Goal: Task Accomplishment & Management: Manage account settings

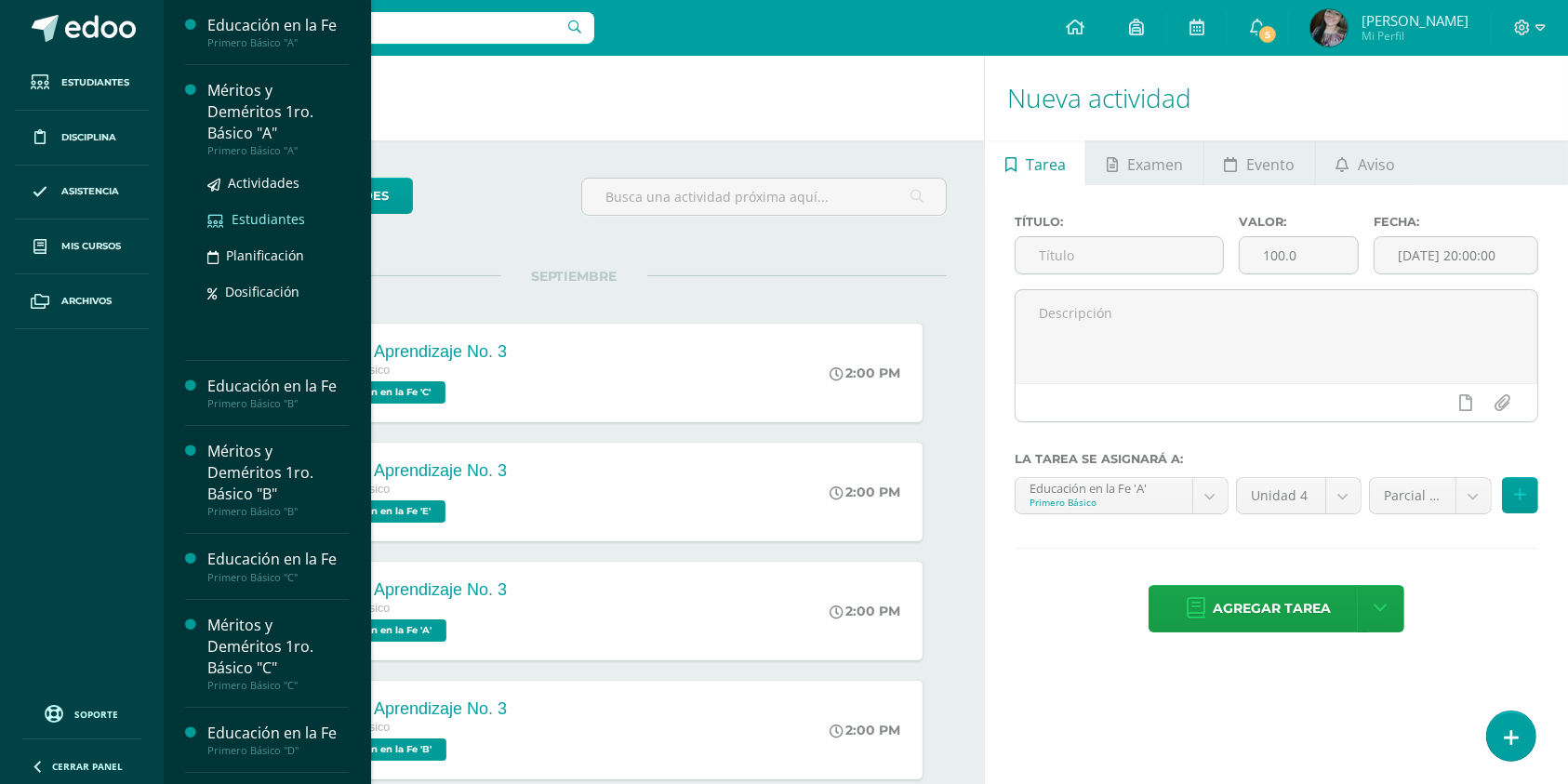
click at [271, 219] on span "Estudiantes" at bounding box center [268, 219] width 73 height 18
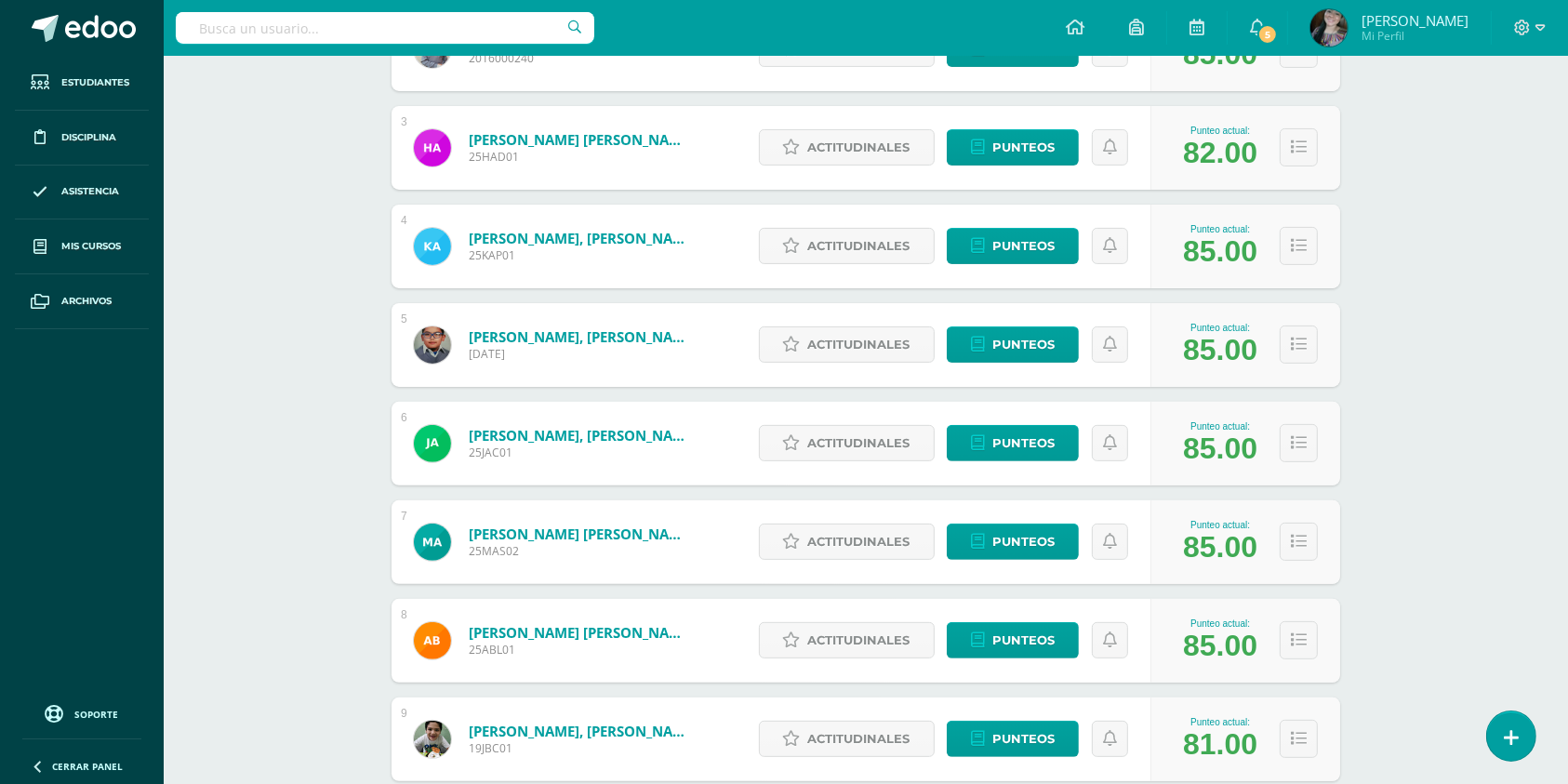
scroll to position [708, 0]
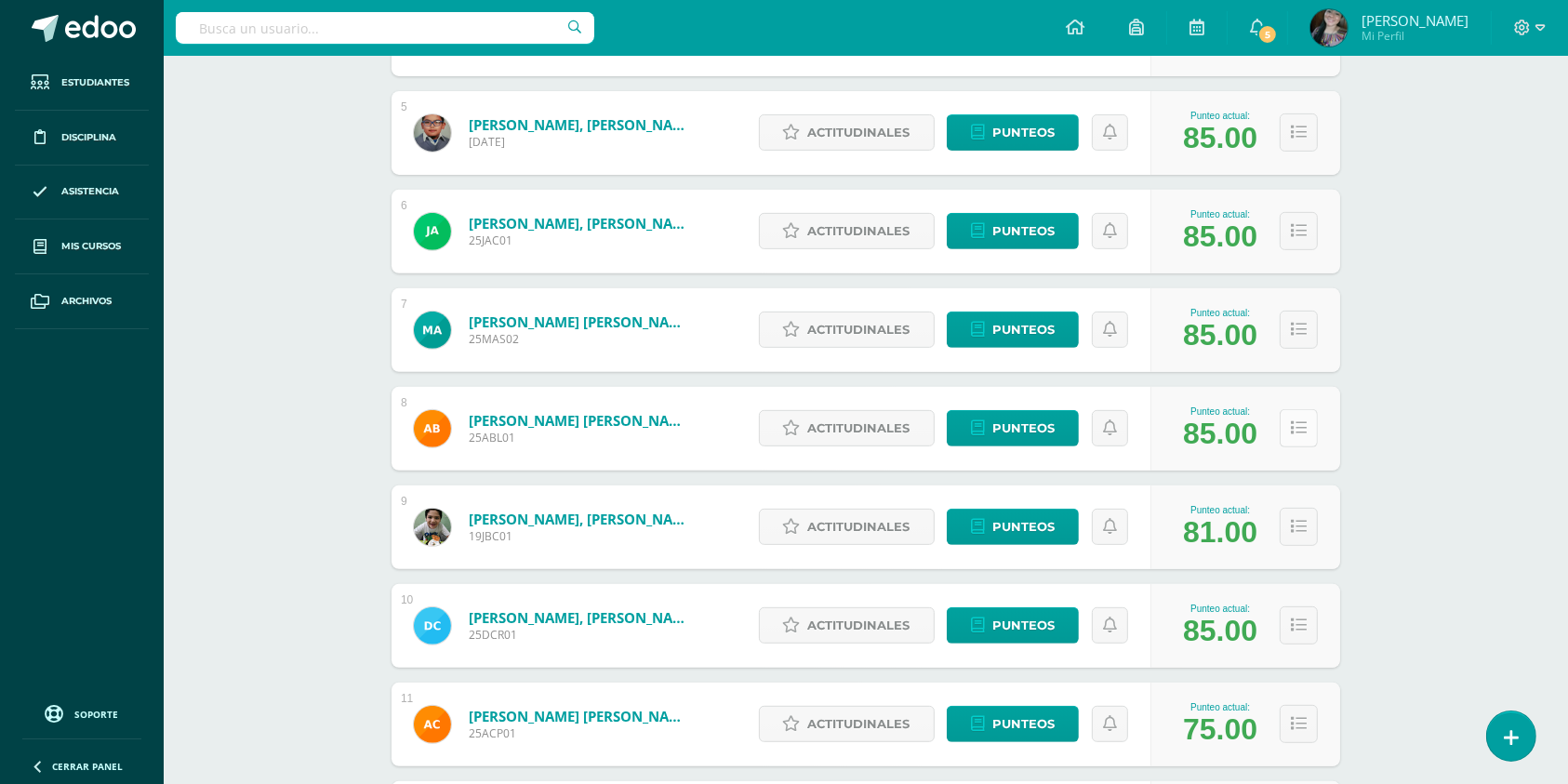
click at [1308, 435] on button at bounding box center [1299, 428] width 38 height 38
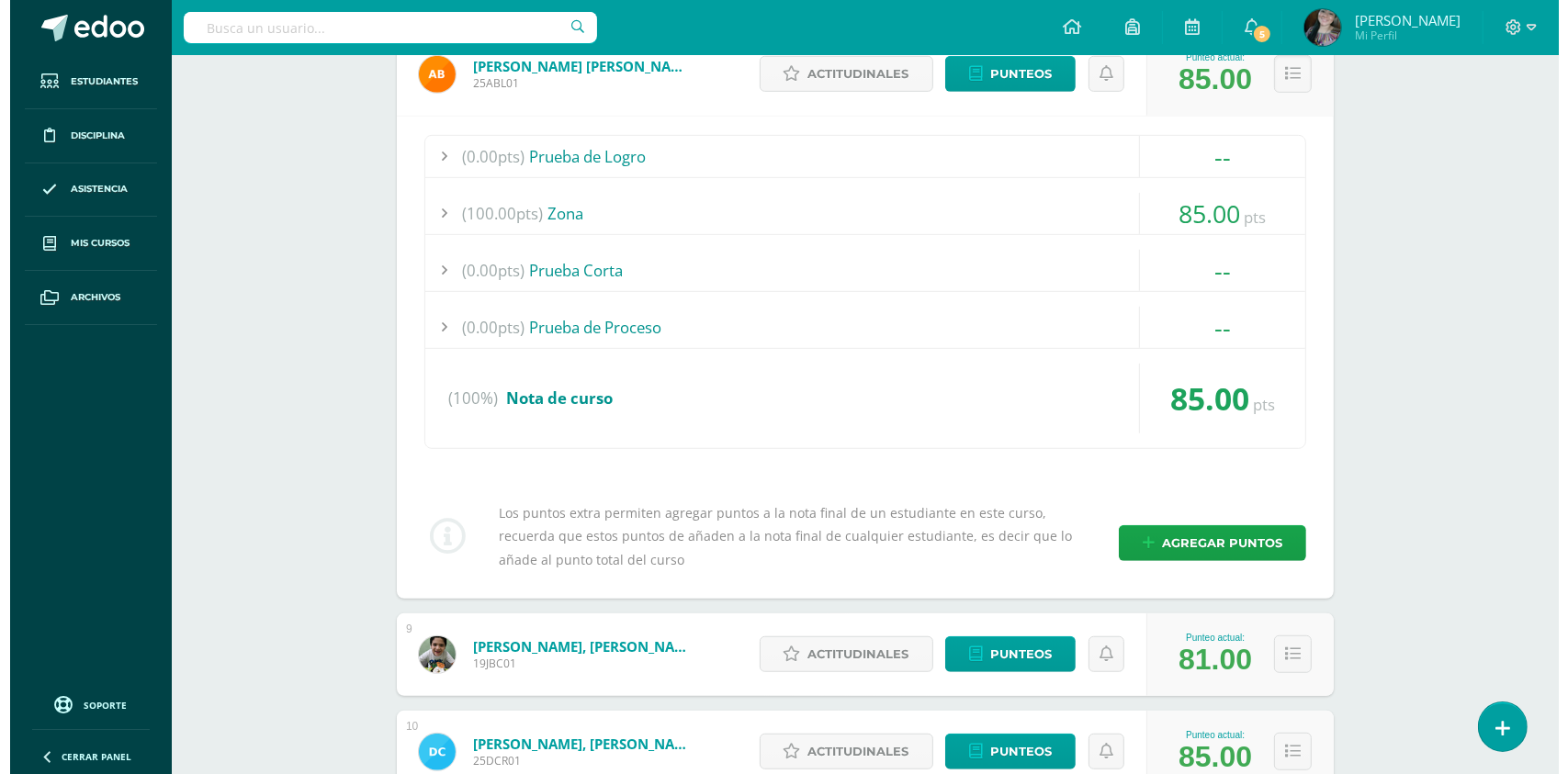
scroll to position [1190, 0]
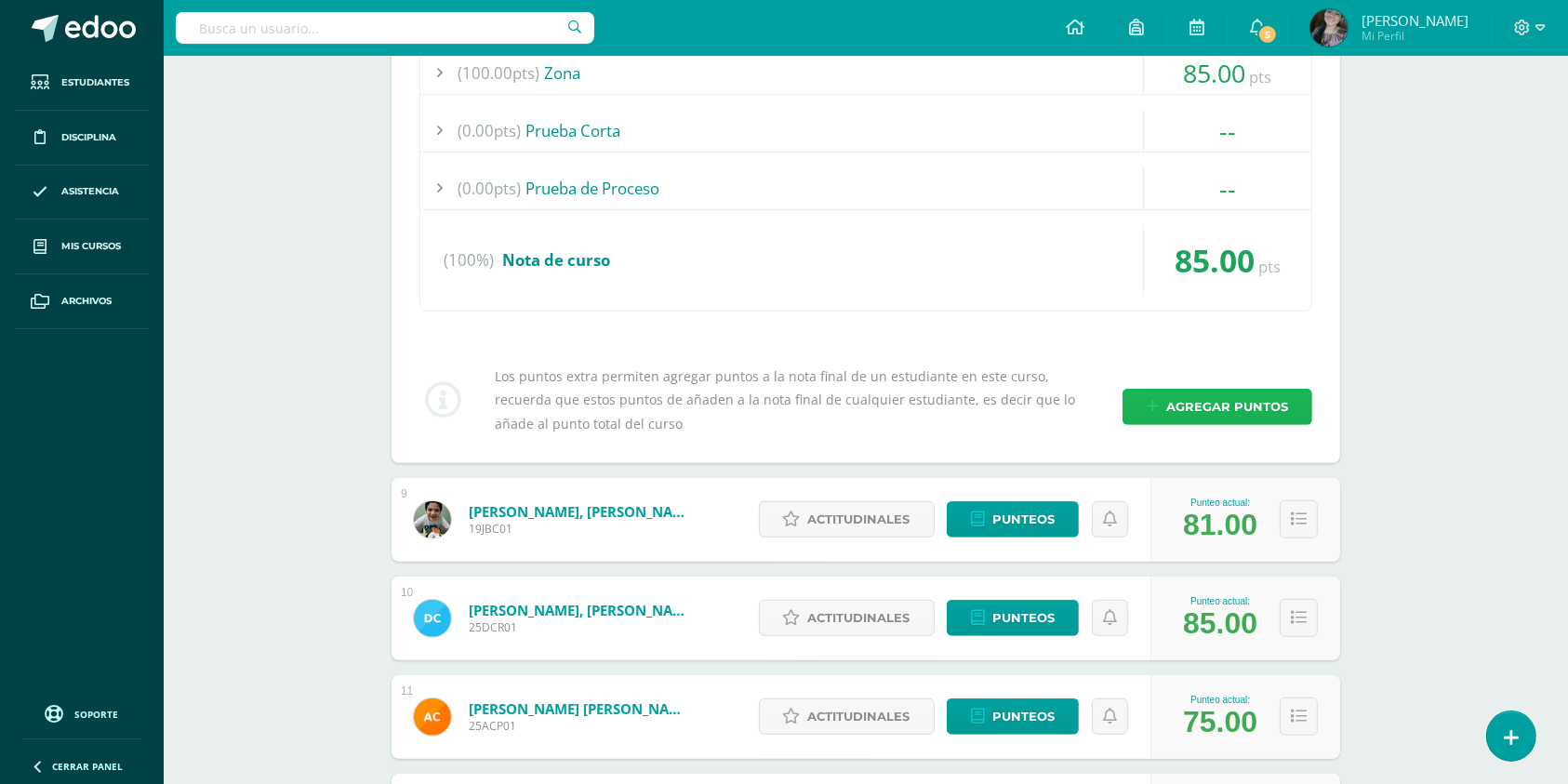
click at [1232, 397] on span "Agregar puntos" at bounding box center [1228, 407] width 122 height 35
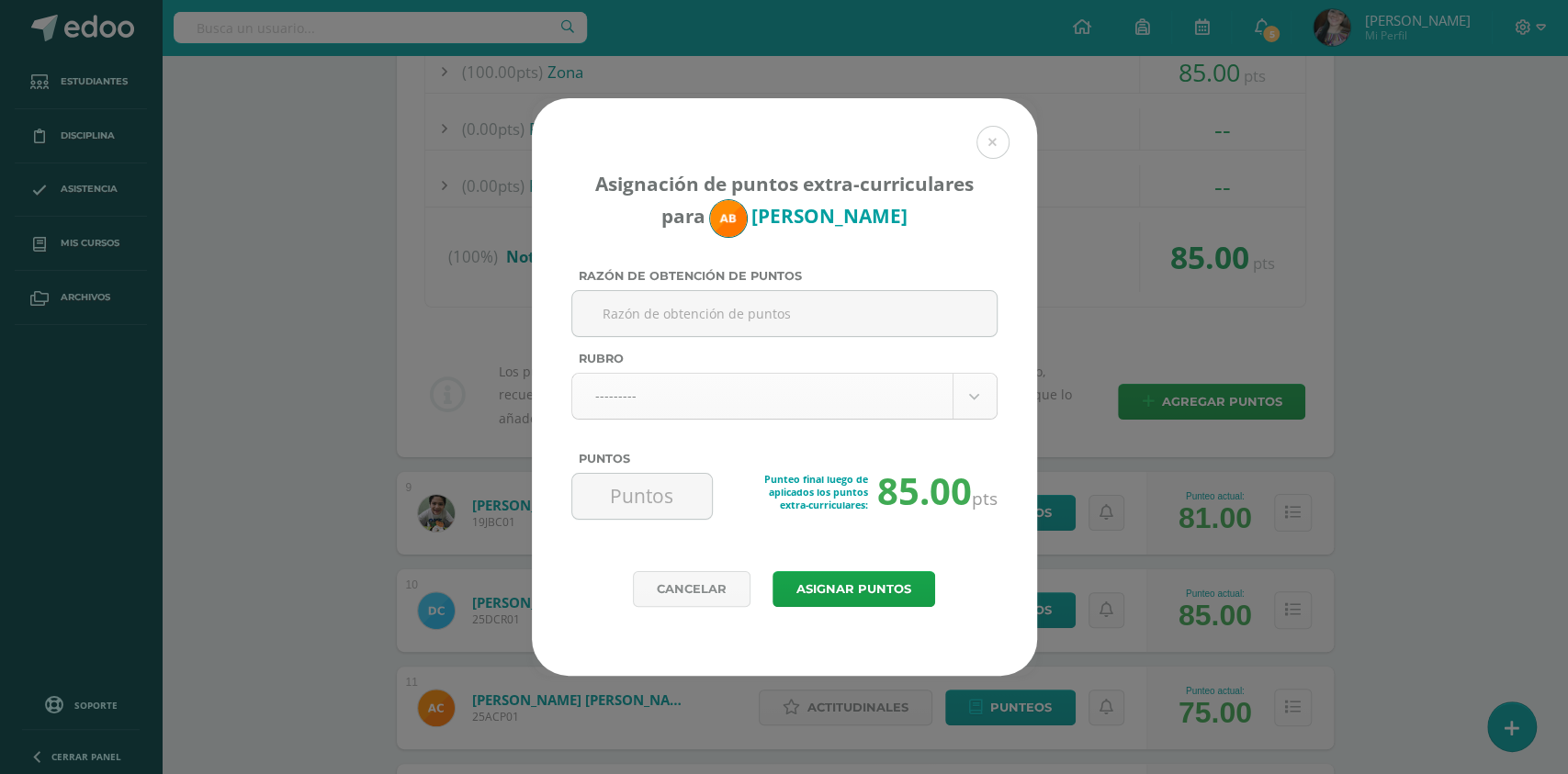
click at [721, 393] on body "Asignación de puntos extra-curriculares para Anitza Berganza Razón de obtención…" at bounding box center [784, 762] width 1568 height 3904
click at [726, 404] on body "Asignación de puntos extra-curriculares para Anitza Berganza Razón de obtención…" at bounding box center [784, 762] width 1568 height 3904
click at [731, 398] on body "Asignación de puntos extra-curriculares para Anitza Berganza Razón de obtención…" at bounding box center [784, 762] width 1568 height 3904
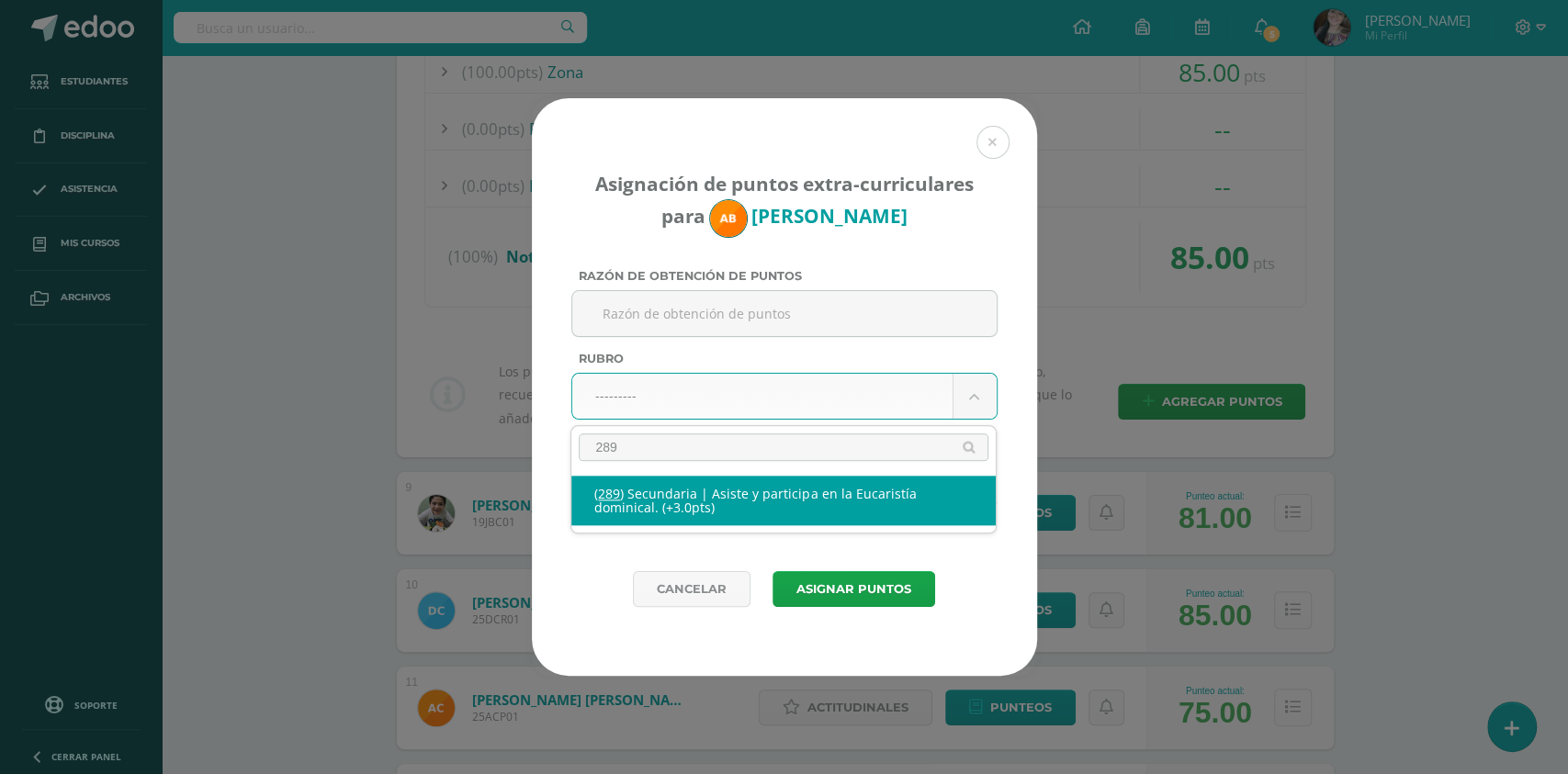
type input "289"
select select "333"
type input "3"
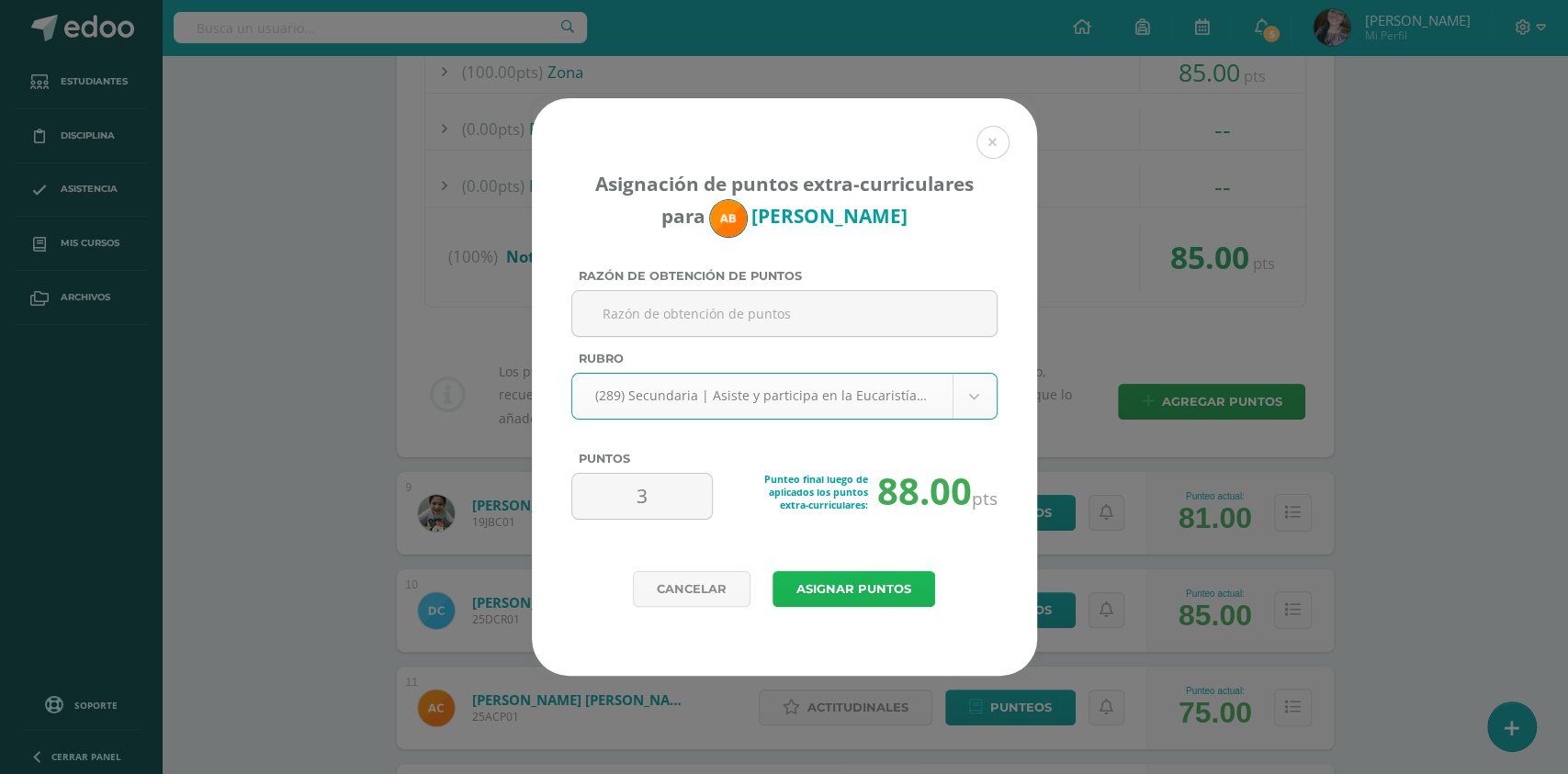
click at [861, 580] on button "Asignar puntos" at bounding box center [854, 589] width 163 height 36
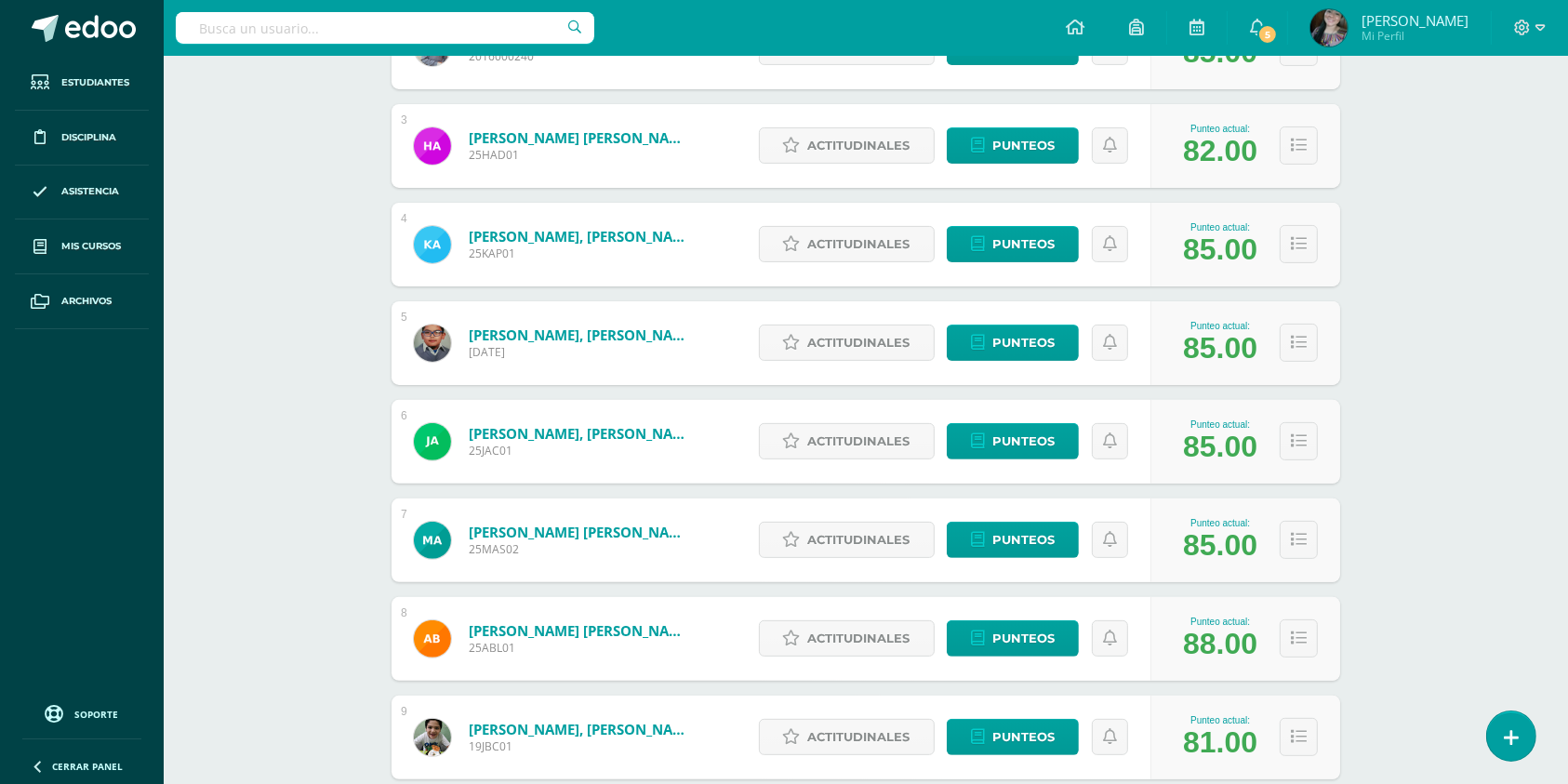
scroll to position [620, 0]
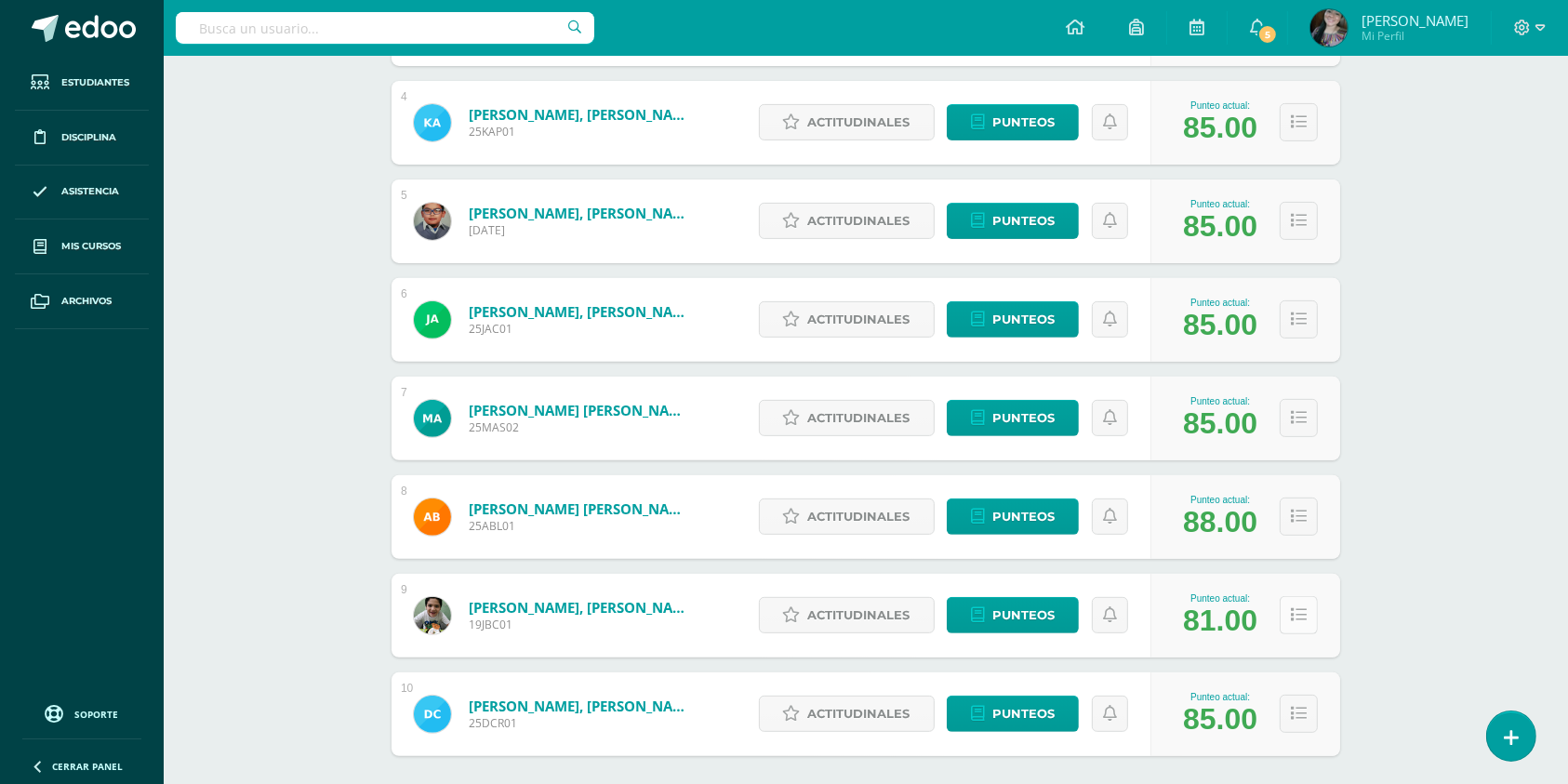
click at [1310, 614] on button at bounding box center [1299, 615] width 38 height 38
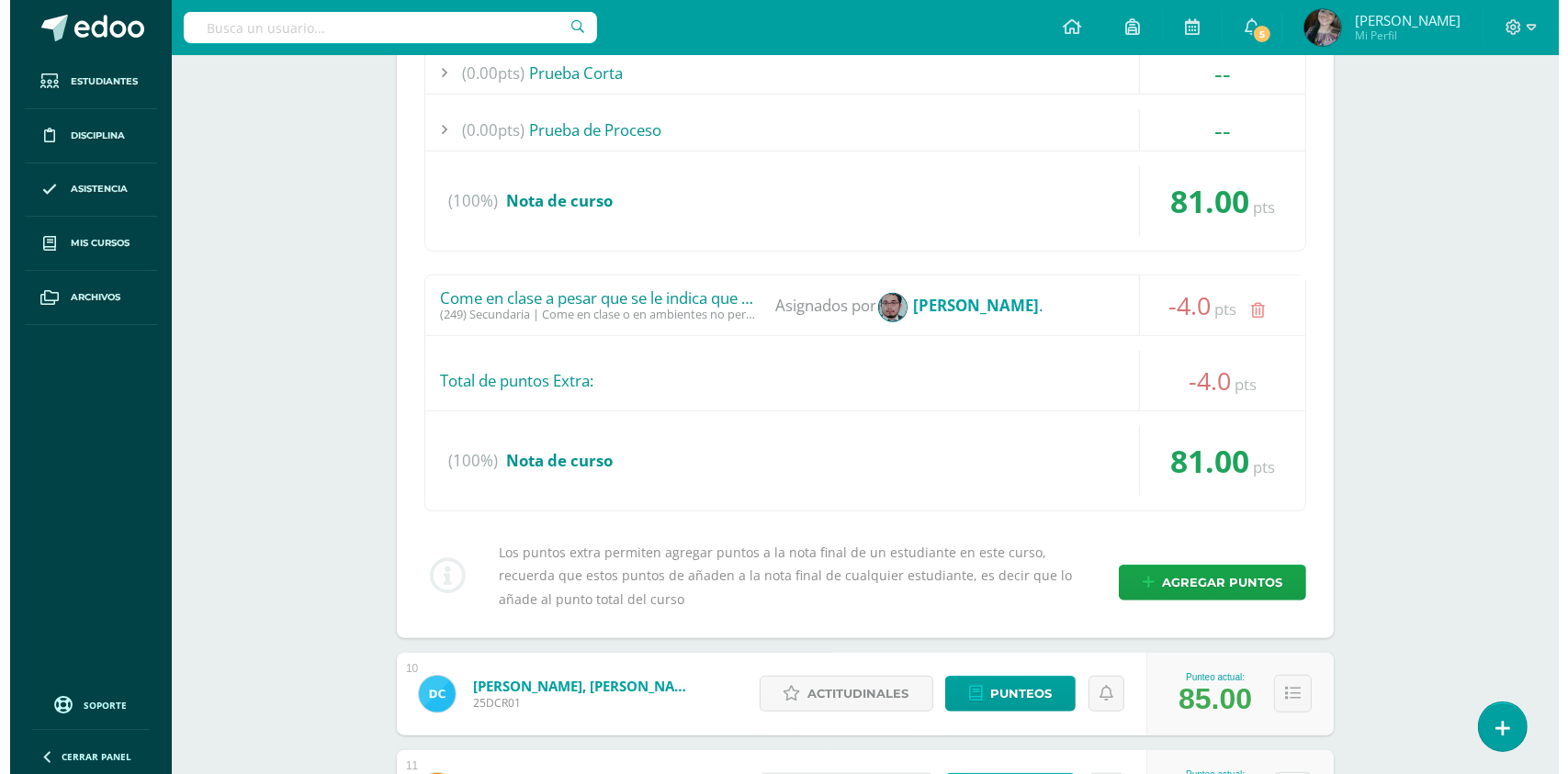
scroll to position [1346, 0]
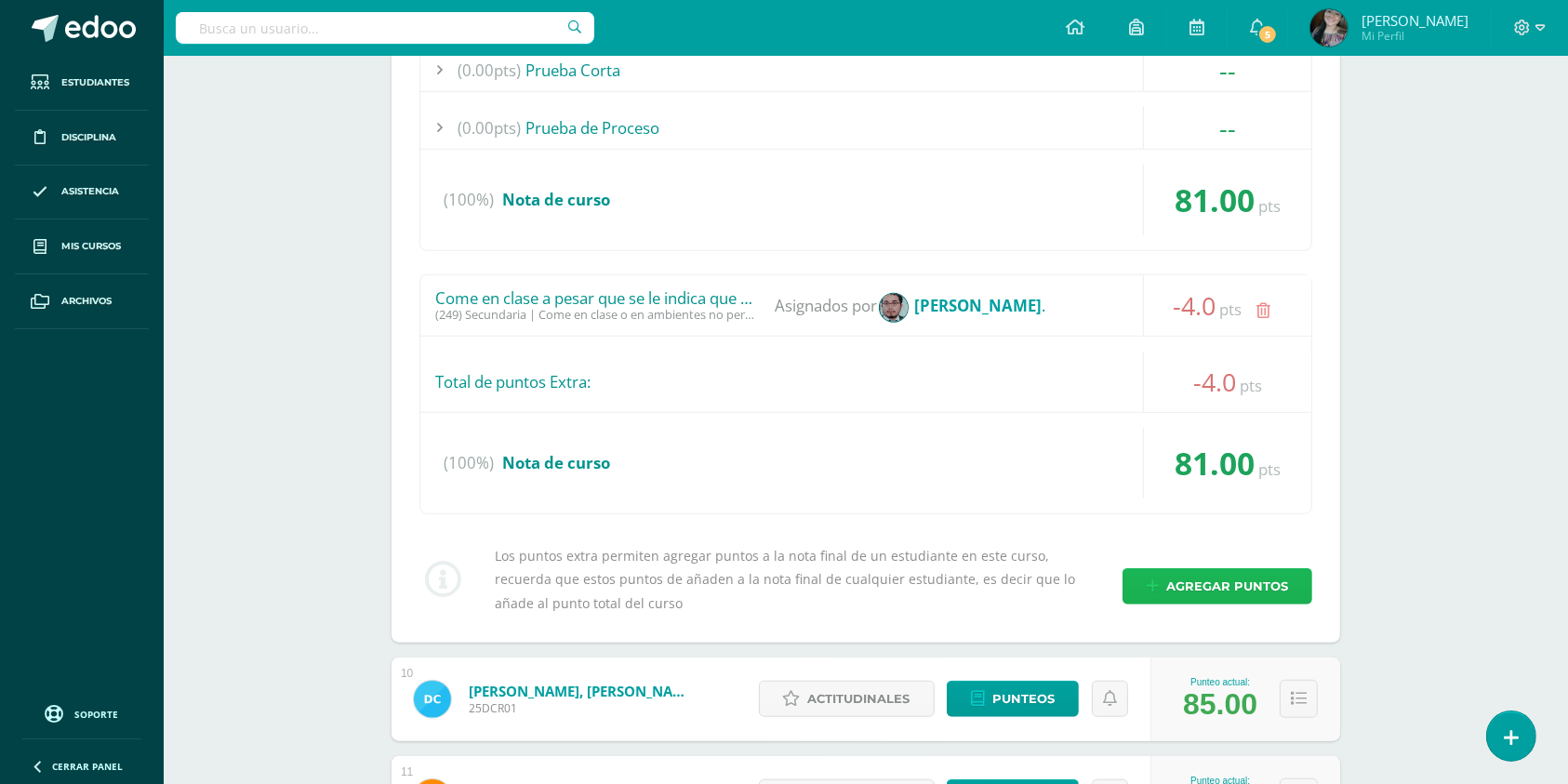
click at [1202, 569] on span "Agregar puntos" at bounding box center [1228, 586] width 122 height 35
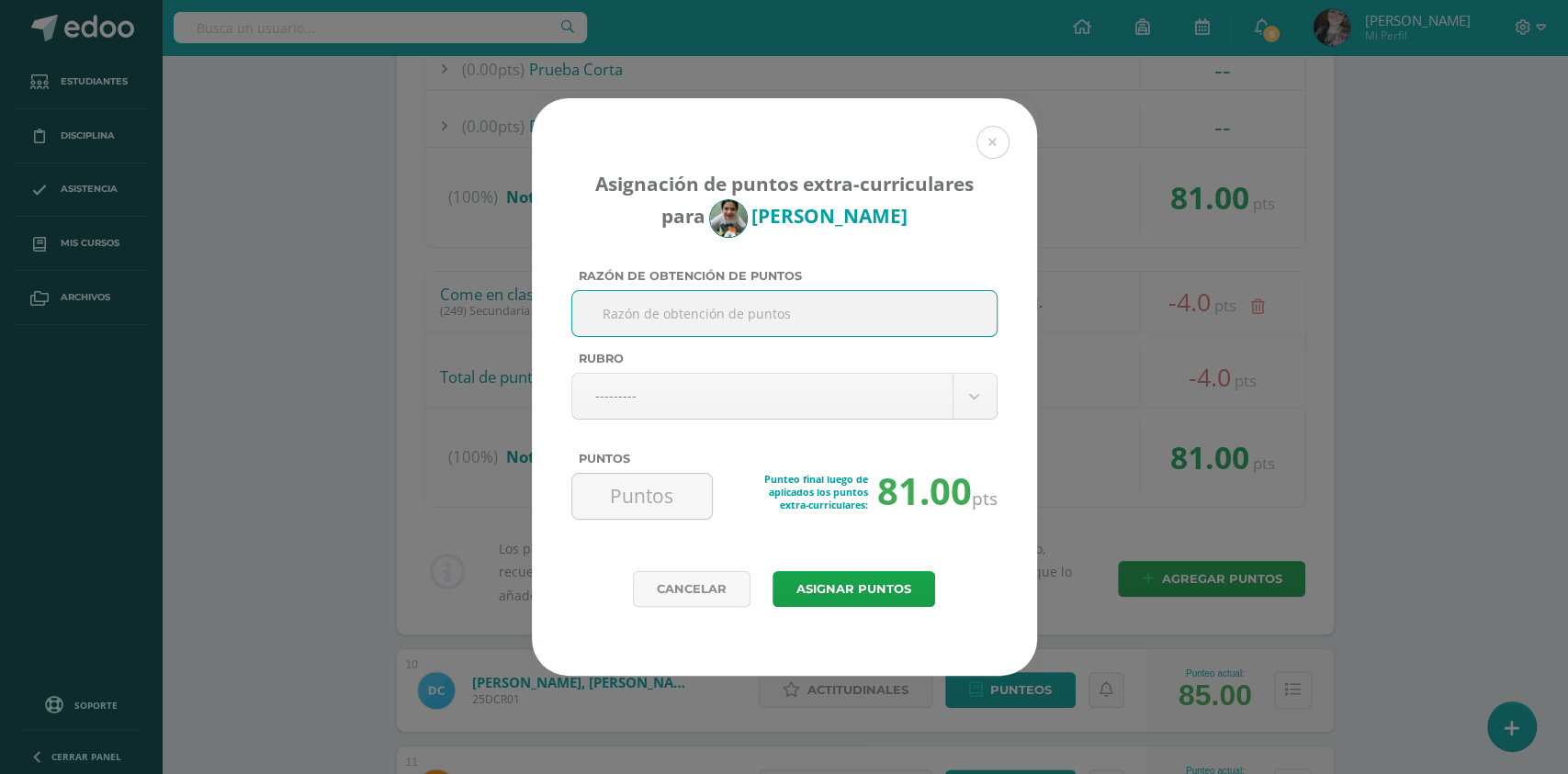
click at [759, 396] on body "Asignación de puntos extra-curriculares para José Bernard Razón de obtención de…" at bounding box center [784, 724] width 1568 height 4141
click at [746, 395] on body "Asignación de puntos extra-curriculares para José Bernard Razón de obtención de…" at bounding box center [784, 724] width 1568 height 4141
click at [926, 406] on body "Asignación de puntos extra-curriculares para José Bernard Razón de obtención de…" at bounding box center [784, 724] width 1568 height 4141
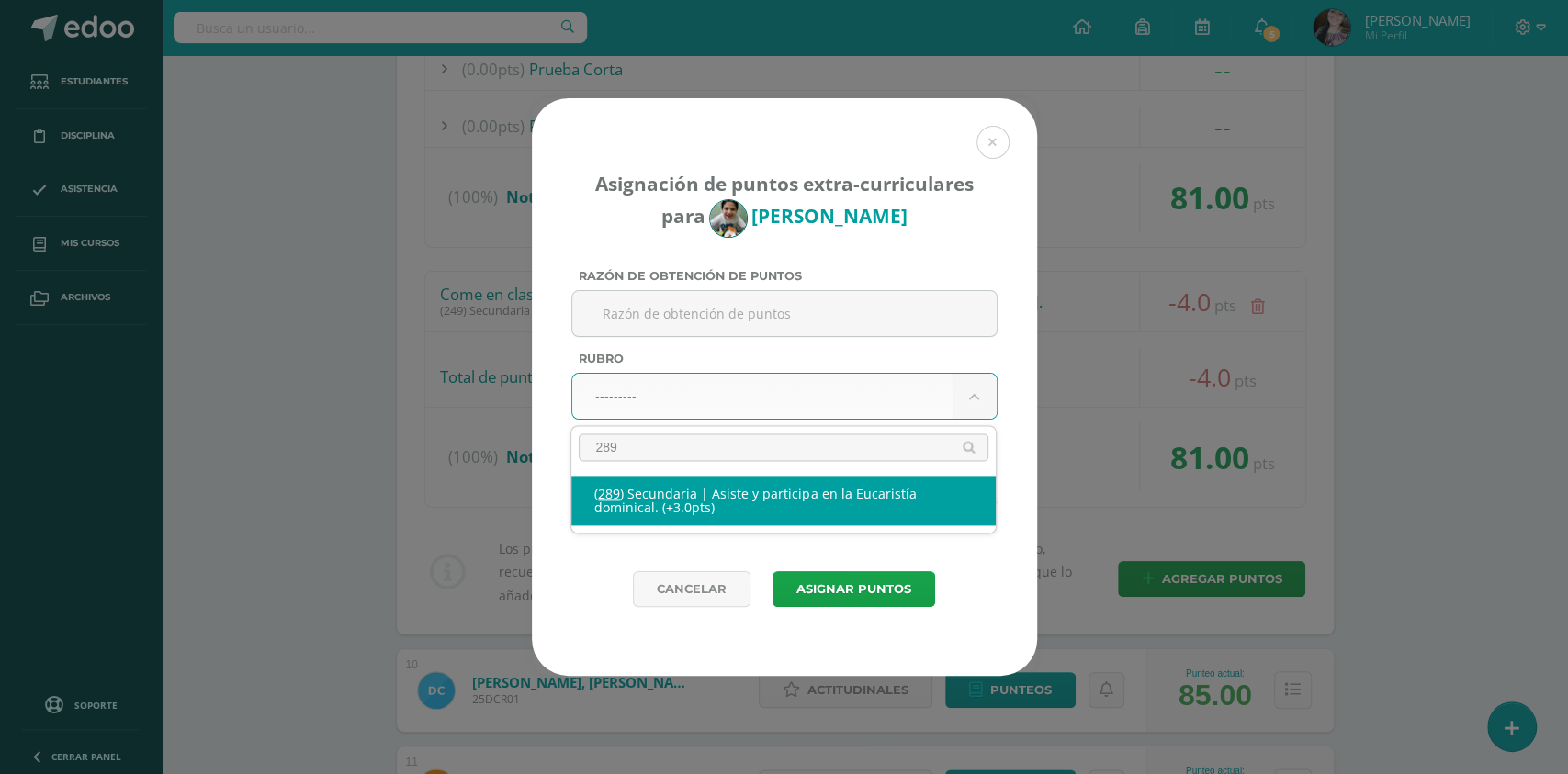
type input "289"
select select "333"
type input "3"
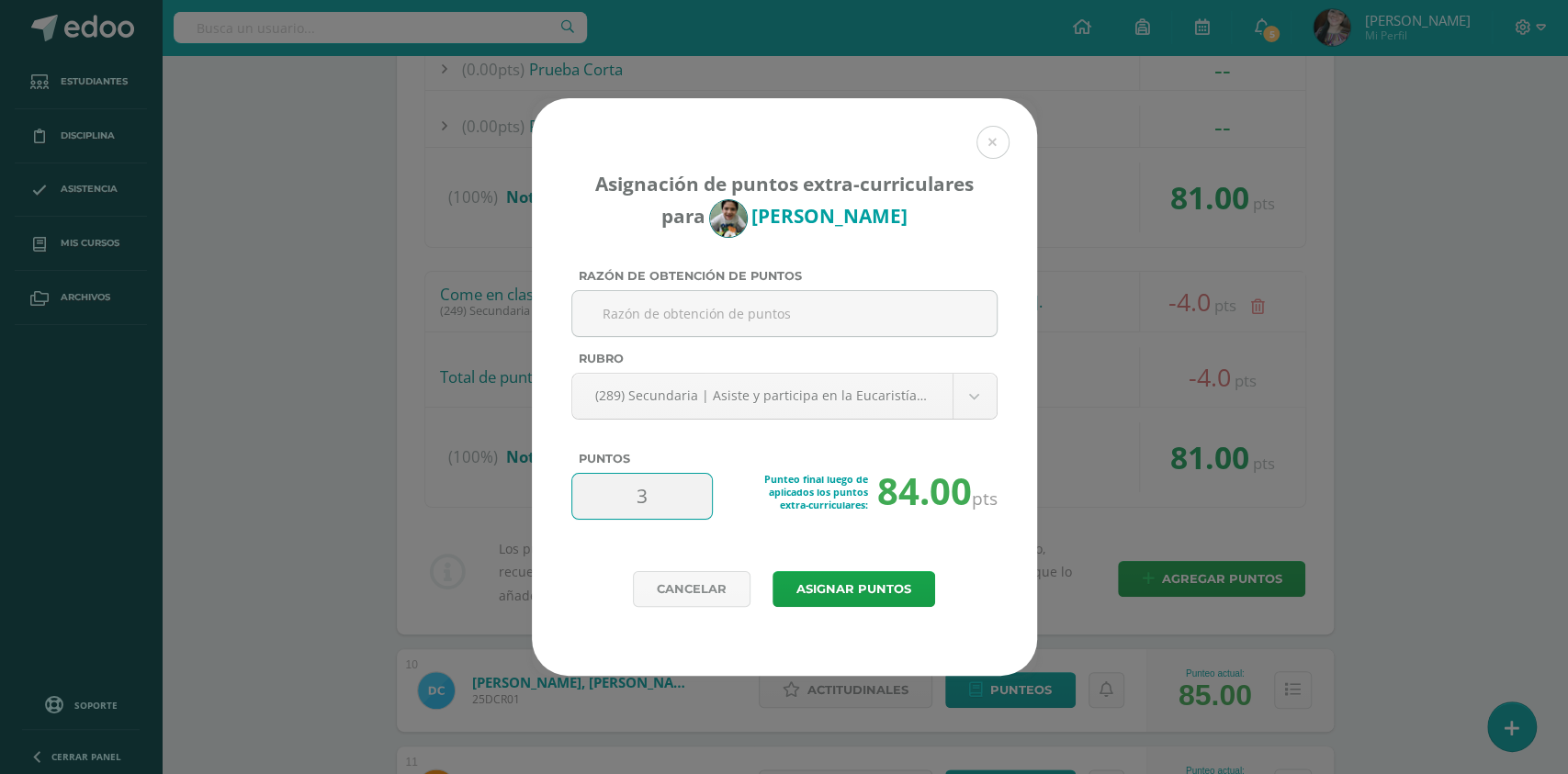
click at [682, 504] on input "3" at bounding box center [643, 496] width 126 height 45
type input "1"
click at [859, 577] on button "Asignar puntos" at bounding box center [854, 589] width 163 height 36
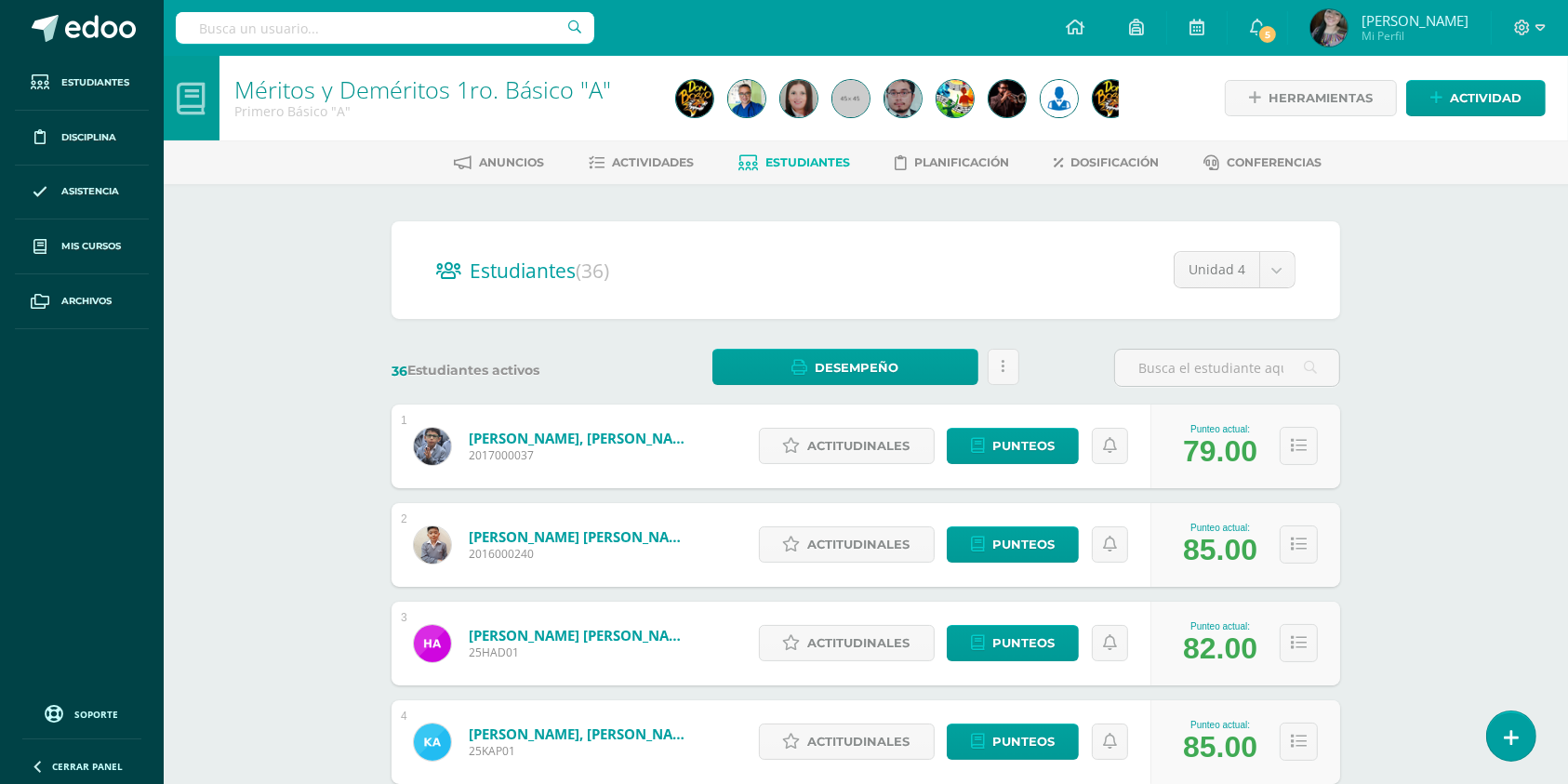
drag, startPoint x: 1184, startPoint y: 454, endPoint x: 1236, endPoint y: 453, distance: 52.0
click at [1236, 453] on div "79.00" at bounding box center [1220, 451] width 74 height 35
click at [1220, 475] on div "Punteo actual: 79.00" at bounding box center [1245, 445] width 189 height 83
drag, startPoint x: 1176, startPoint y: 447, endPoint x: 1241, endPoint y: 447, distance: 65.0
click at [1241, 447] on div "Punteo actual: 79.00" at bounding box center [1220, 446] width 93 height 45
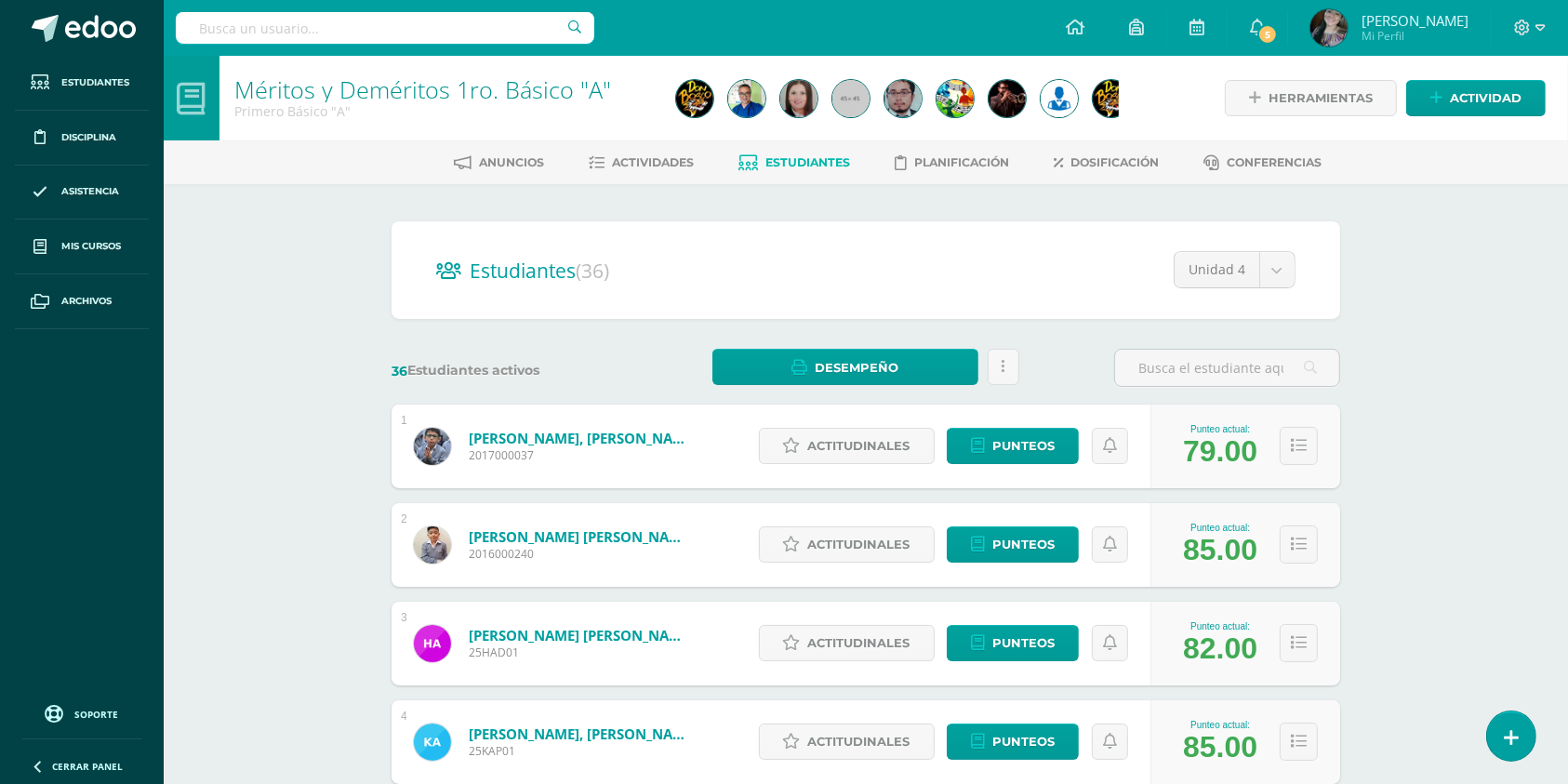
click at [1387, 517] on div "Méritos y Deméritos 1ro. Básico "A" Primero Básico "A" Herramientas Detalle de …" at bounding box center [867, 775] width 1405 height 1438
drag, startPoint x: 1187, startPoint y: 550, endPoint x: 1240, endPoint y: 550, distance: 53.0
click at [1240, 550] on div "85.00" at bounding box center [1220, 550] width 74 height 35
click at [1209, 563] on div "85.00" at bounding box center [1220, 550] width 74 height 35
drag, startPoint x: 1230, startPoint y: 558, endPoint x: 1195, endPoint y: 547, distance: 36.7
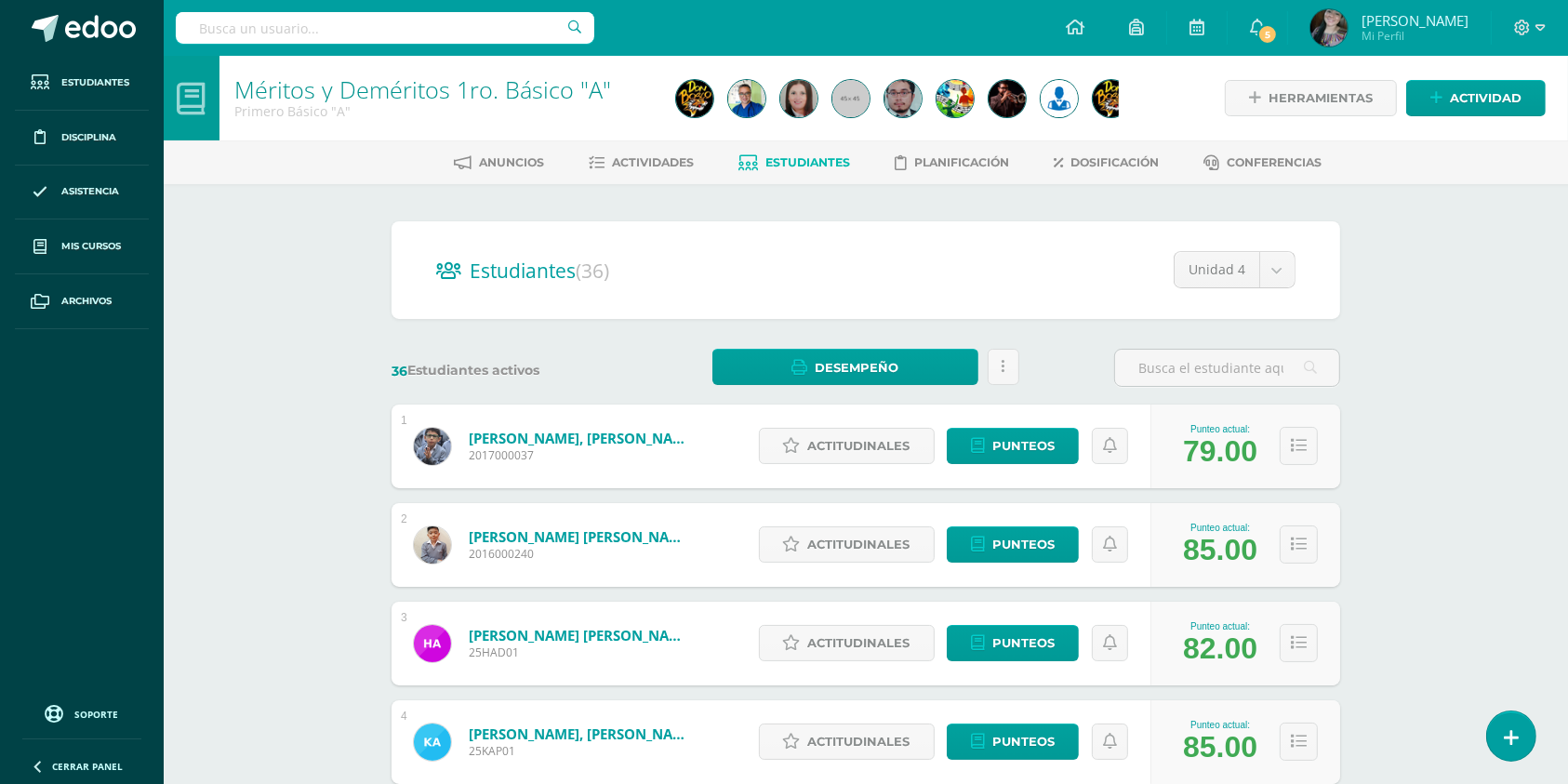
click at [1159, 546] on div "Punteo actual: 85.00" at bounding box center [1245, 545] width 189 height 83
click at [1401, 576] on div "Méritos y Deméritos 1ro. Básico "A" Primero Básico "A" Herramientas Detalle de …" at bounding box center [867, 775] width 1405 height 1438
click at [1317, 434] on button at bounding box center [1299, 445] width 38 height 38
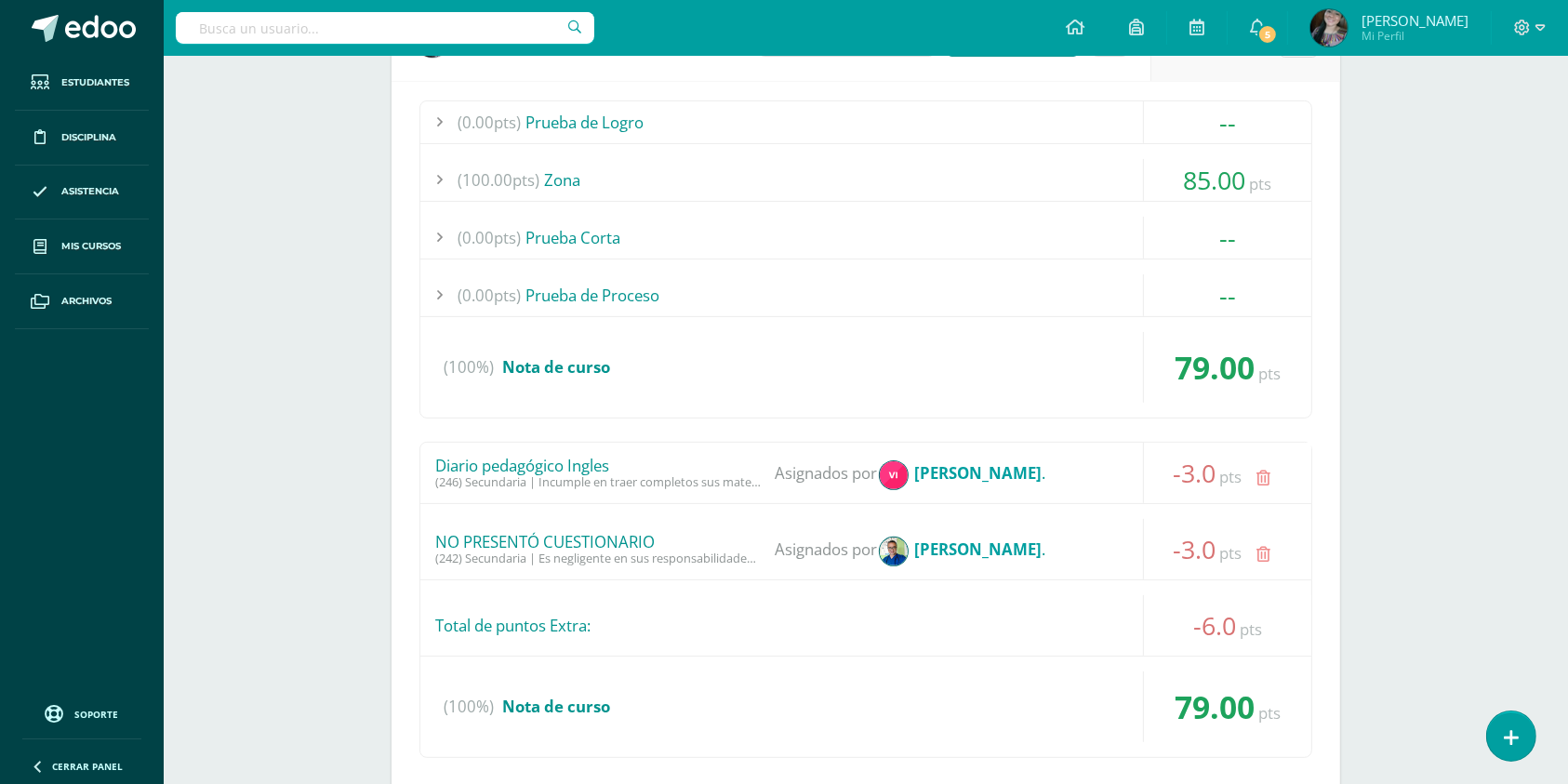
scroll to position [254, 0]
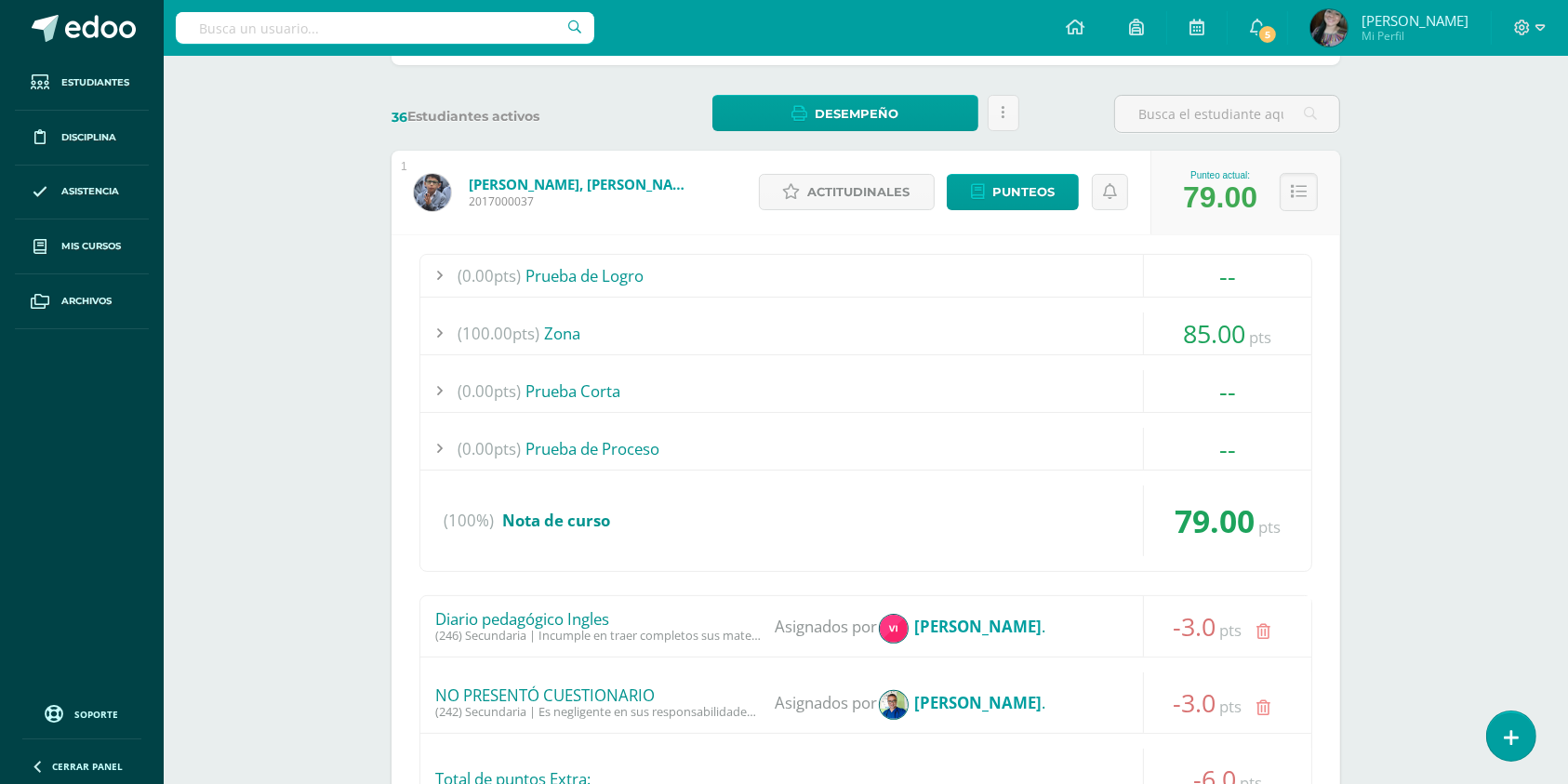
click at [1312, 445] on div "(0.00pts) Prueba de Logro -- Sin actividades (100.00pts) Zona 85.00 pts (100.0p…" at bounding box center [866, 413] width 893 height 318
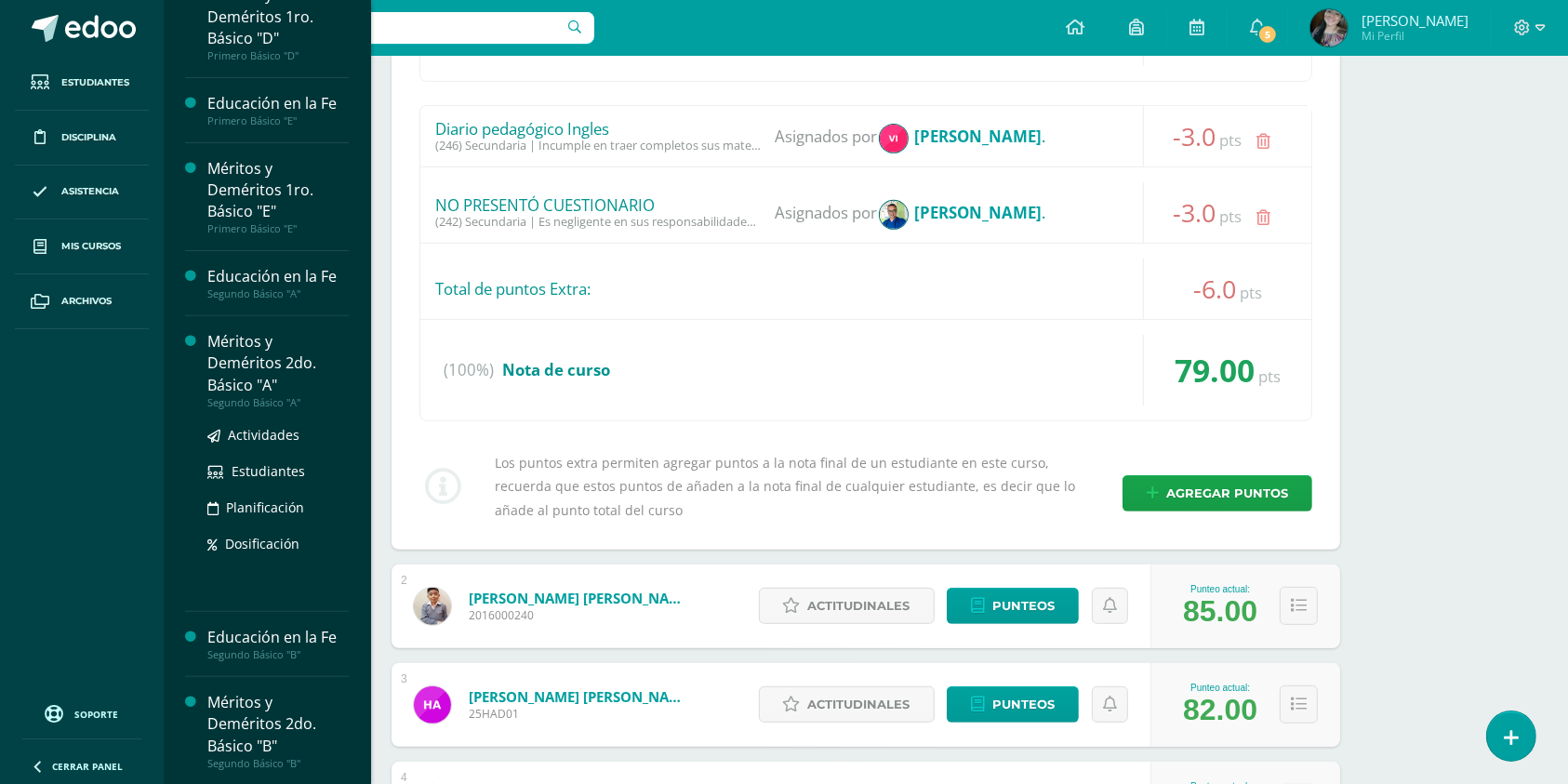
scroll to position [760, 0]
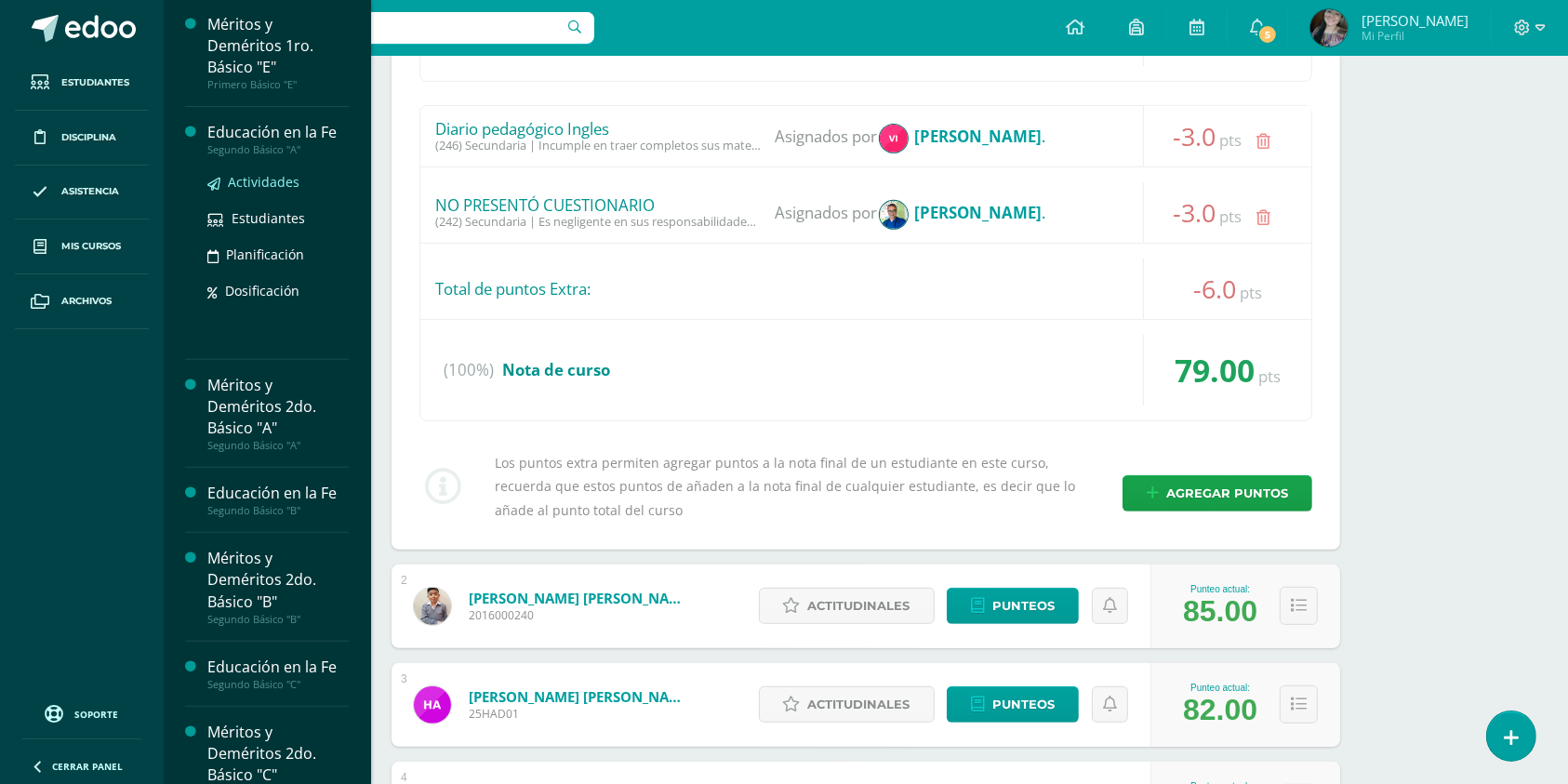
click at [270, 176] on span "Actividades" at bounding box center [264, 181] width 71 height 18
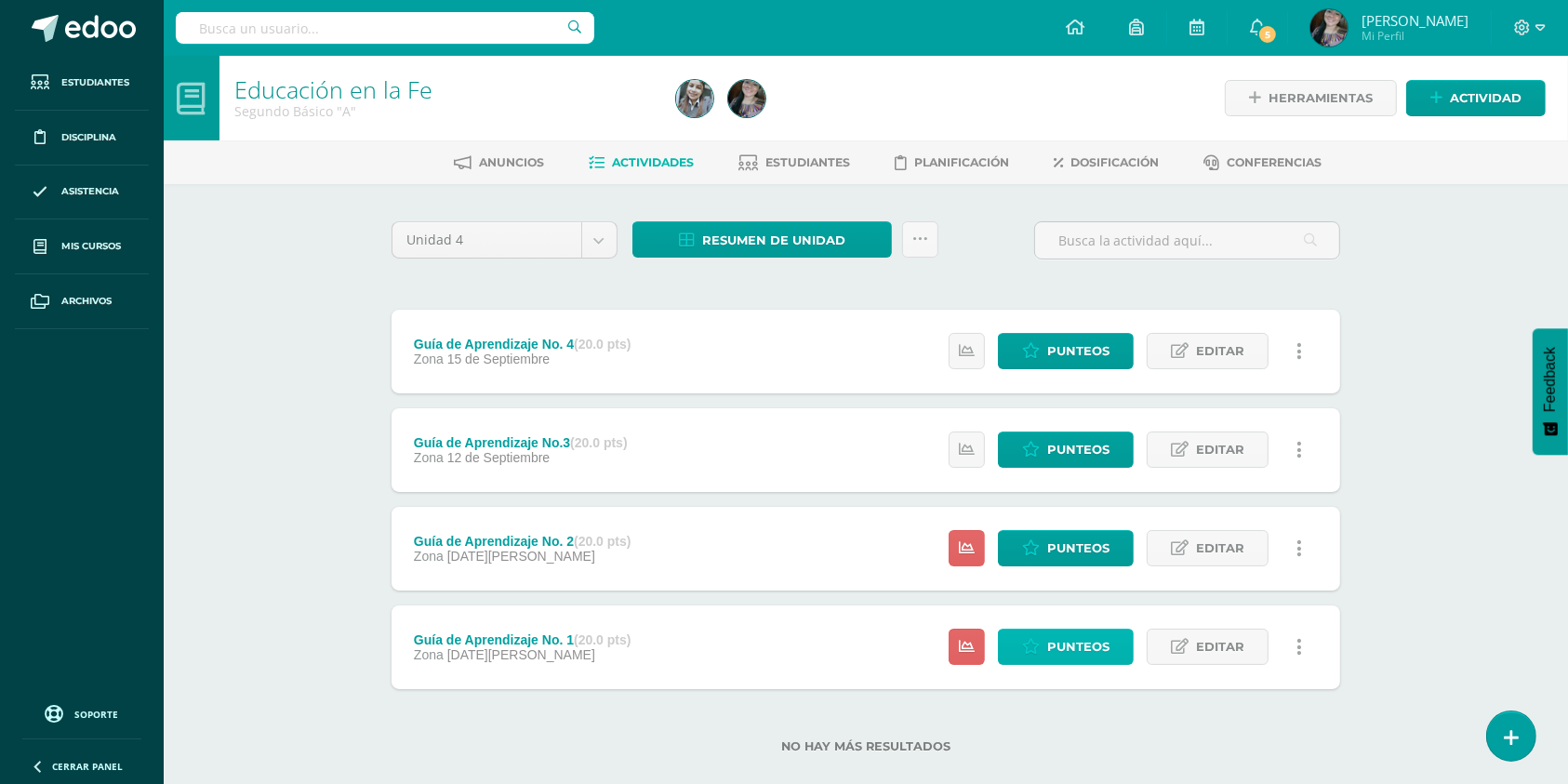
click at [1082, 636] on span "Punteos" at bounding box center [1078, 647] width 62 height 35
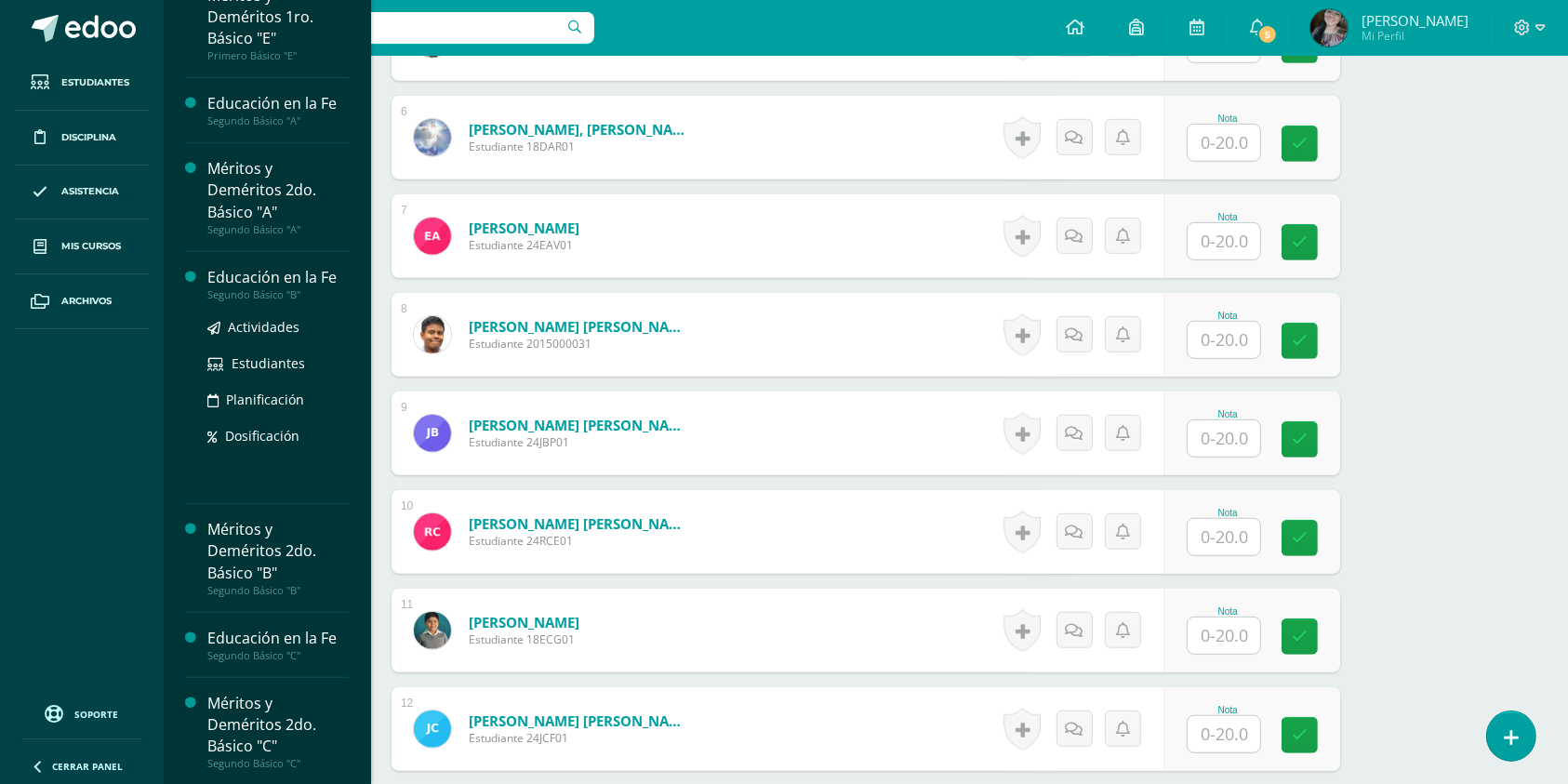
scroll to position [789, 0]
click at [262, 328] on span "Actividades" at bounding box center [264, 326] width 71 height 18
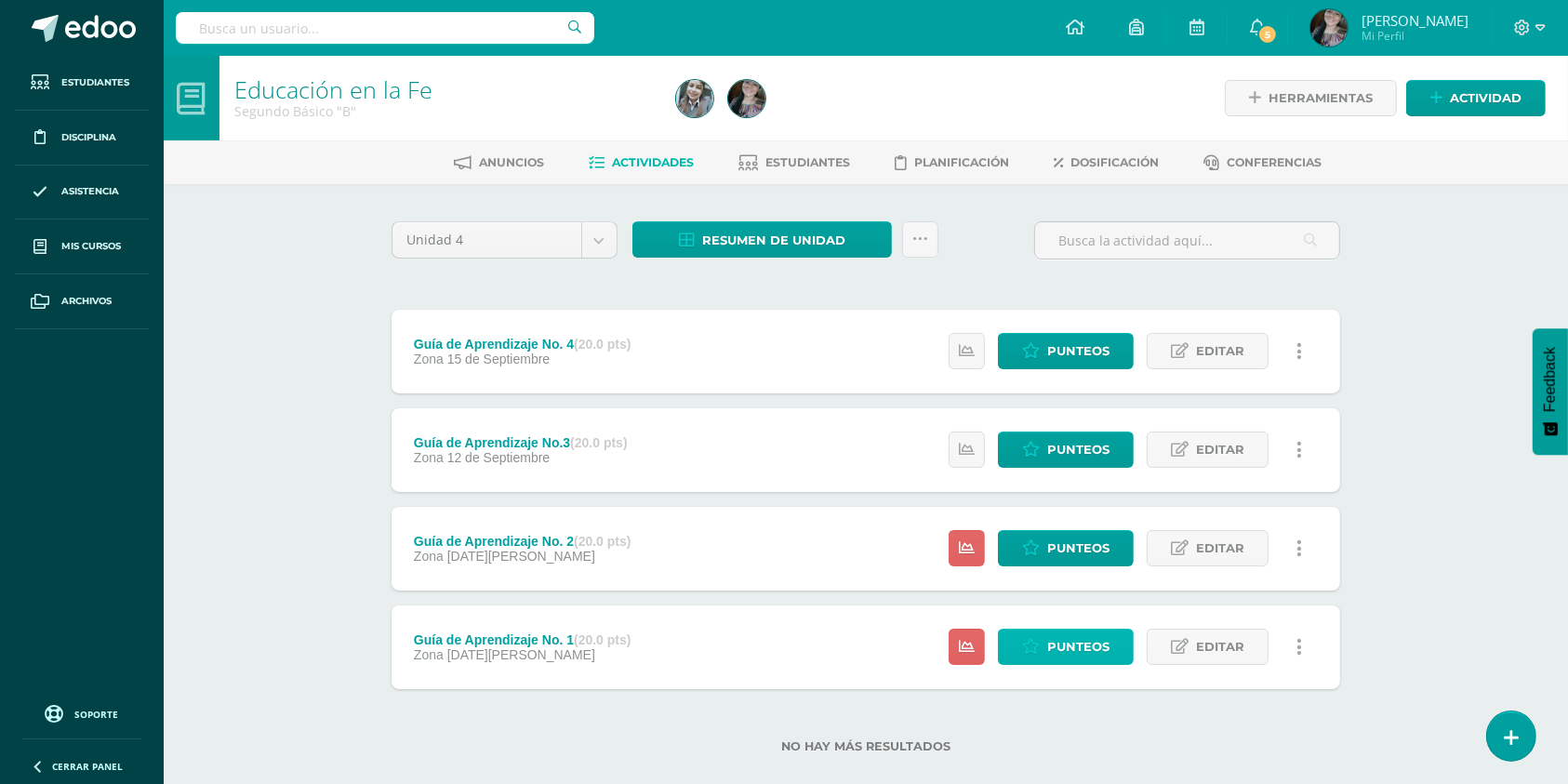
click at [1063, 645] on span "Punteos" at bounding box center [1078, 647] width 62 height 35
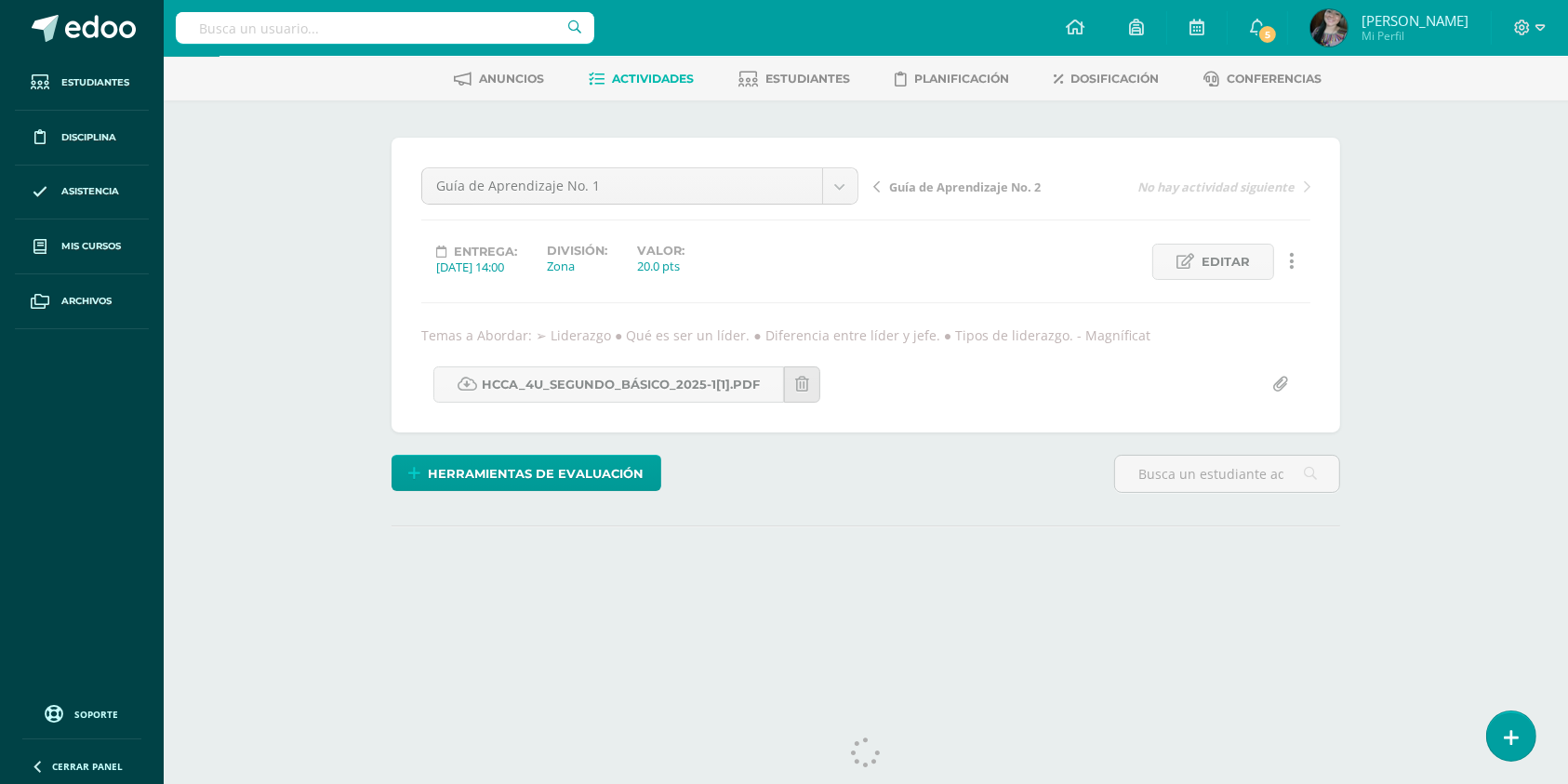
scroll to position [122, 0]
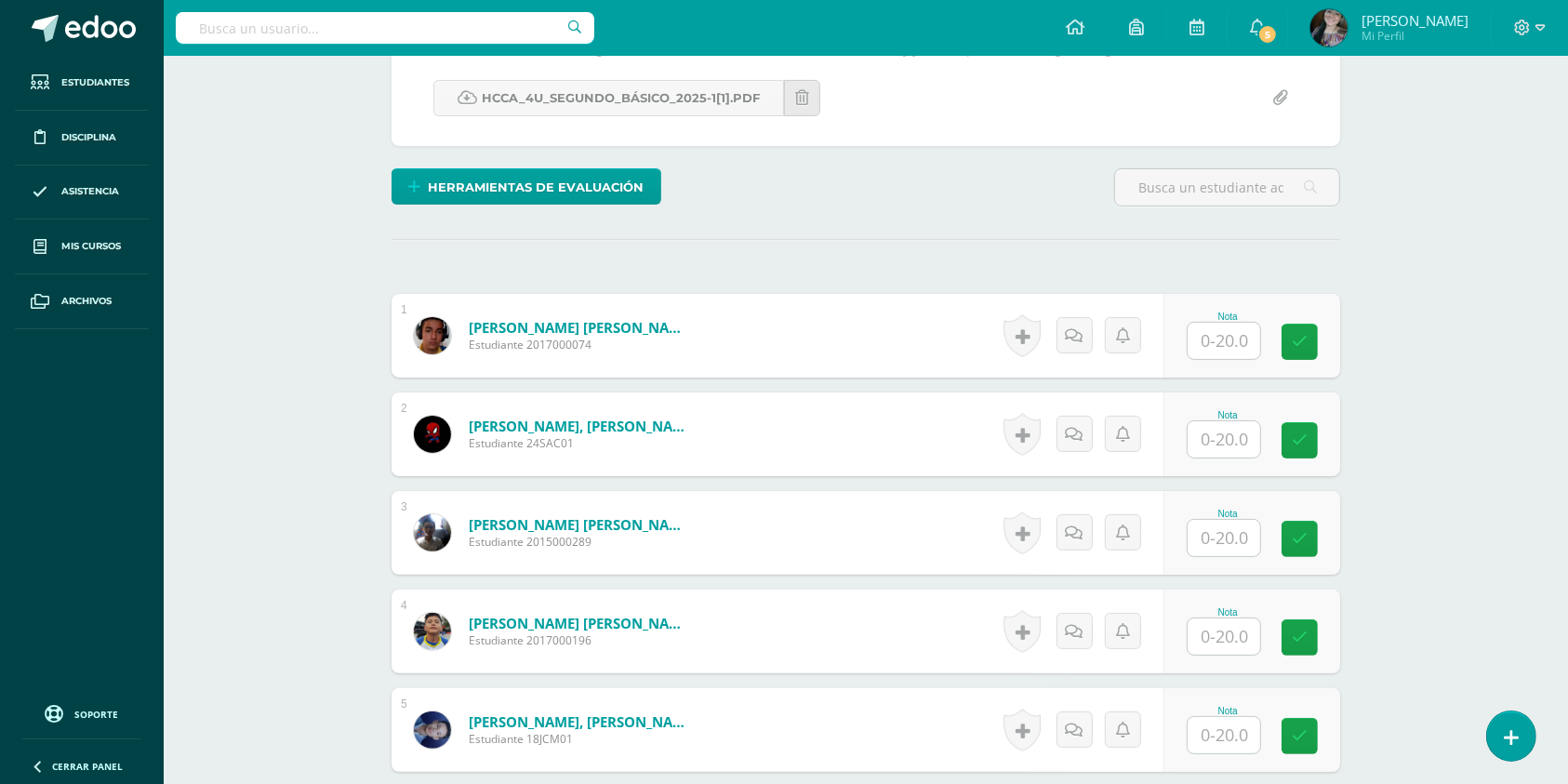
click at [1246, 344] on input "text" at bounding box center [1224, 340] width 72 height 37
type input "15"
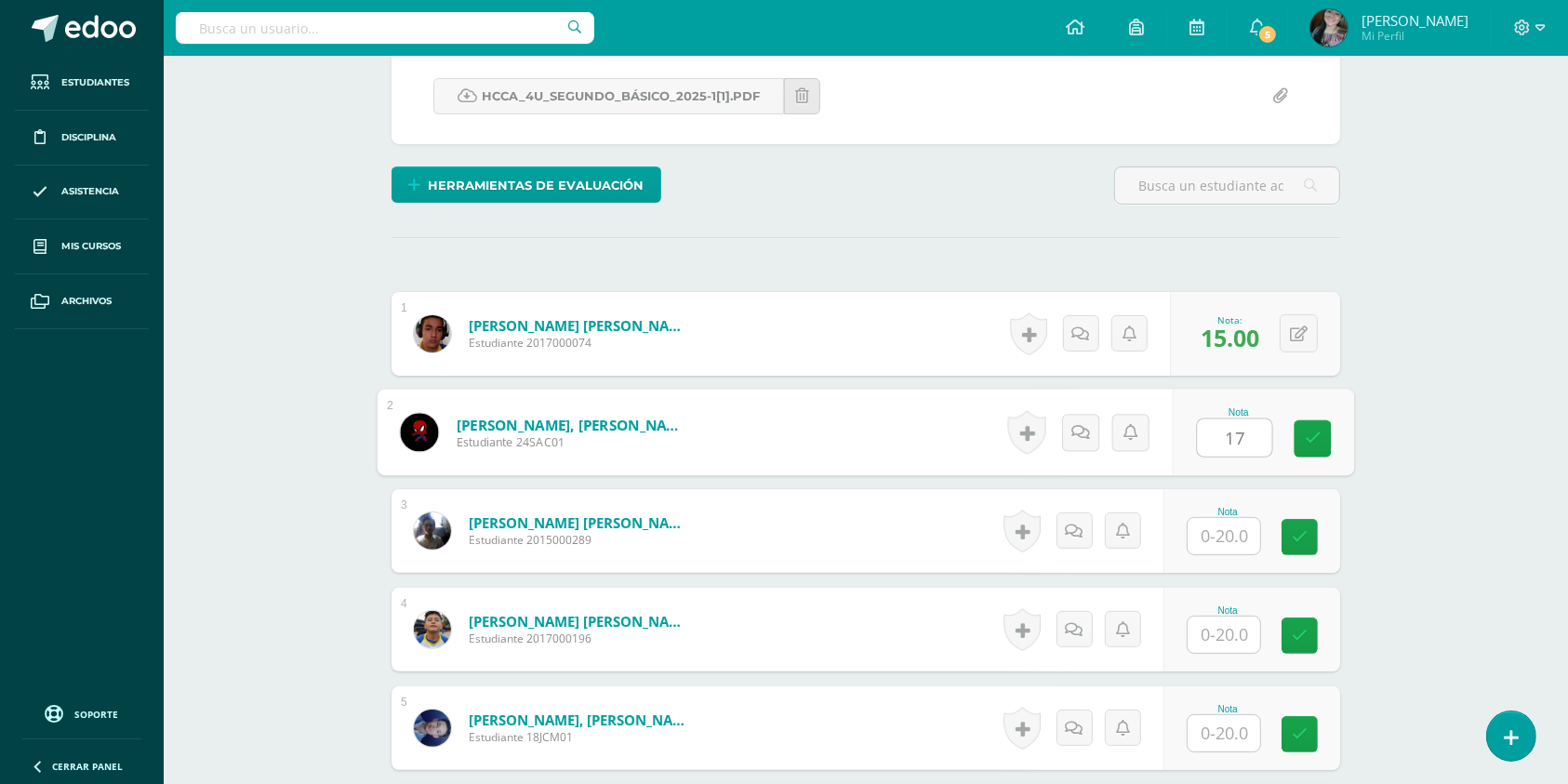
scroll to position [372, 0]
type input "17"
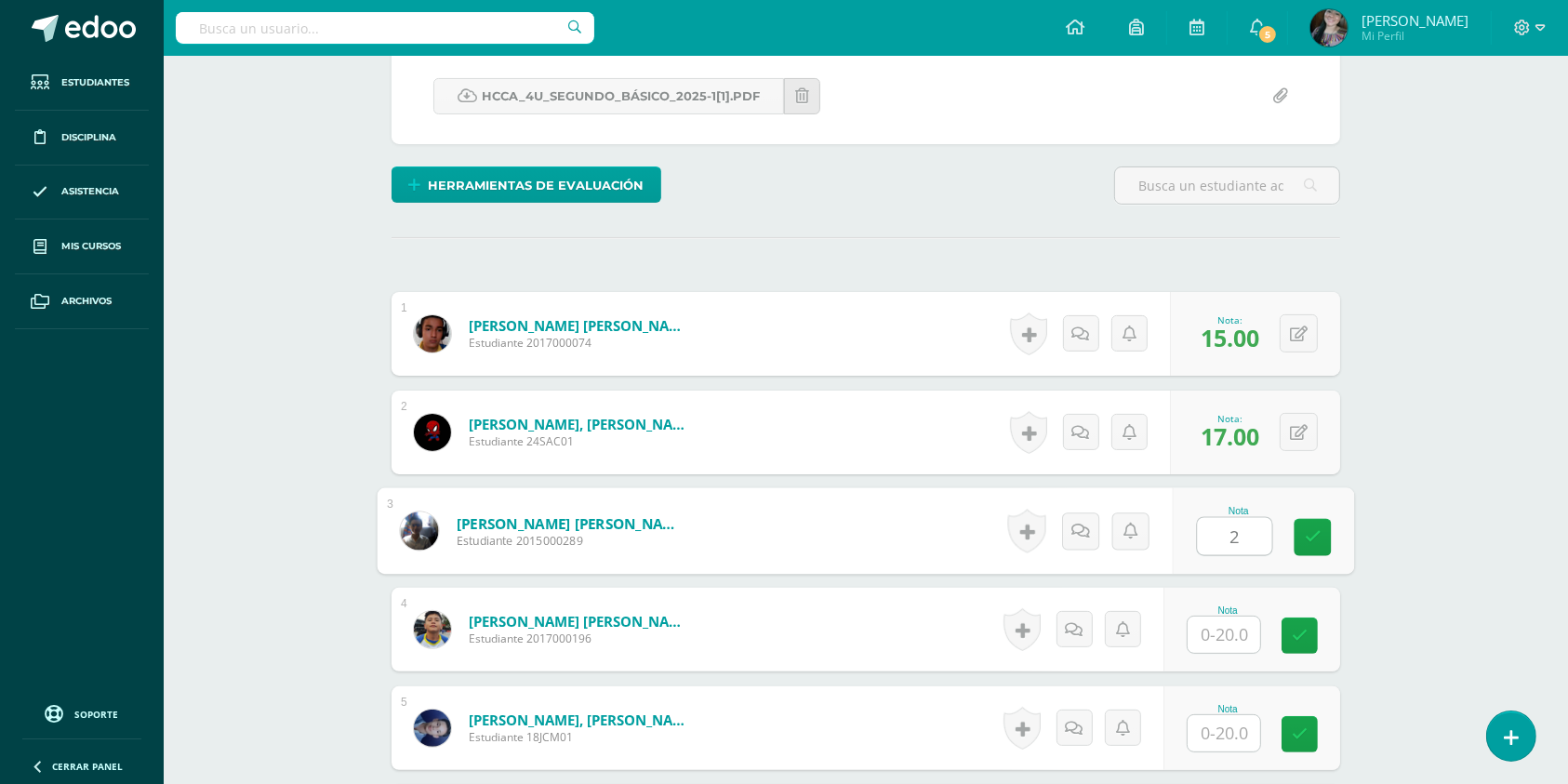
scroll to position [373, 0]
type input "20"
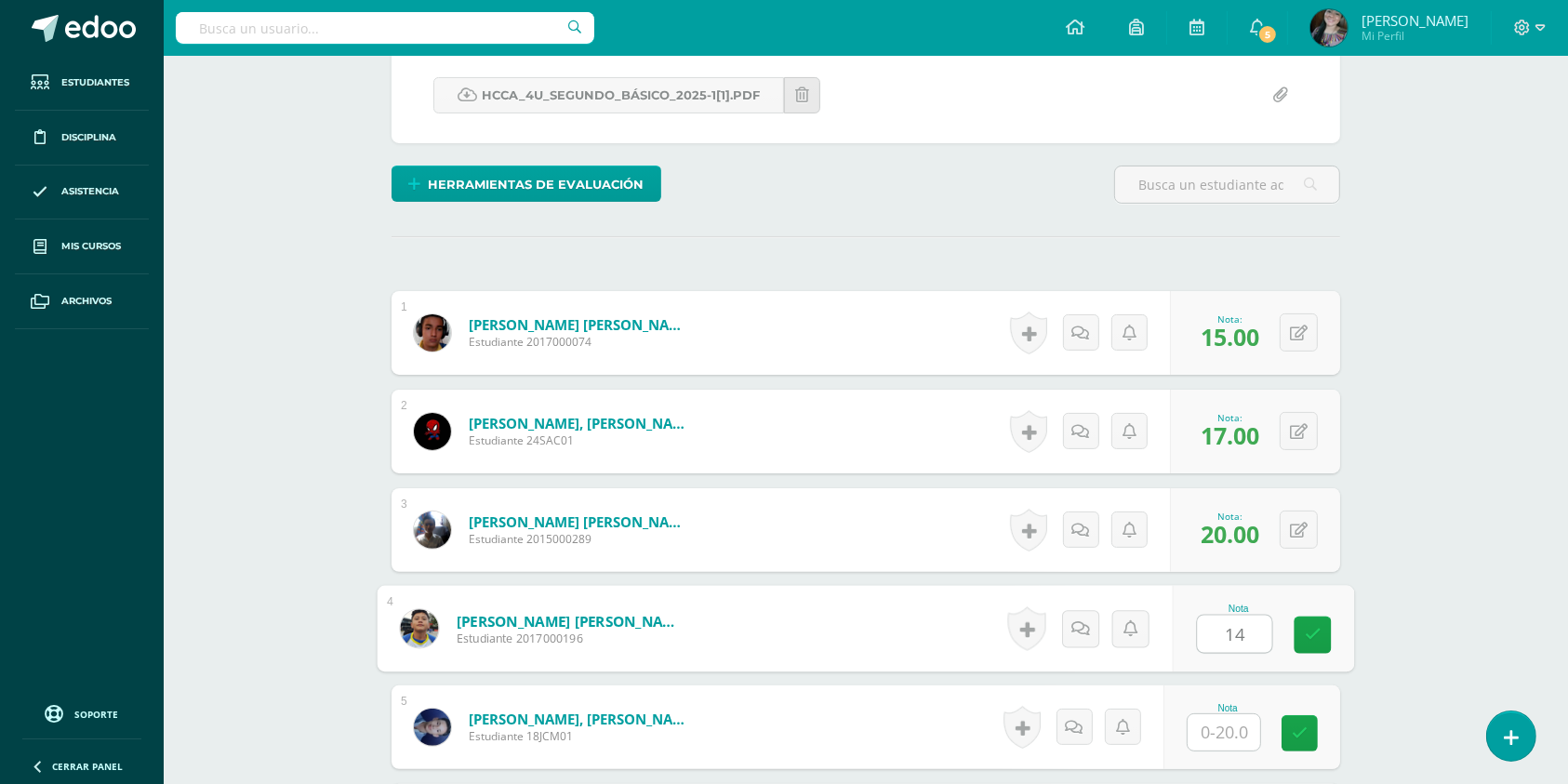
type input "14"
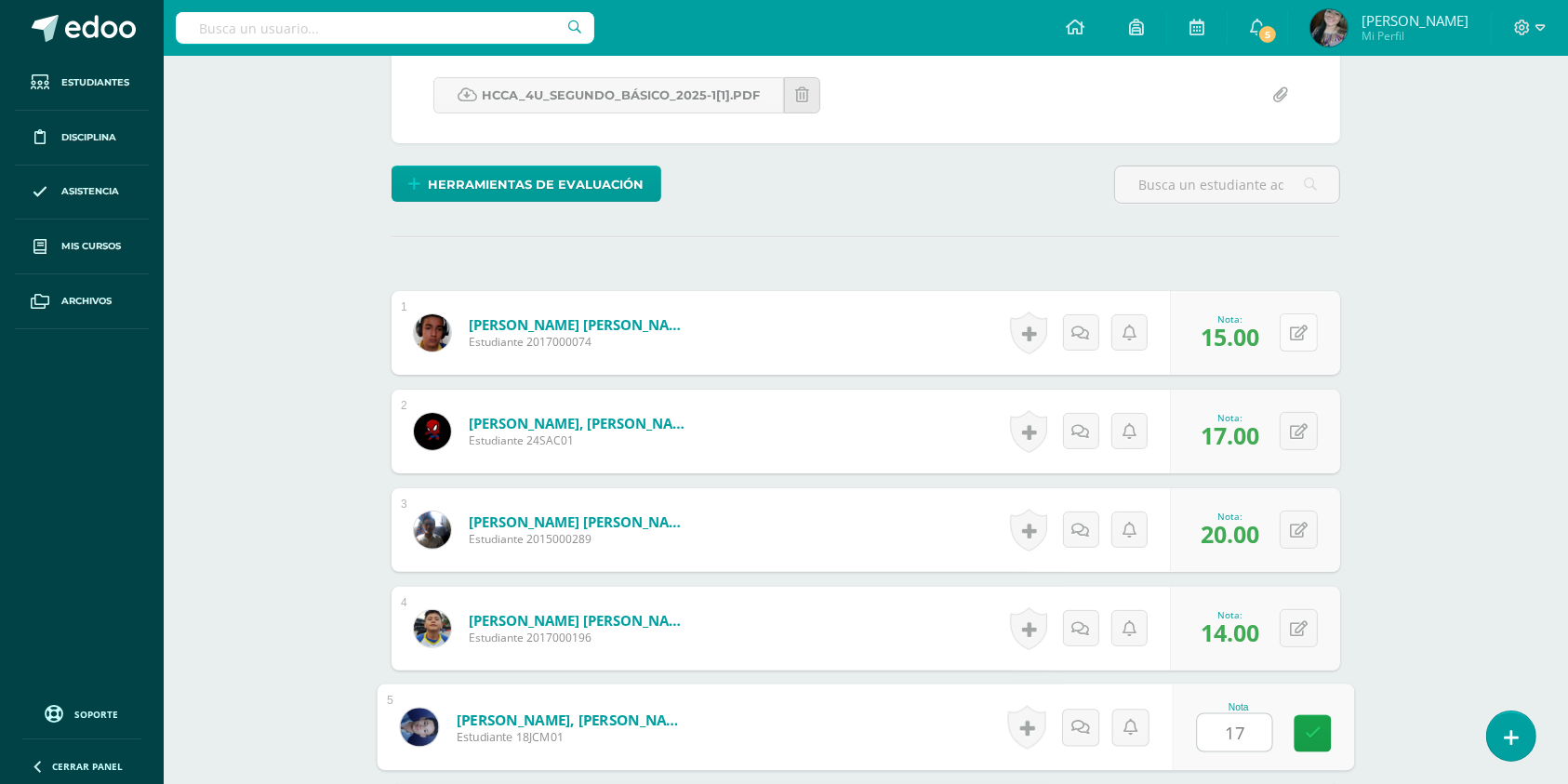
type input "17"
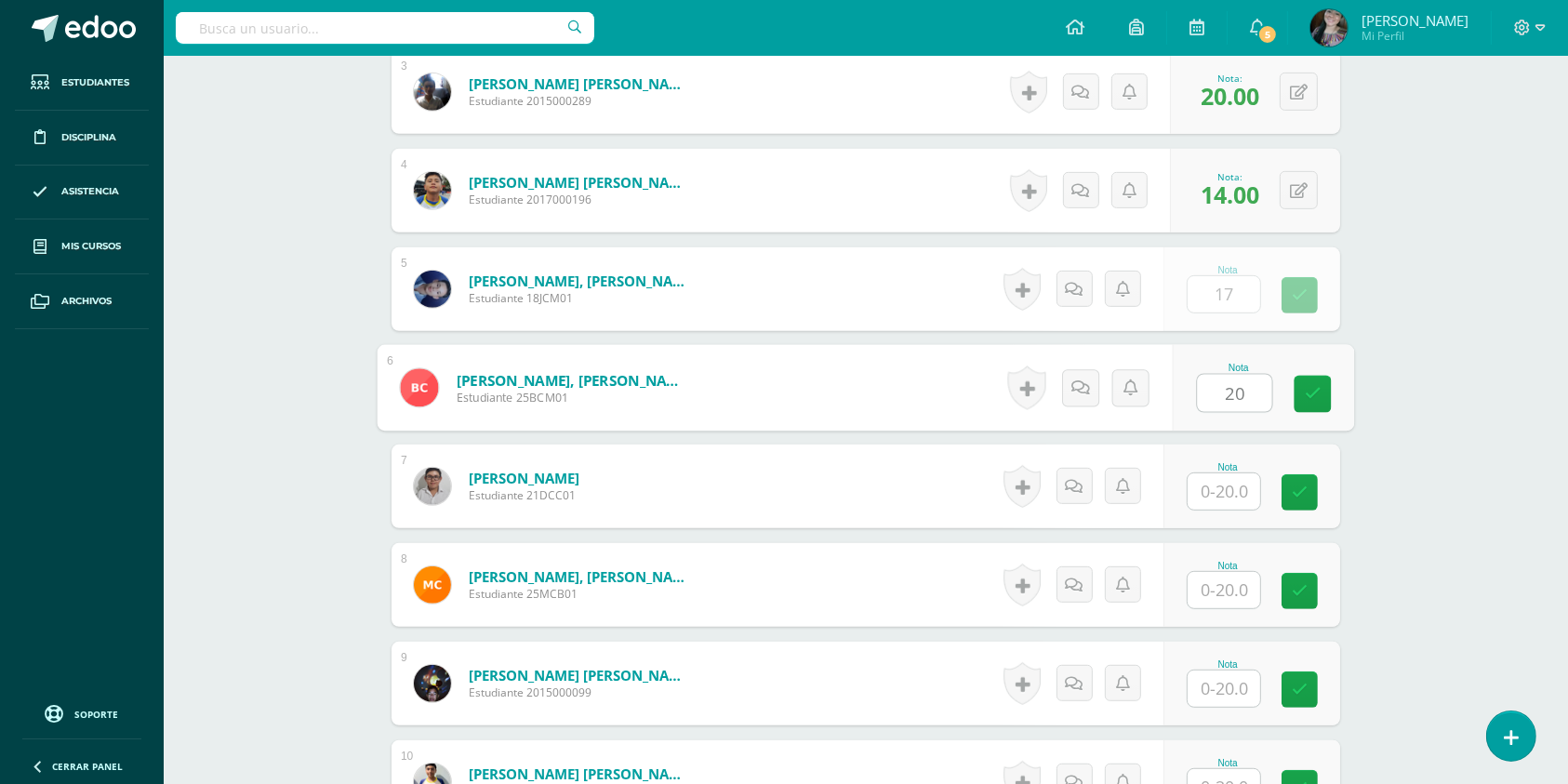
type input "20"
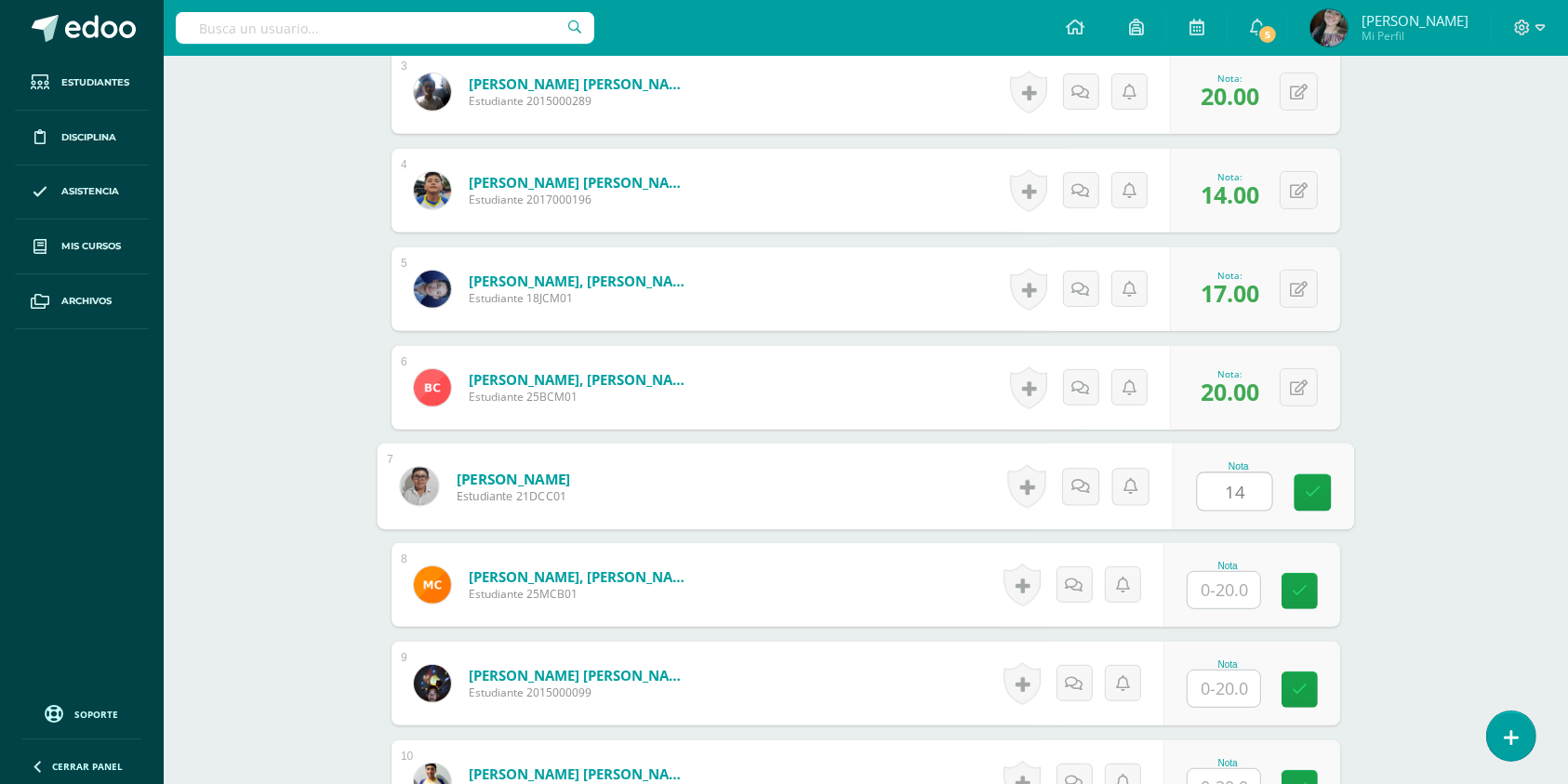
type input "14"
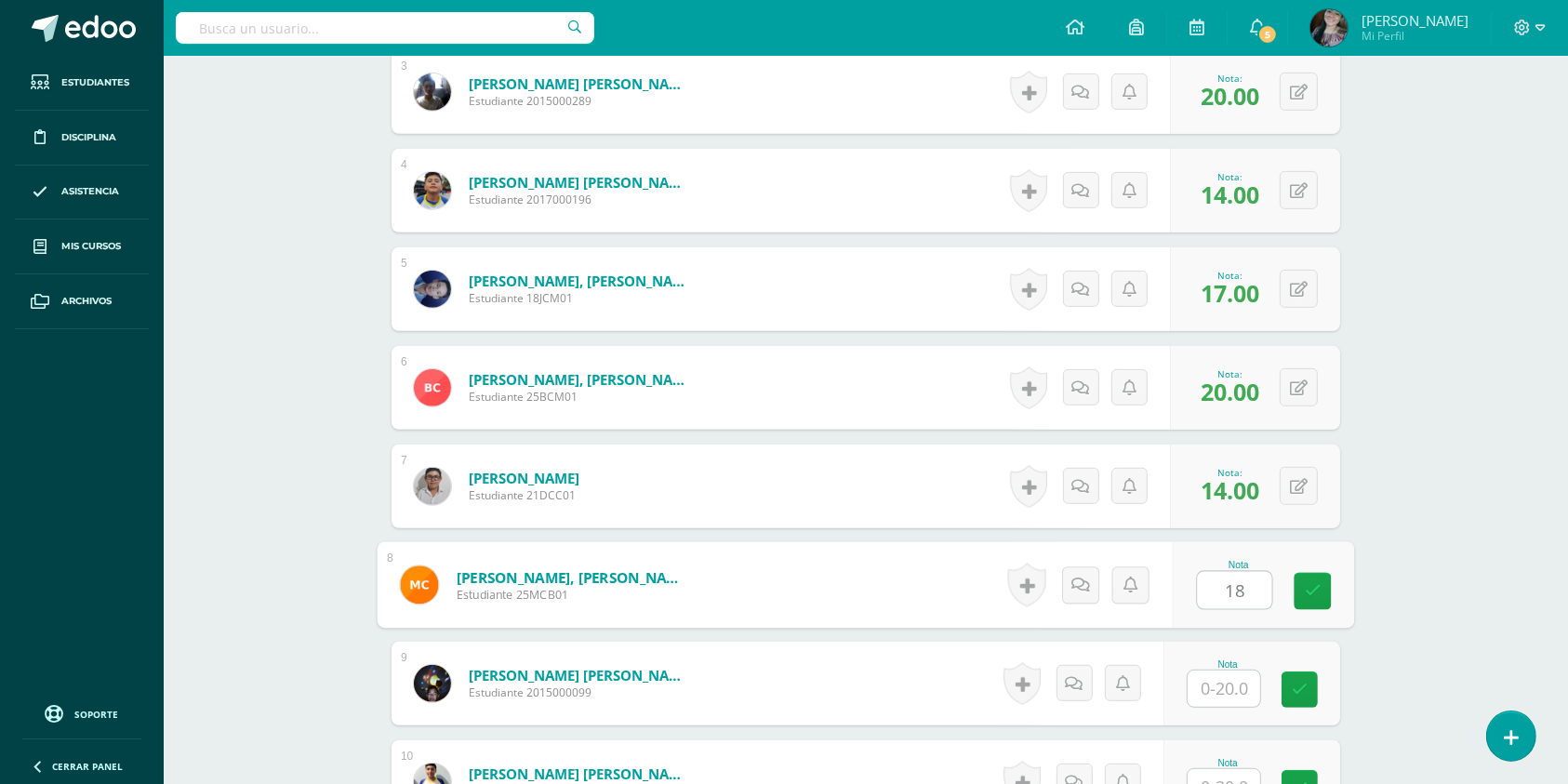
type input "18"
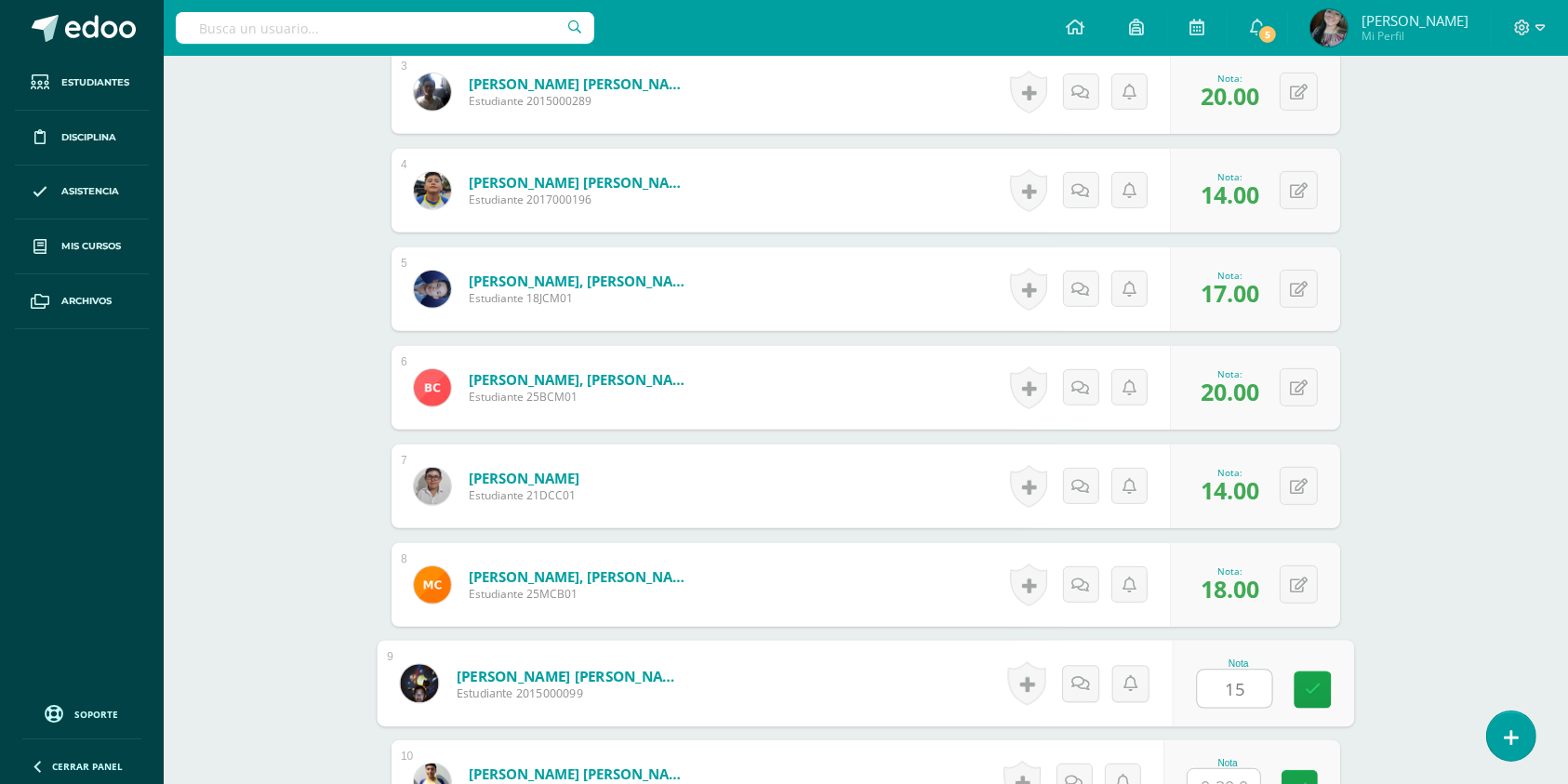
type input "15"
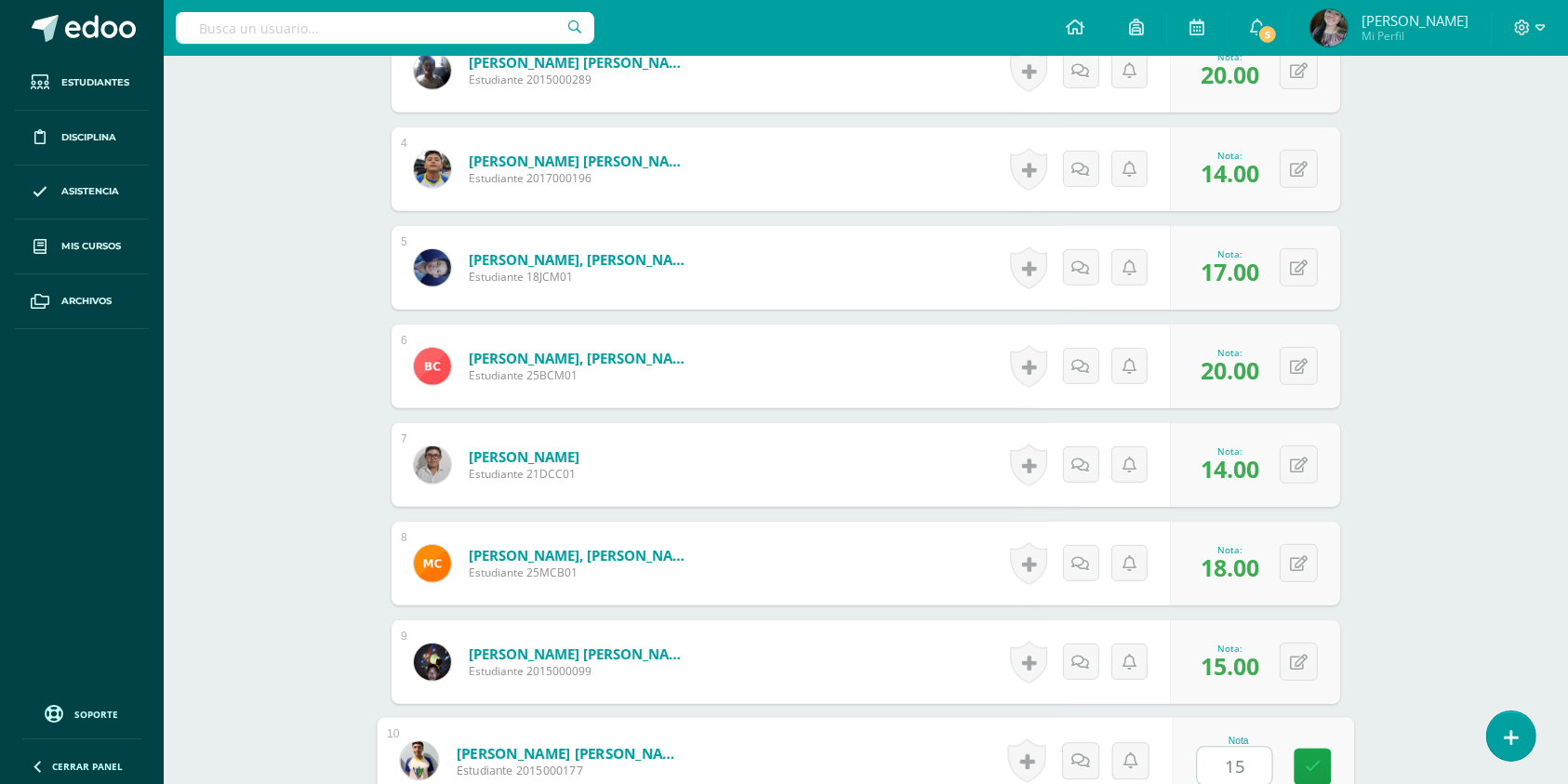
type input "15"
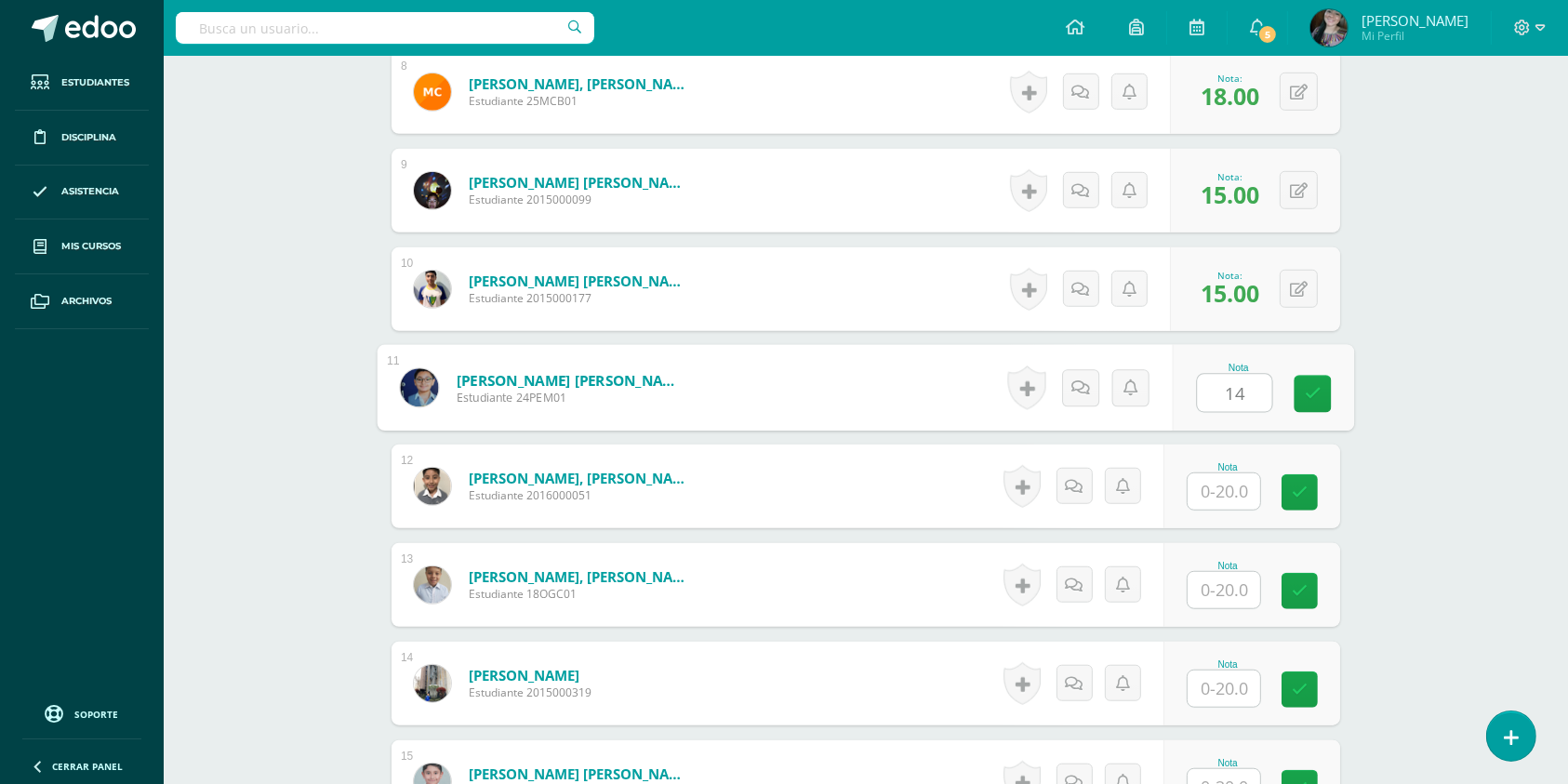
type input "14"
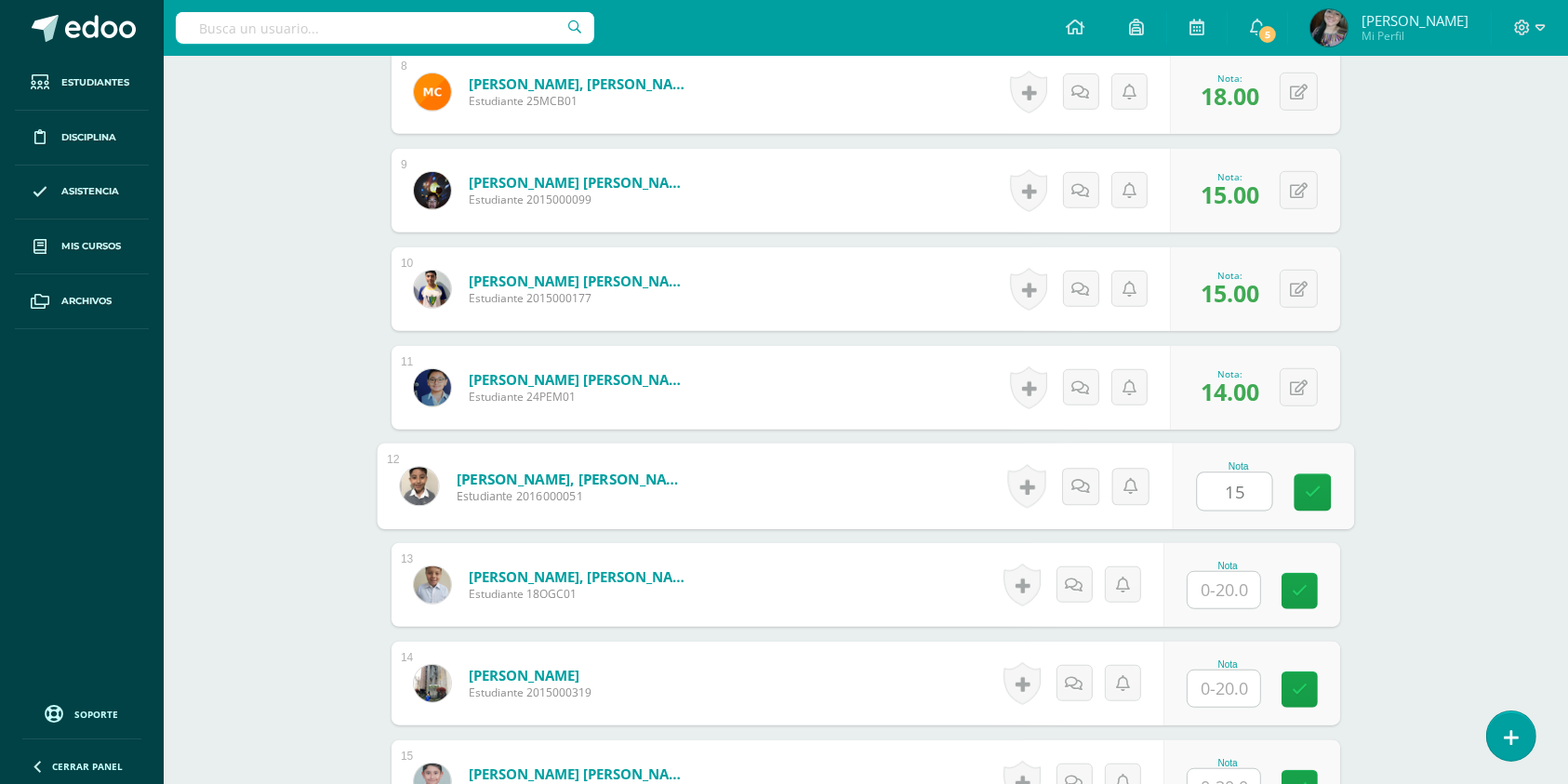
type input "15"
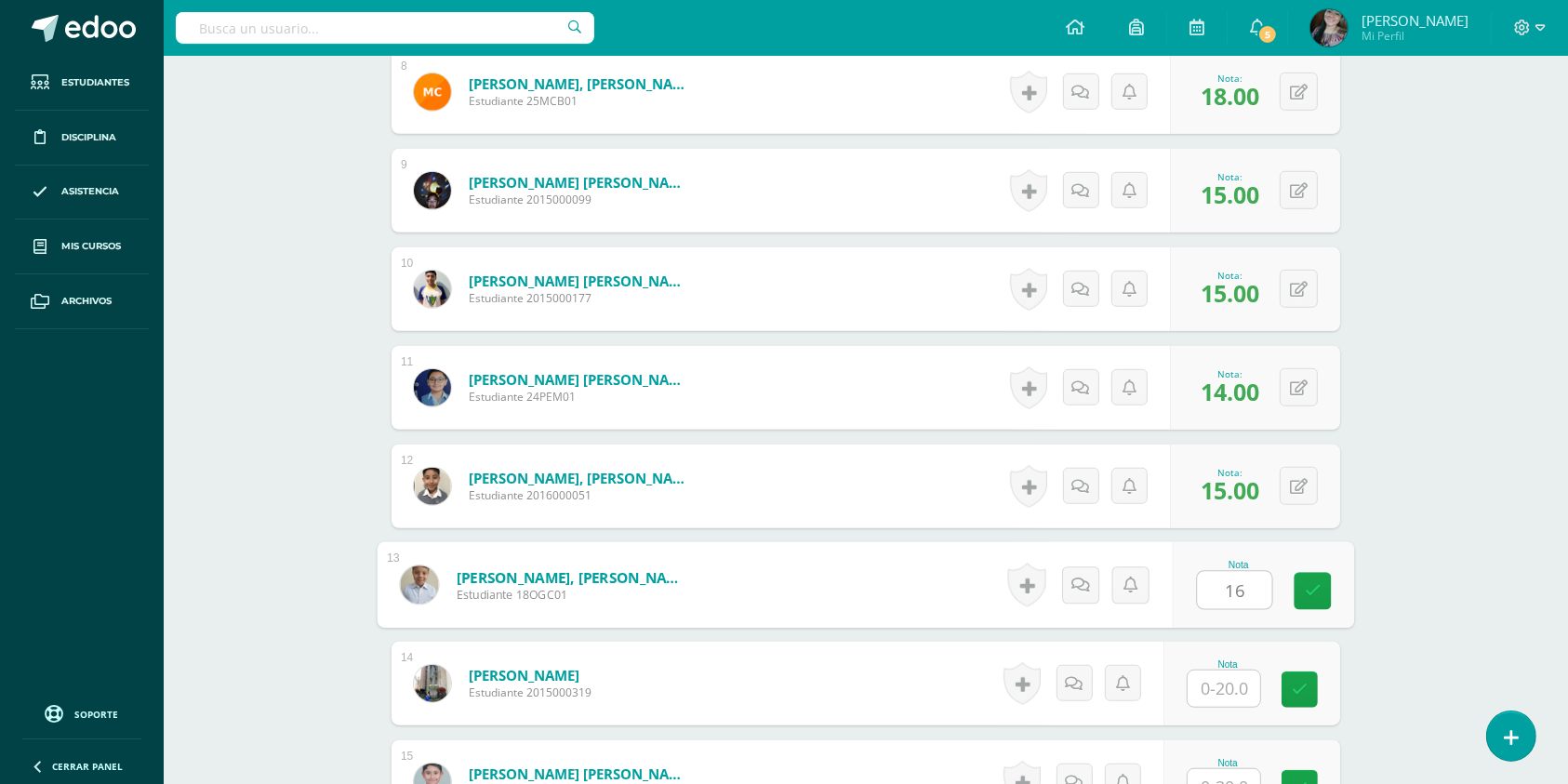
type input "16"
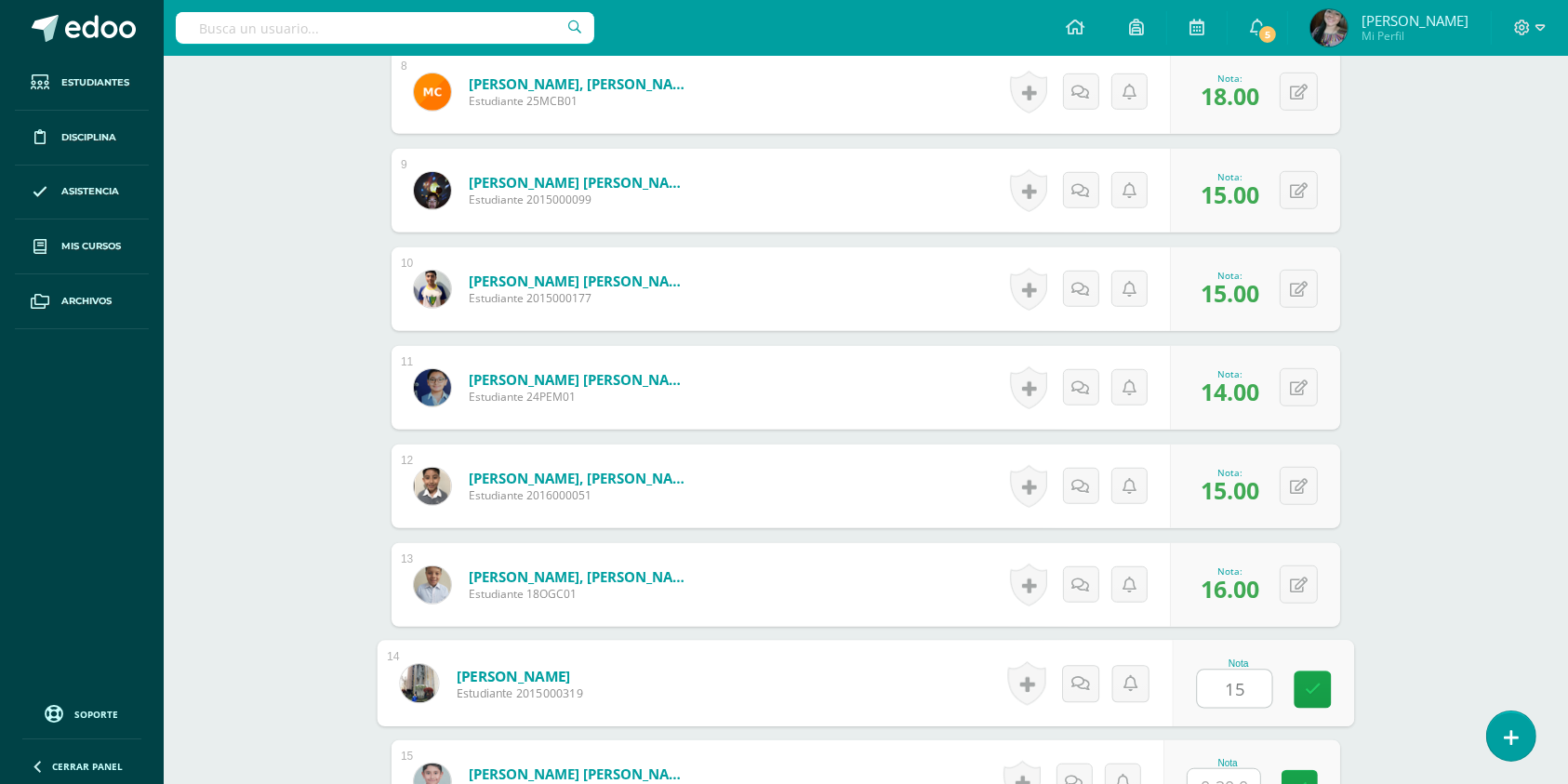
type input "15"
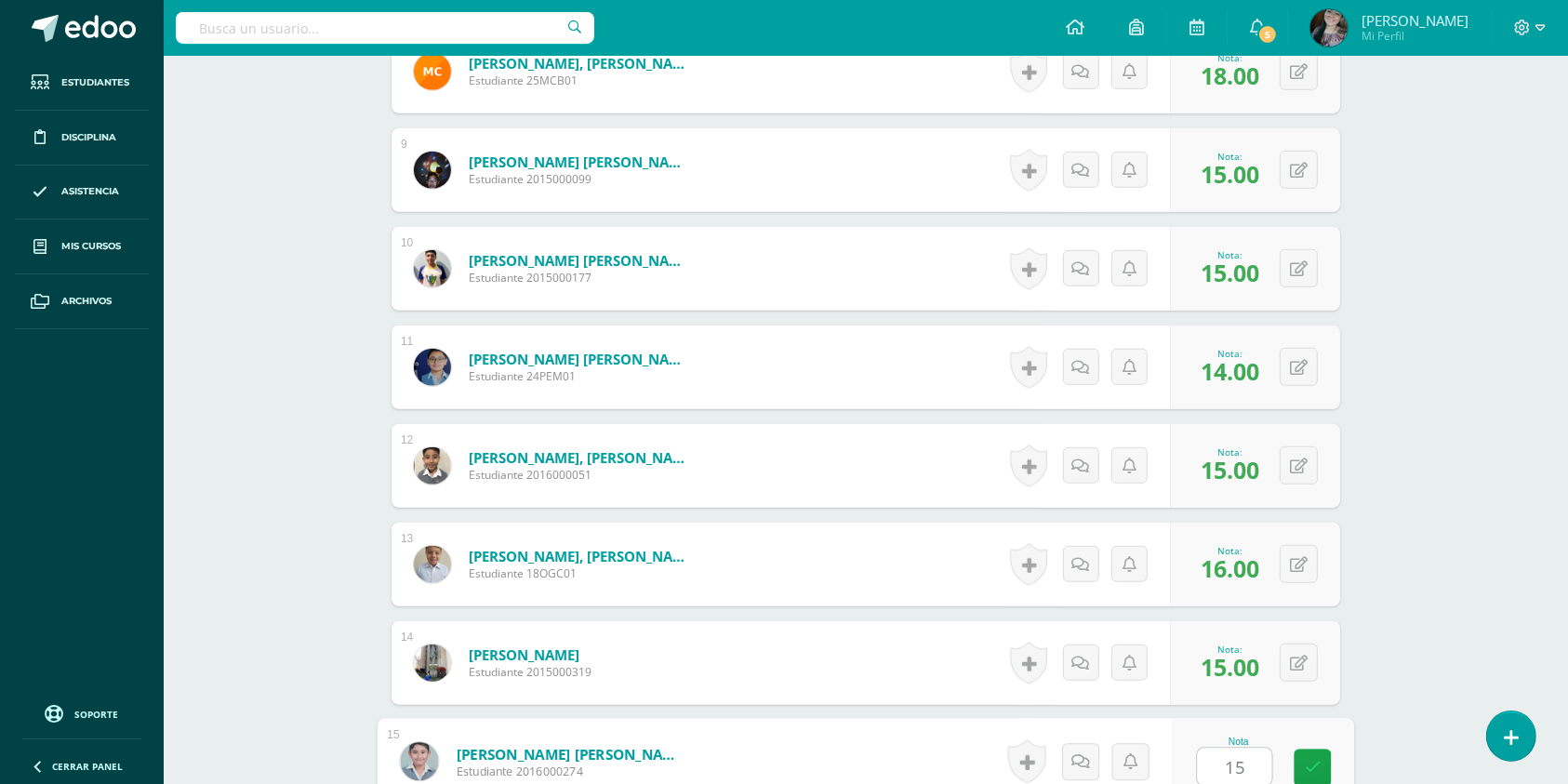
type input "15"
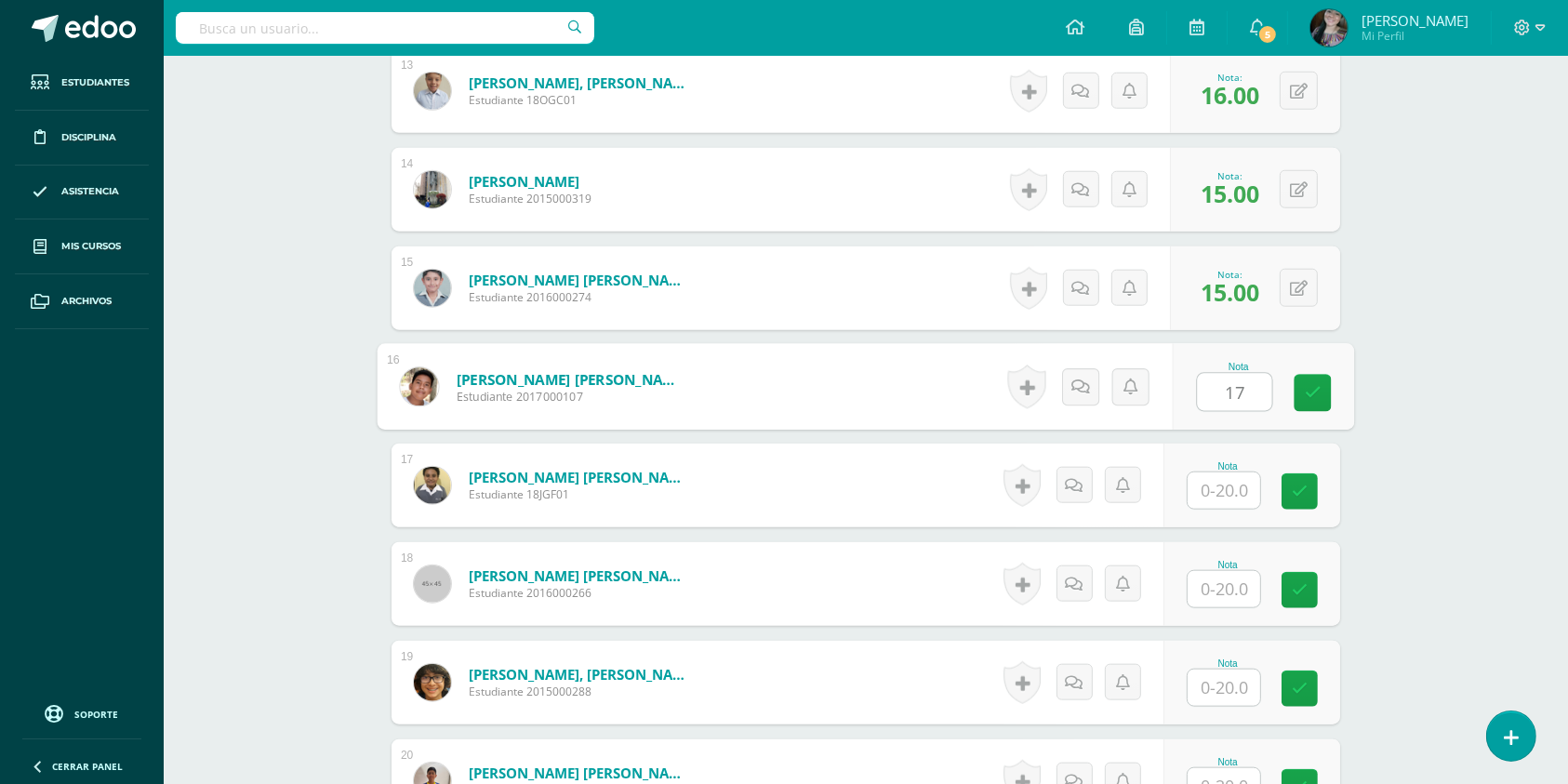
type input "17"
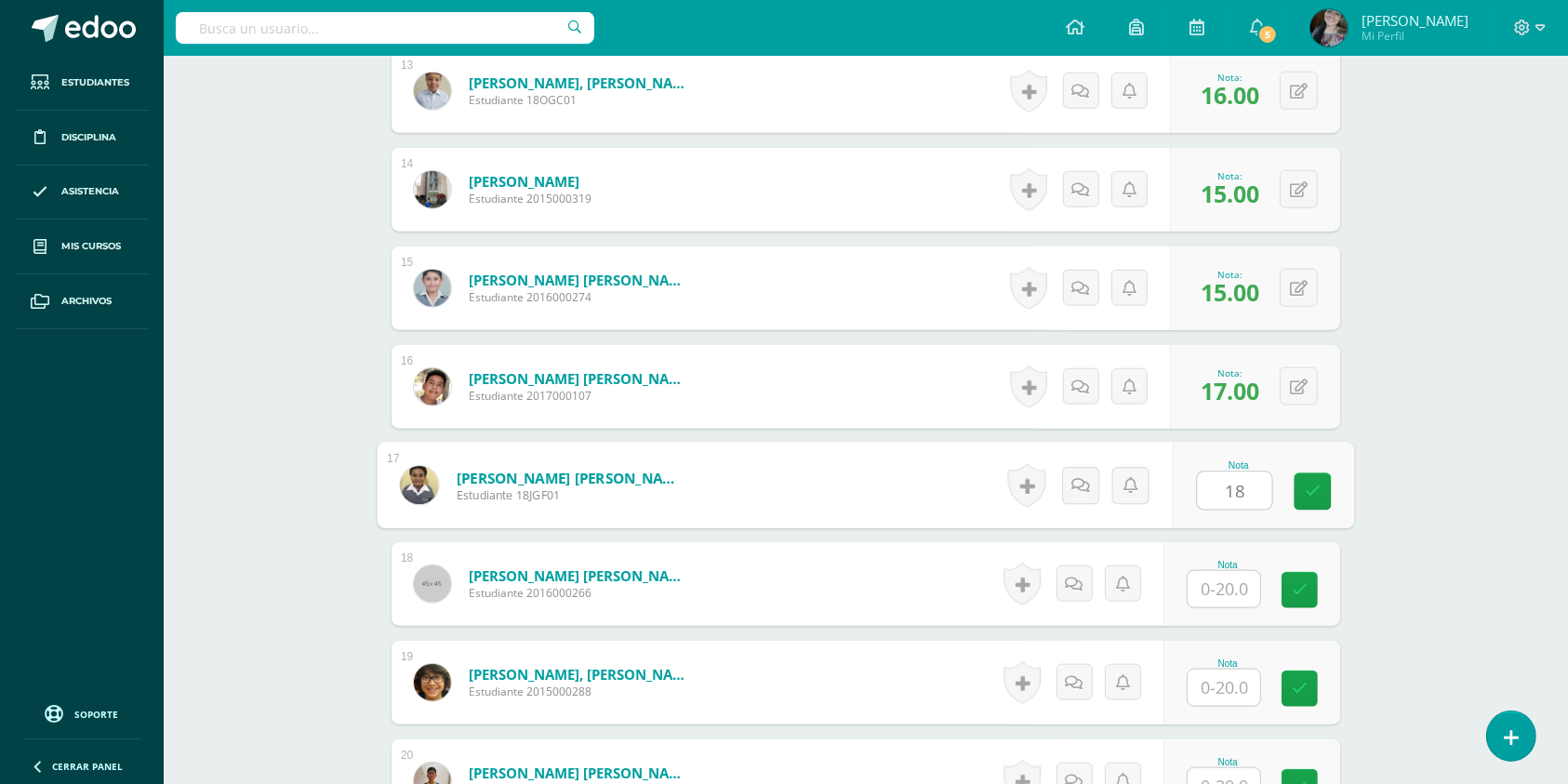
type input "18"
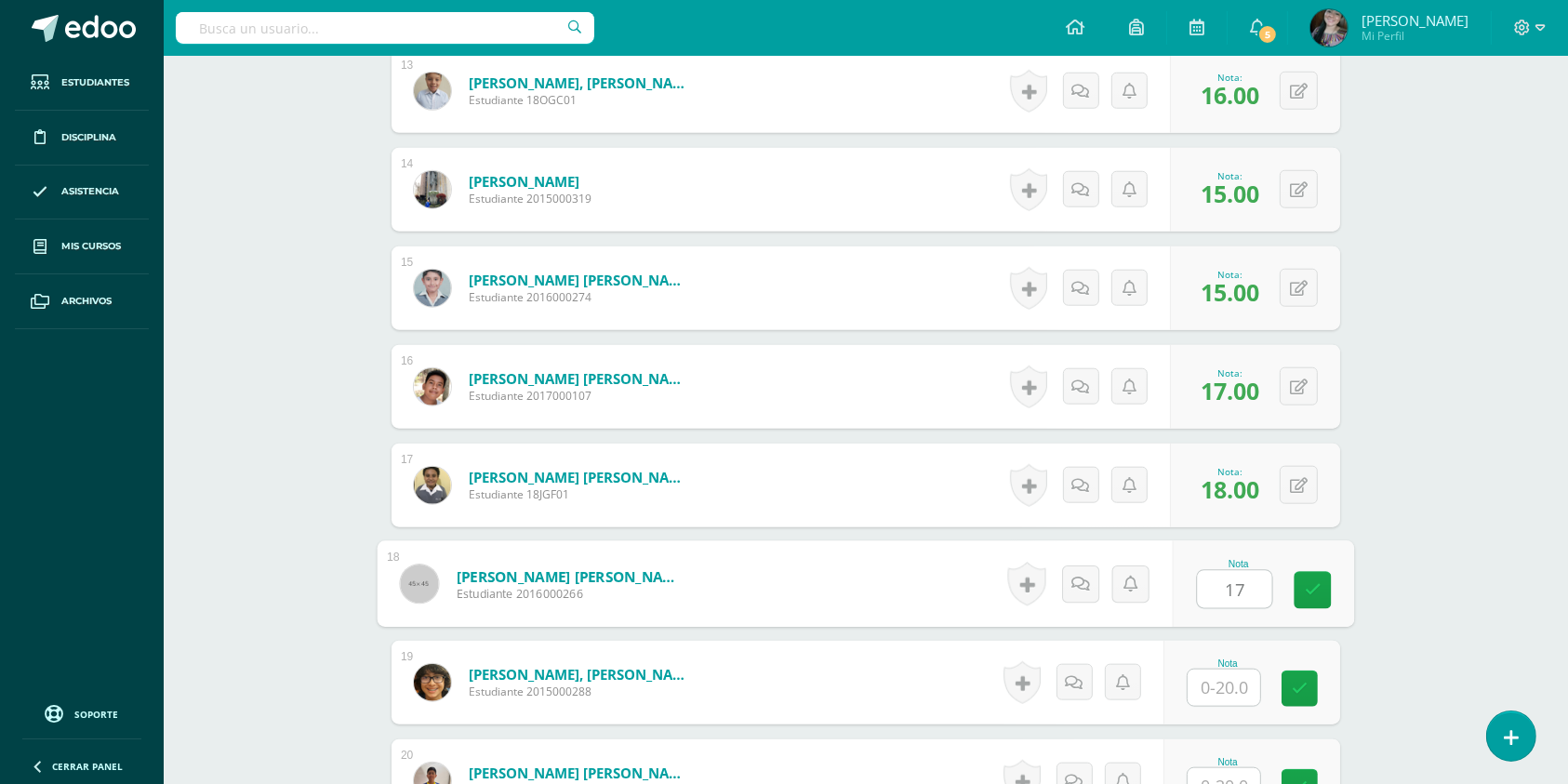
type input "17"
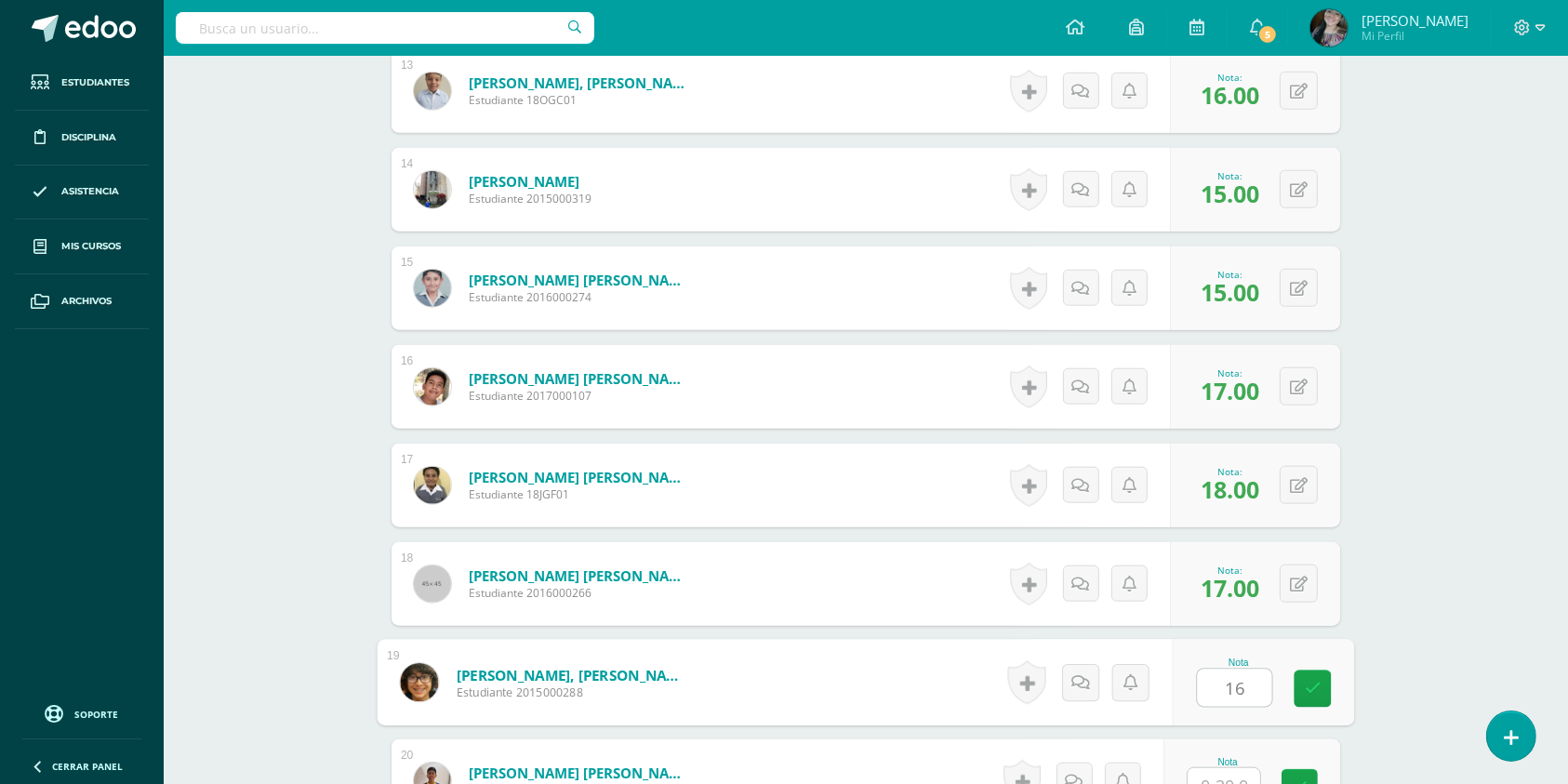
type input "16"
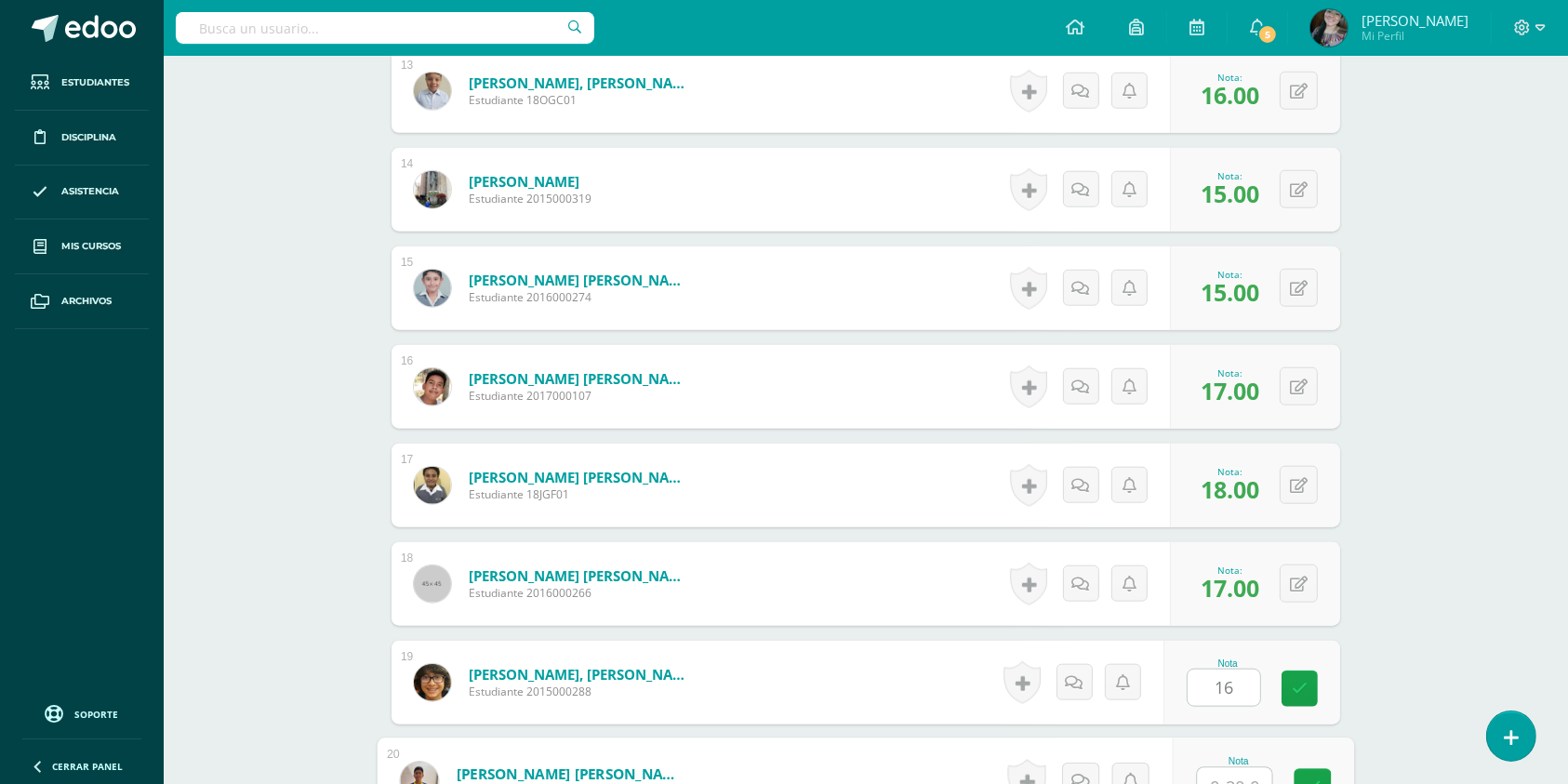
scroll to position [1818, 0]
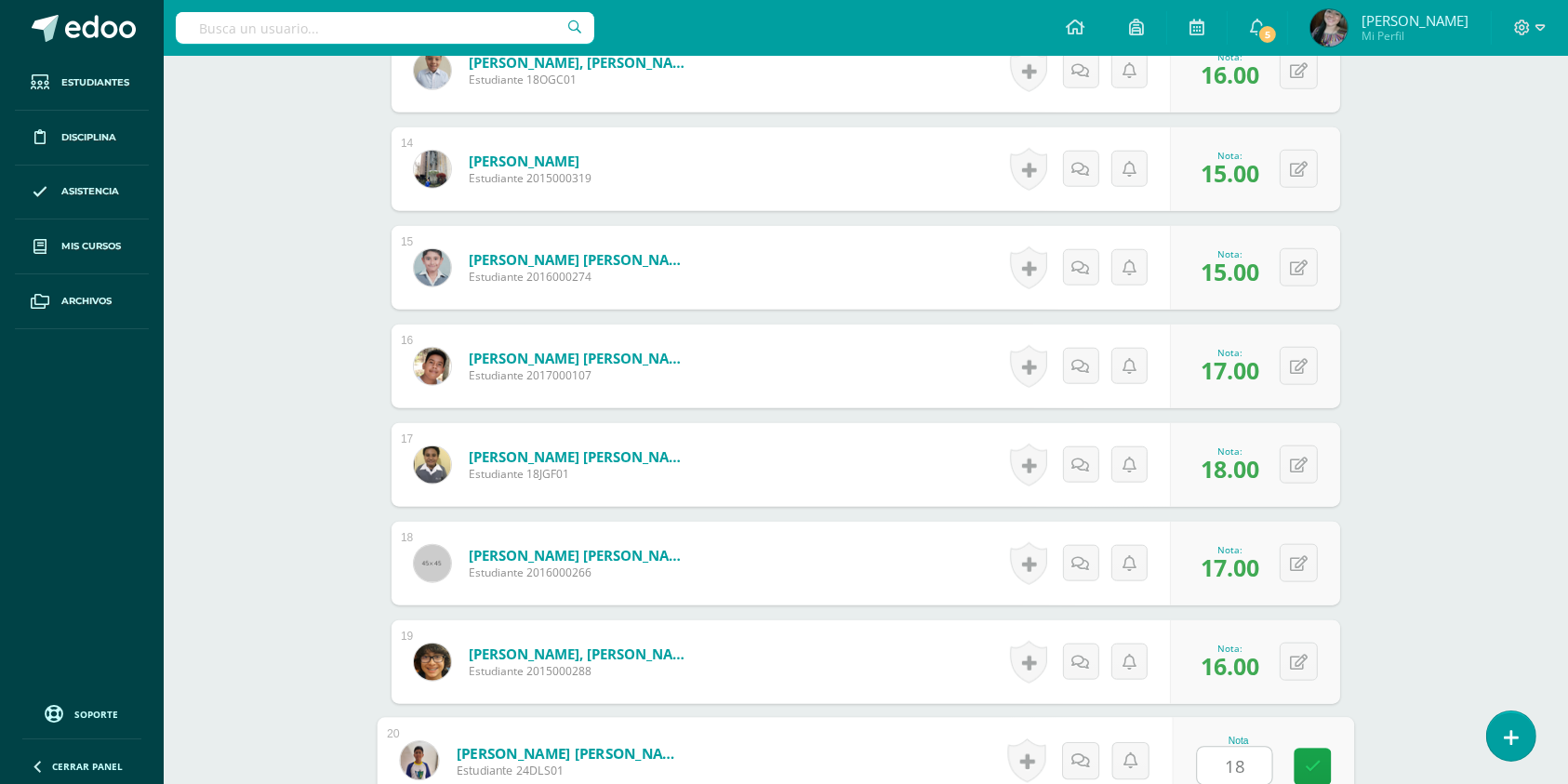
type input "18"
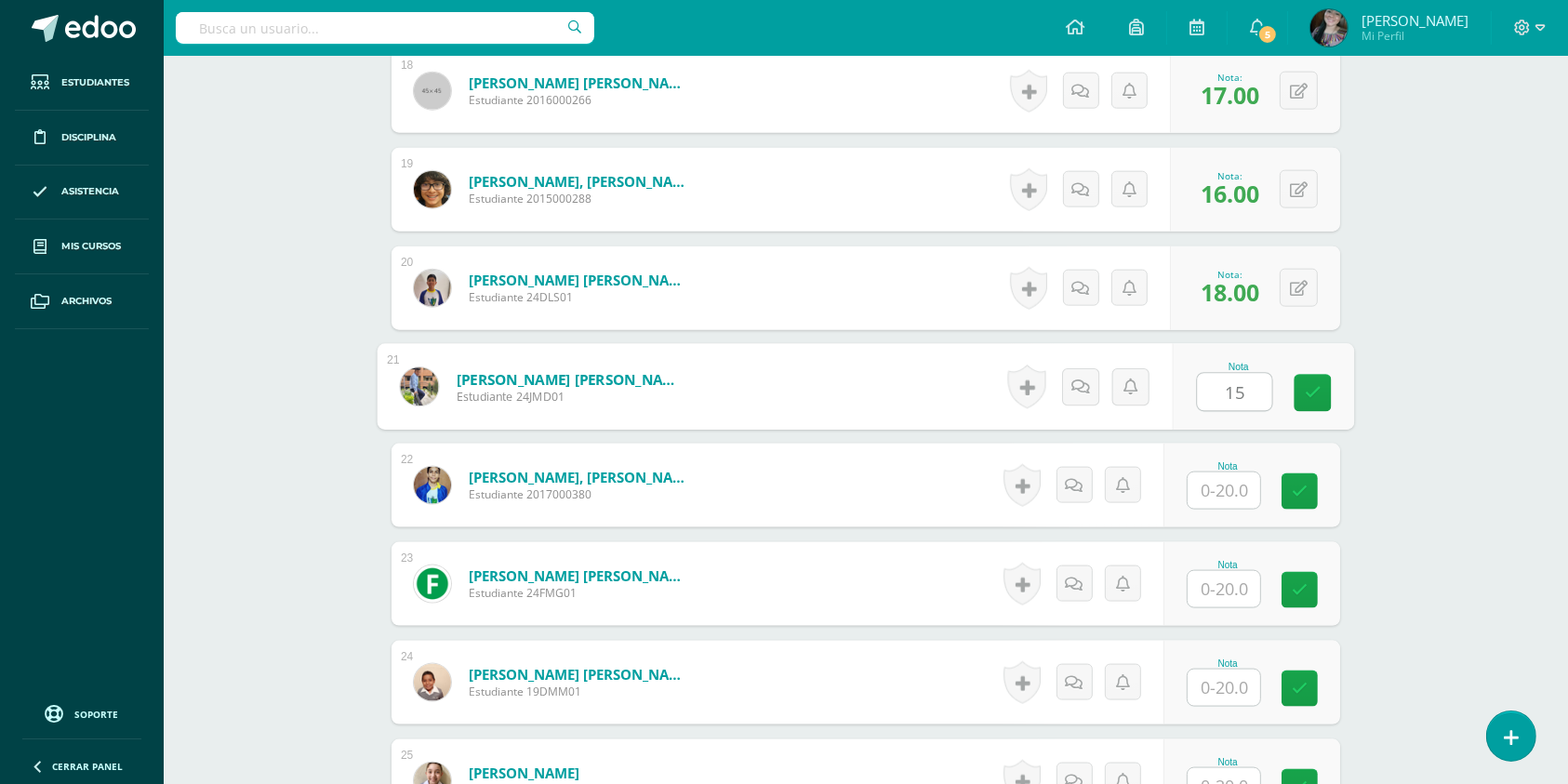
type input "15"
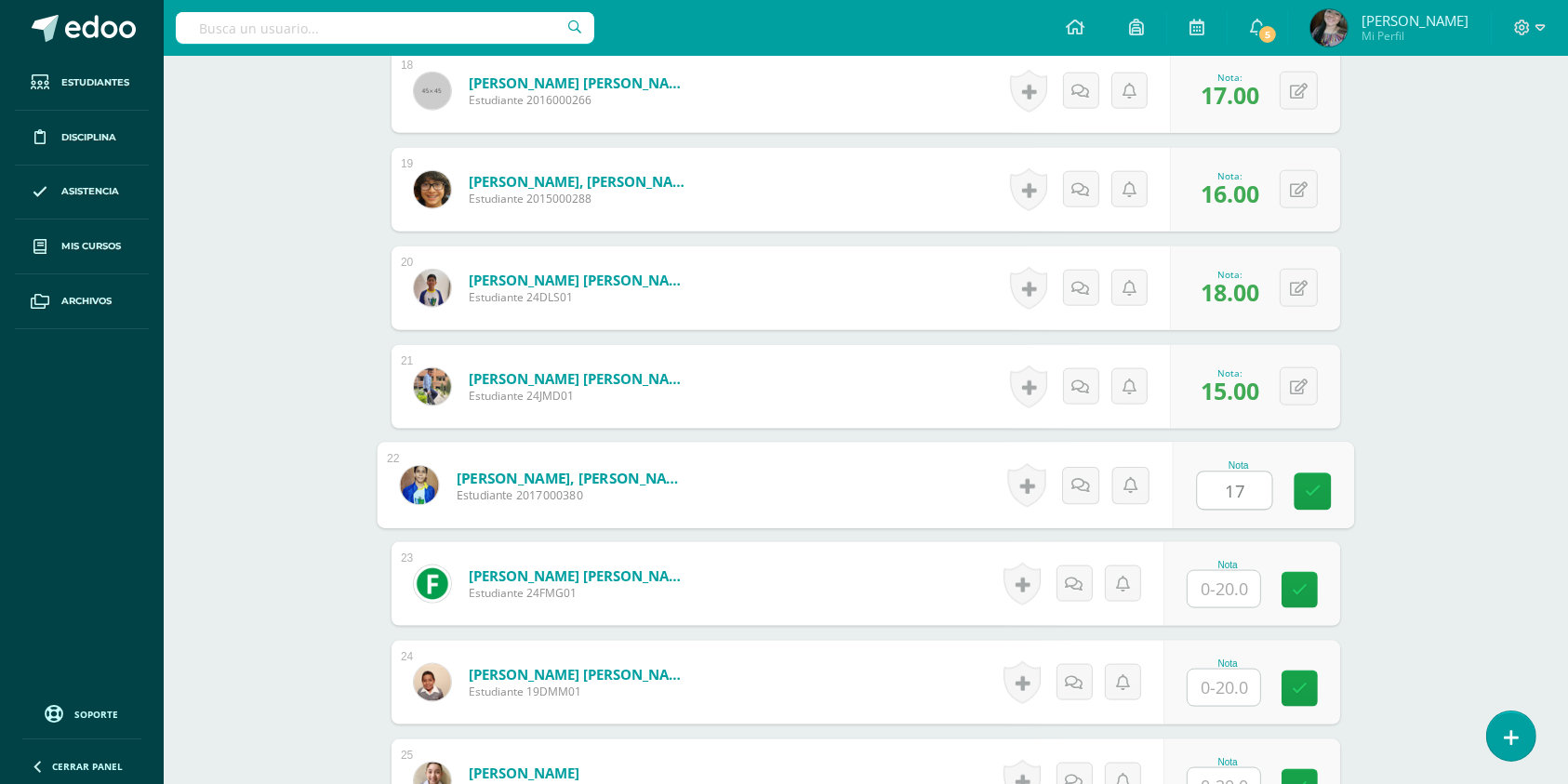
type input "17"
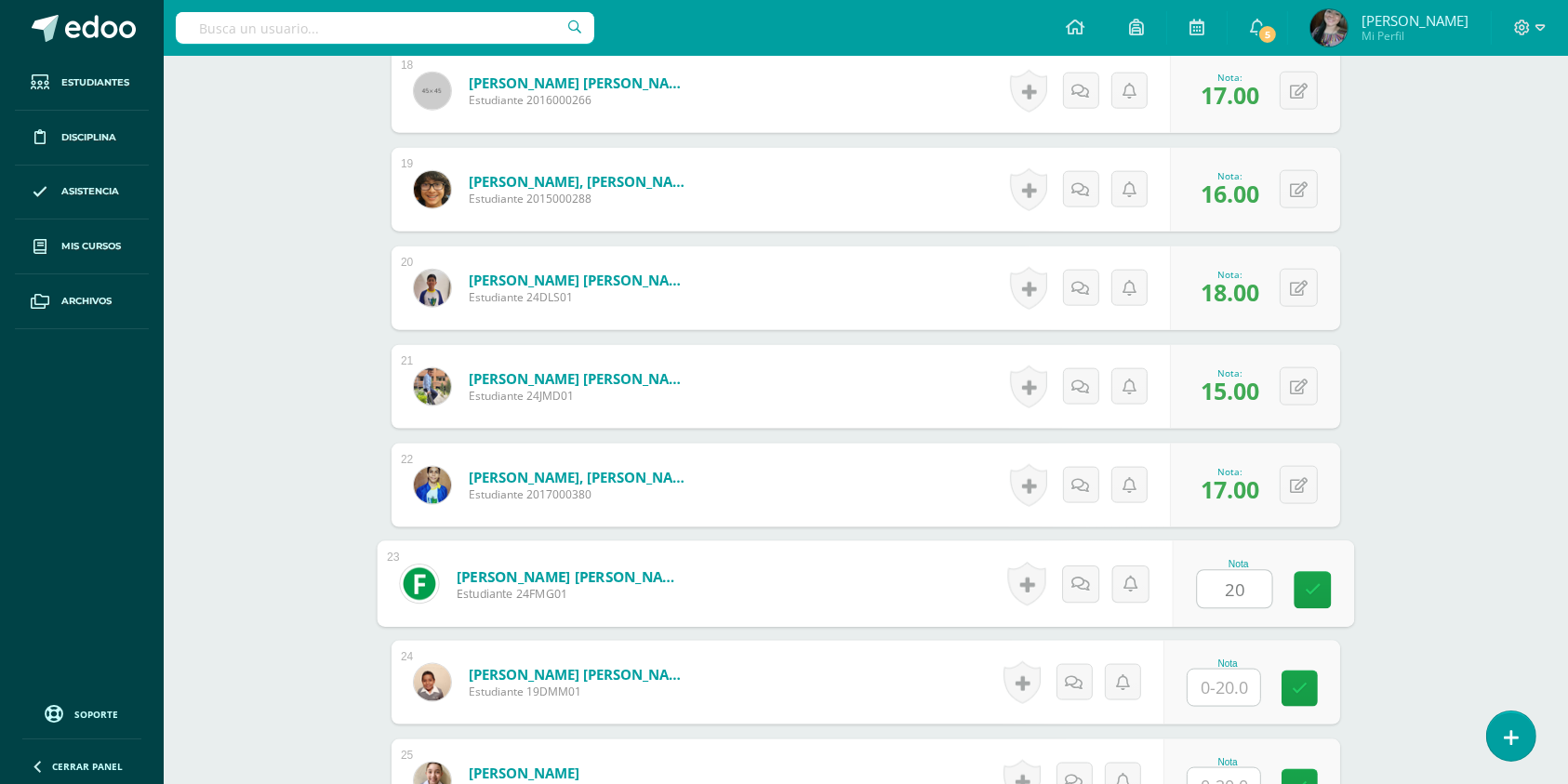
type input "20"
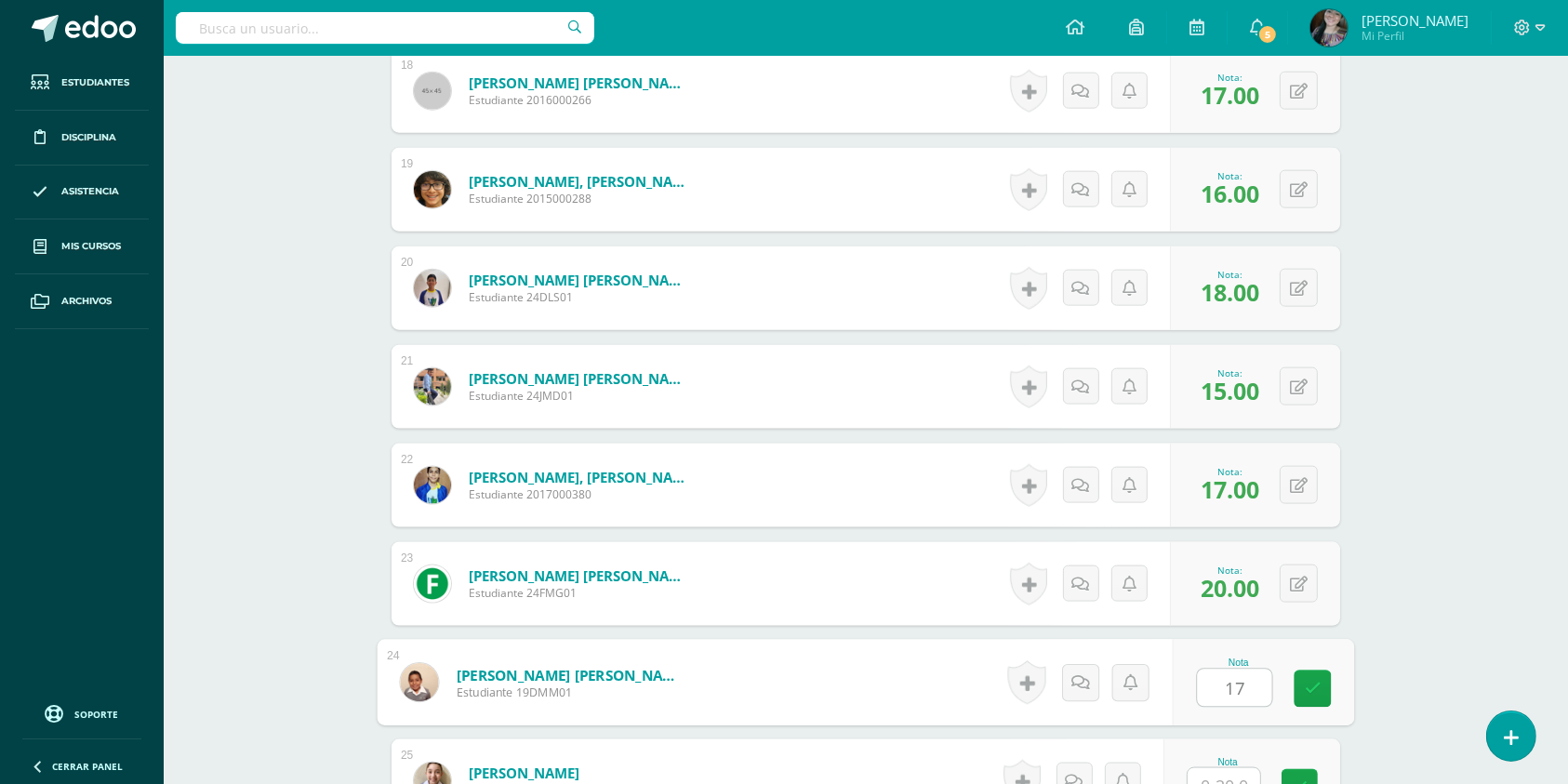
type input "17"
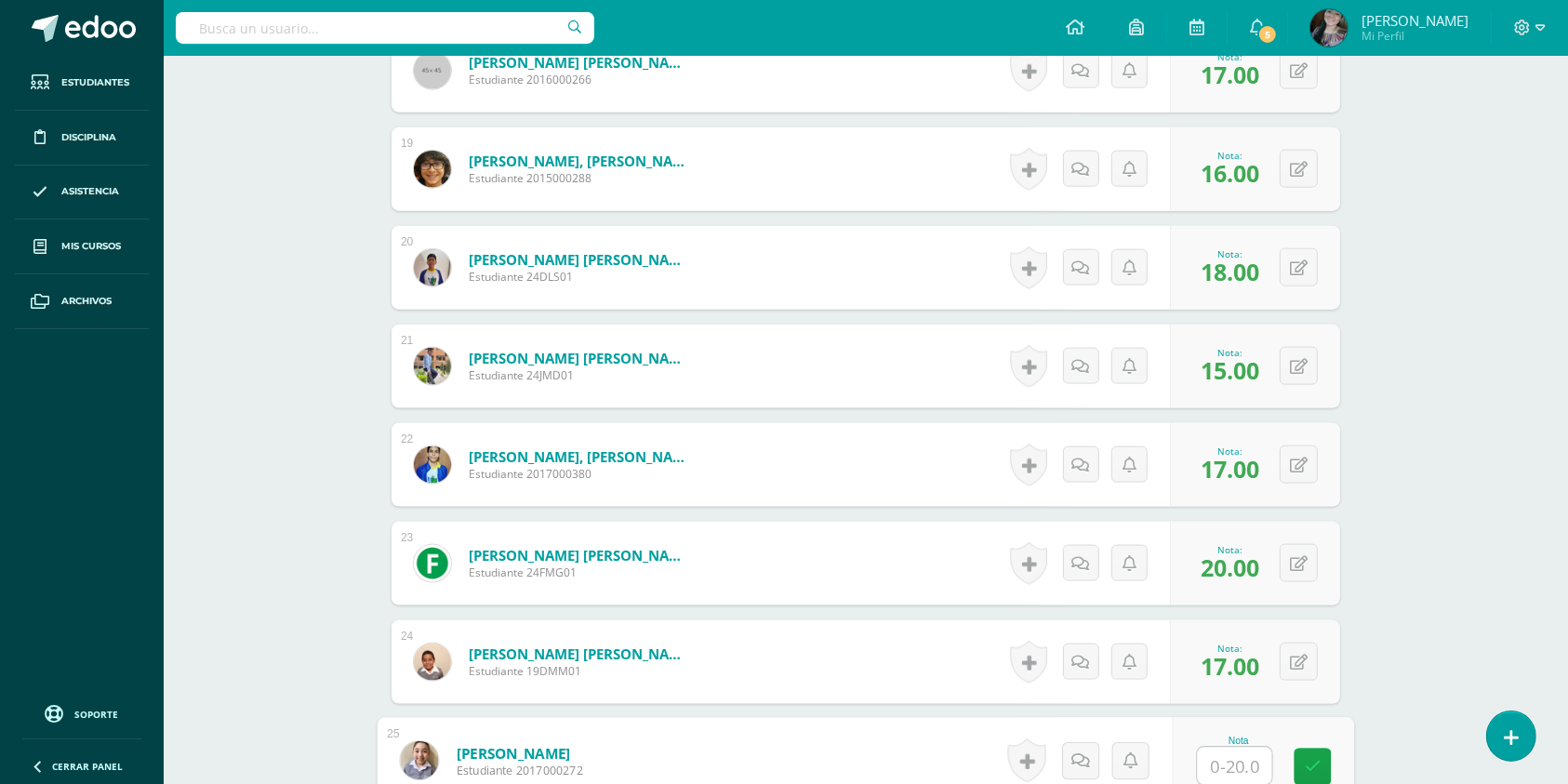
scroll to position [2808, 0]
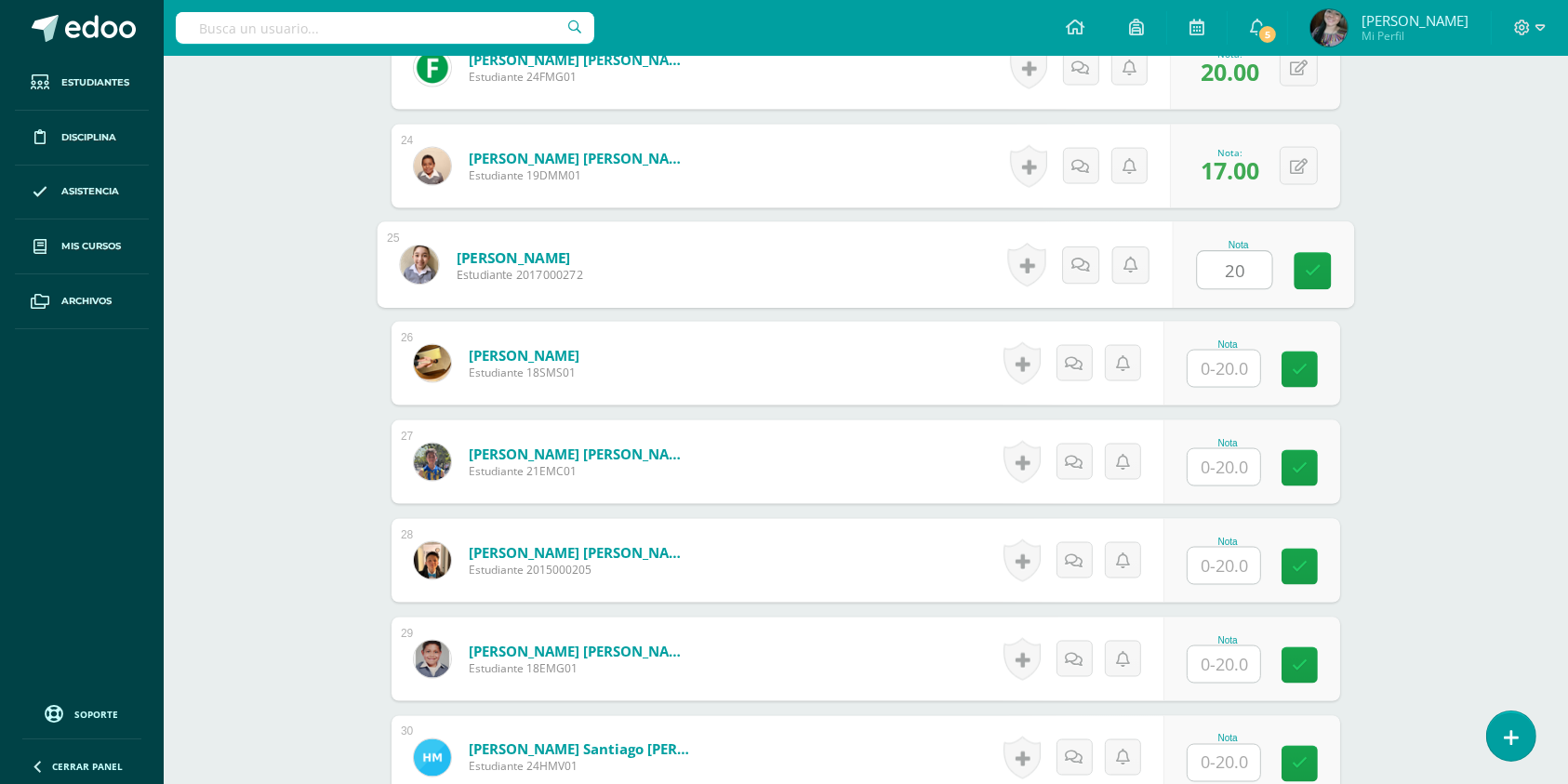
type input "20"
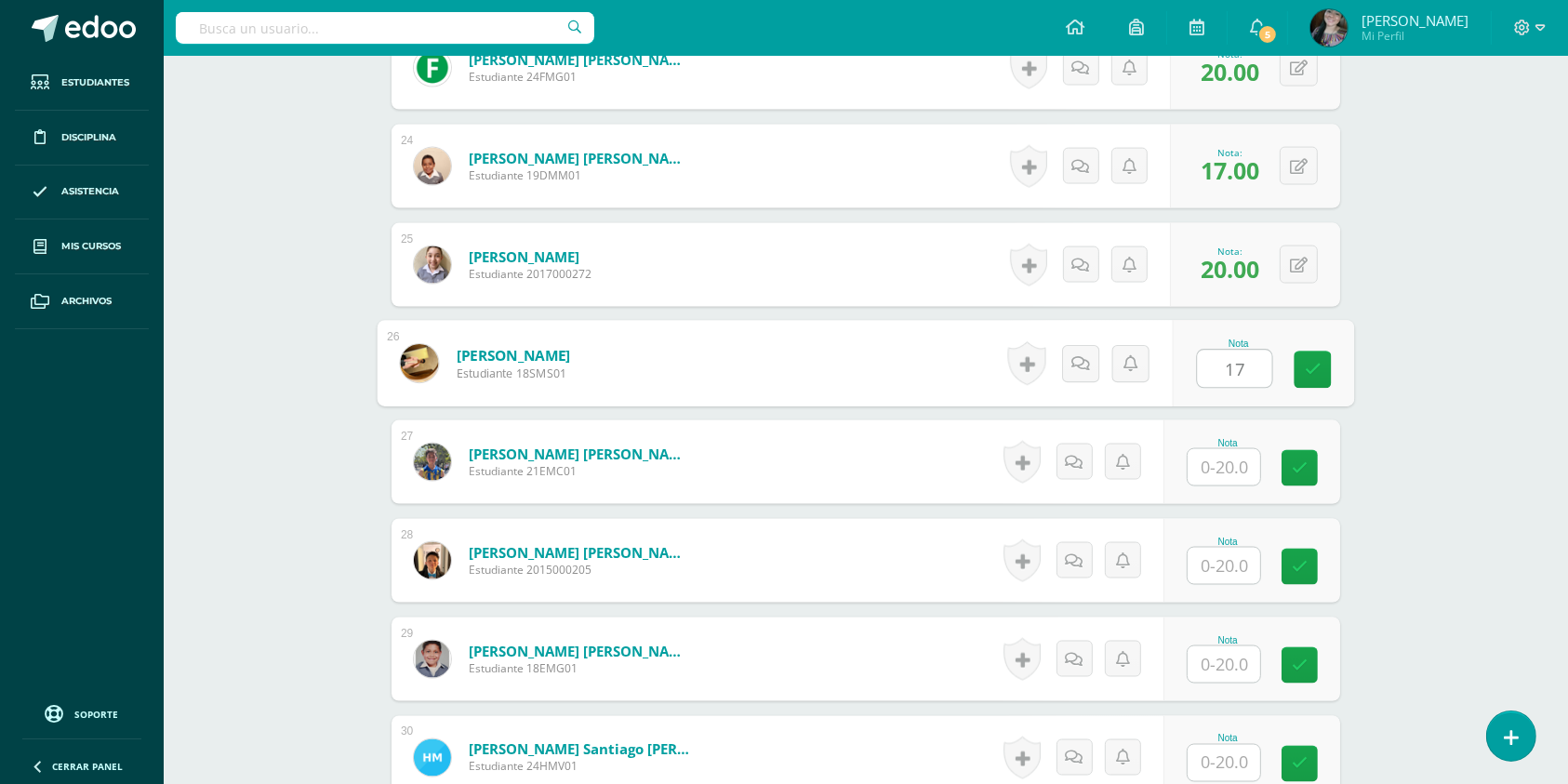
type input "17"
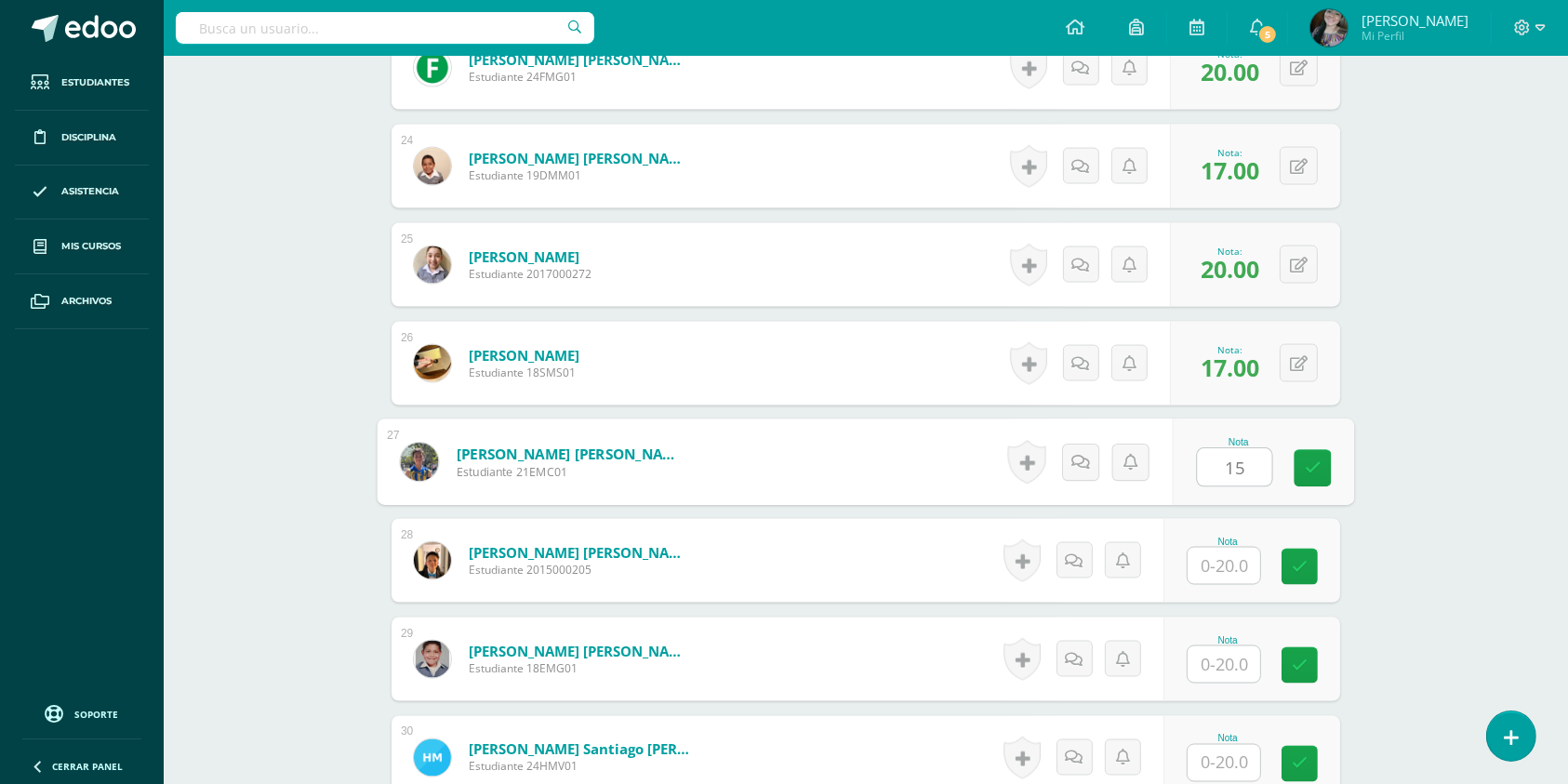
type input "15"
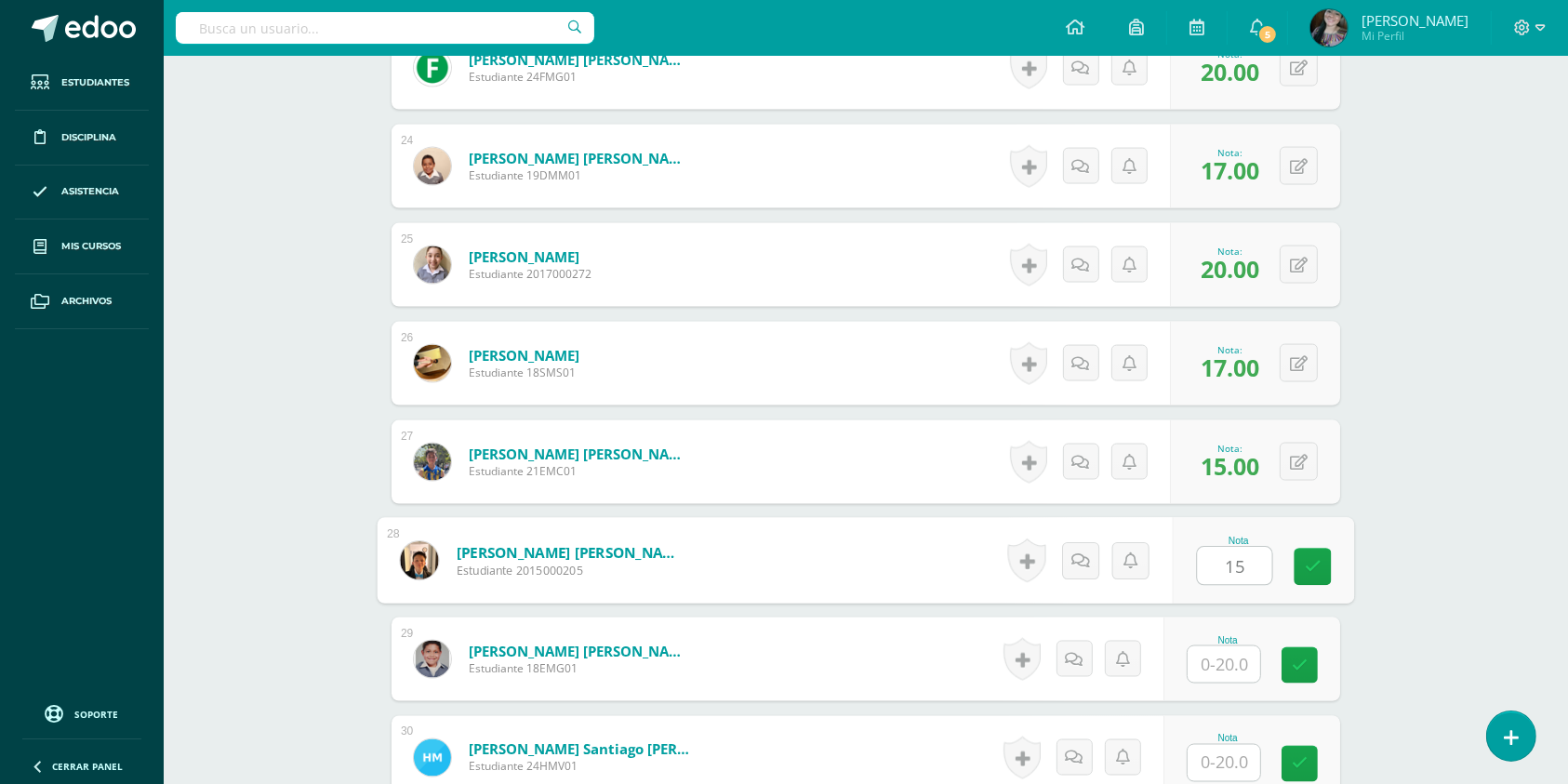
type input "15"
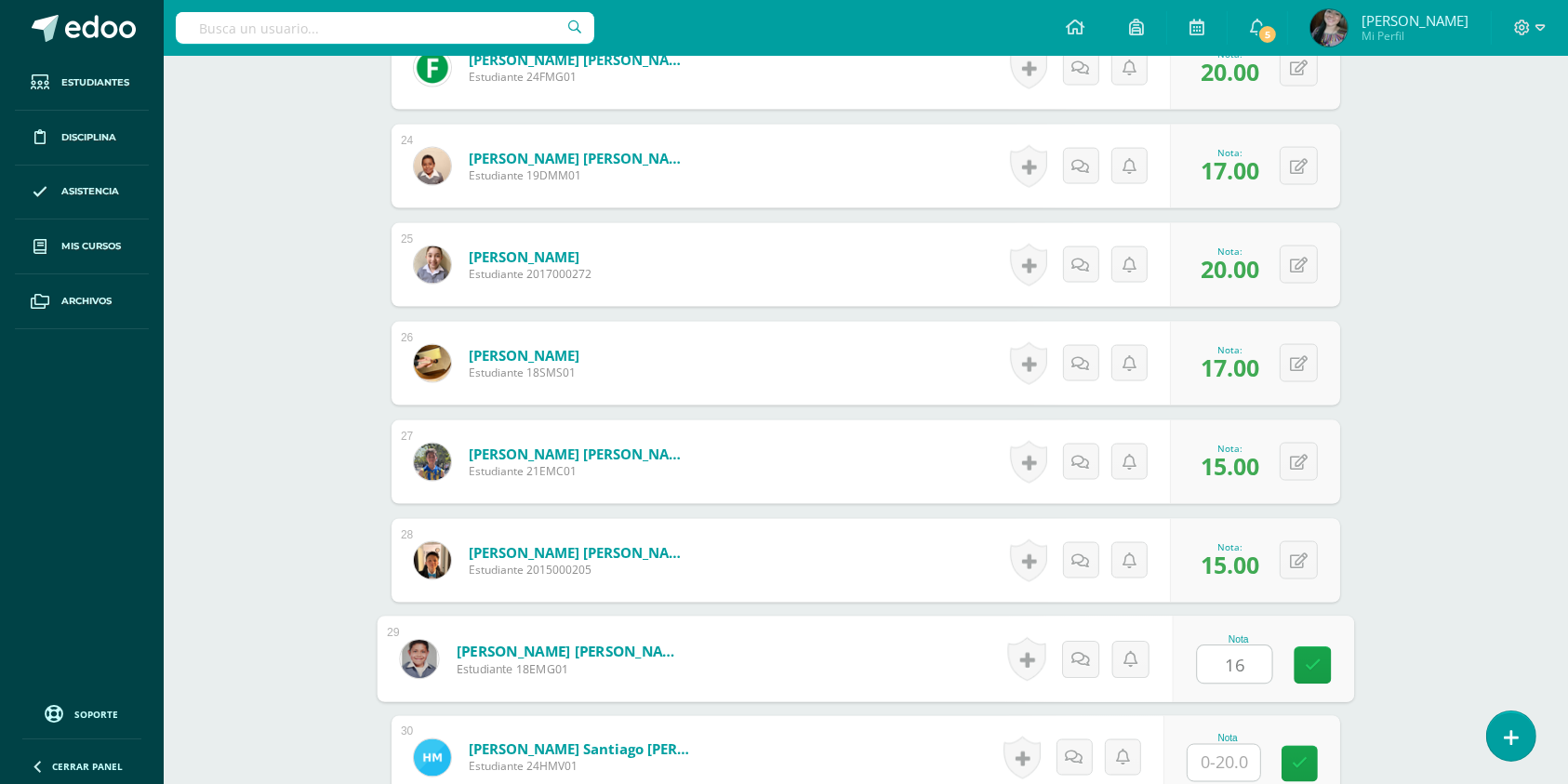
type input "16"
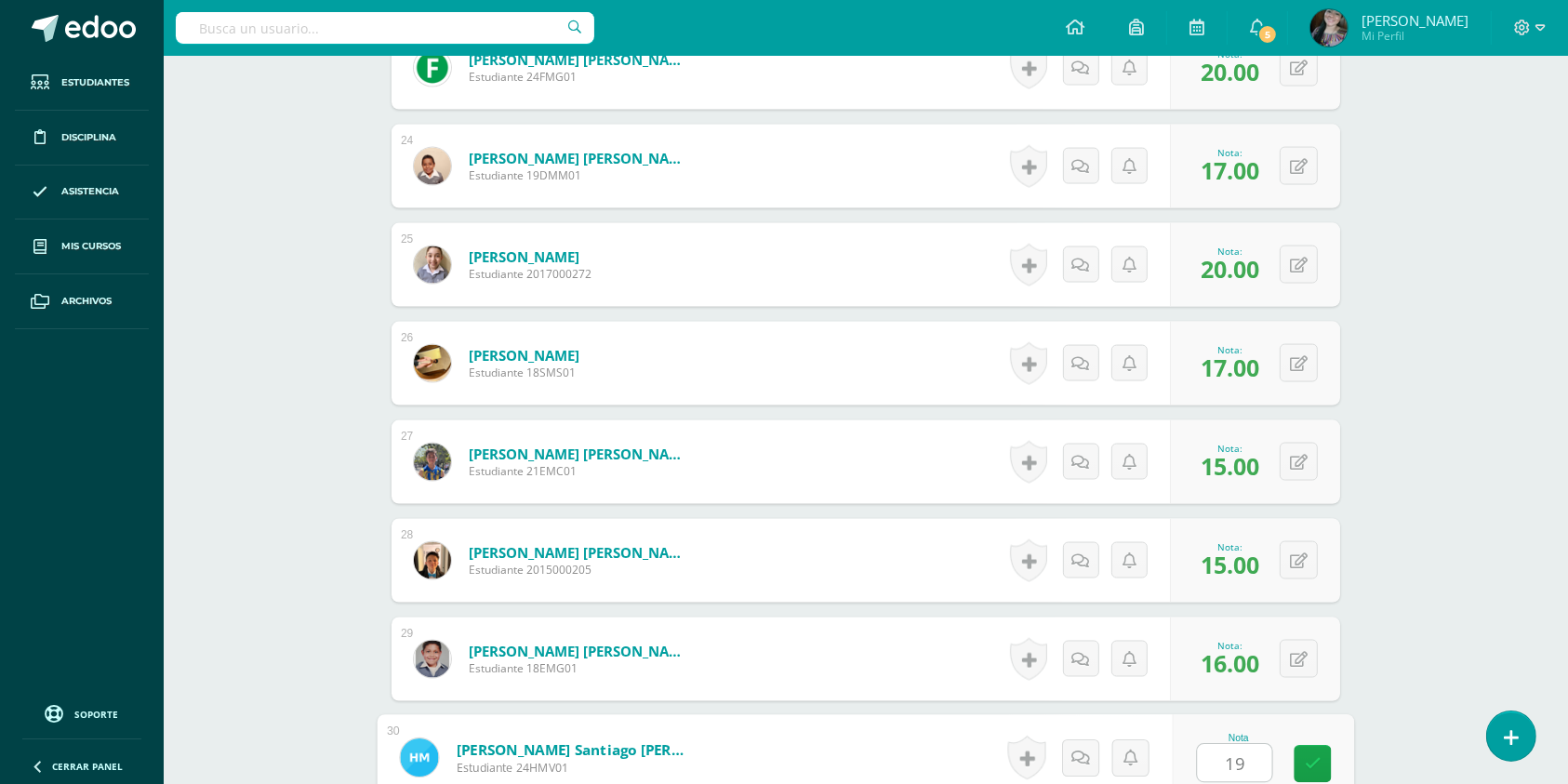
type input "19"
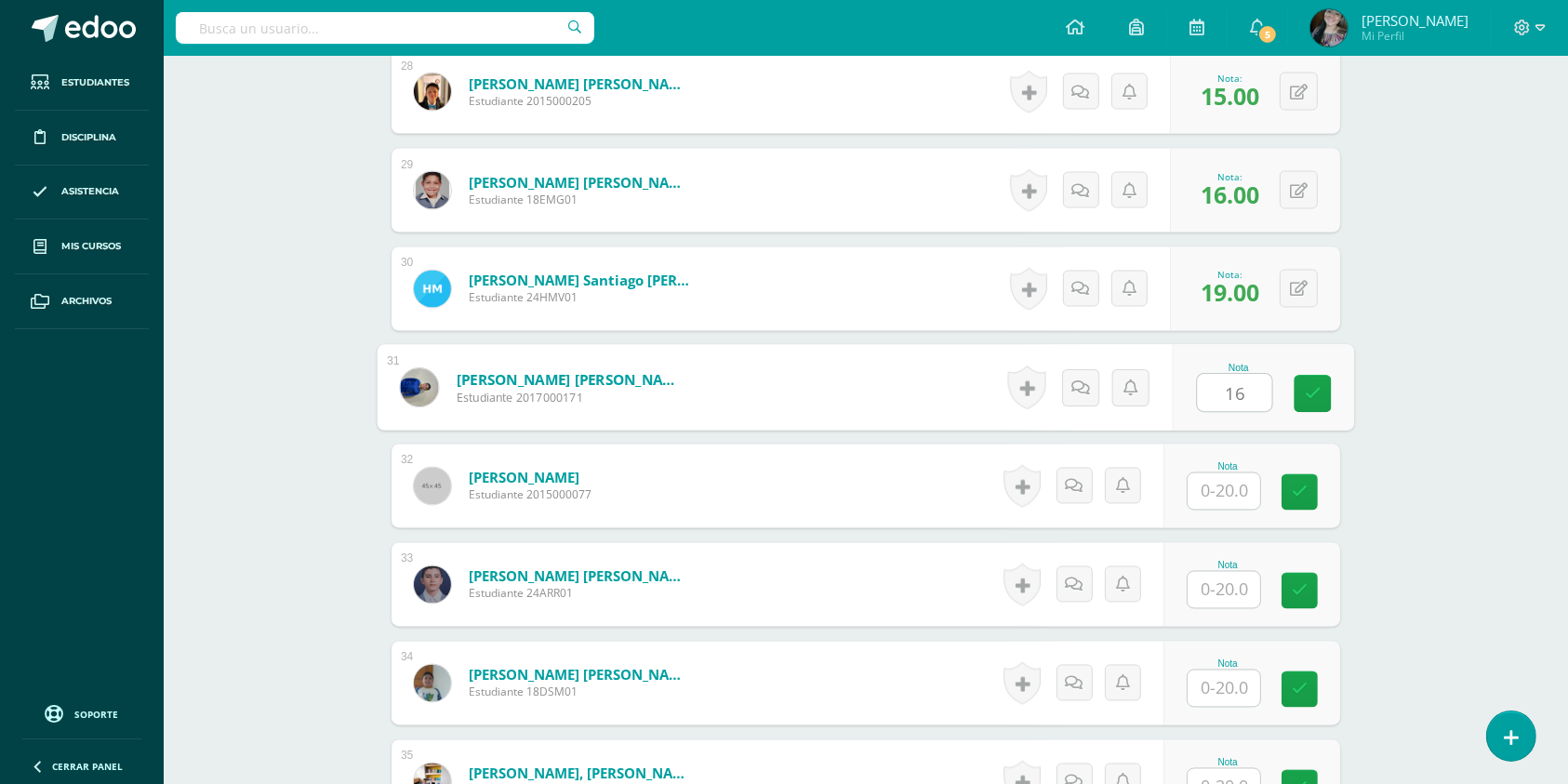
type input "16"
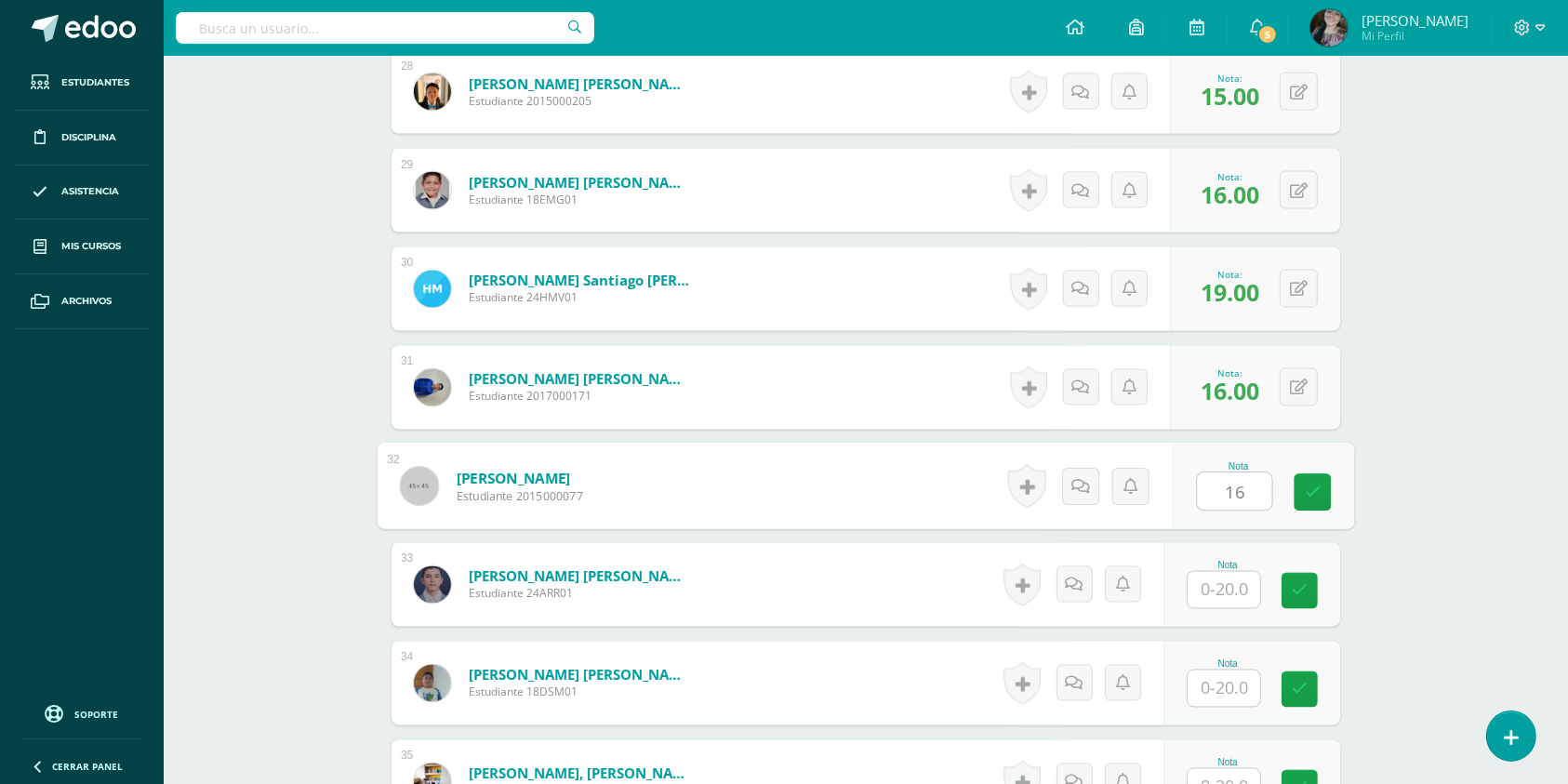
type input "16"
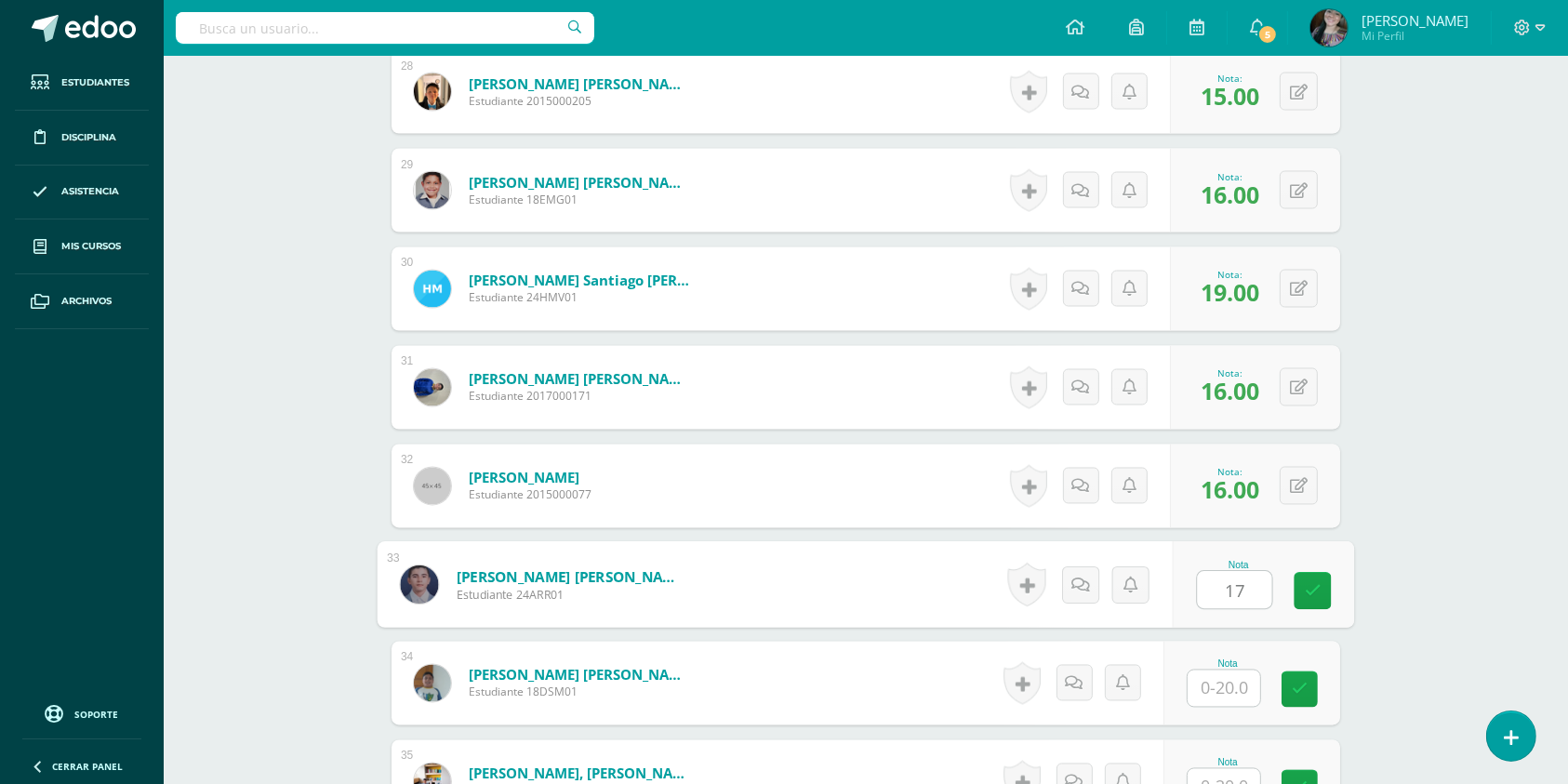
type input "17"
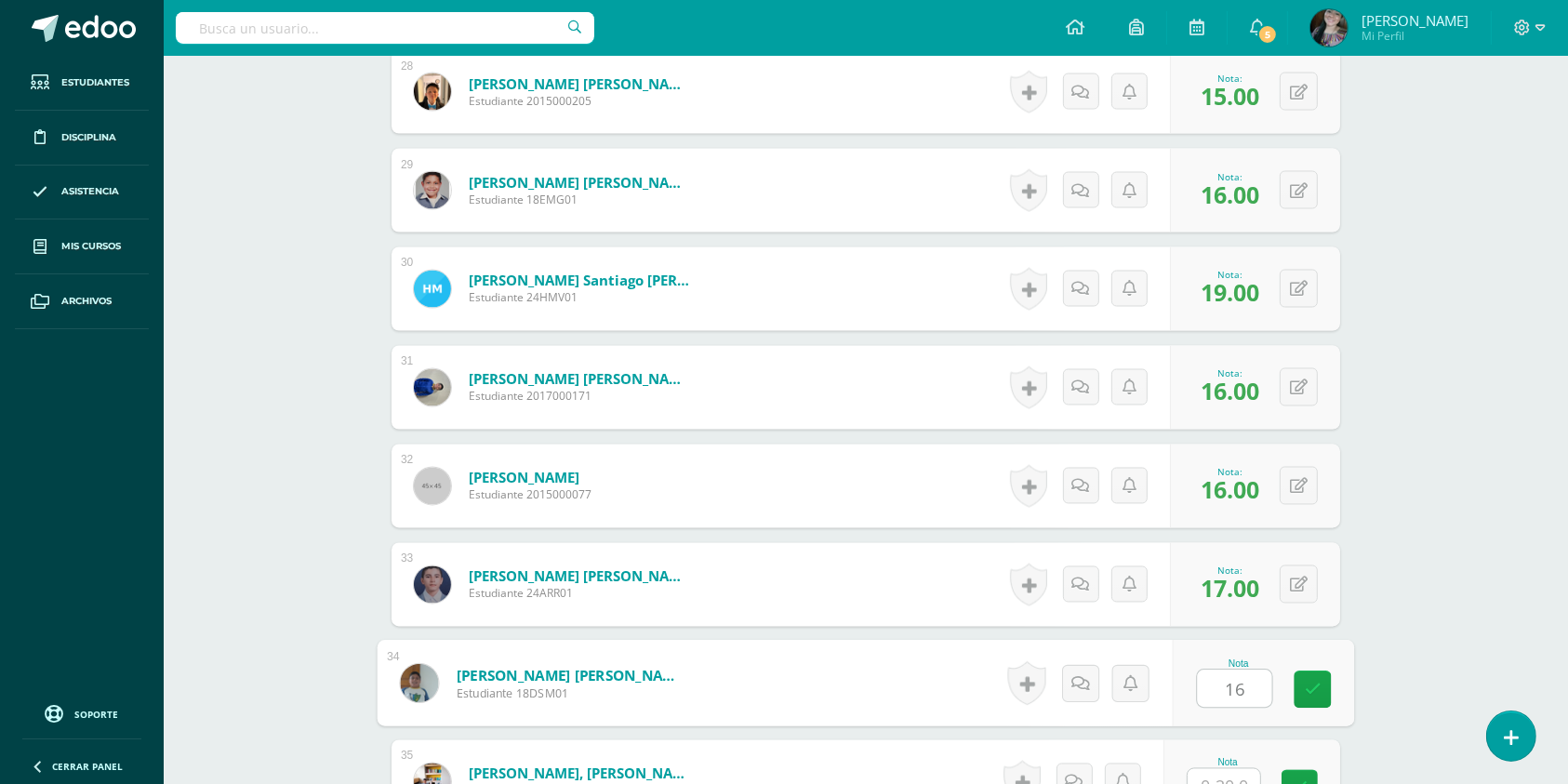
type input "16"
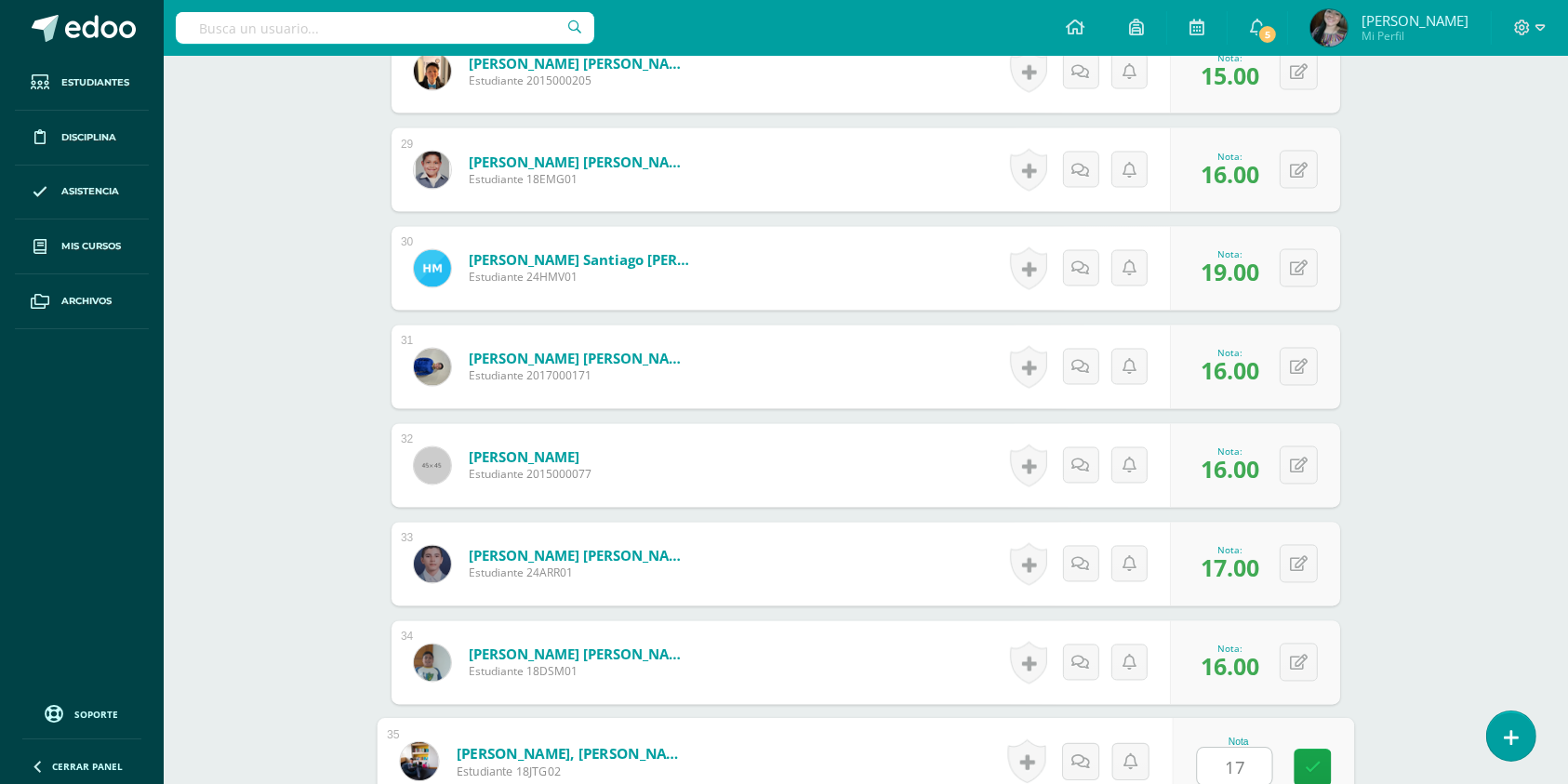
type input "17"
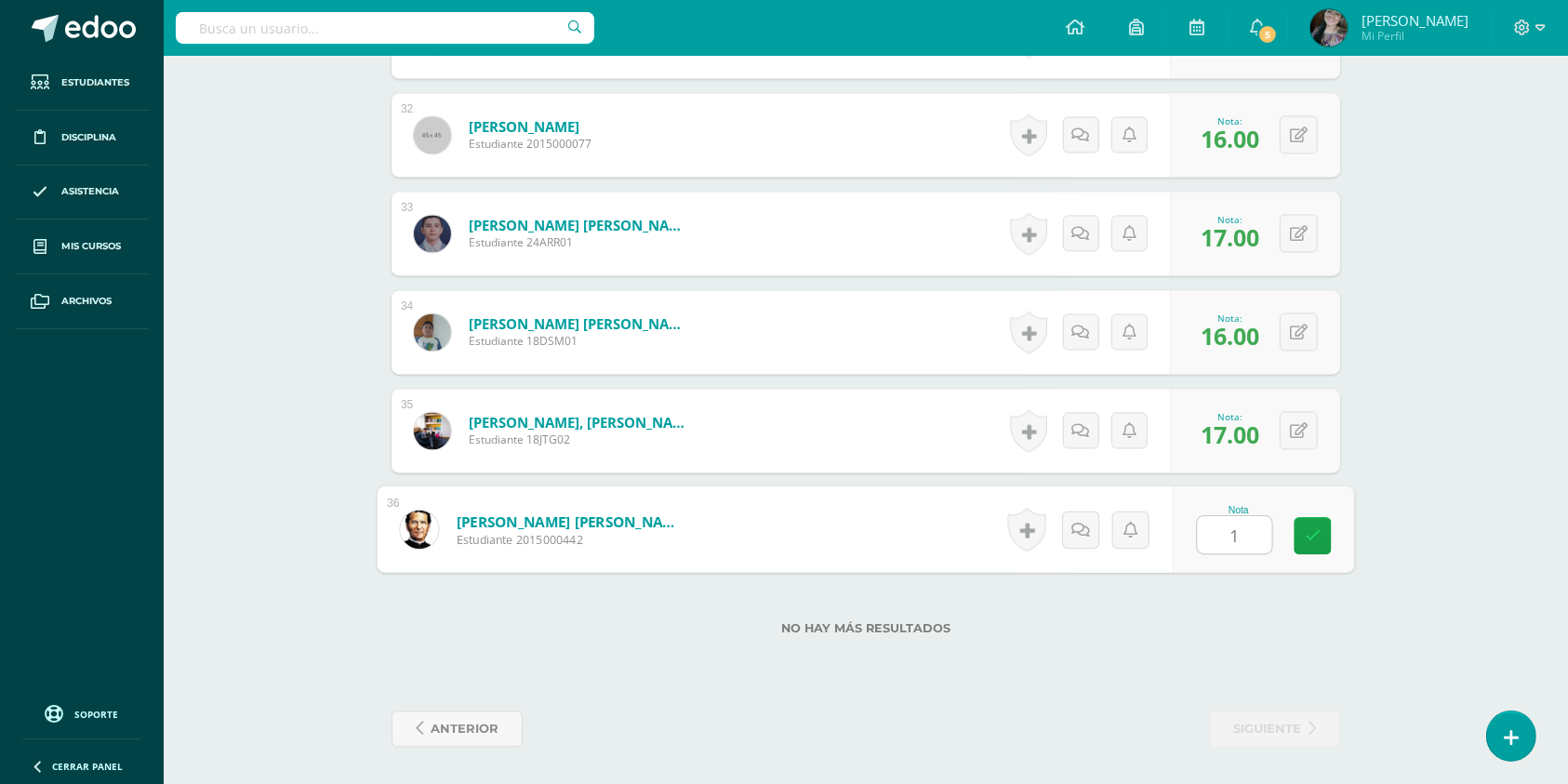
type input "18"
click at [1320, 540] on link at bounding box center [1314, 536] width 38 height 38
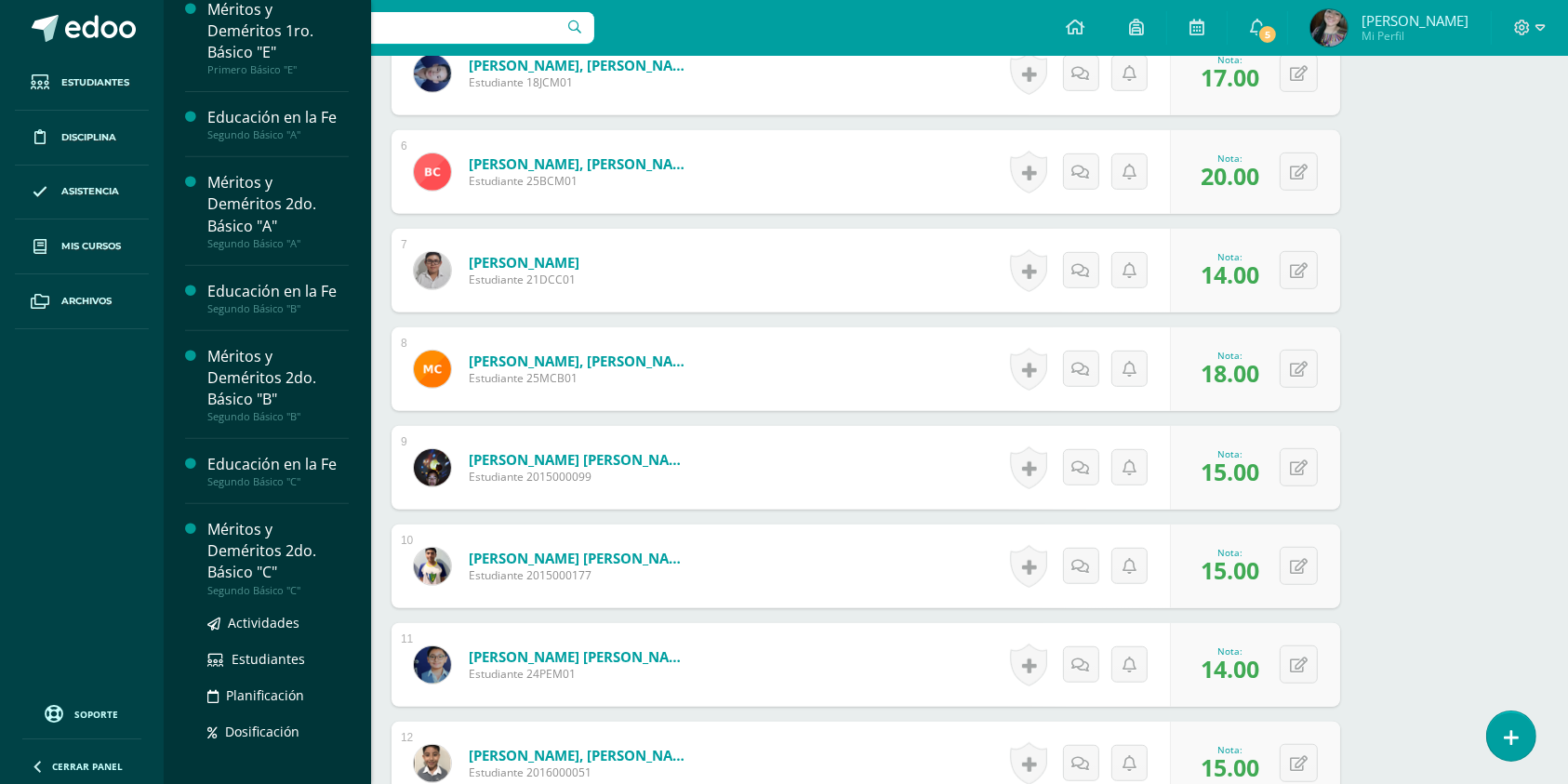
scroll to position [789, 0]
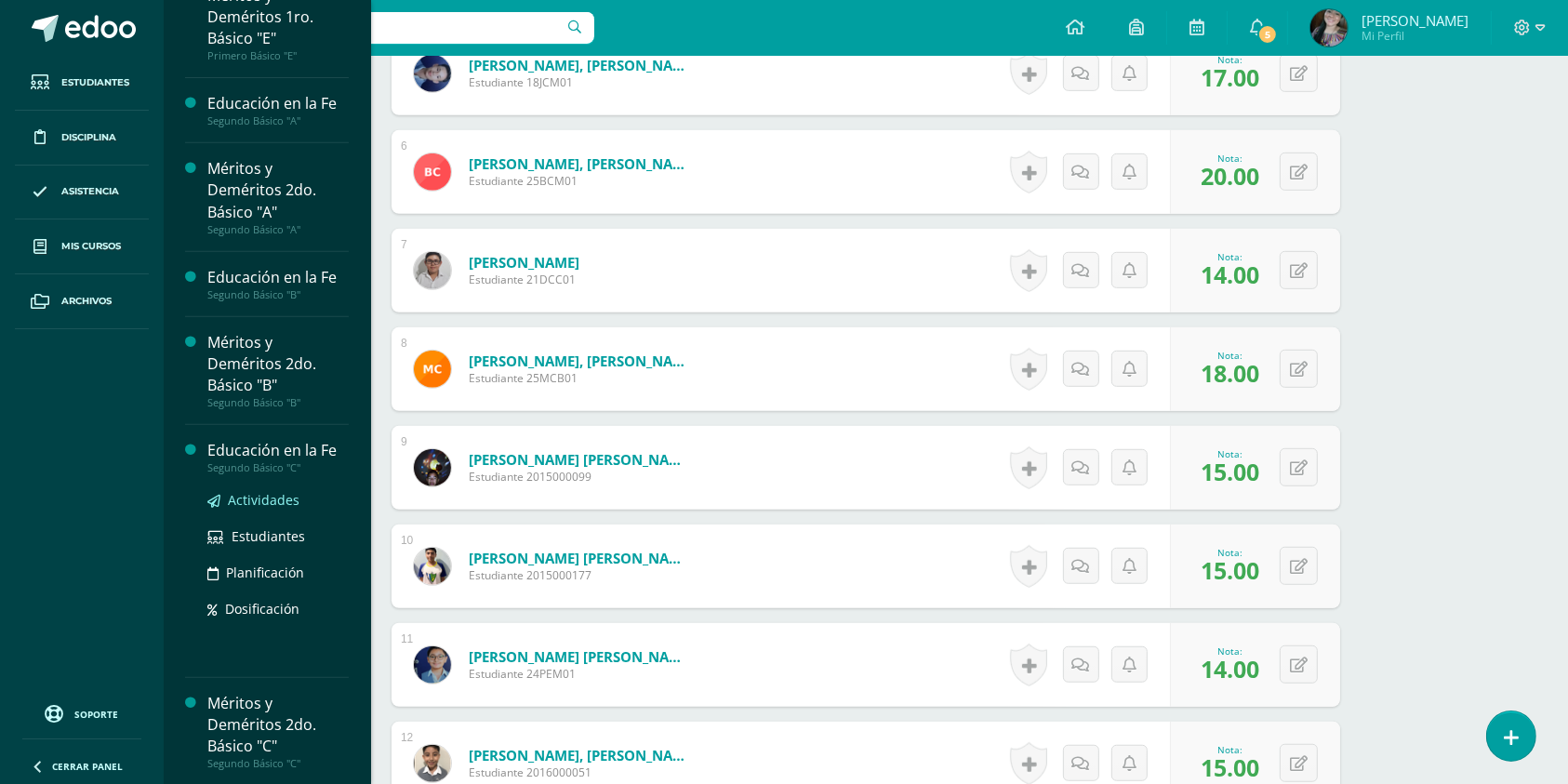
click at [283, 497] on span "Actividades" at bounding box center [264, 500] width 71 height 18
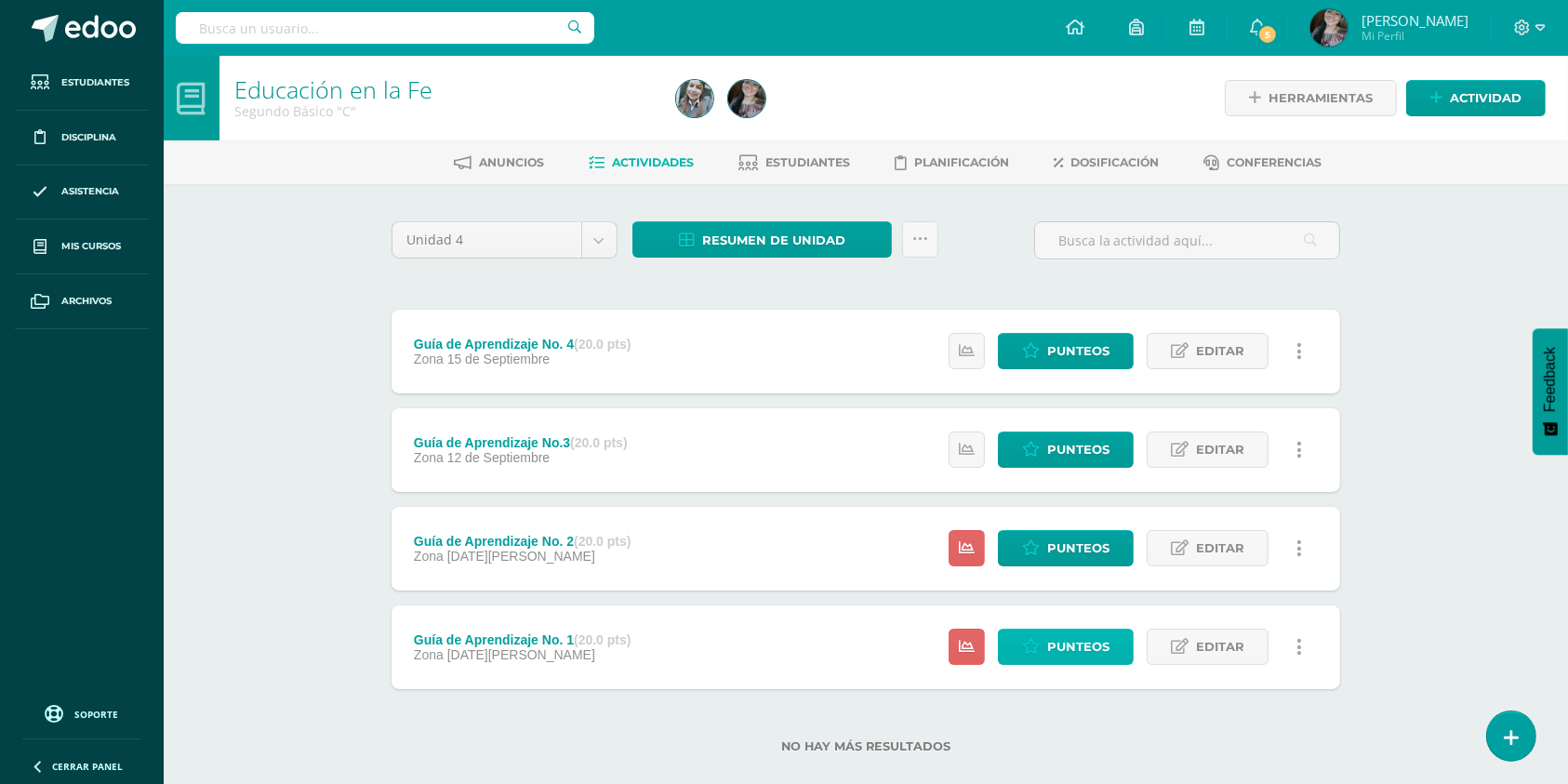
click at [1075, 638] on span "Punteos" at bounding box center [1078, 647] width 62 height 35
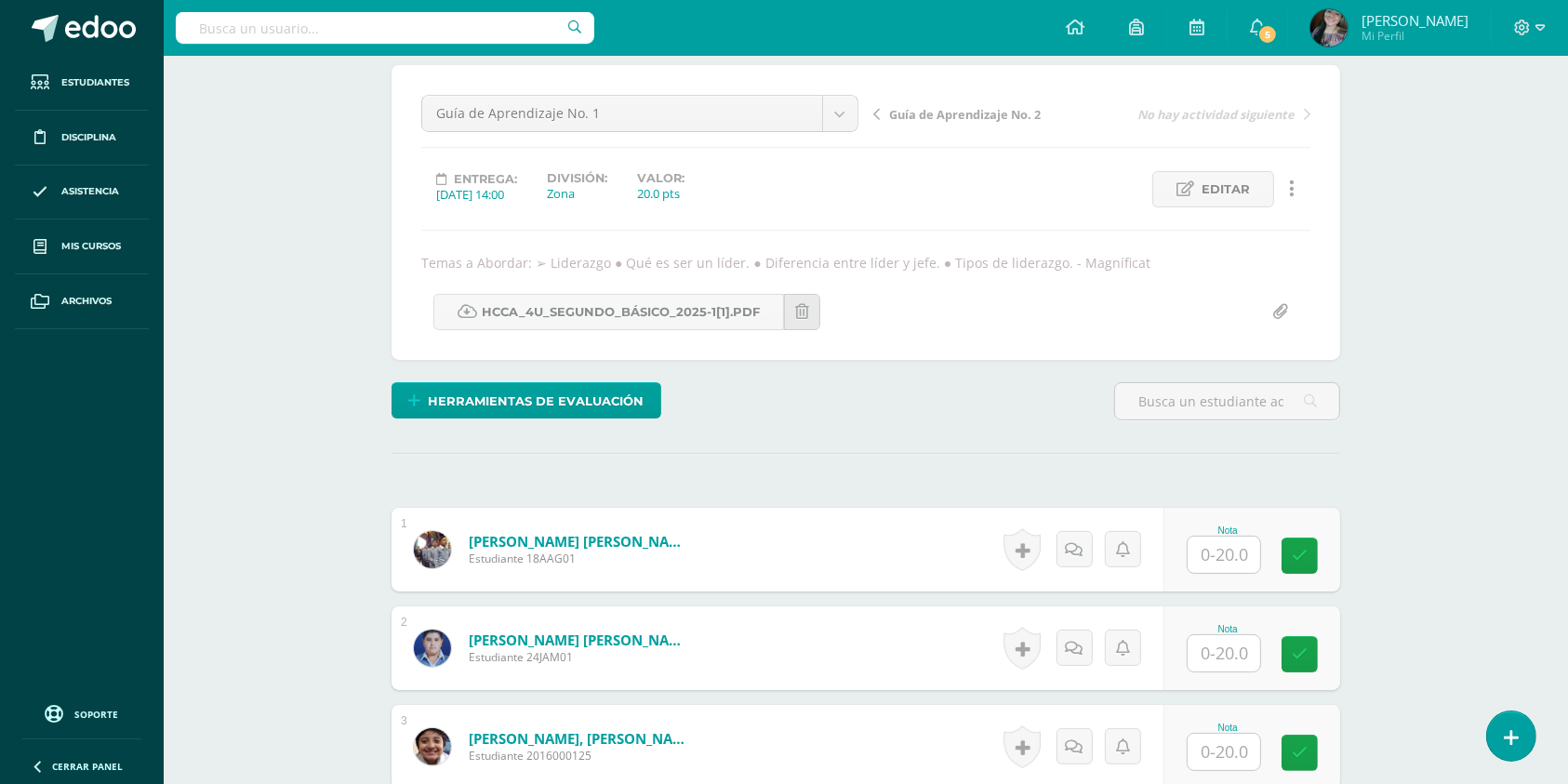
scroll to position [372, 0]
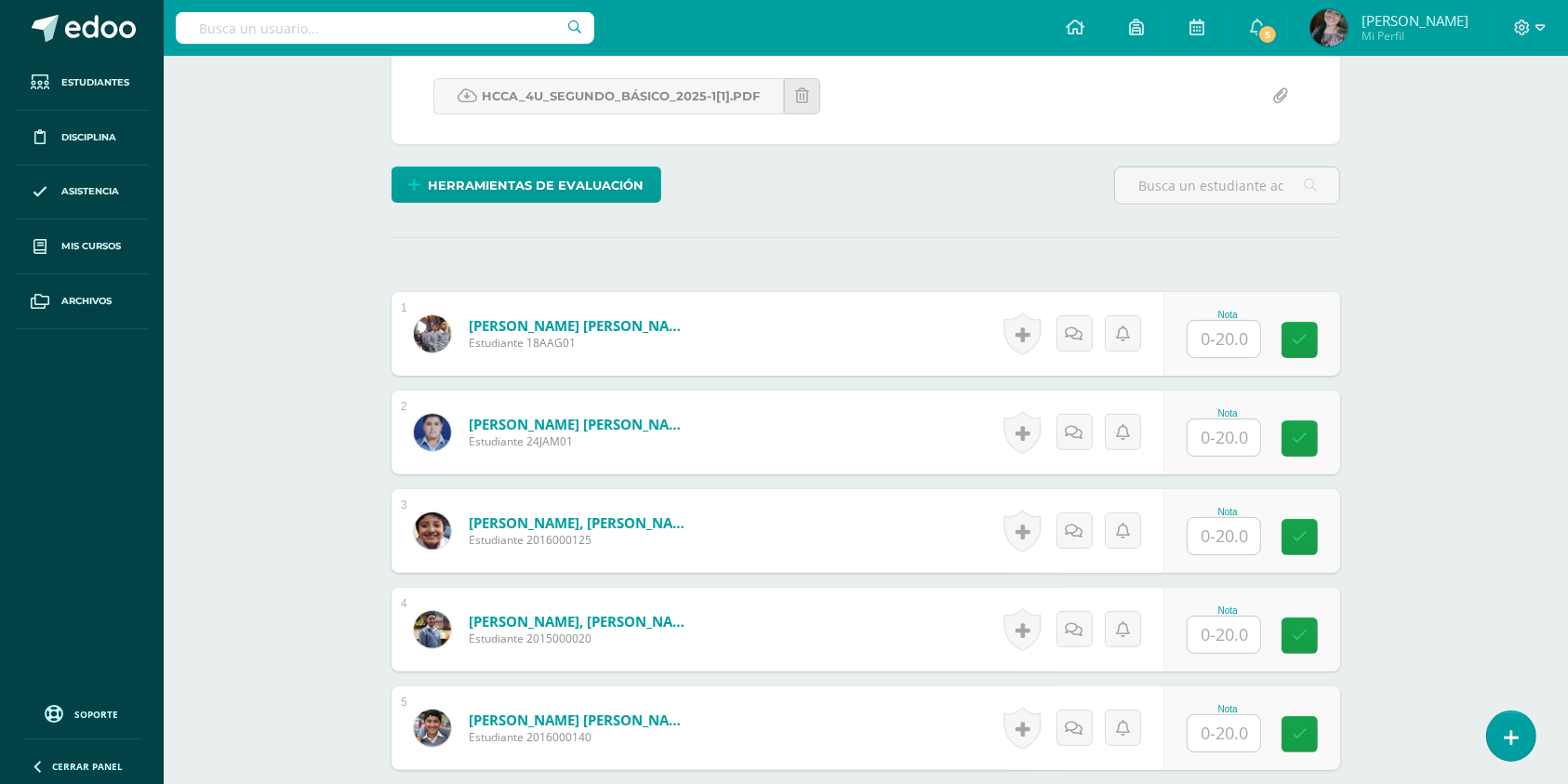
click at [1244, 340] on input "text" at bounding box center [1224, 339] width 72 height 37
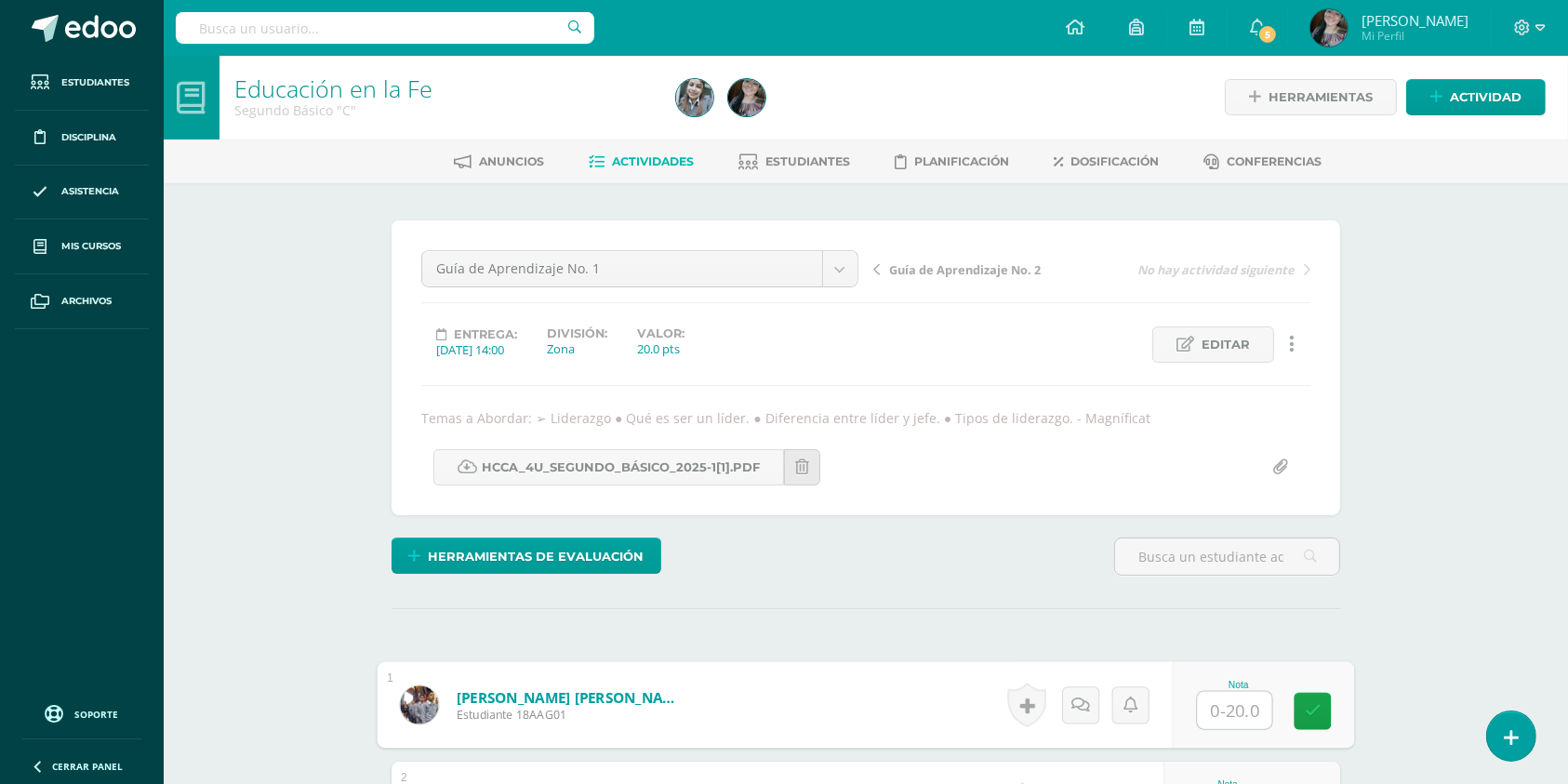
scroll to position [2, 0]
type input "20"
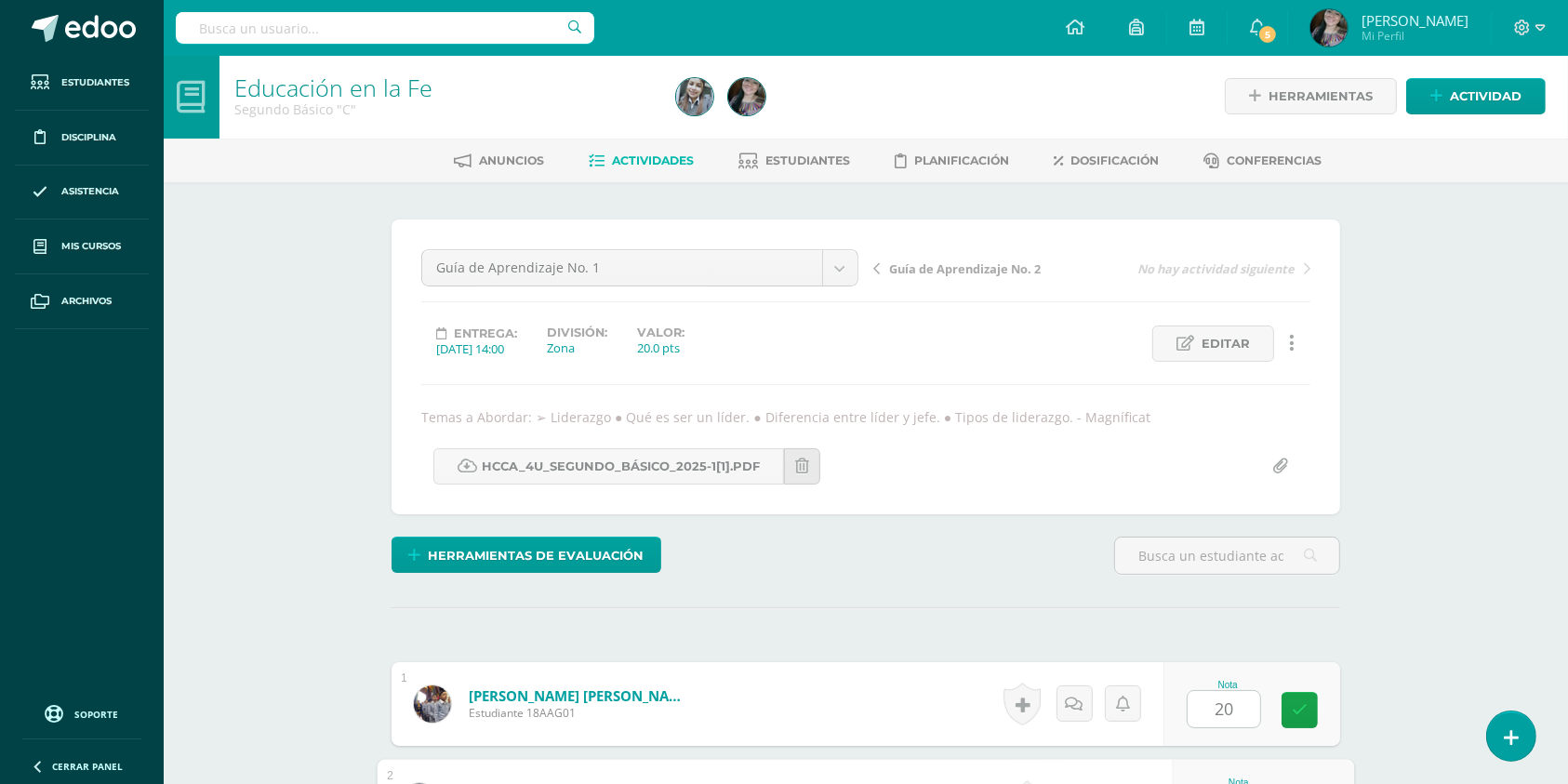
scroll to position [416, 0]
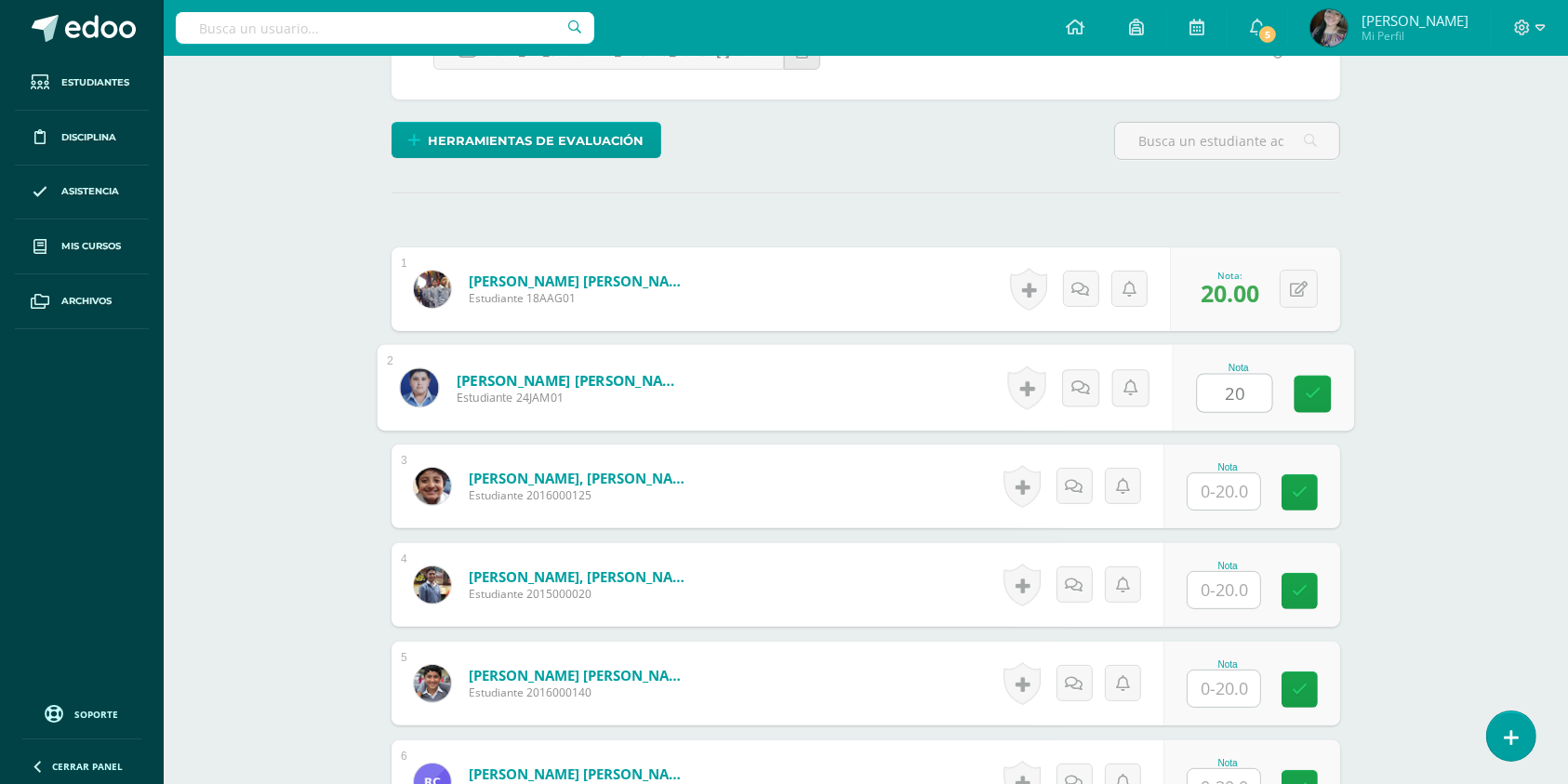
type input "20"
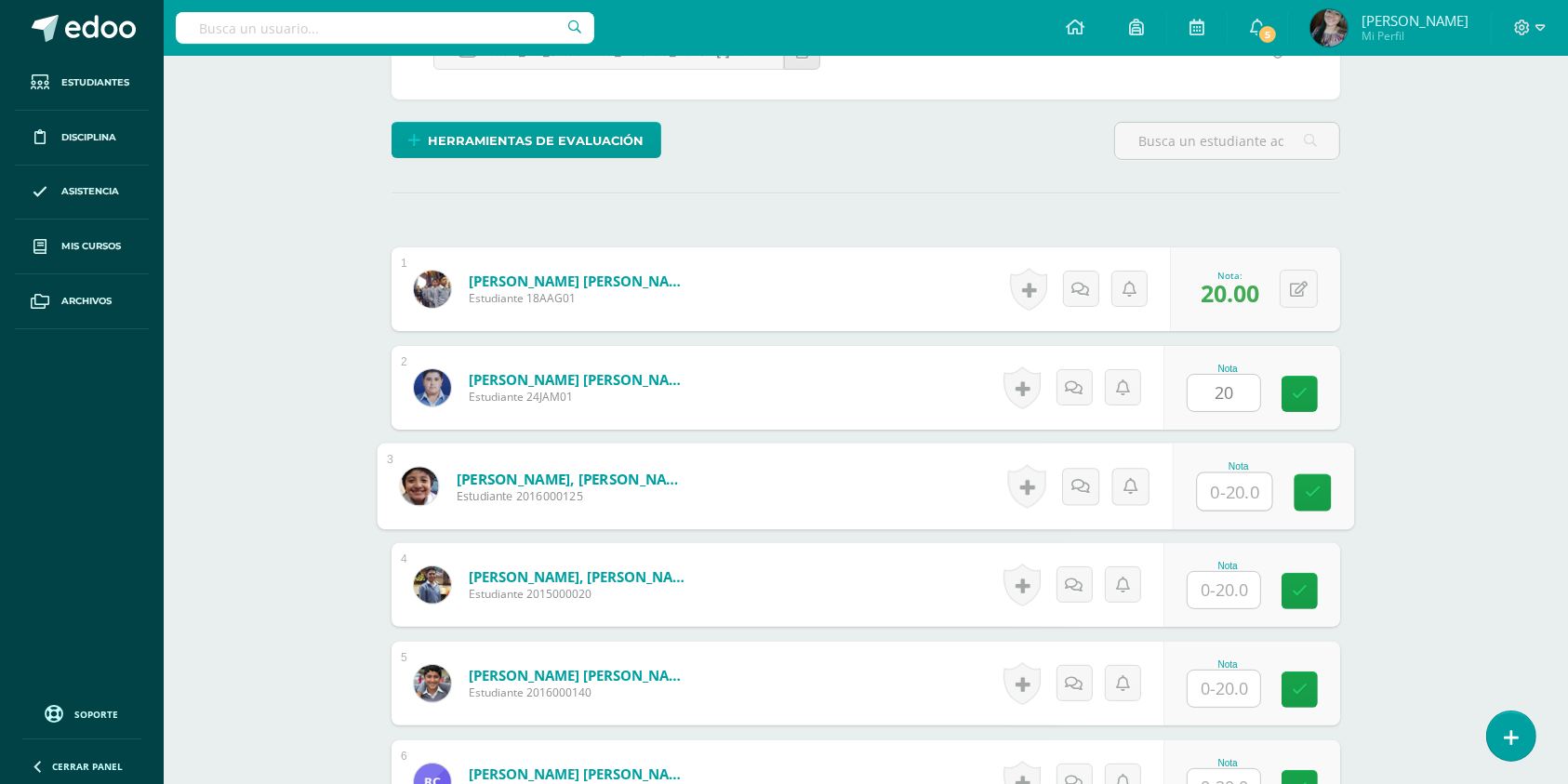
scroll to position [417, 0]
type input "20"
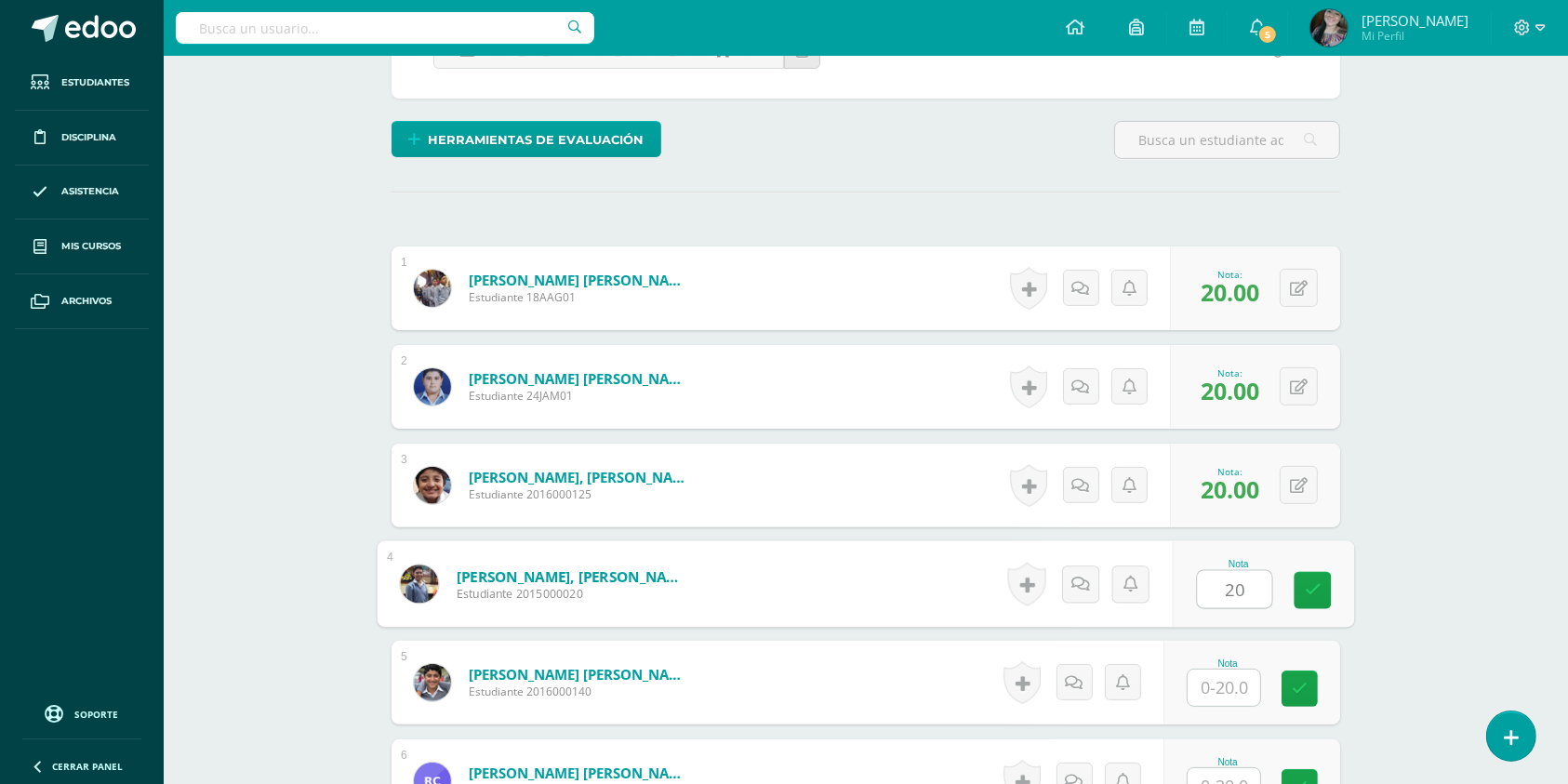
type input "20"
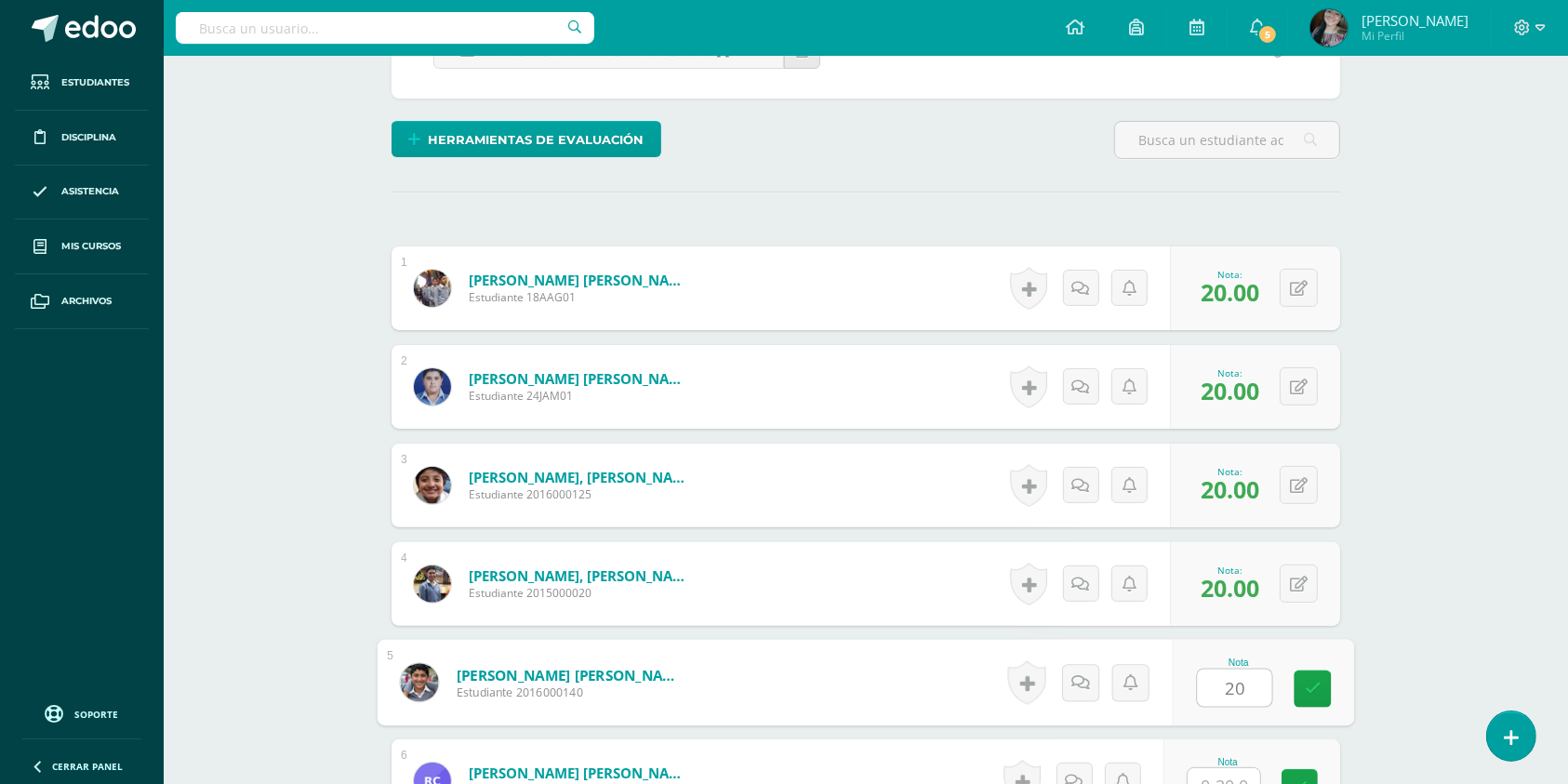
type input "20"
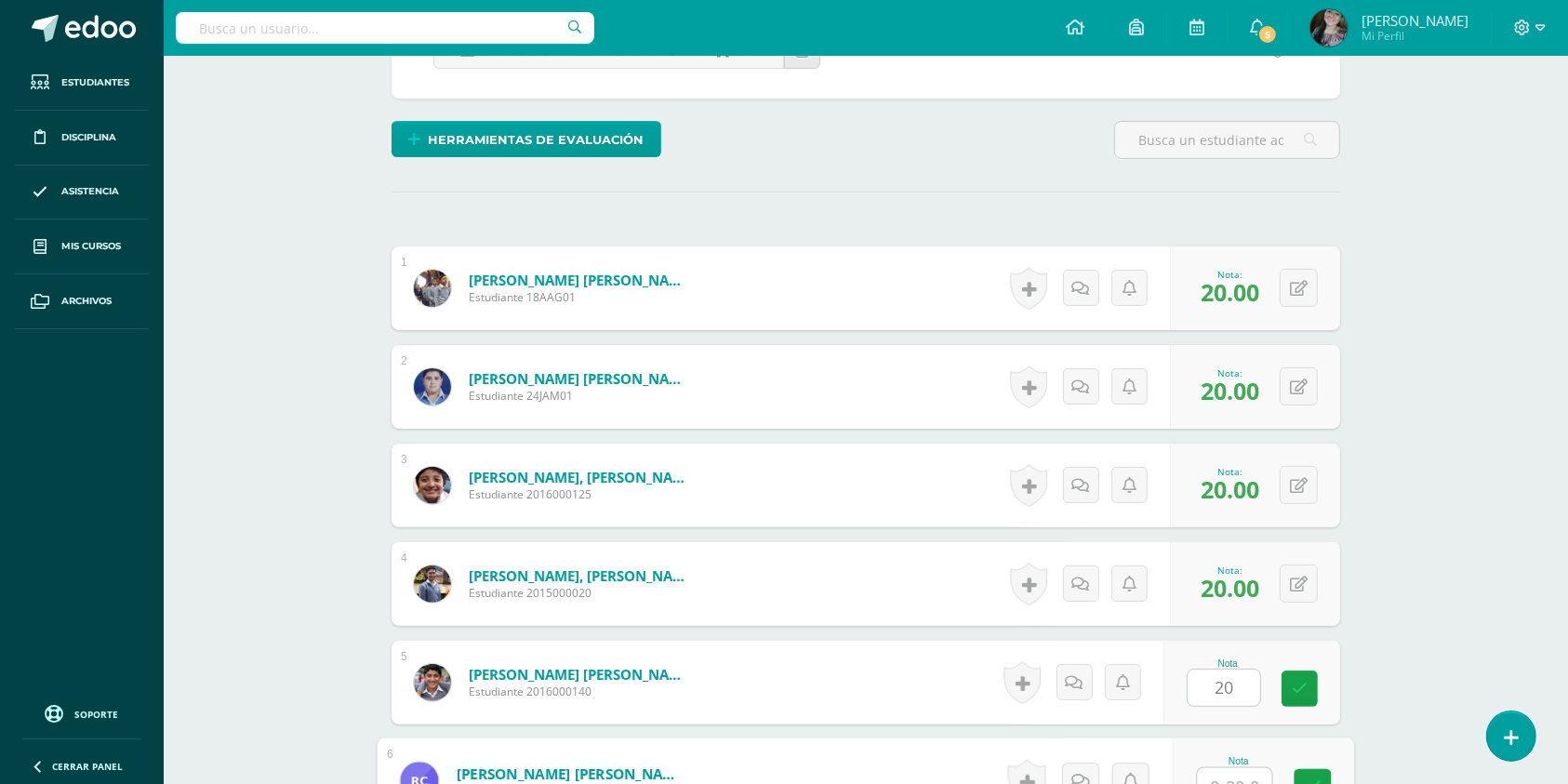
scroll to position [438, 0]
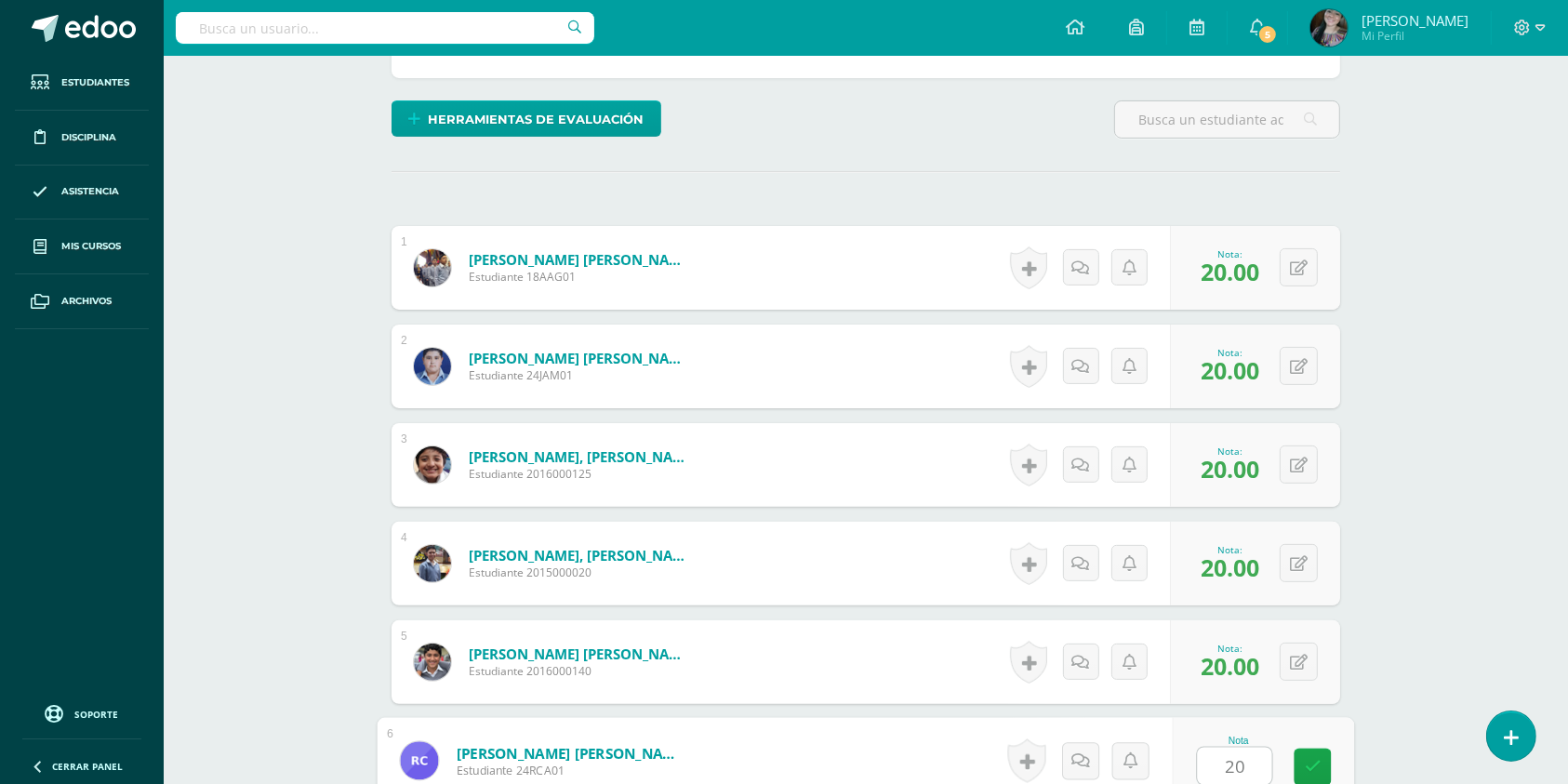
type input "20"
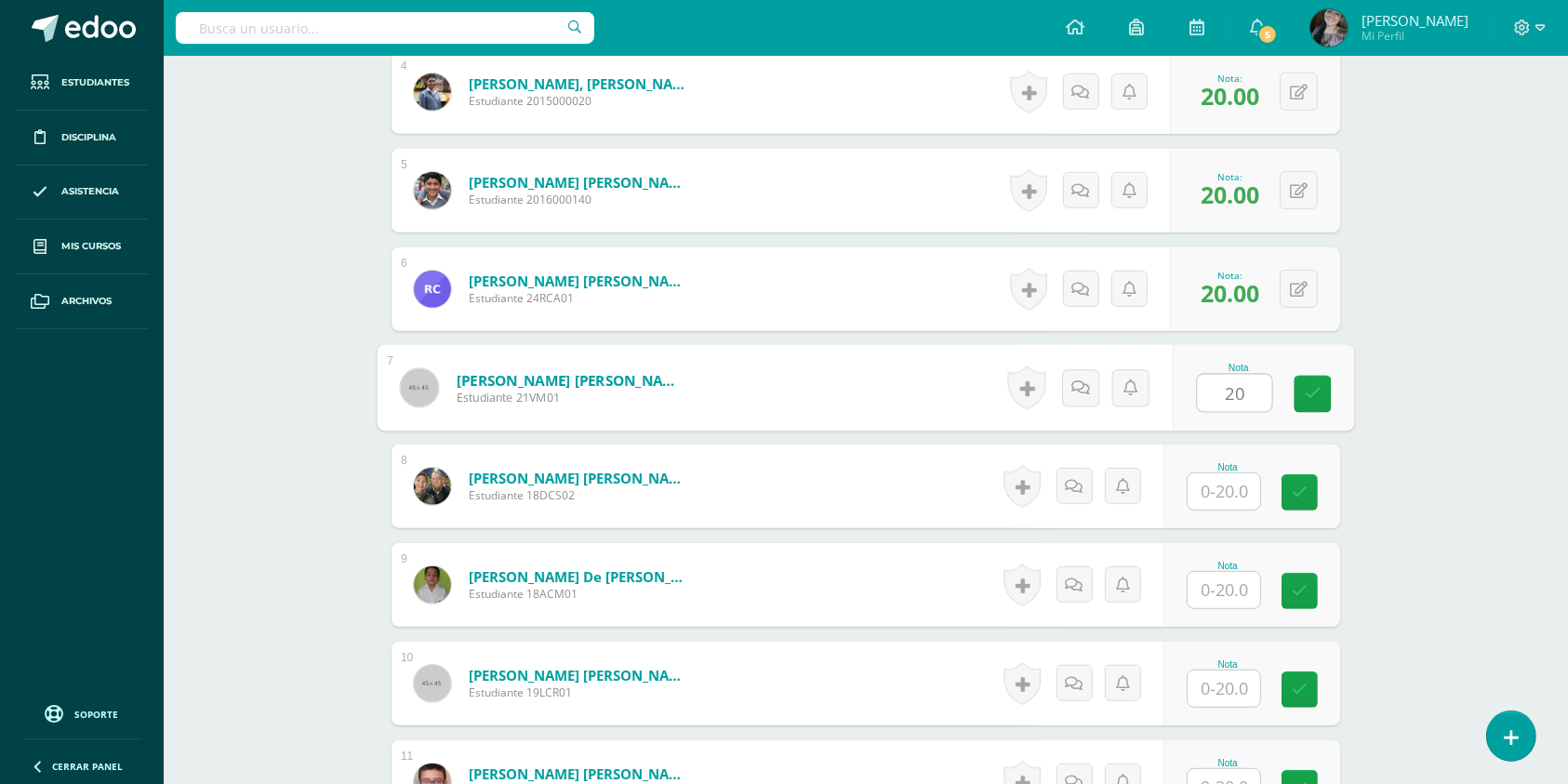
type input "20"
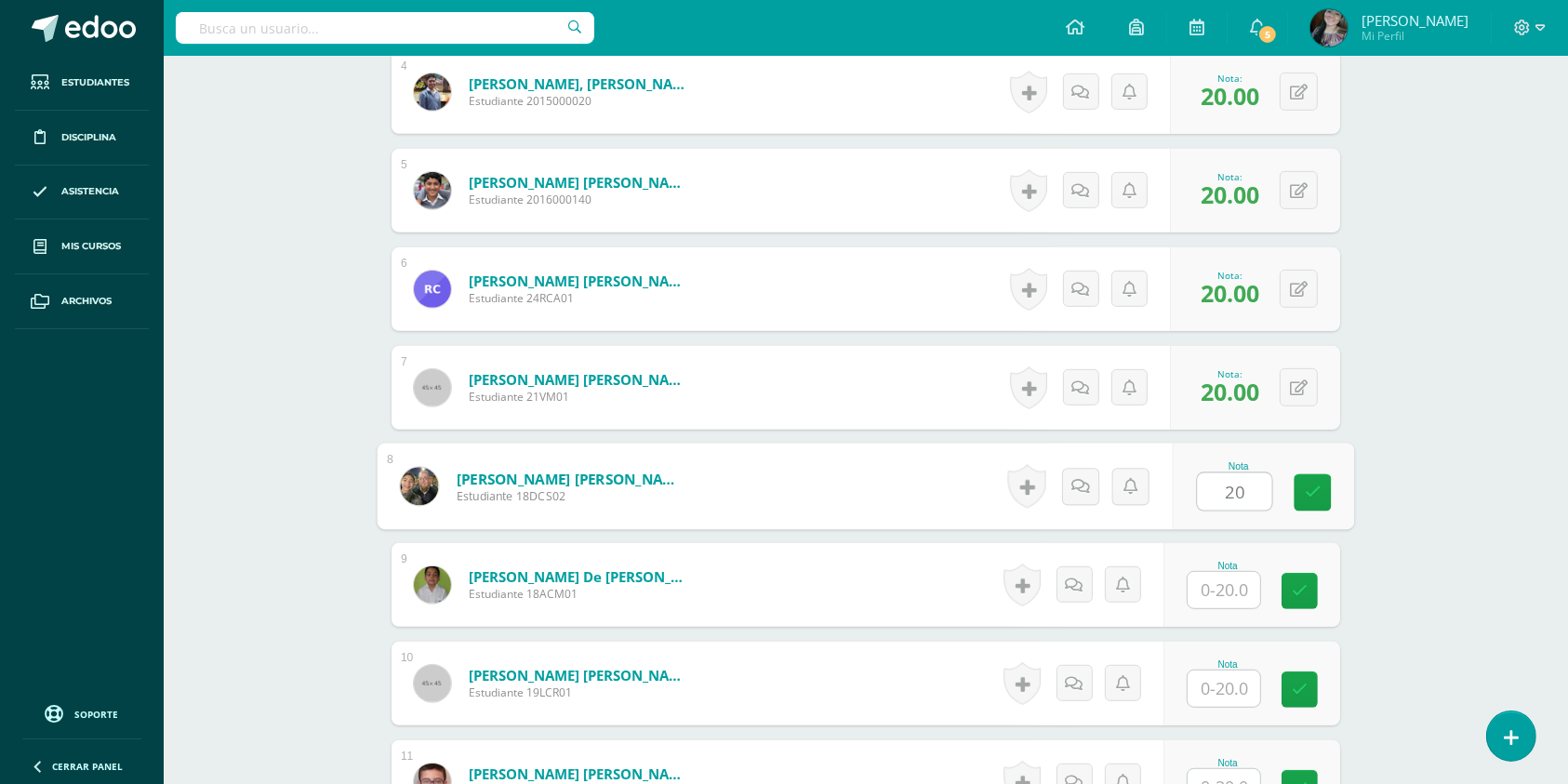
type input "20"
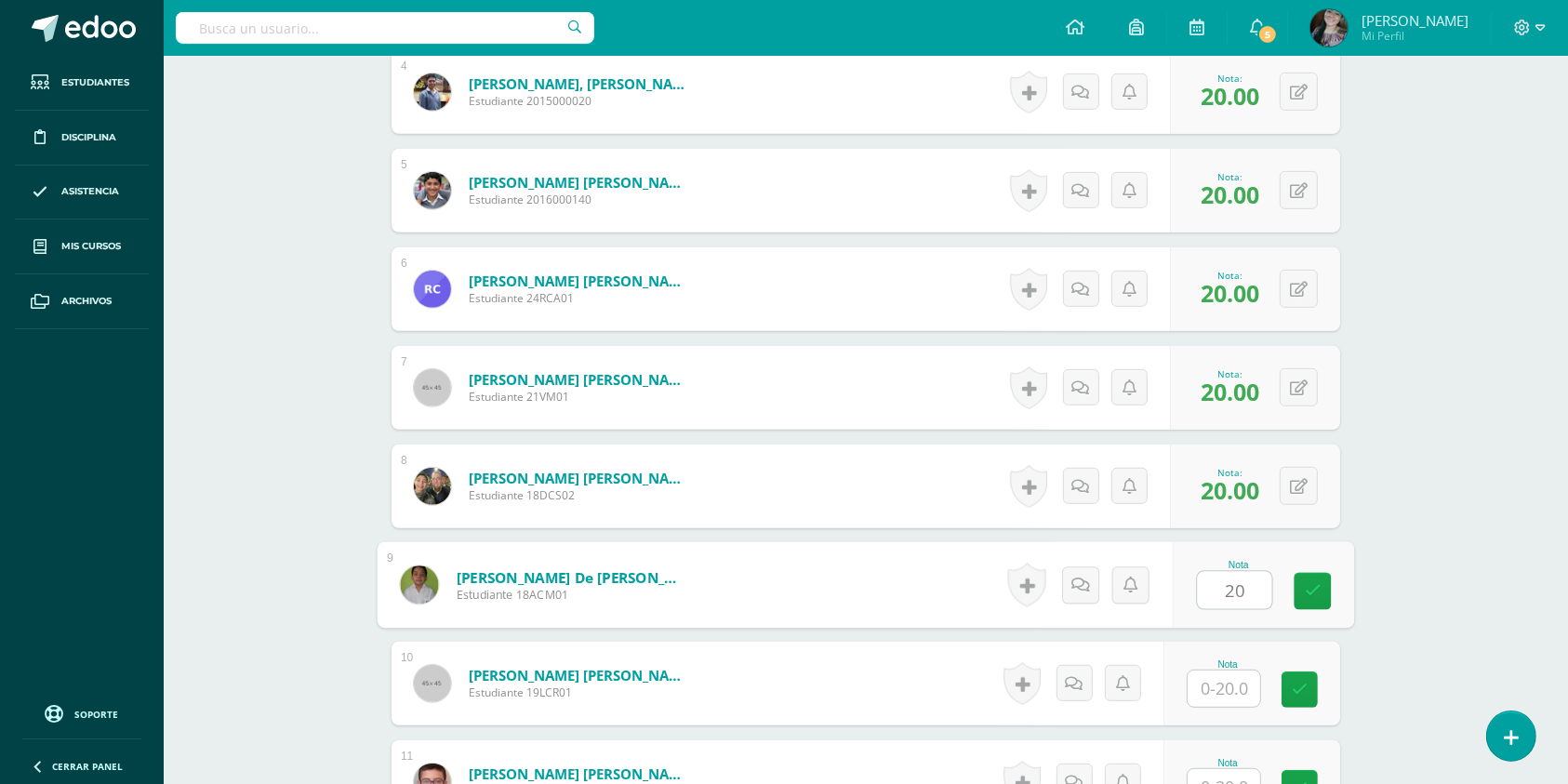
type input "20"
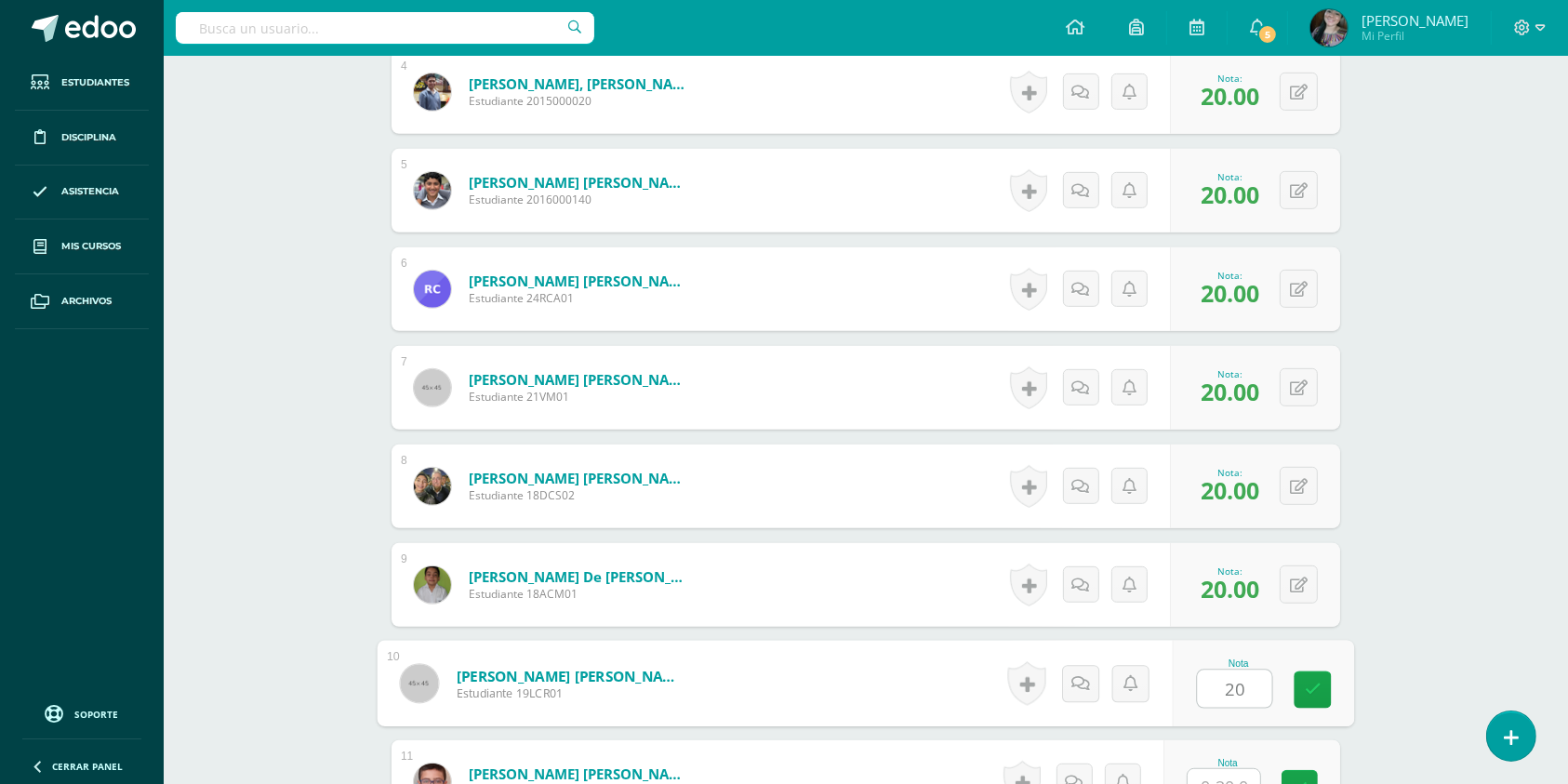
type input "20"
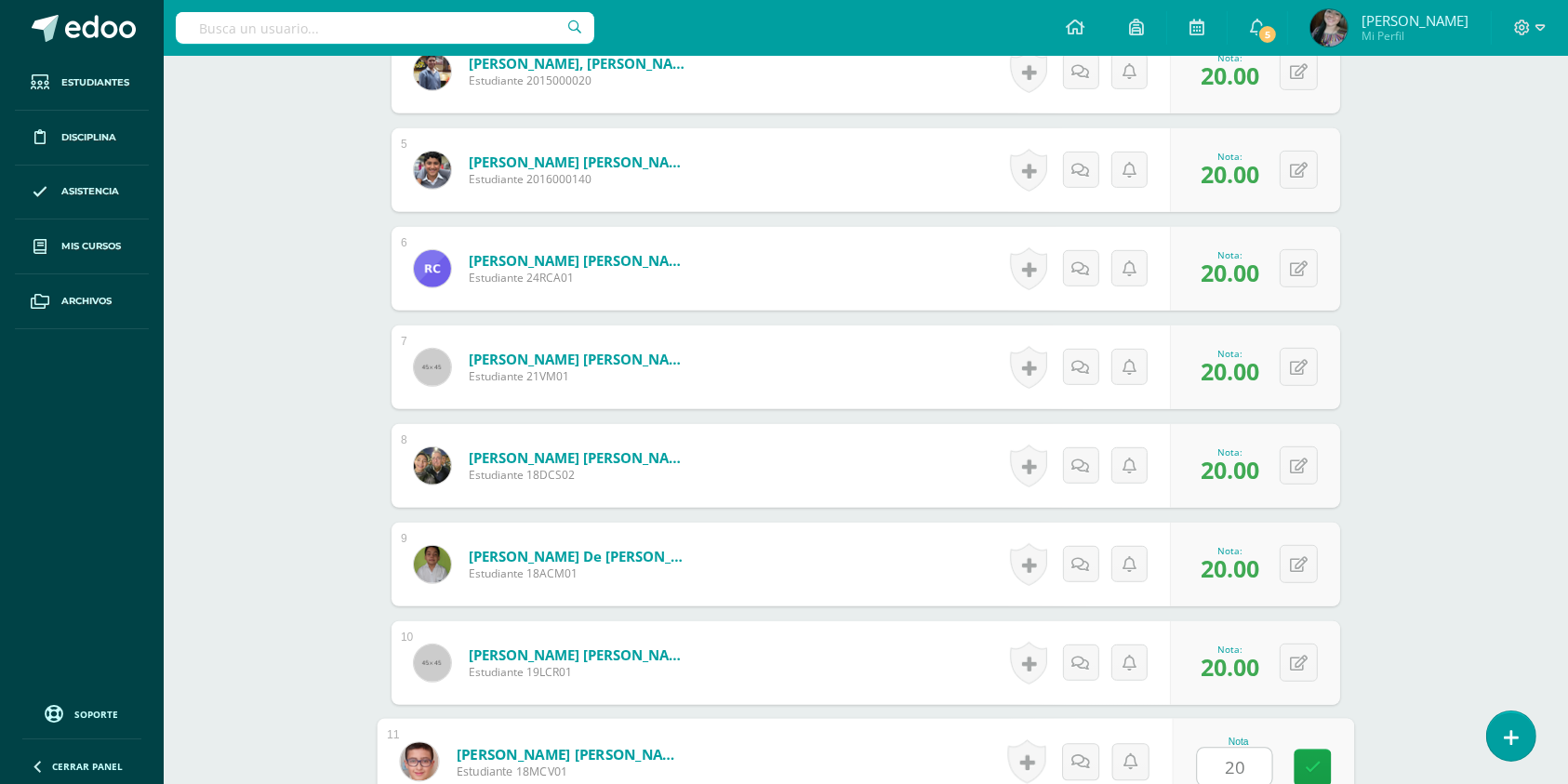
type input "20"
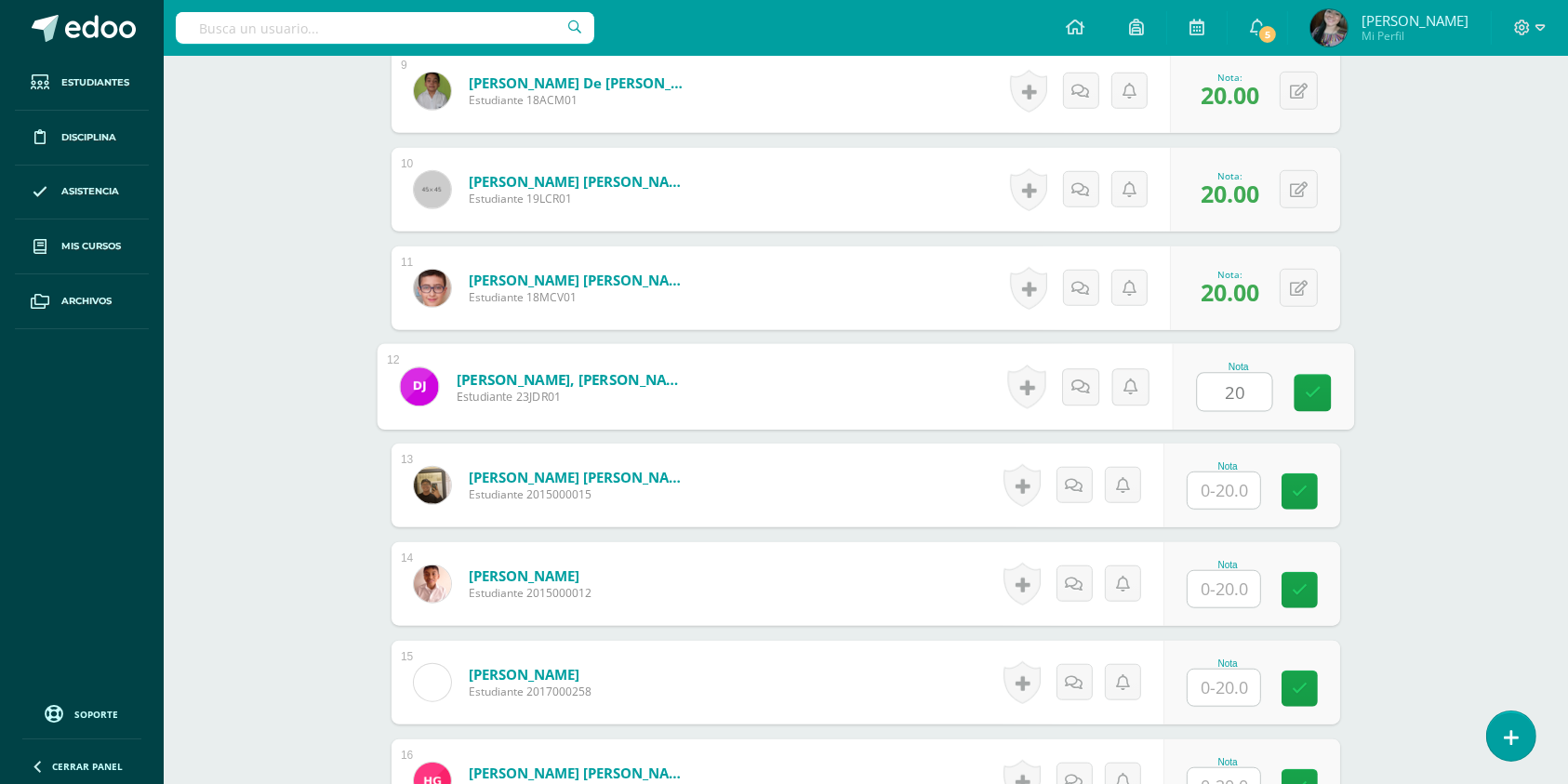
type input "20"
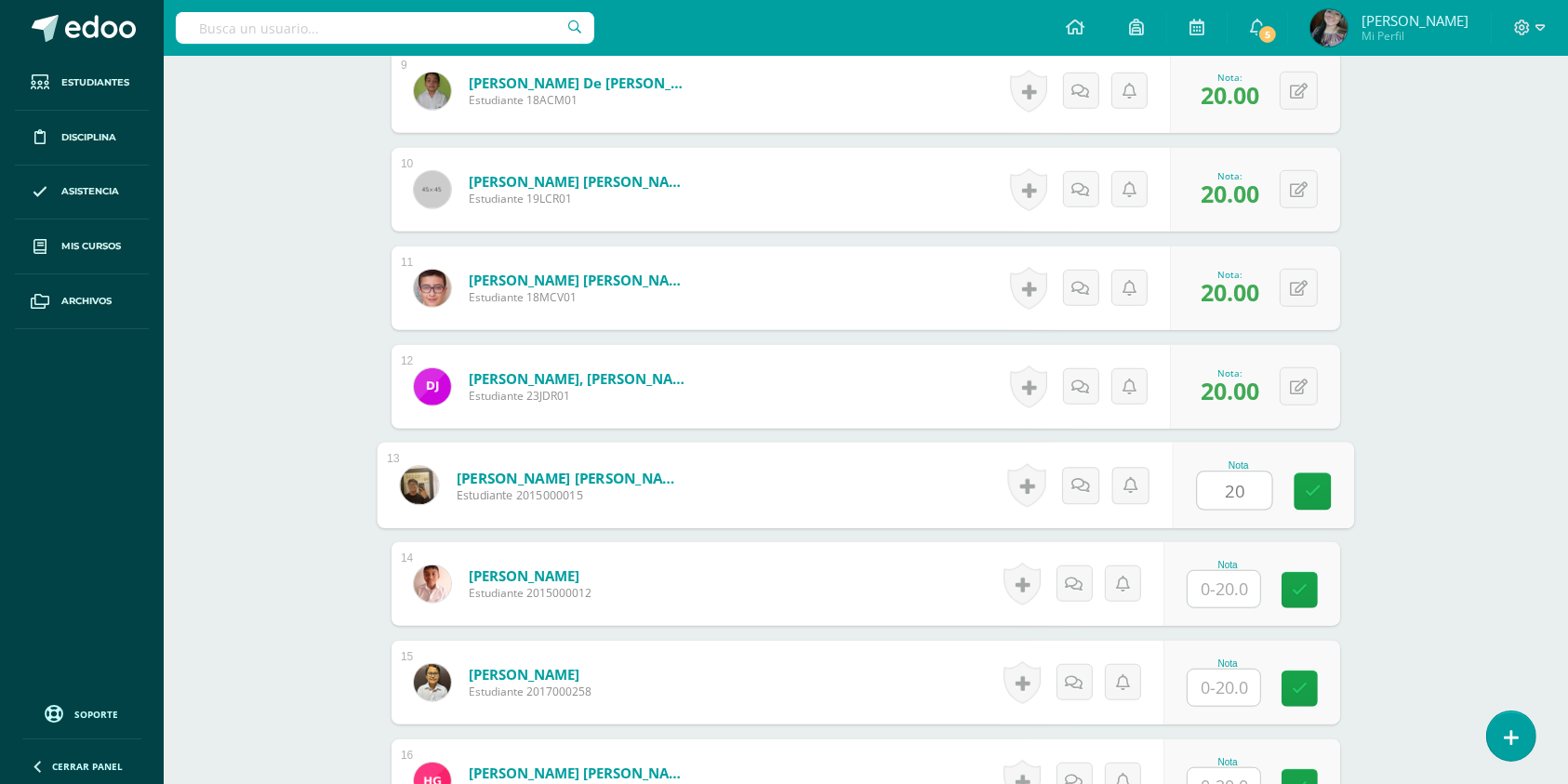
type input "20"
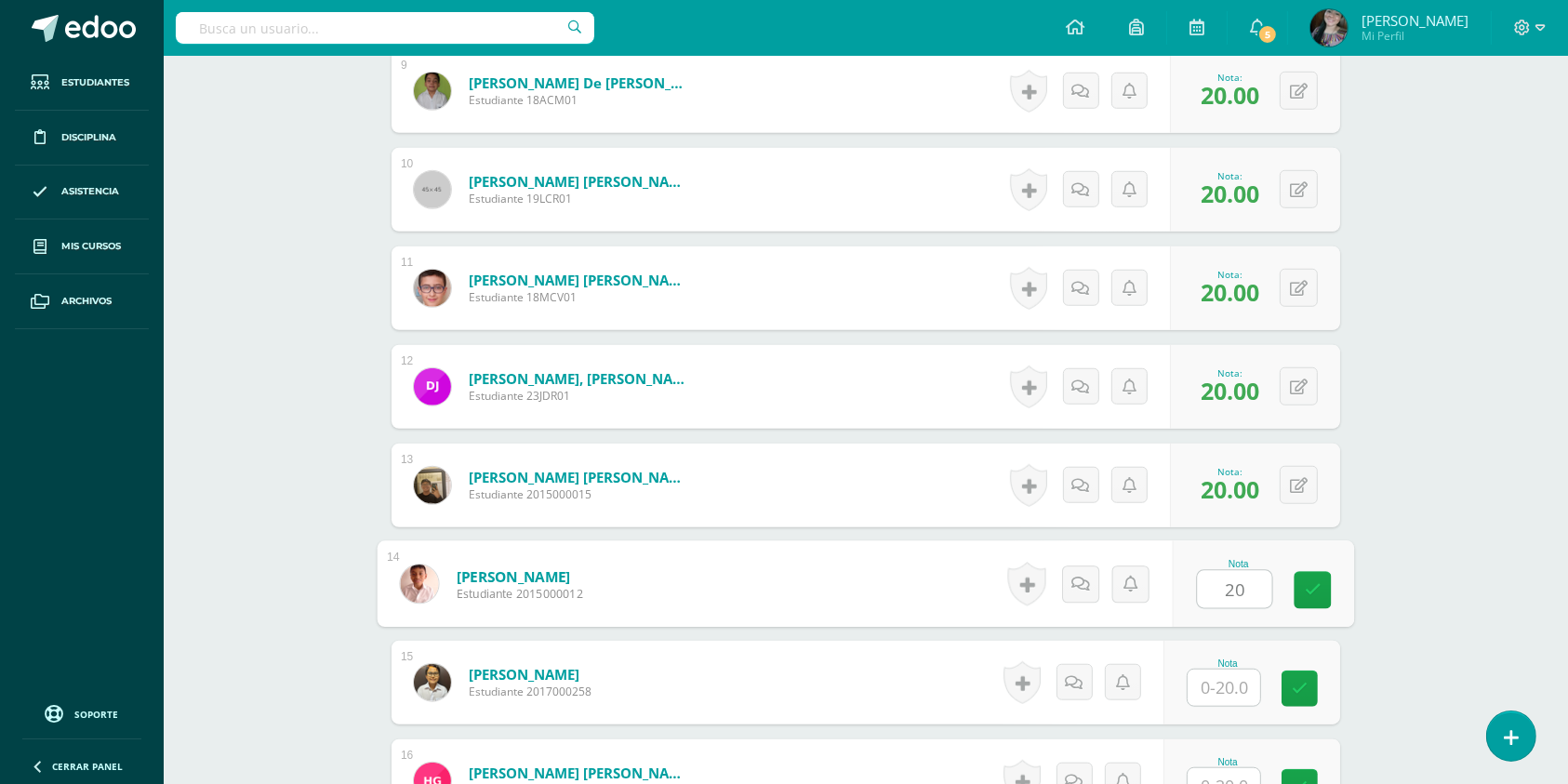
type input "20"
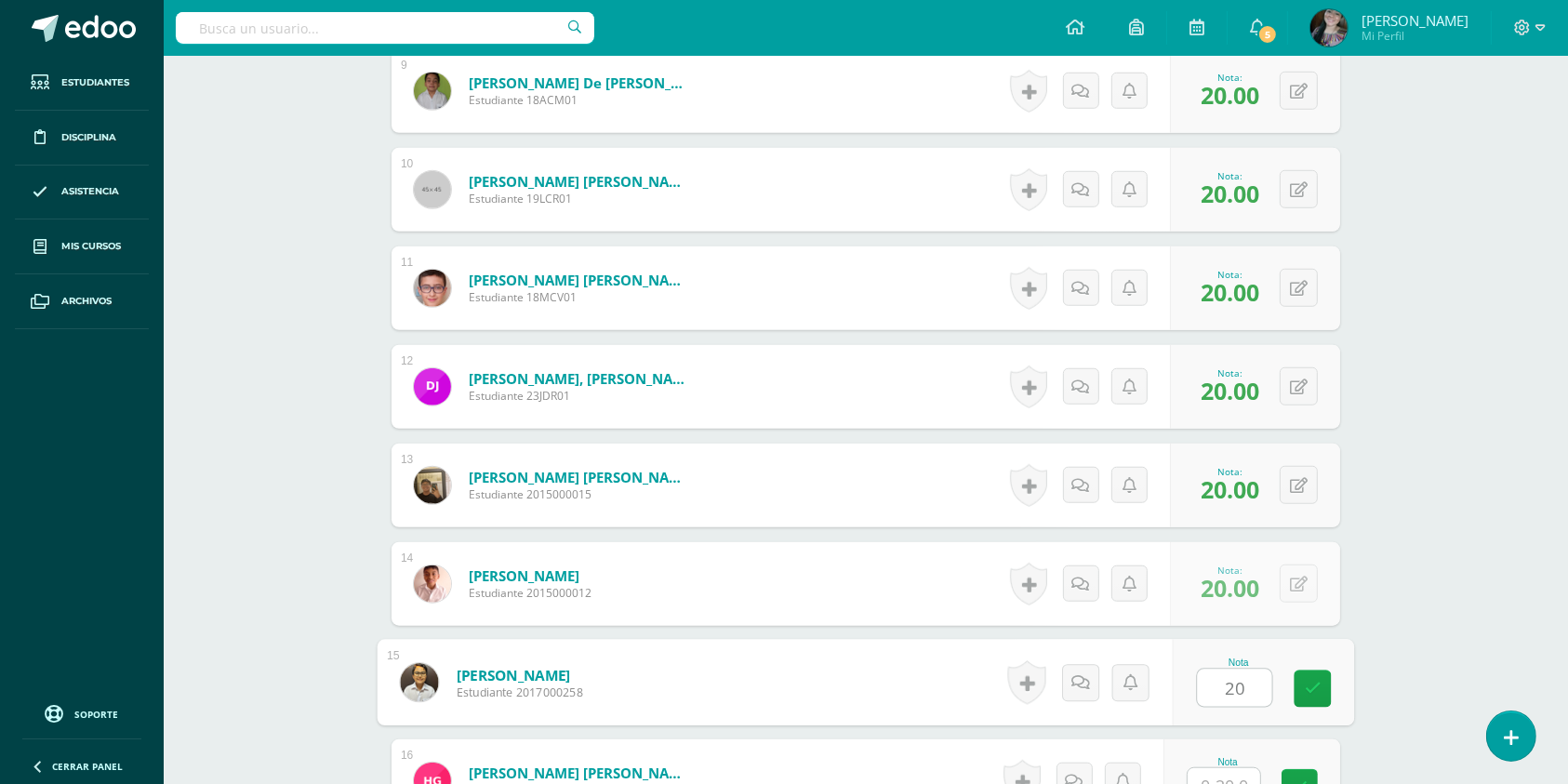
type input "20"
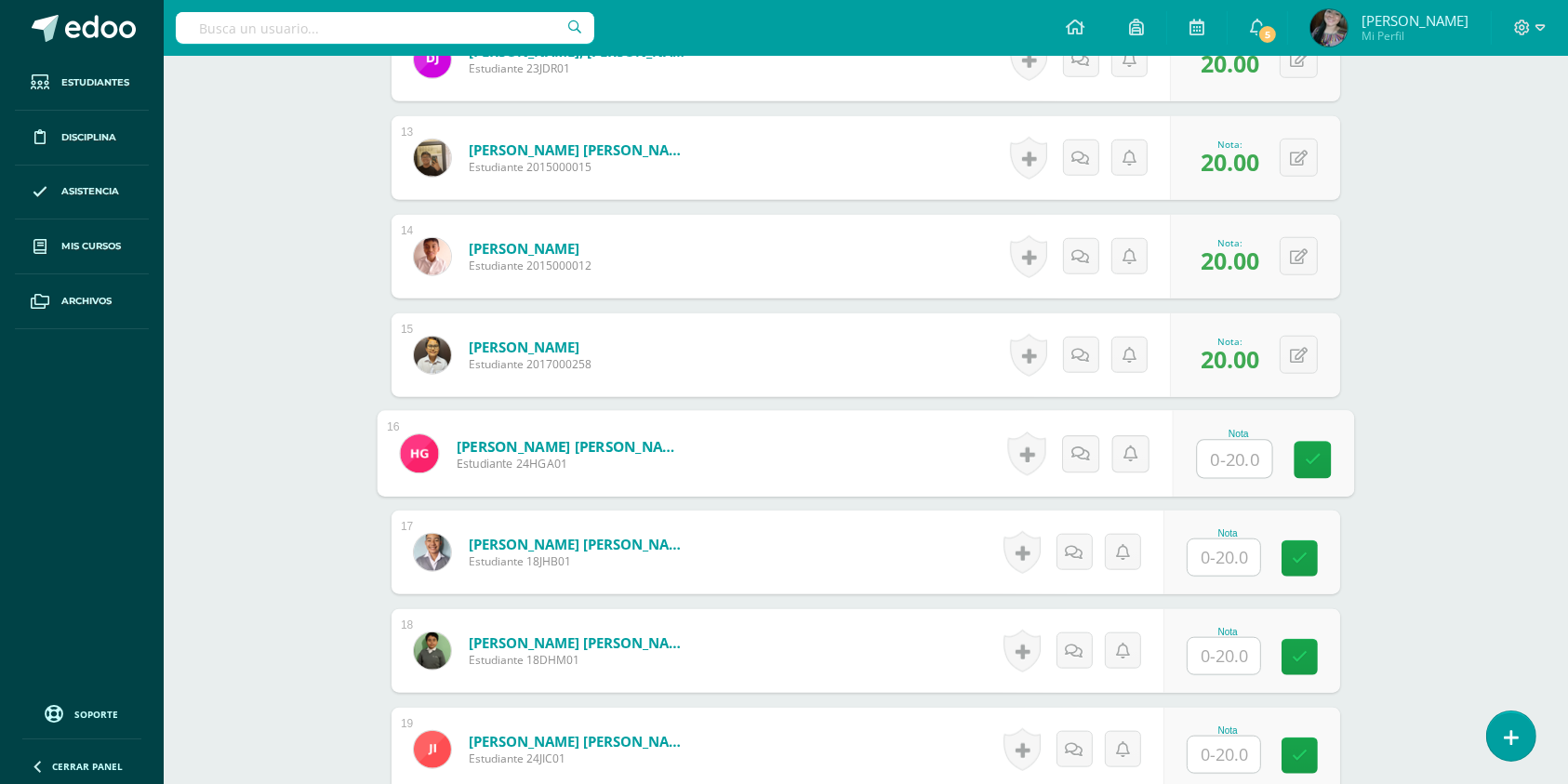
scroll to position [1732, 0]
type input "20"
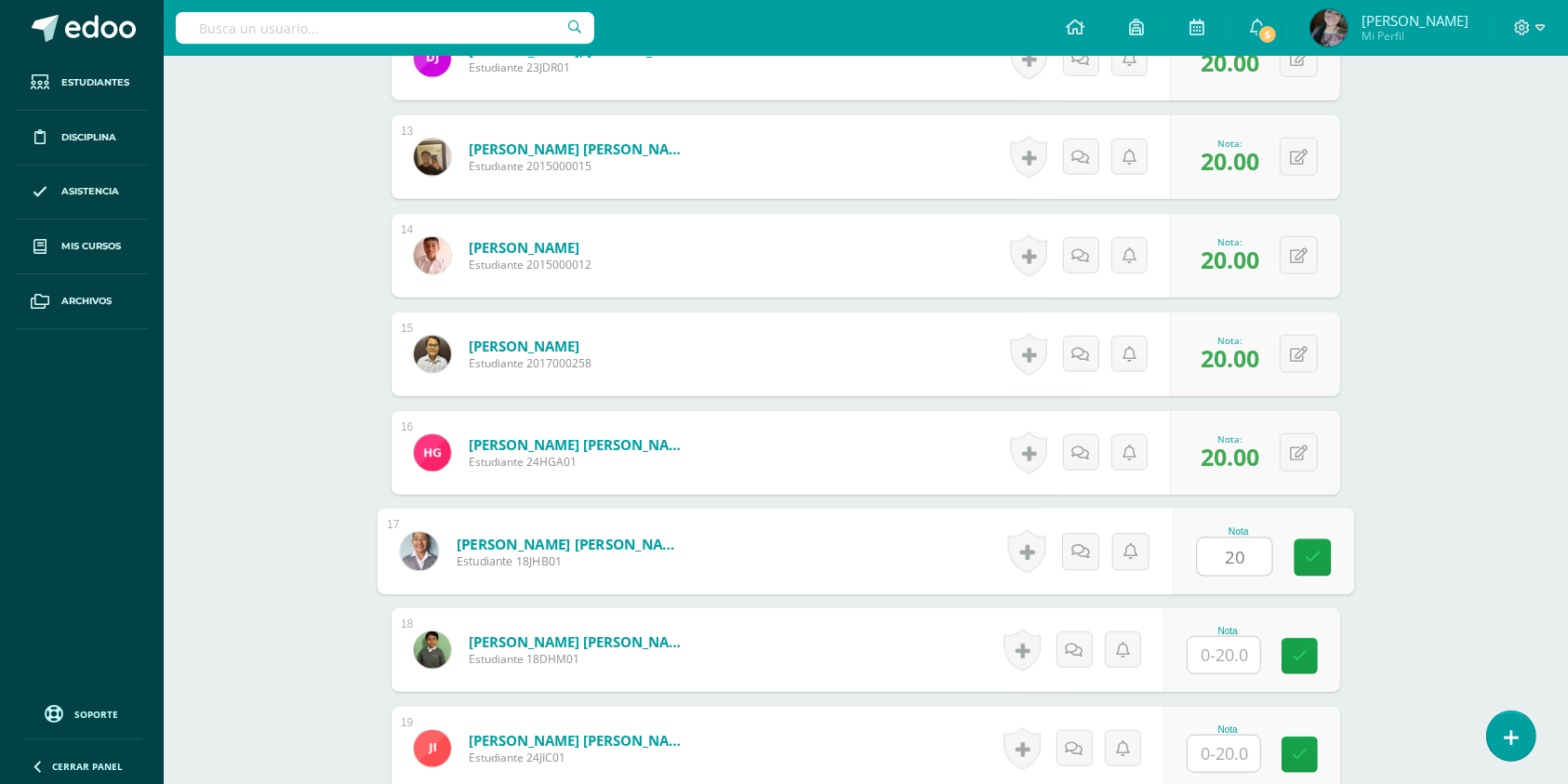
type input "20"
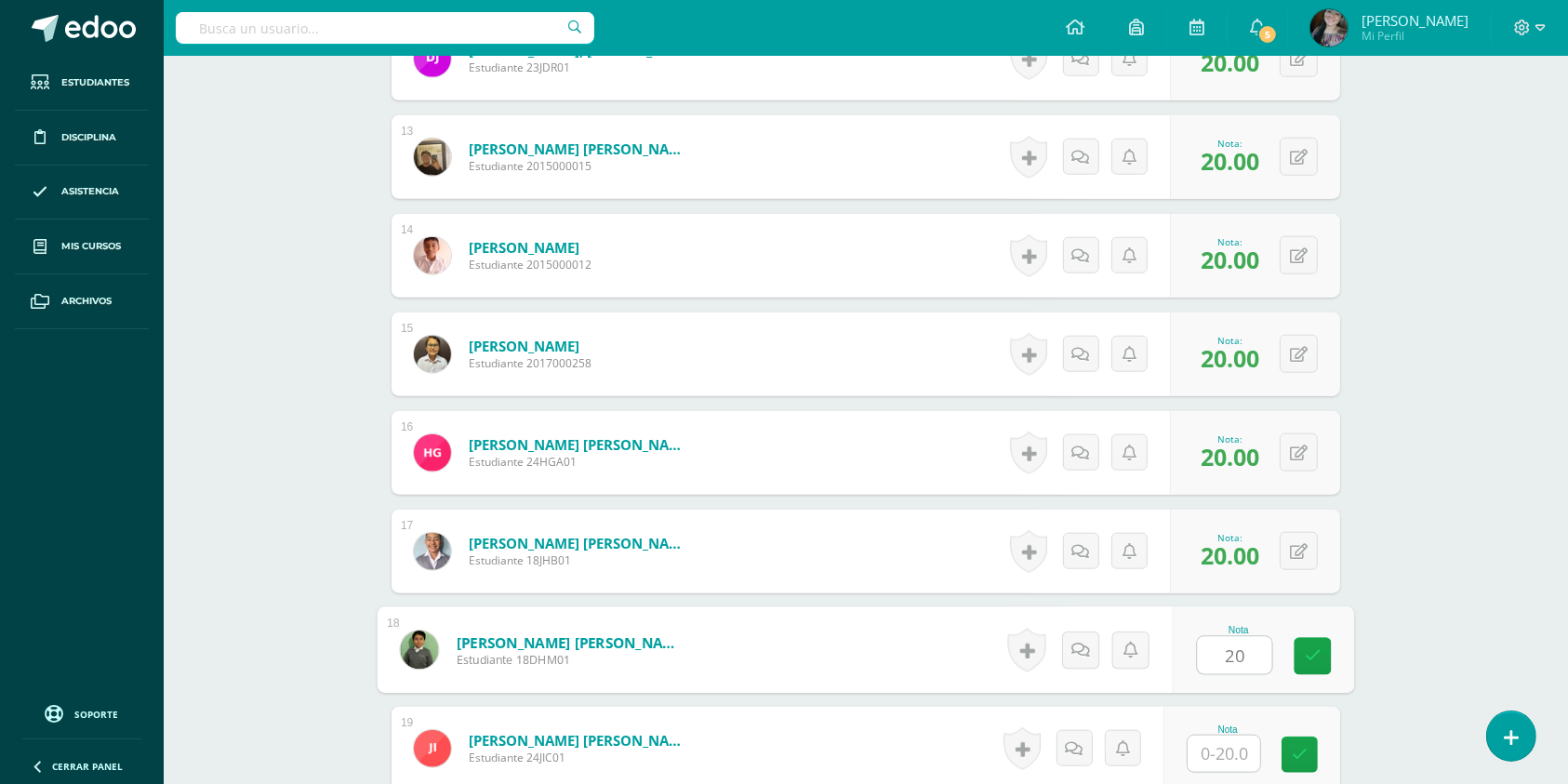
type input "20"
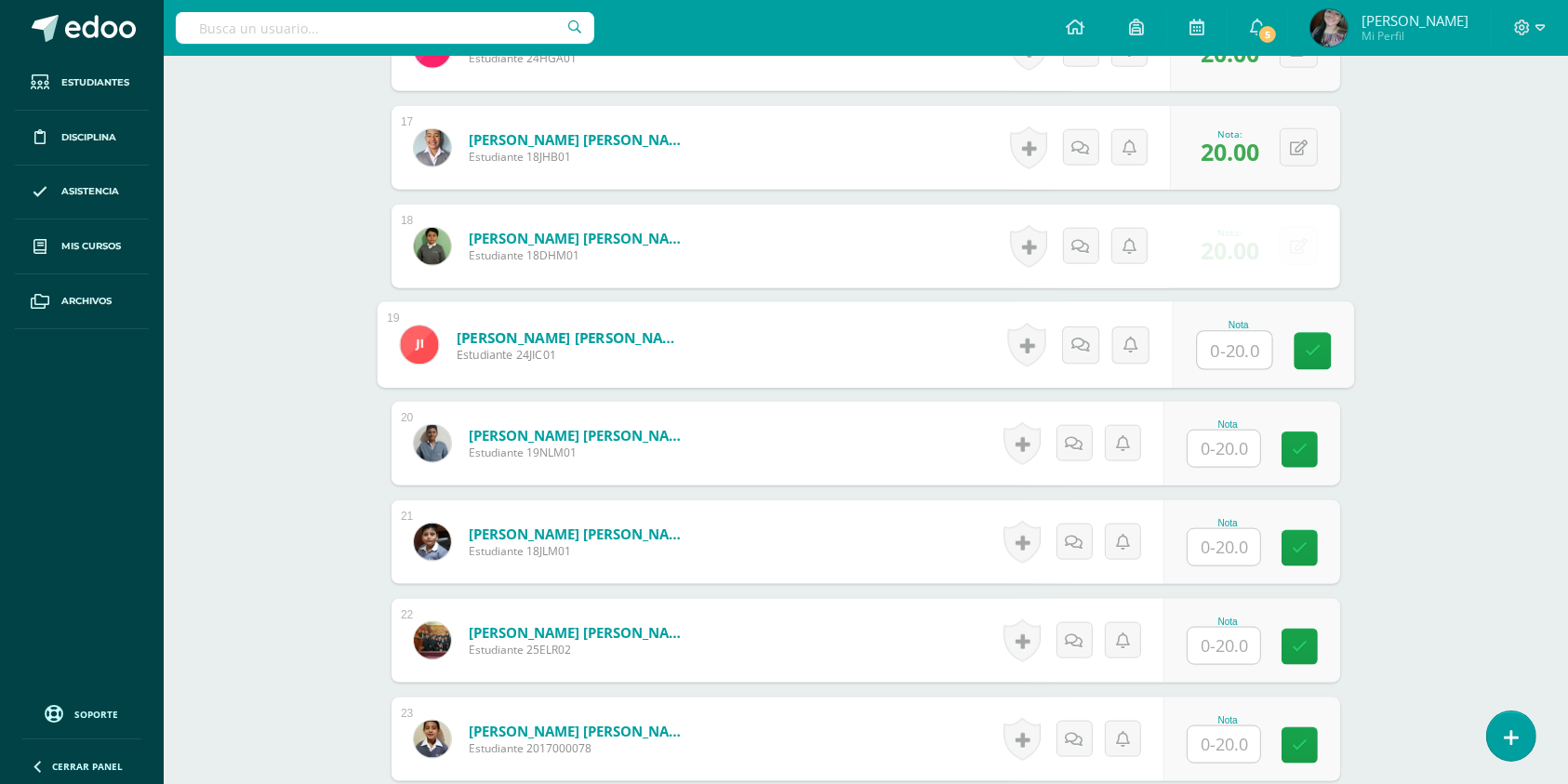
scroll to position [2165, 0]
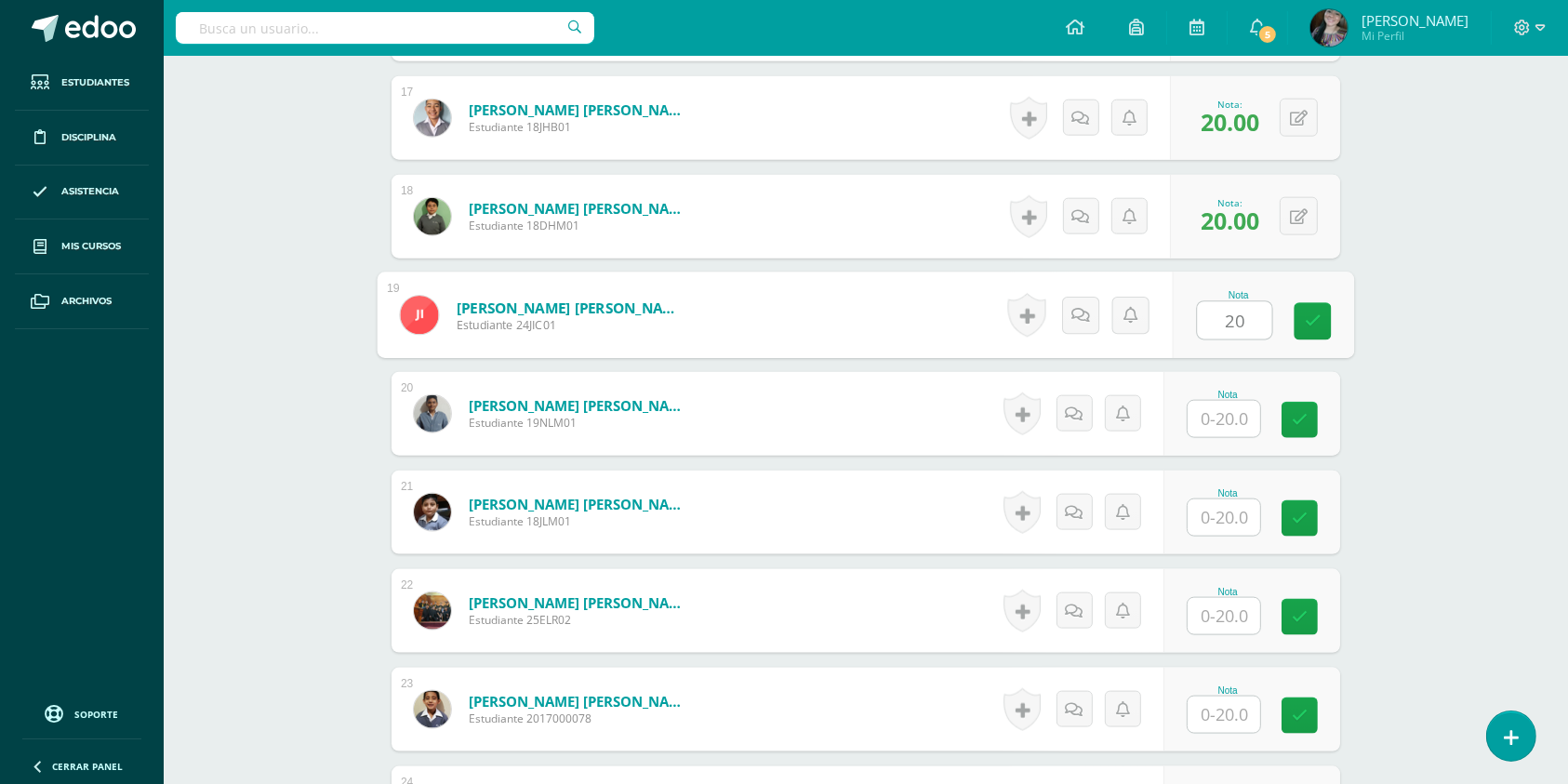
type input "20"
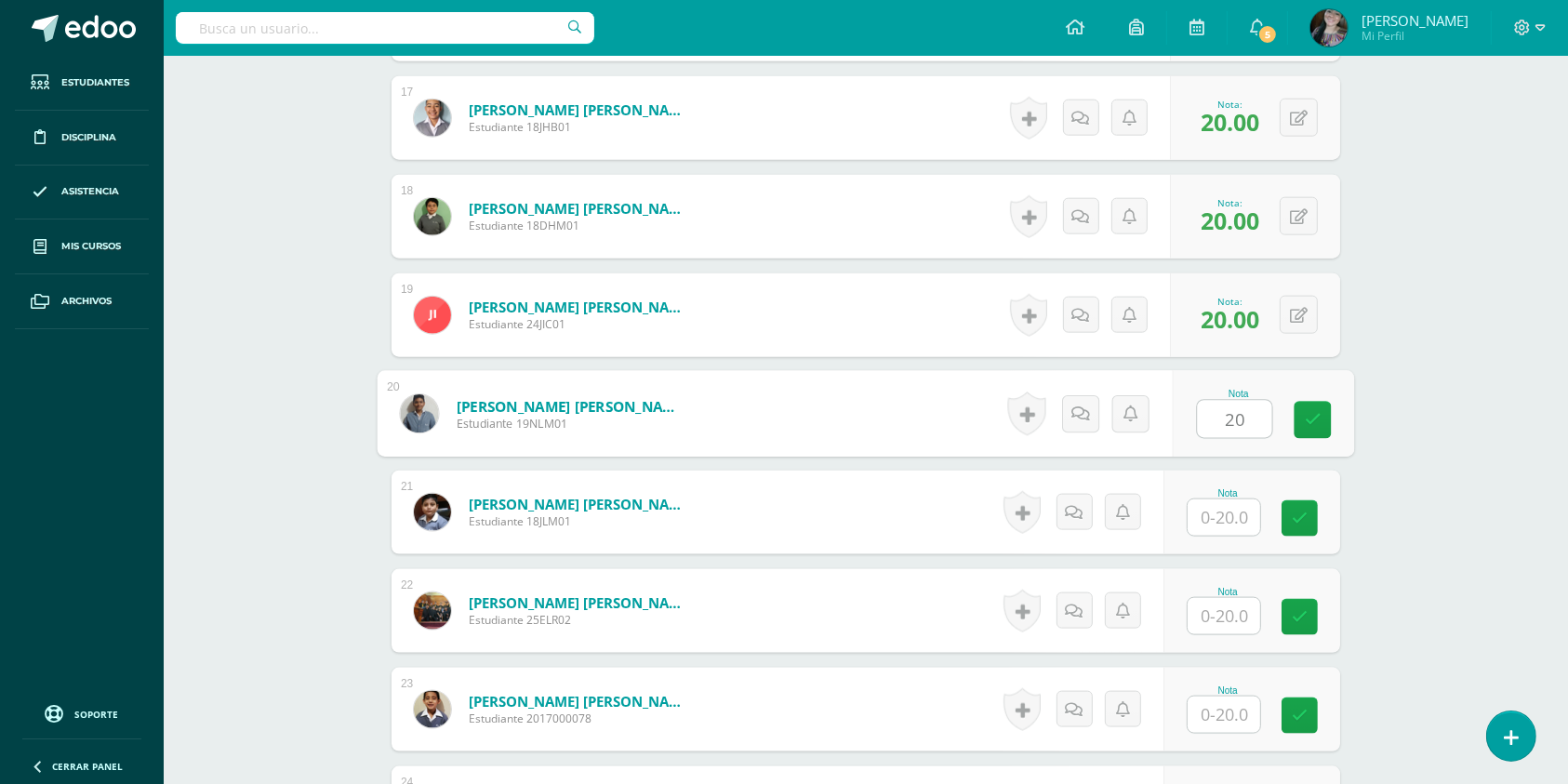
type input "20"
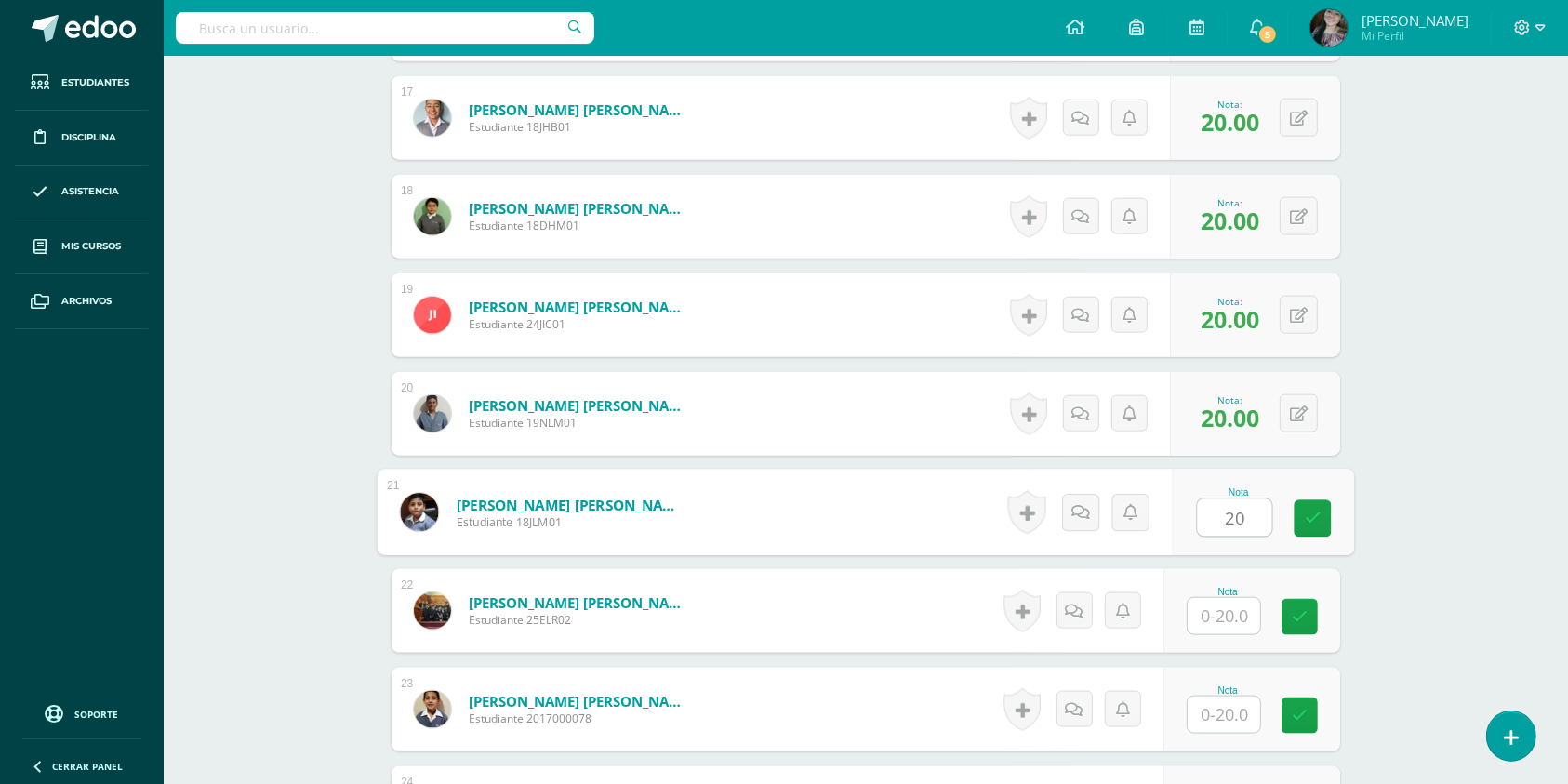
type input "20"
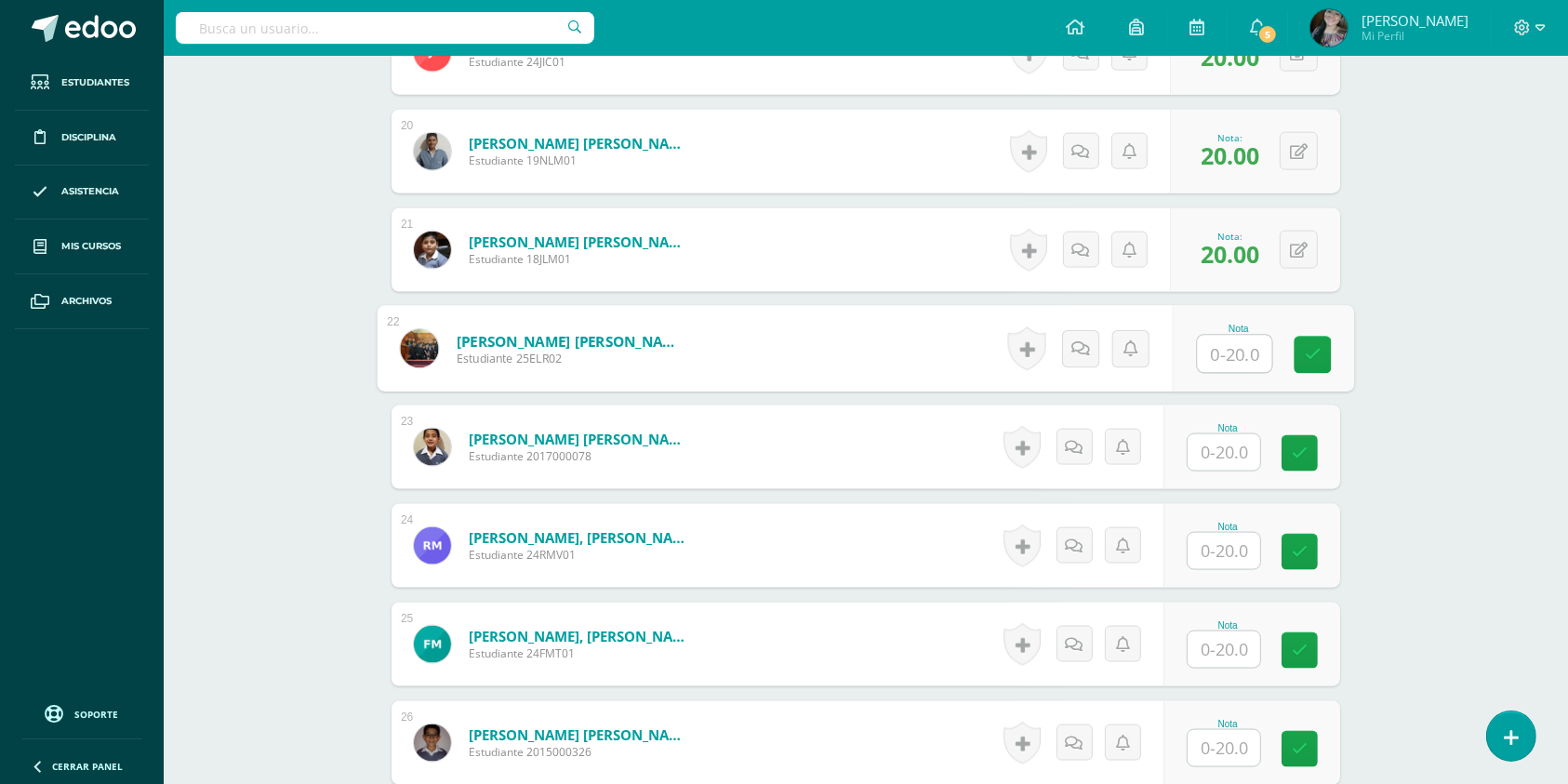
scroll to position [2429, 0]
type input "20"
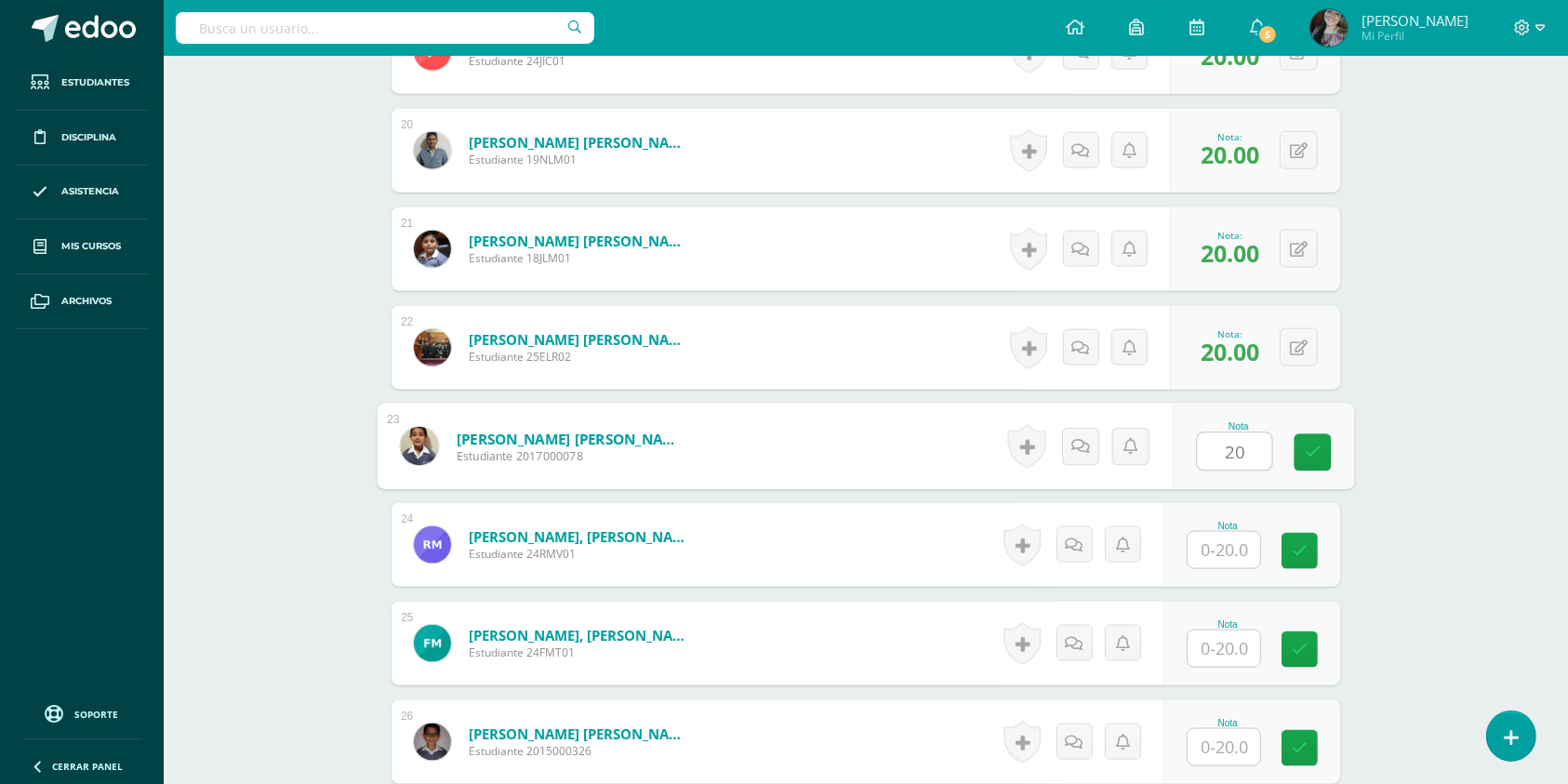
type input "20"
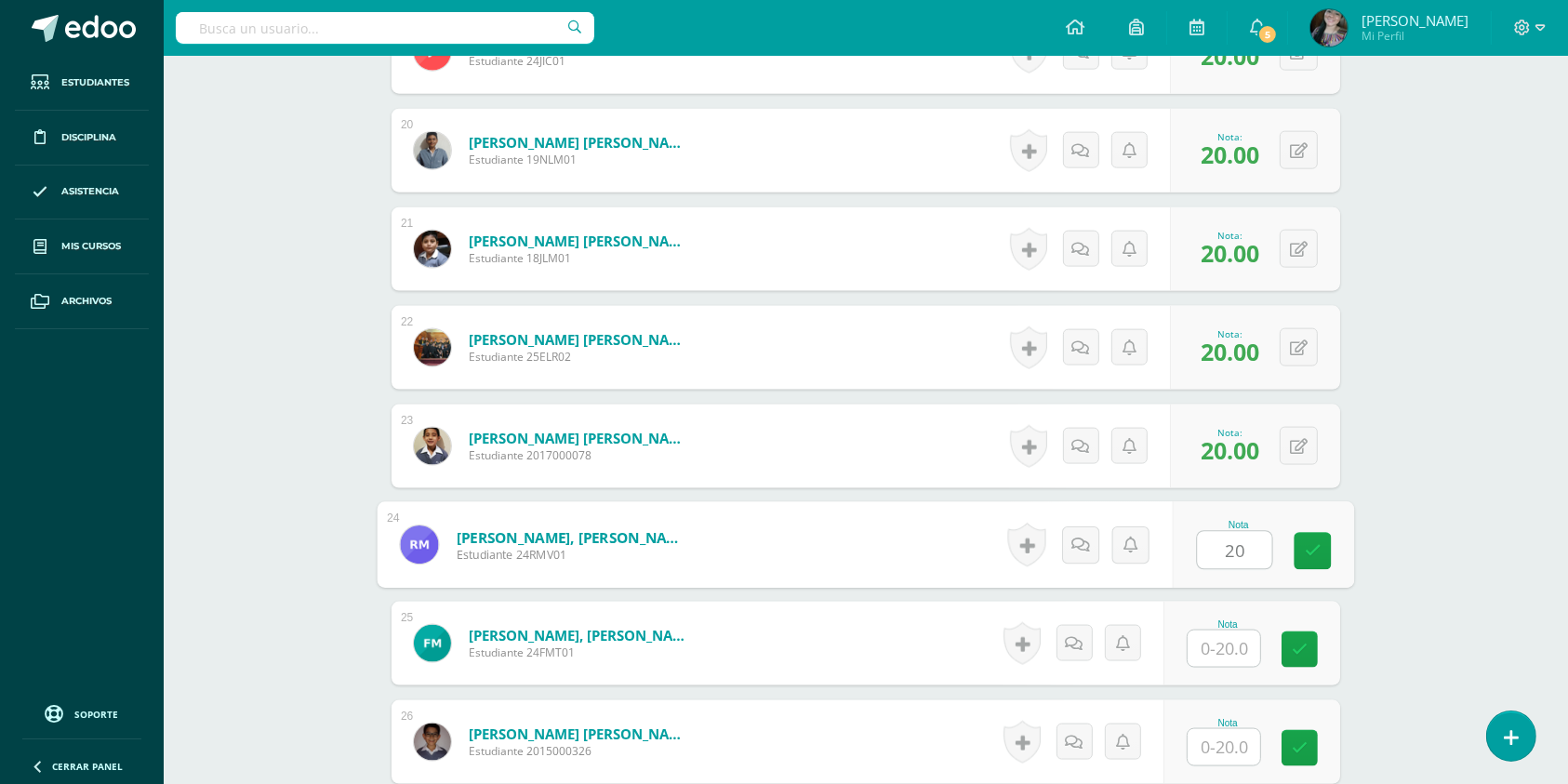
type input "20"
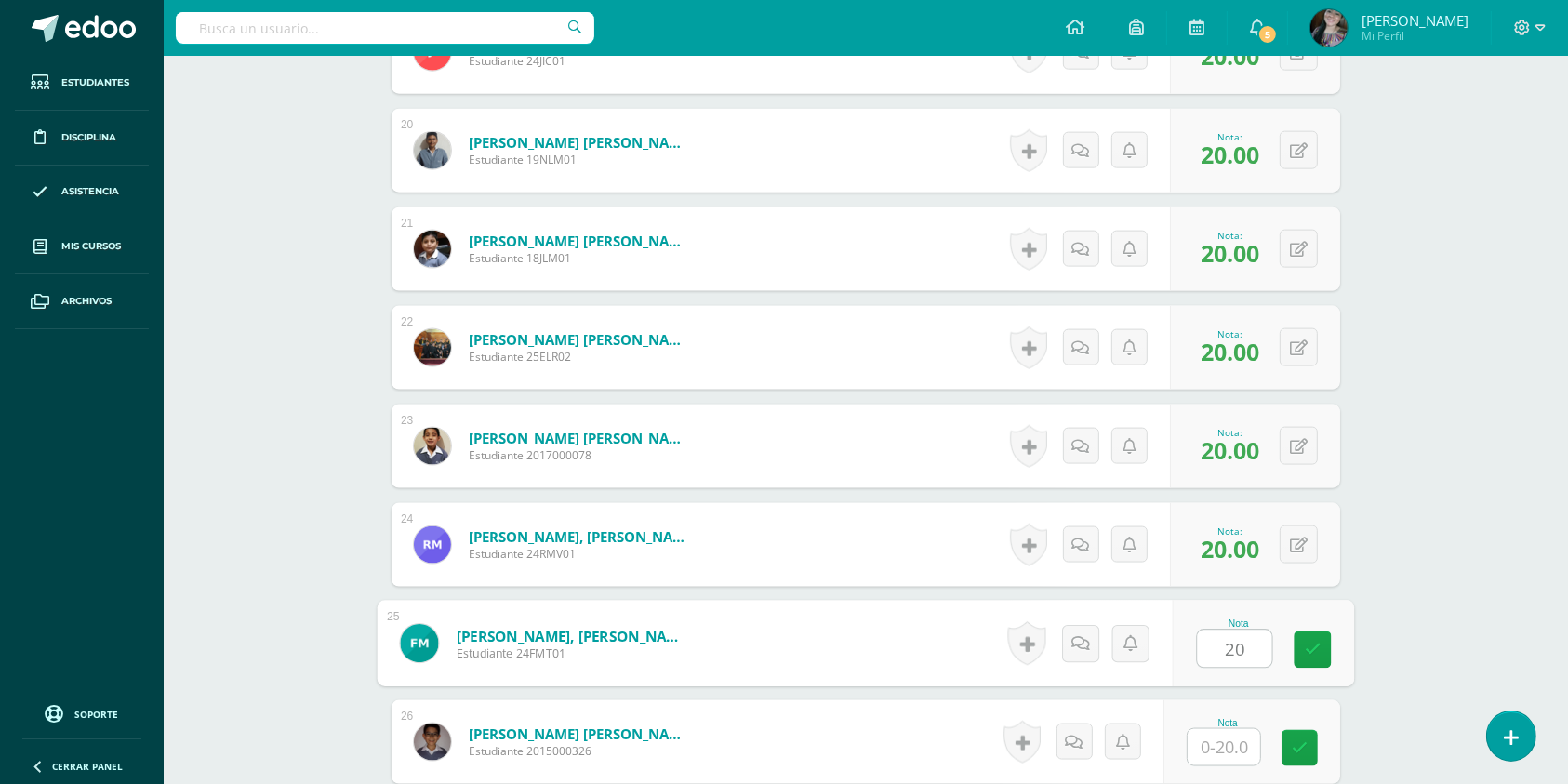
type input "20"
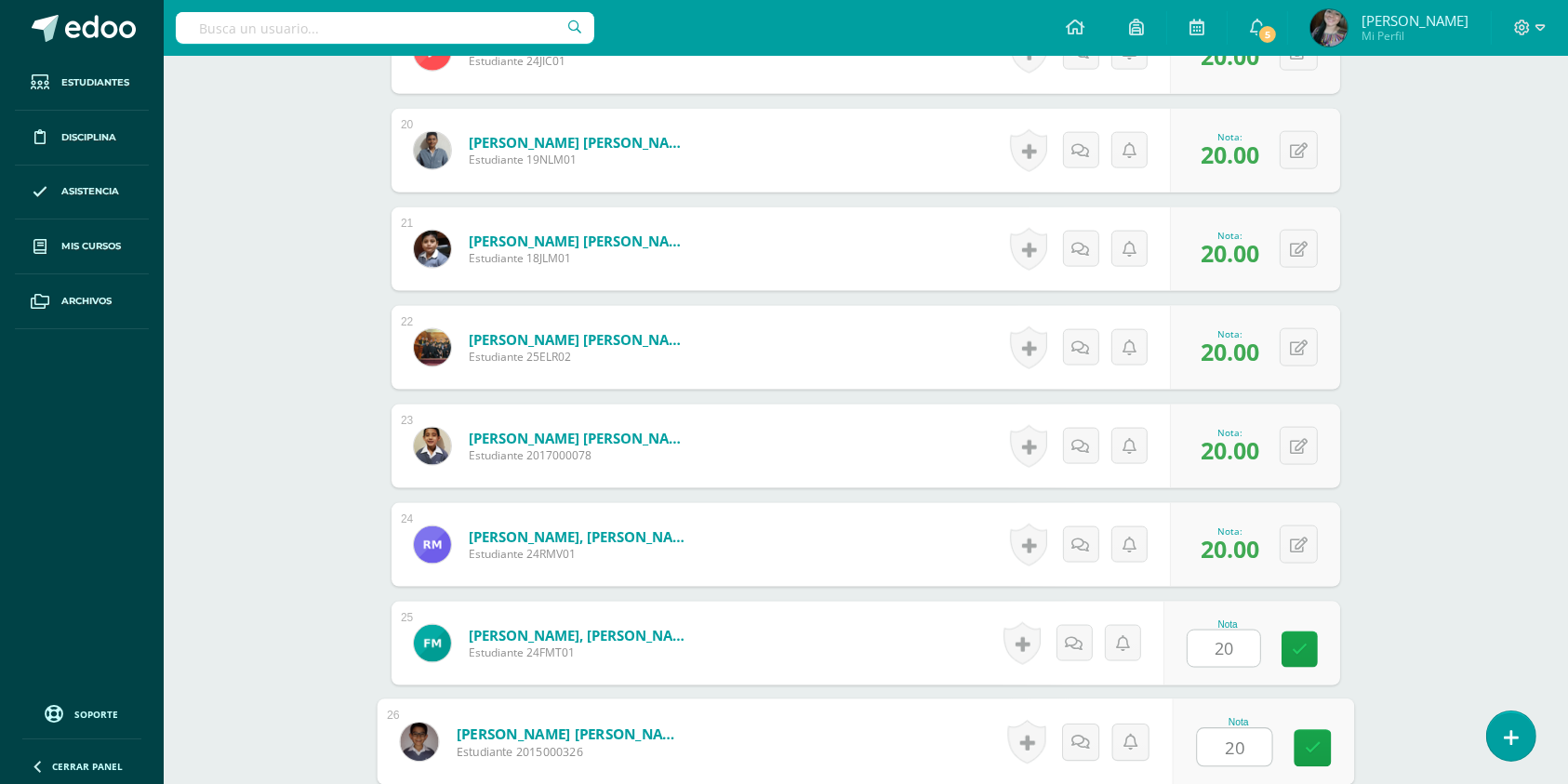
type input "20"
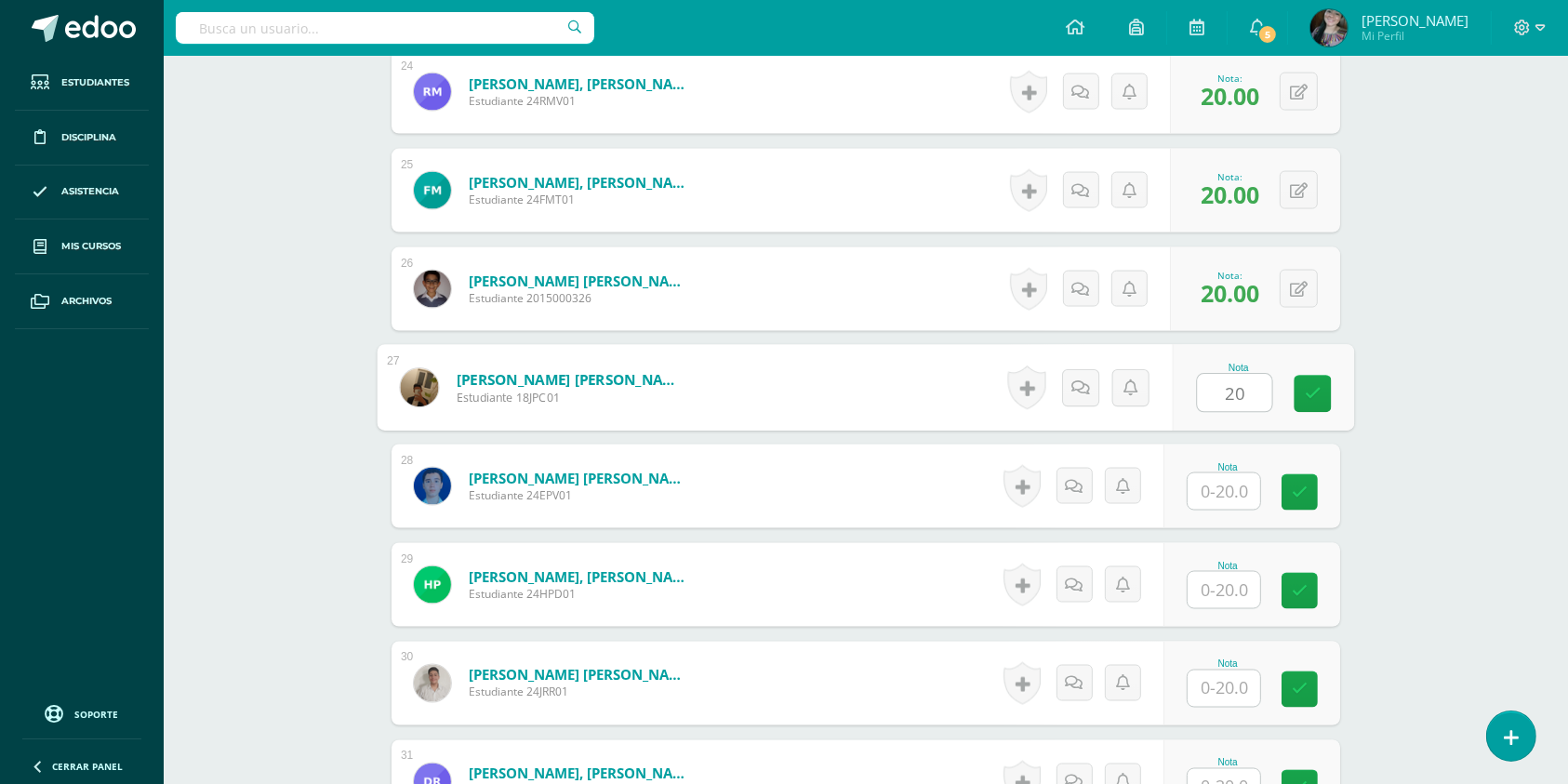
type input "20"
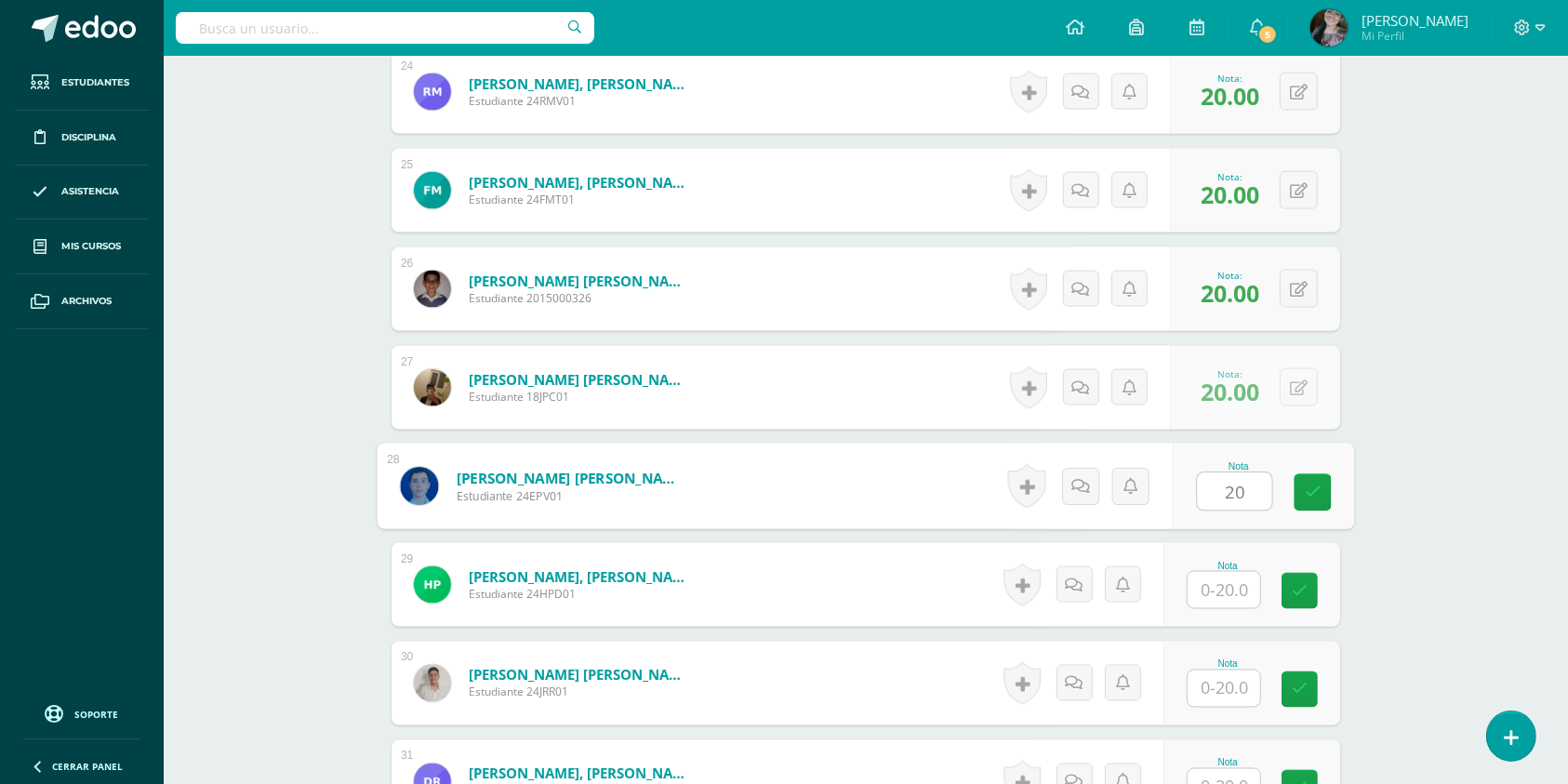
type input "20"
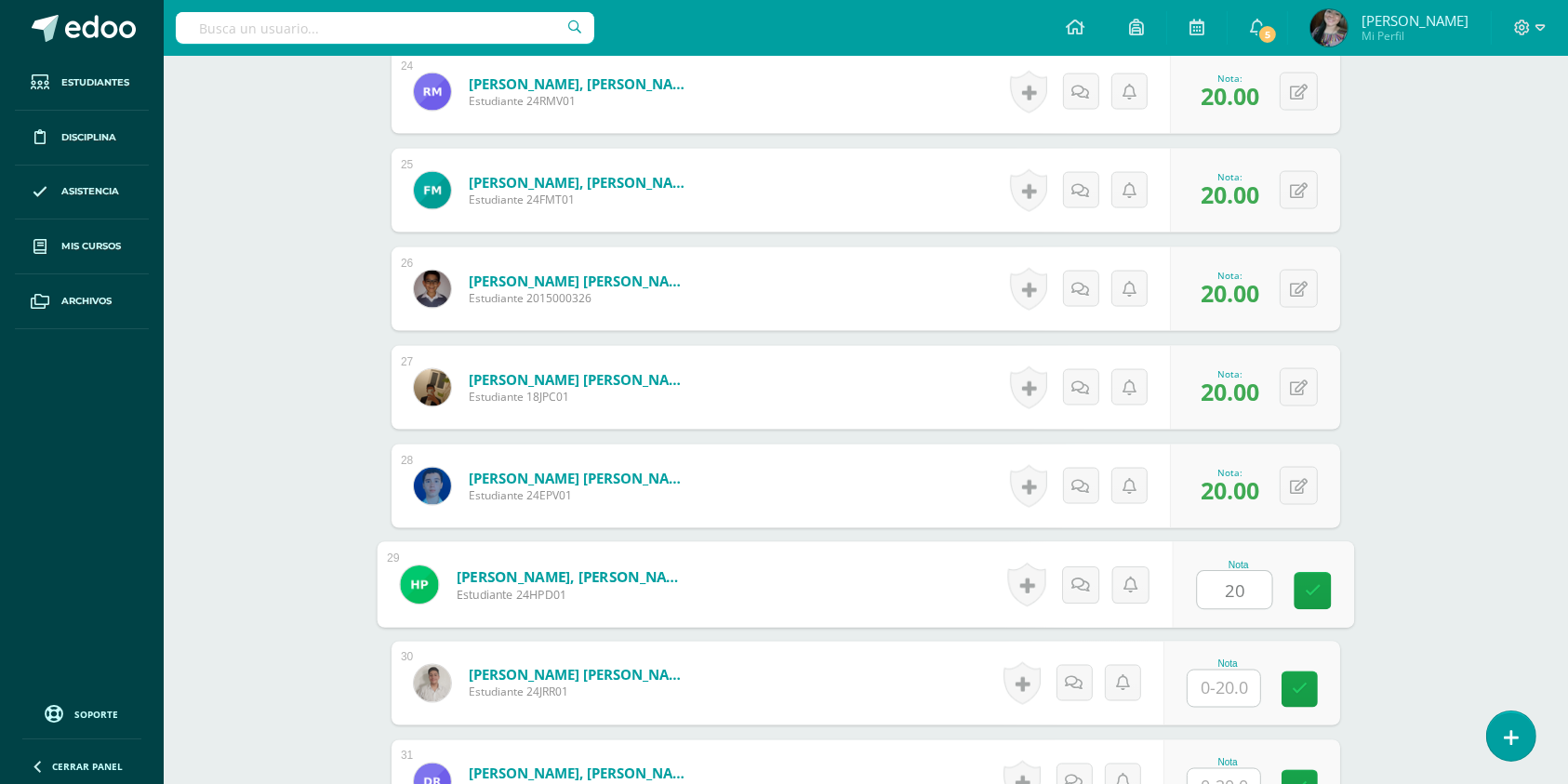
type input "20"
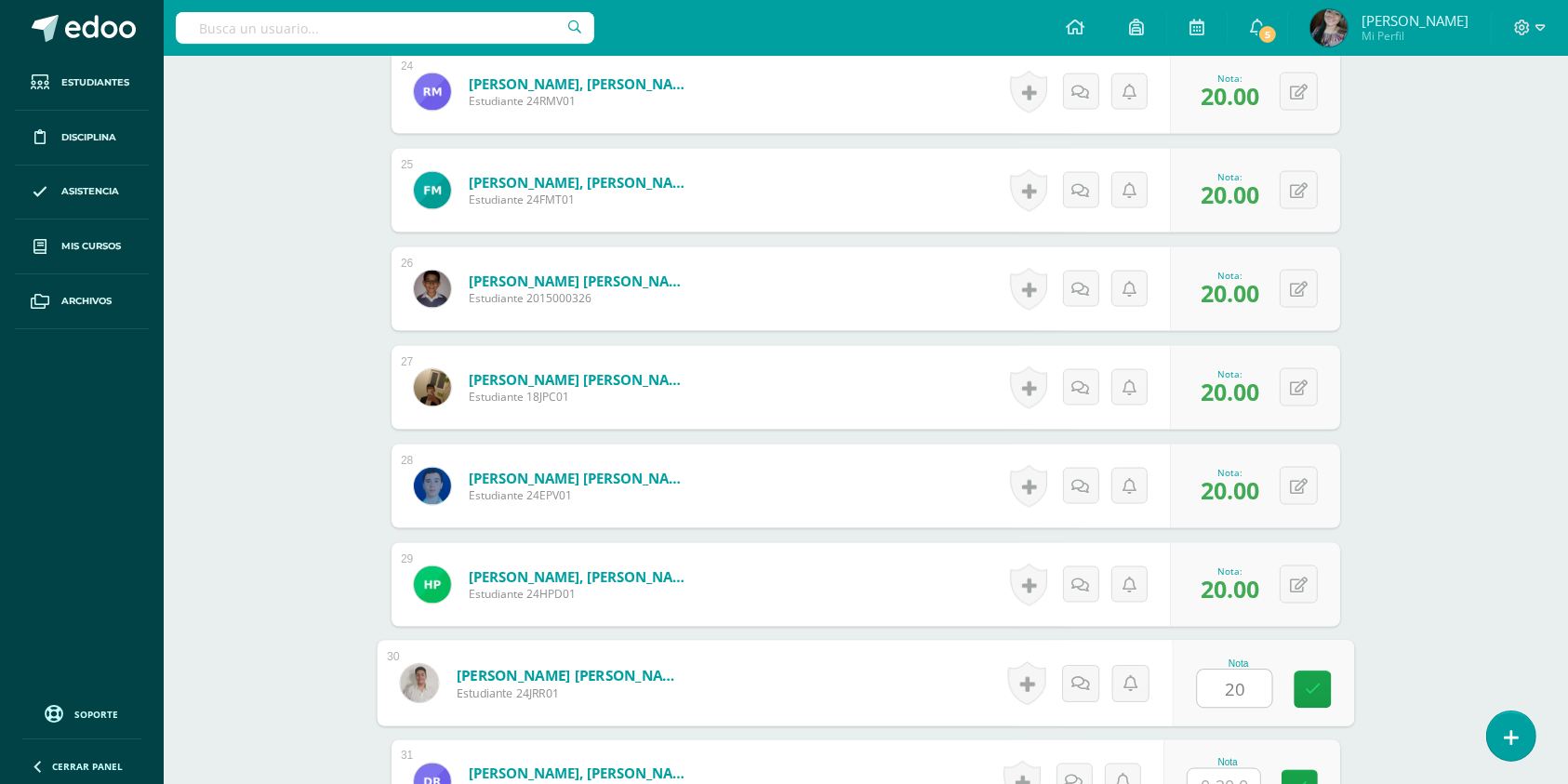
type input "20"
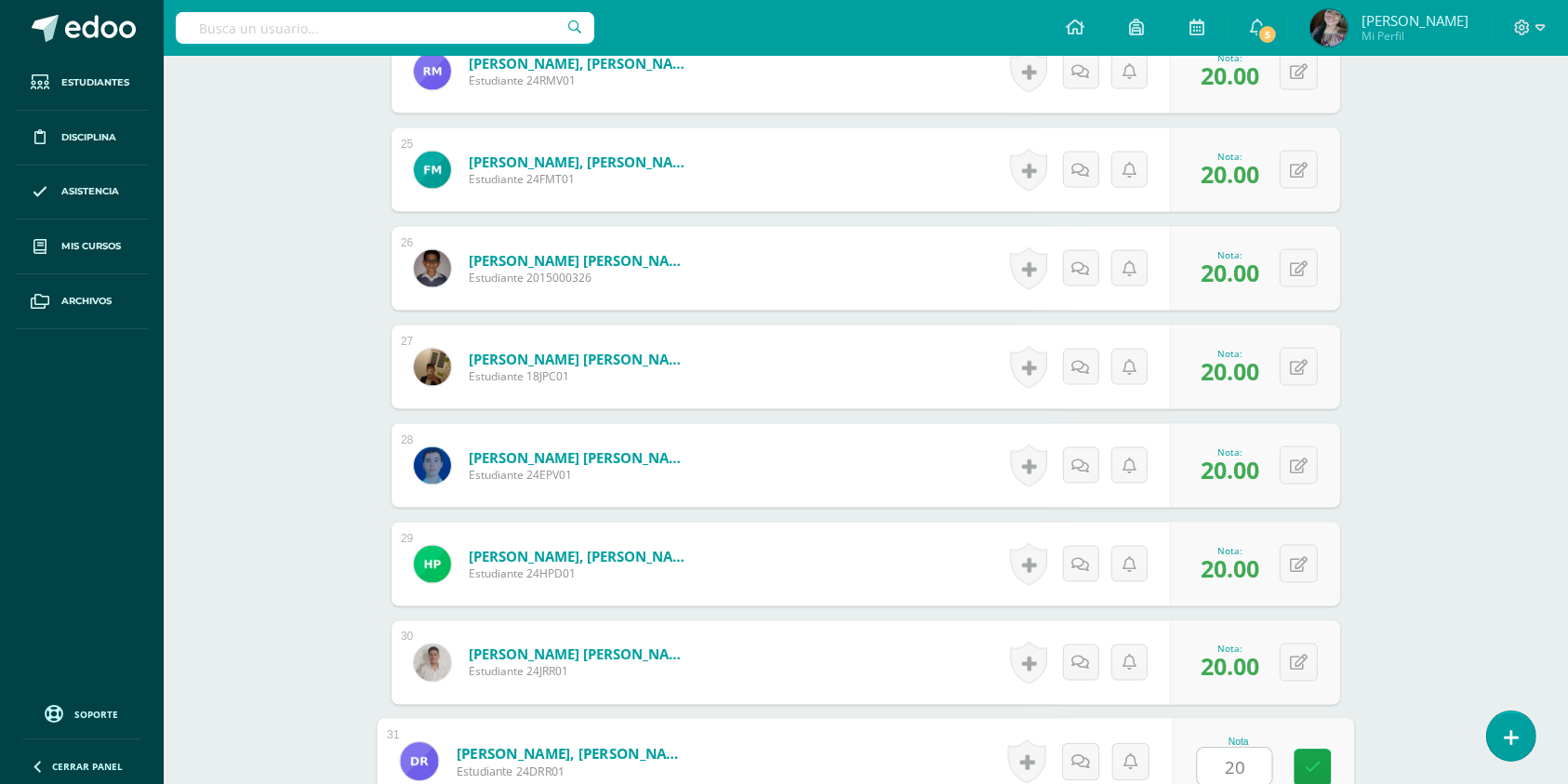
type input "20"
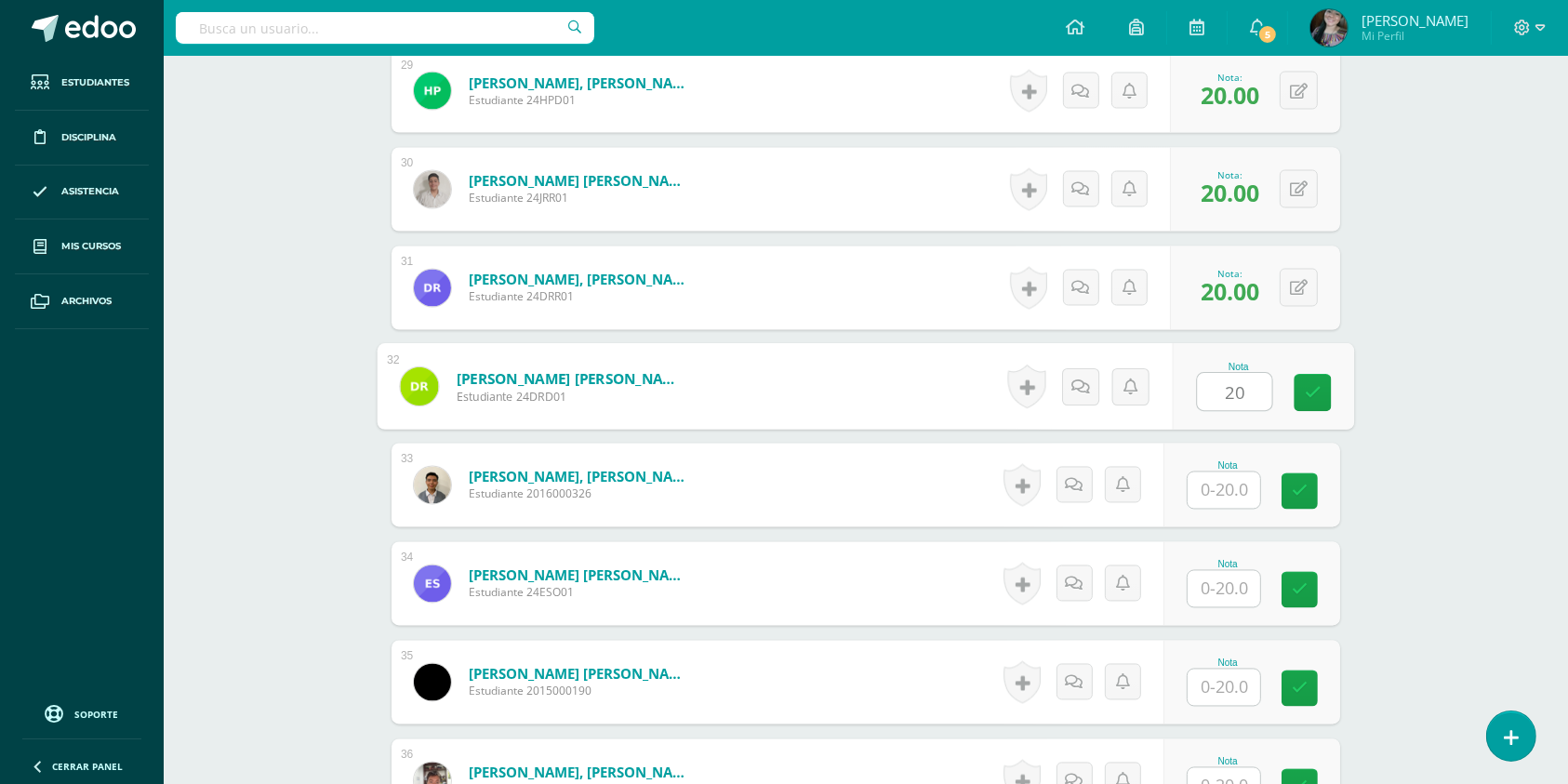
type input "20"
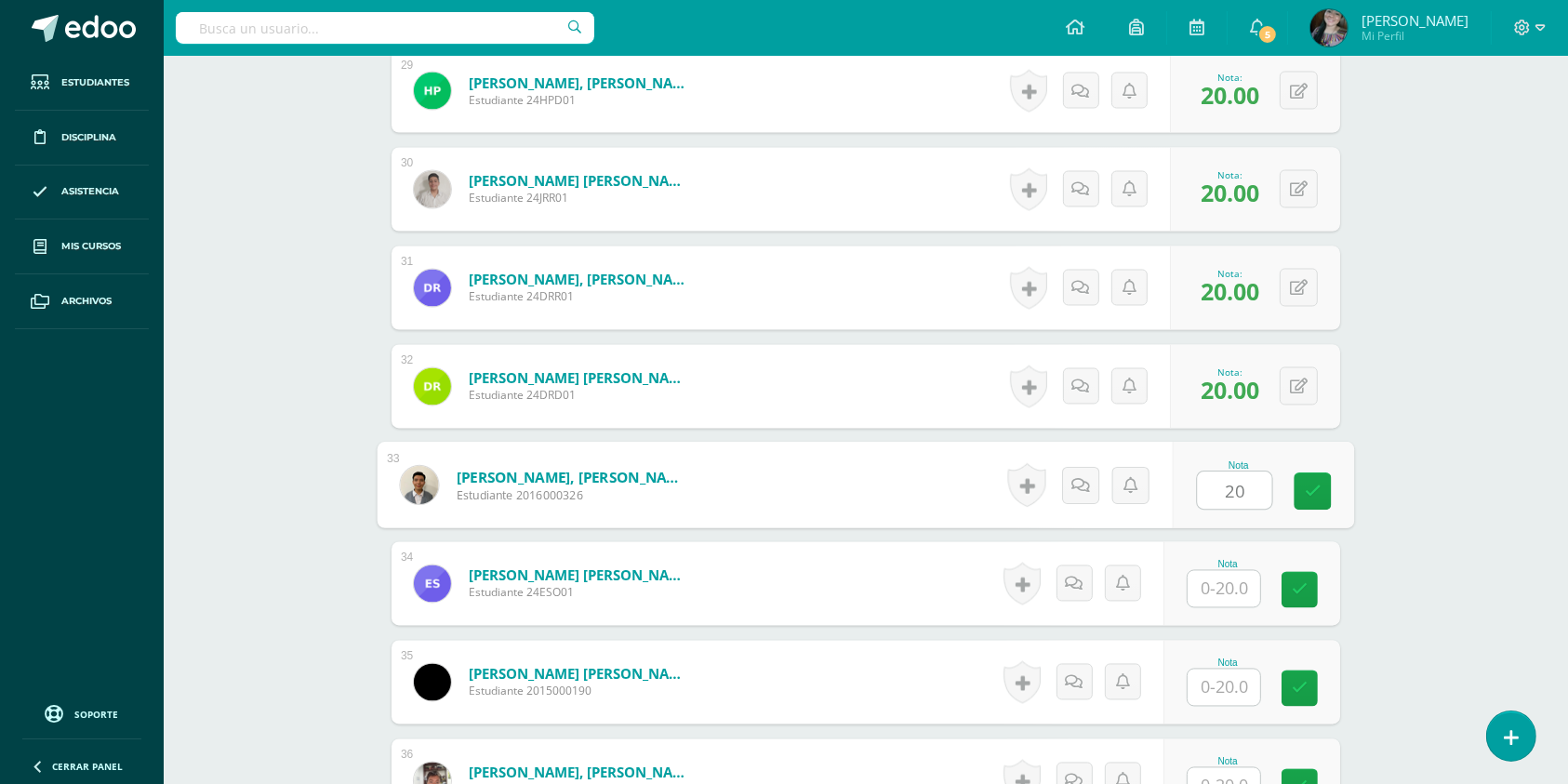
type input "20"
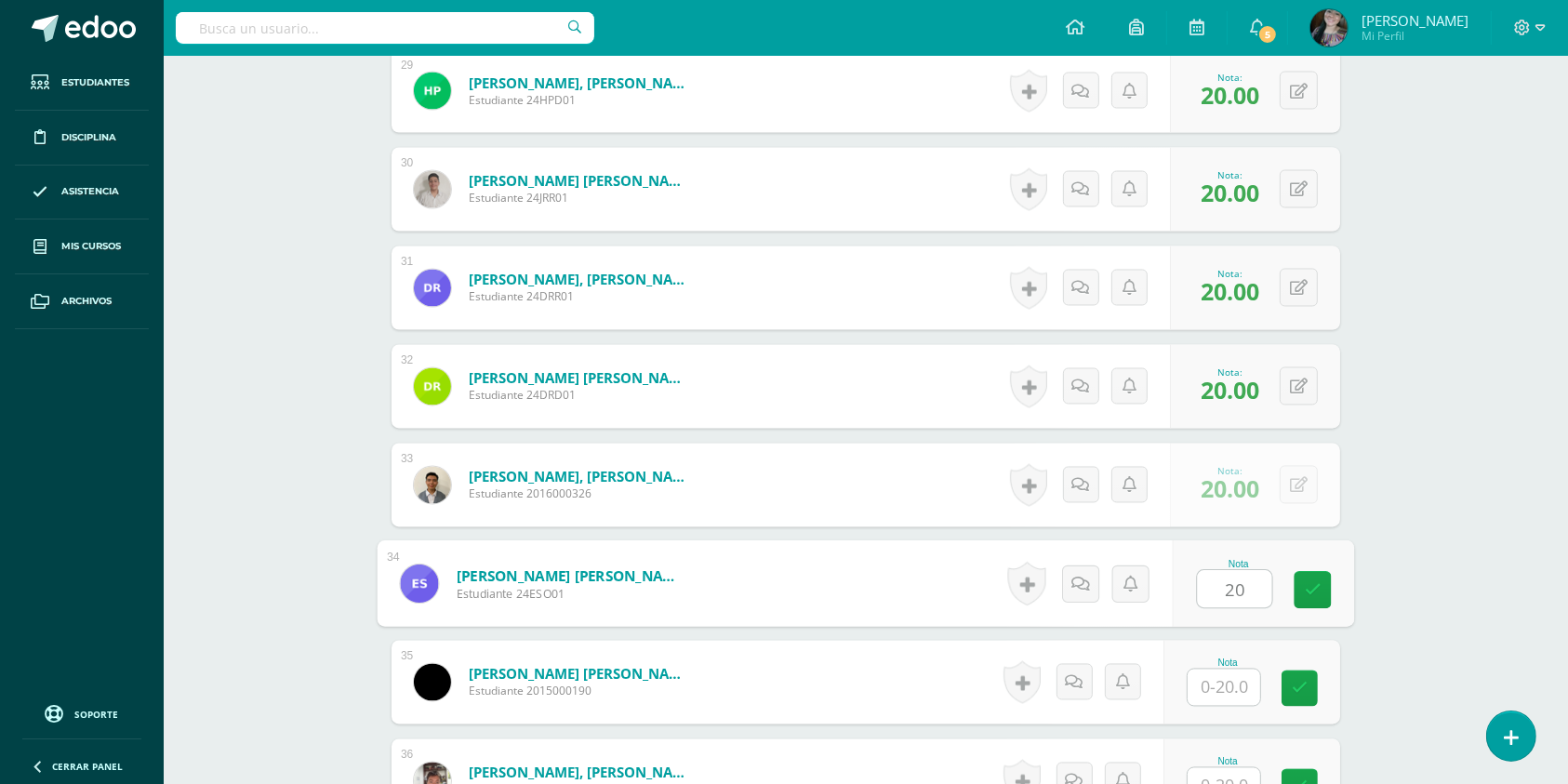
type input "20"
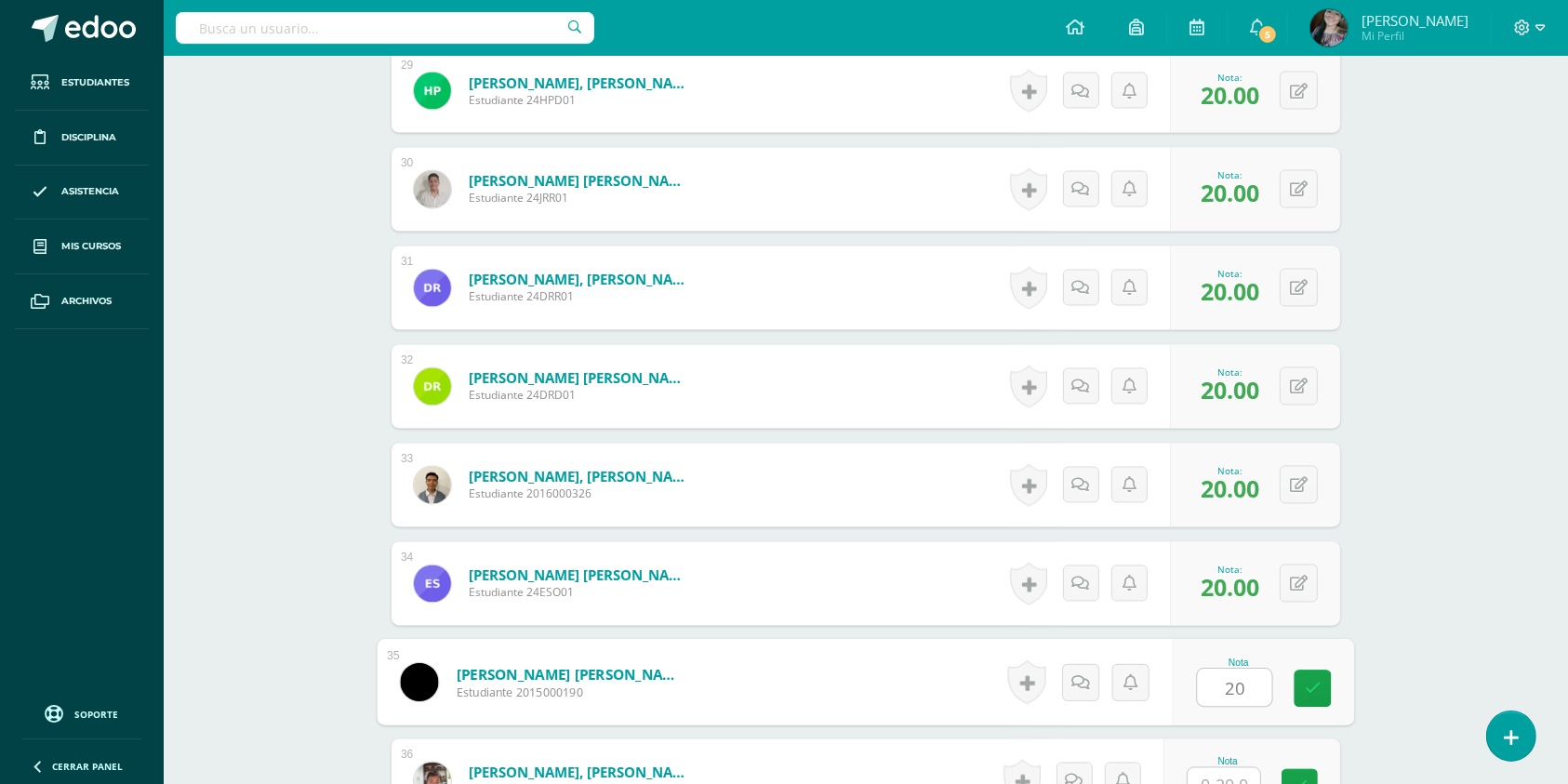
type input "20"
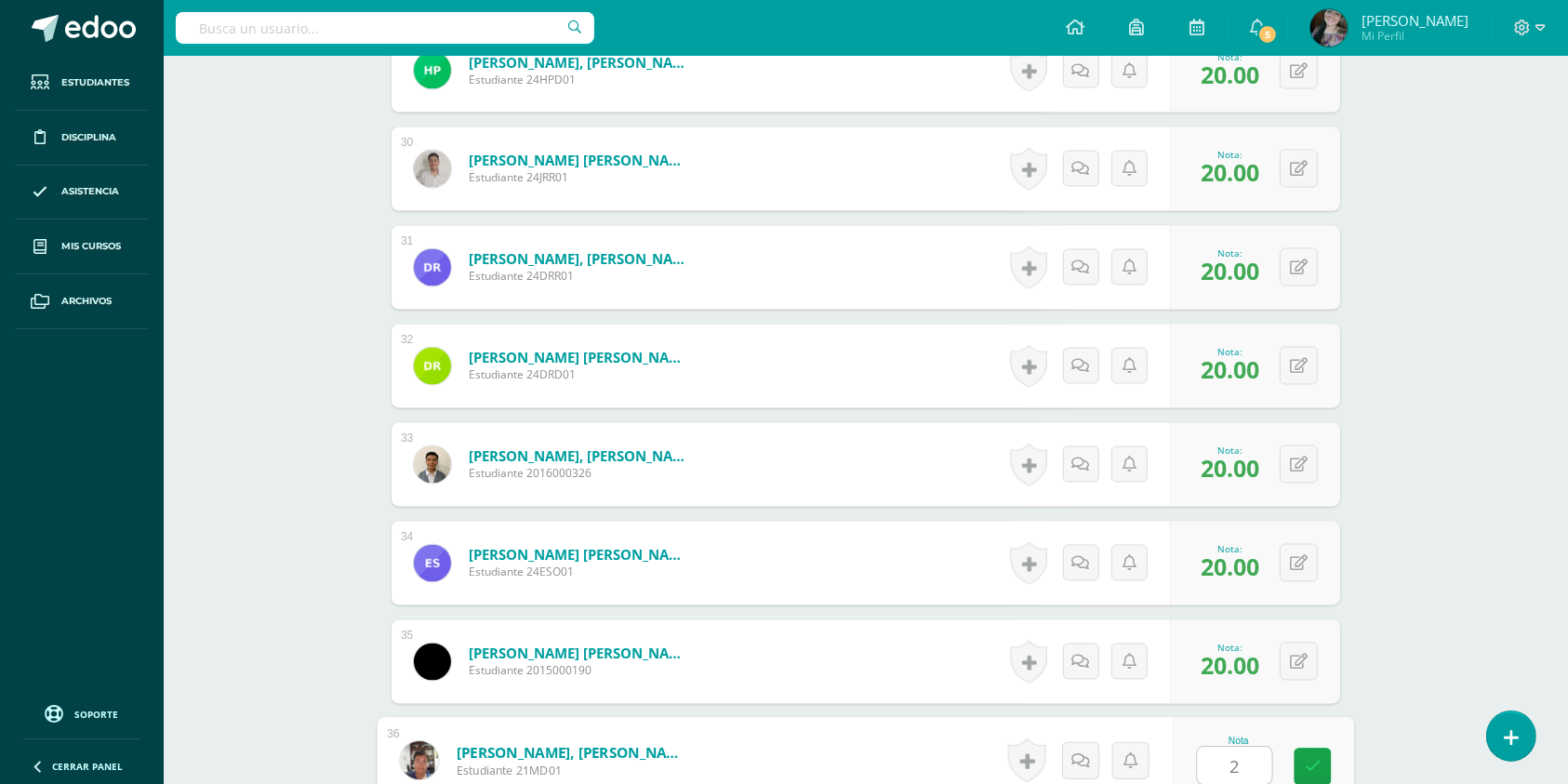
type input "20"
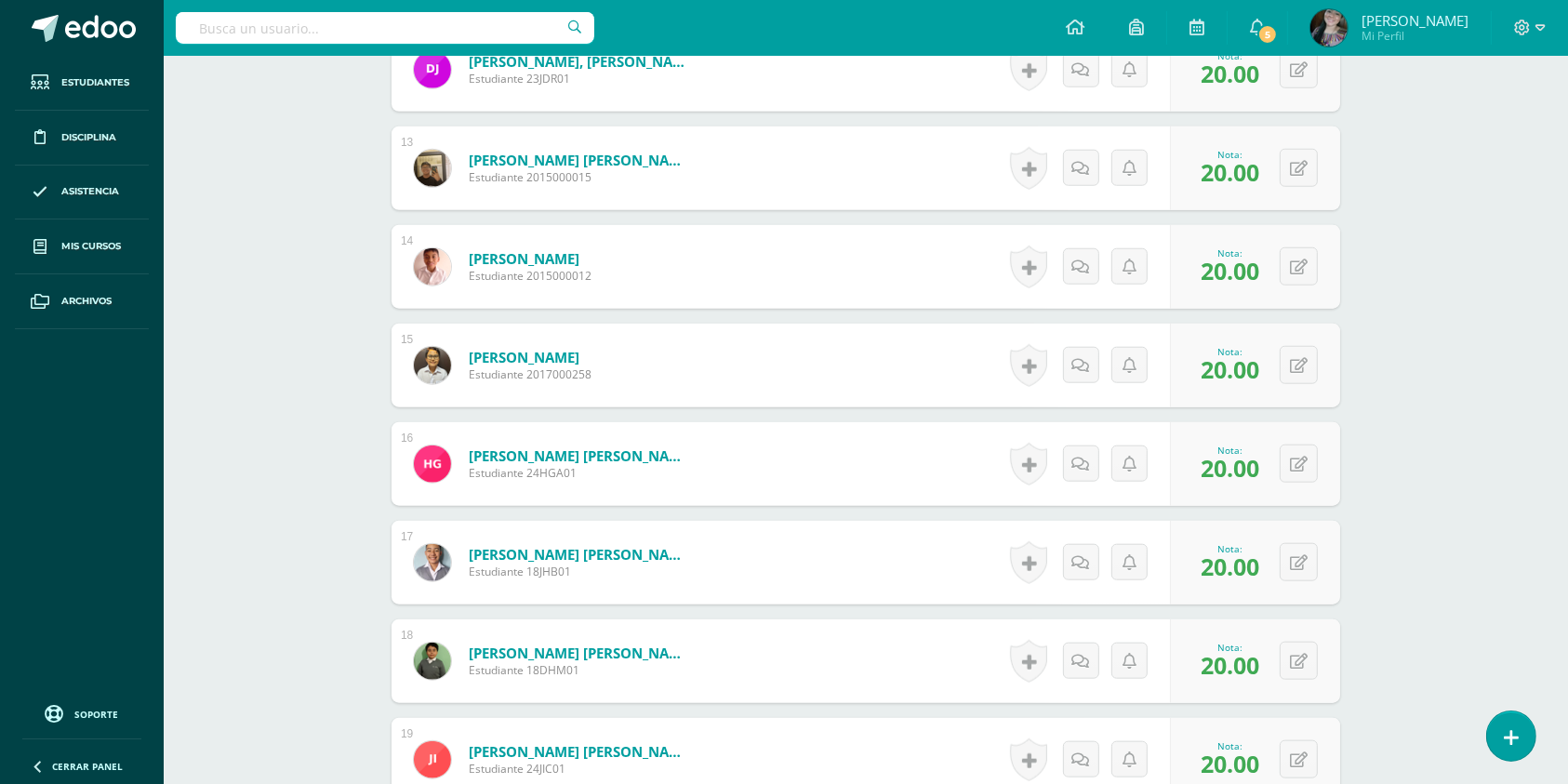
scroll to position [1724, 0]
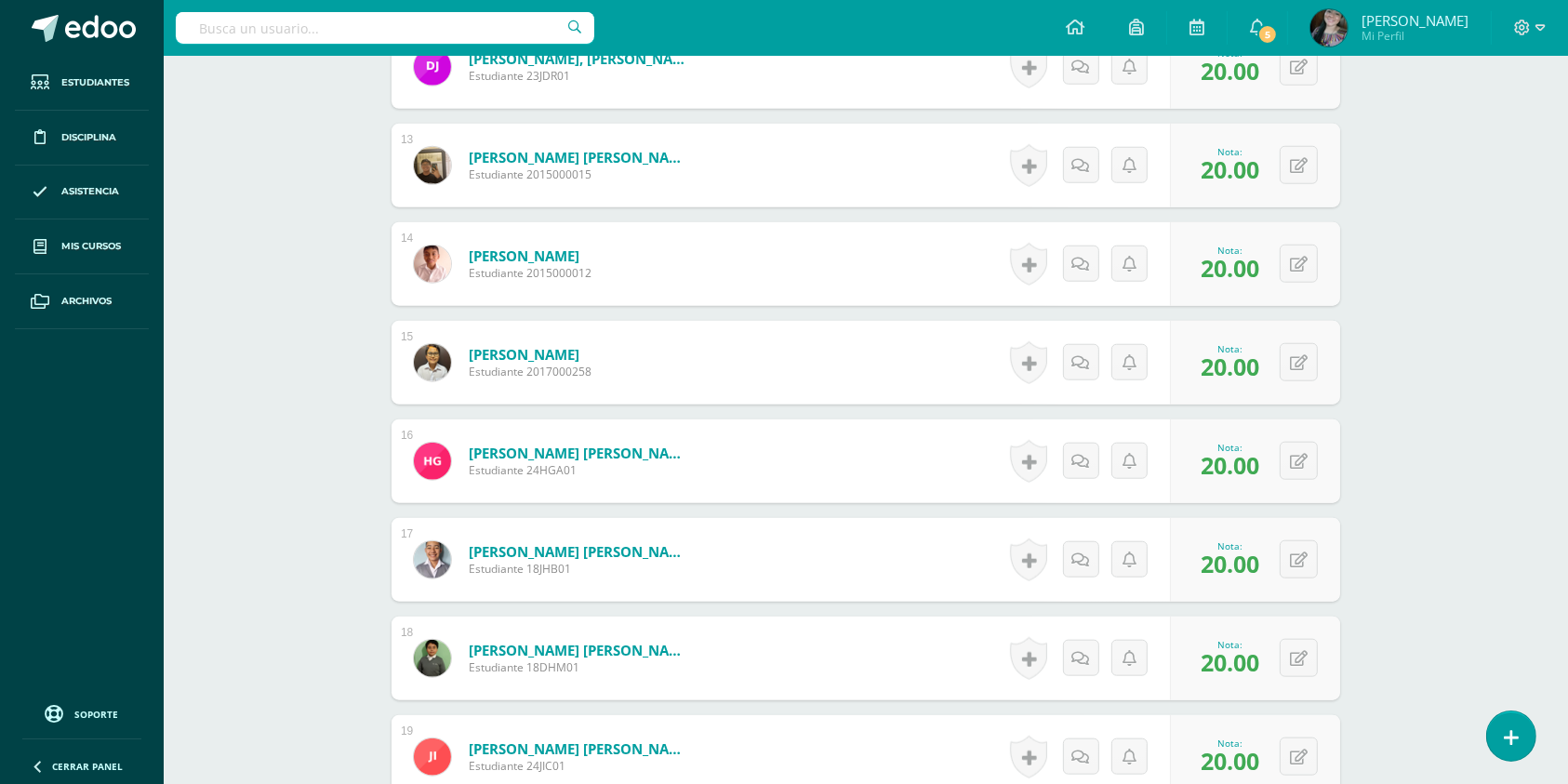
drag, startPoint x: 174, startPoint y: 145, endPoint x: 327, endPoint y: 309, distance: 224.3
click at [193, 171] on div "Educación en la Fe Segundo Básico "C" Herramientas Detalle de asistencias Activ…" at bounding box center [867, 509] width 1405 height 4356
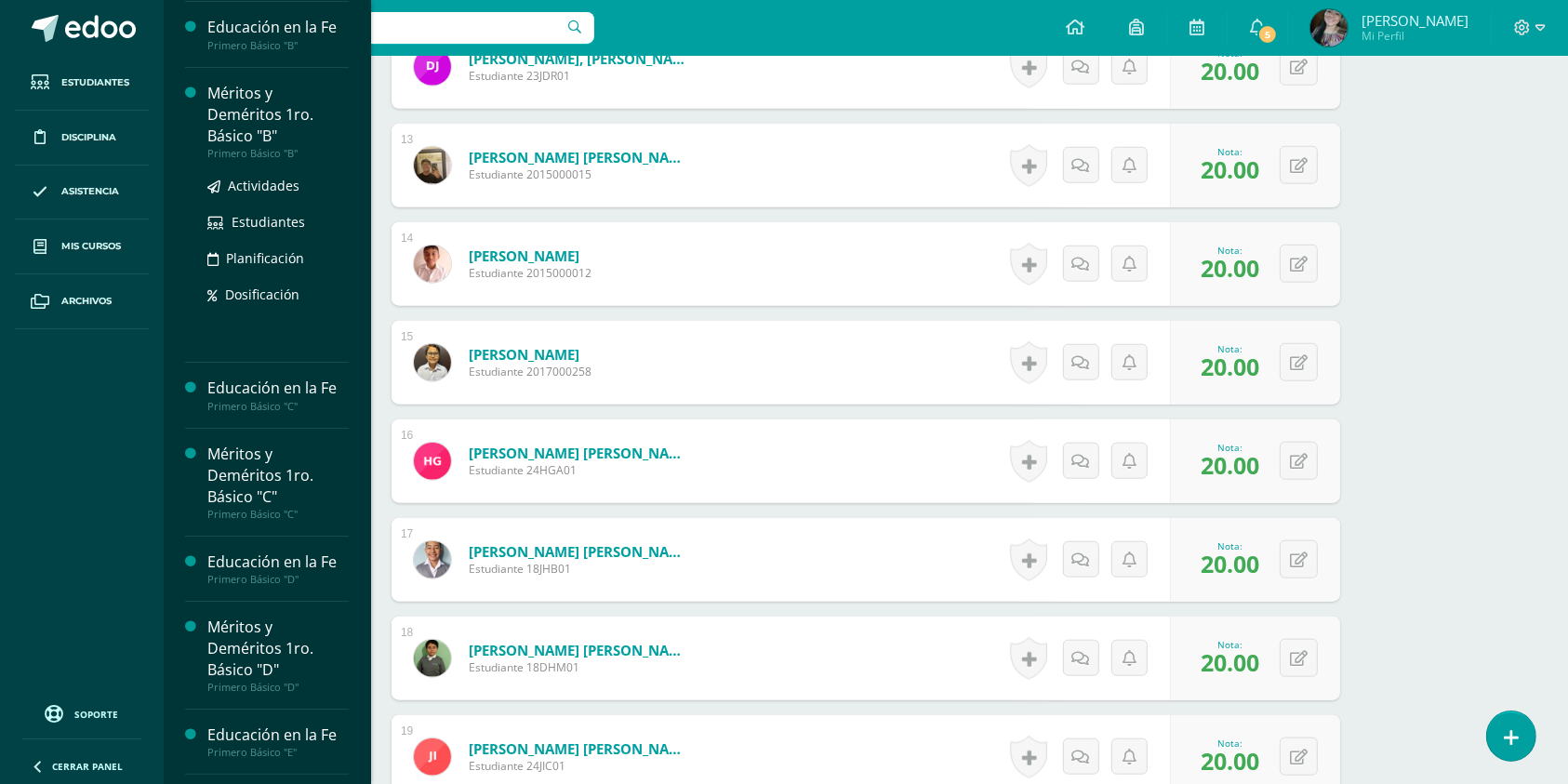
scroll to position [248, 0]
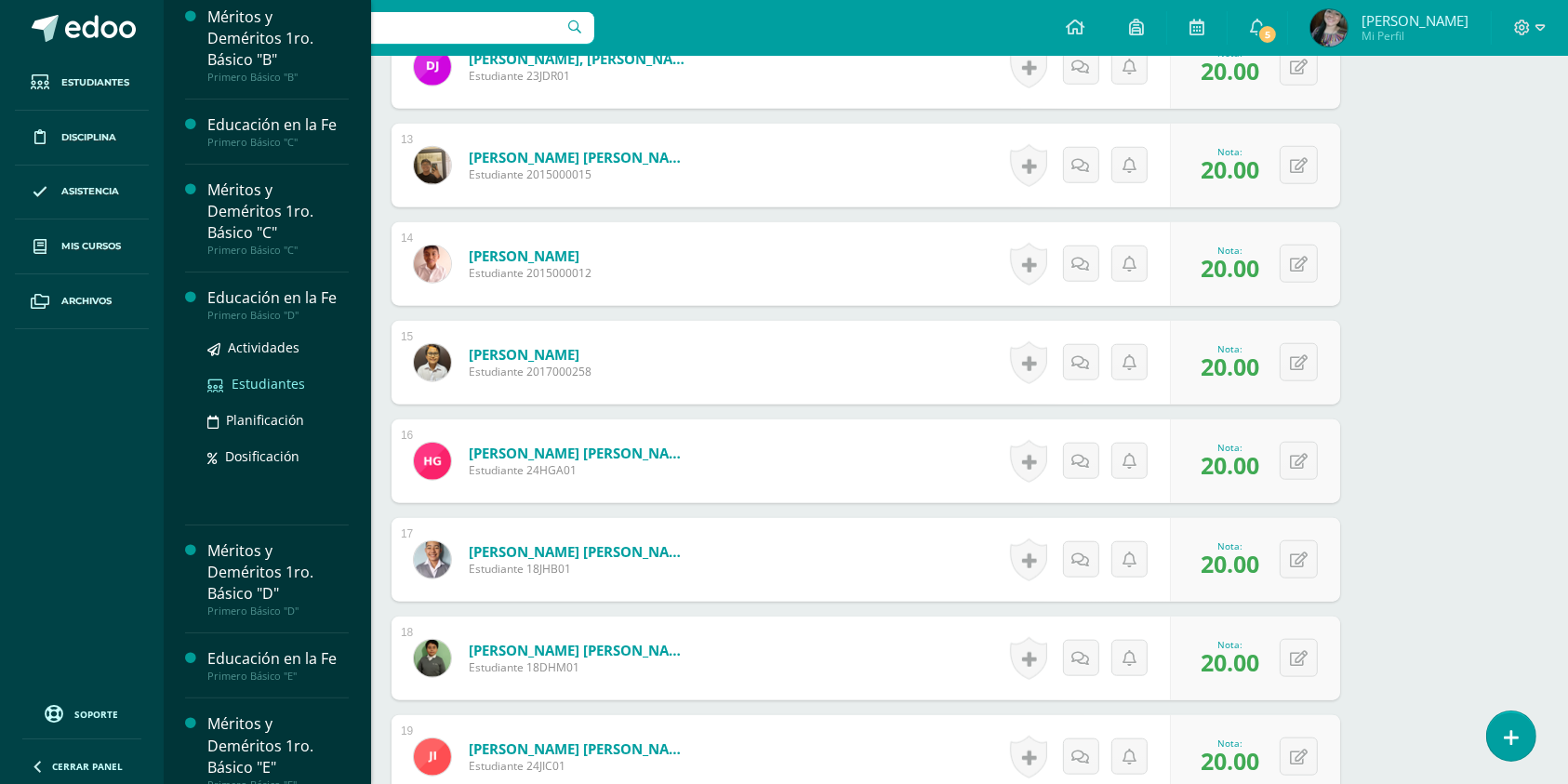
click at [271, 379] on span "Estudiantes" at bounding box center [268, 384] width 73 height 18
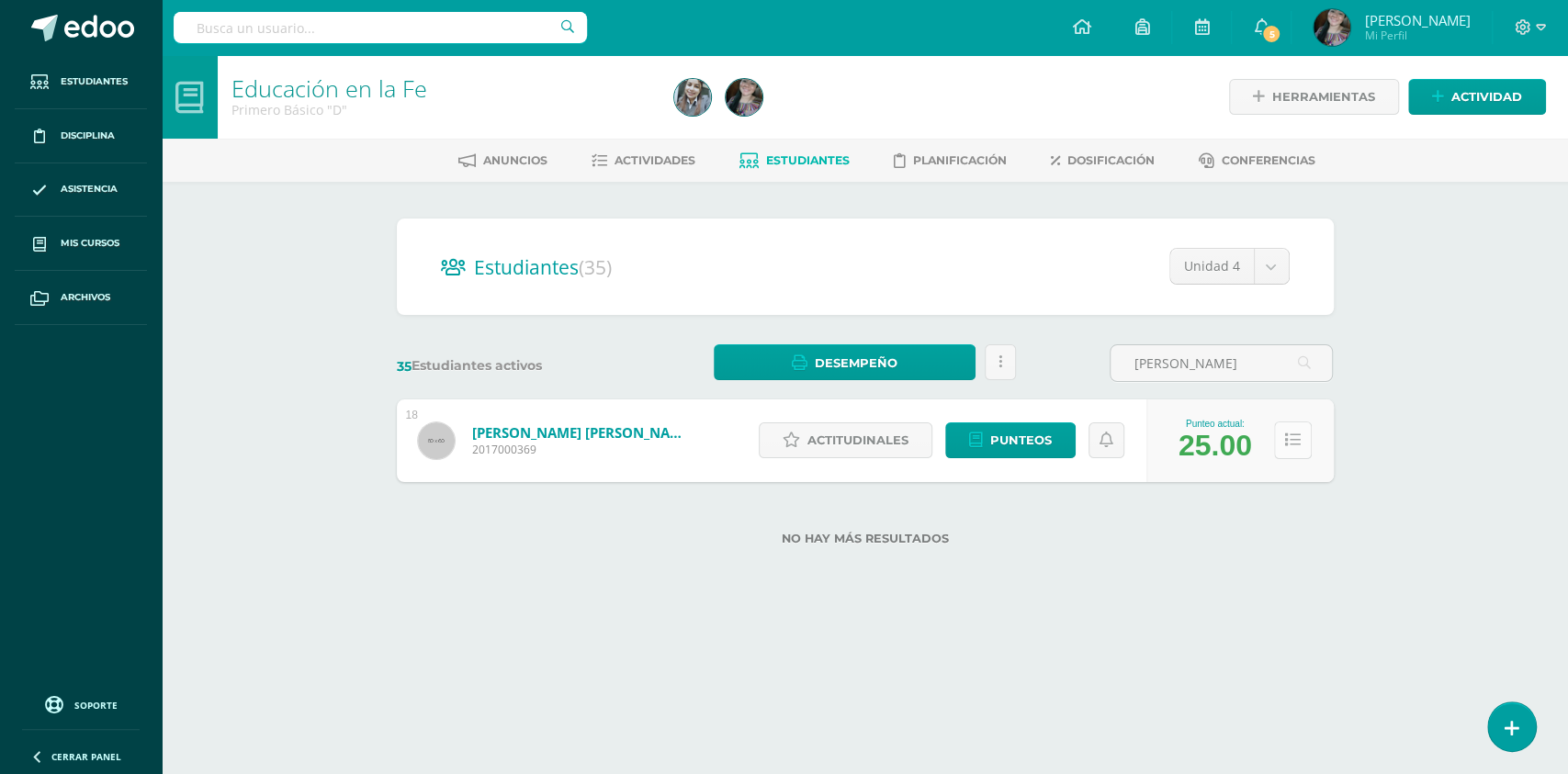
type input "[PERSON_NAME]"
click at [1274, 445] on button at bounding box center [1293, 440] width 38 height 38
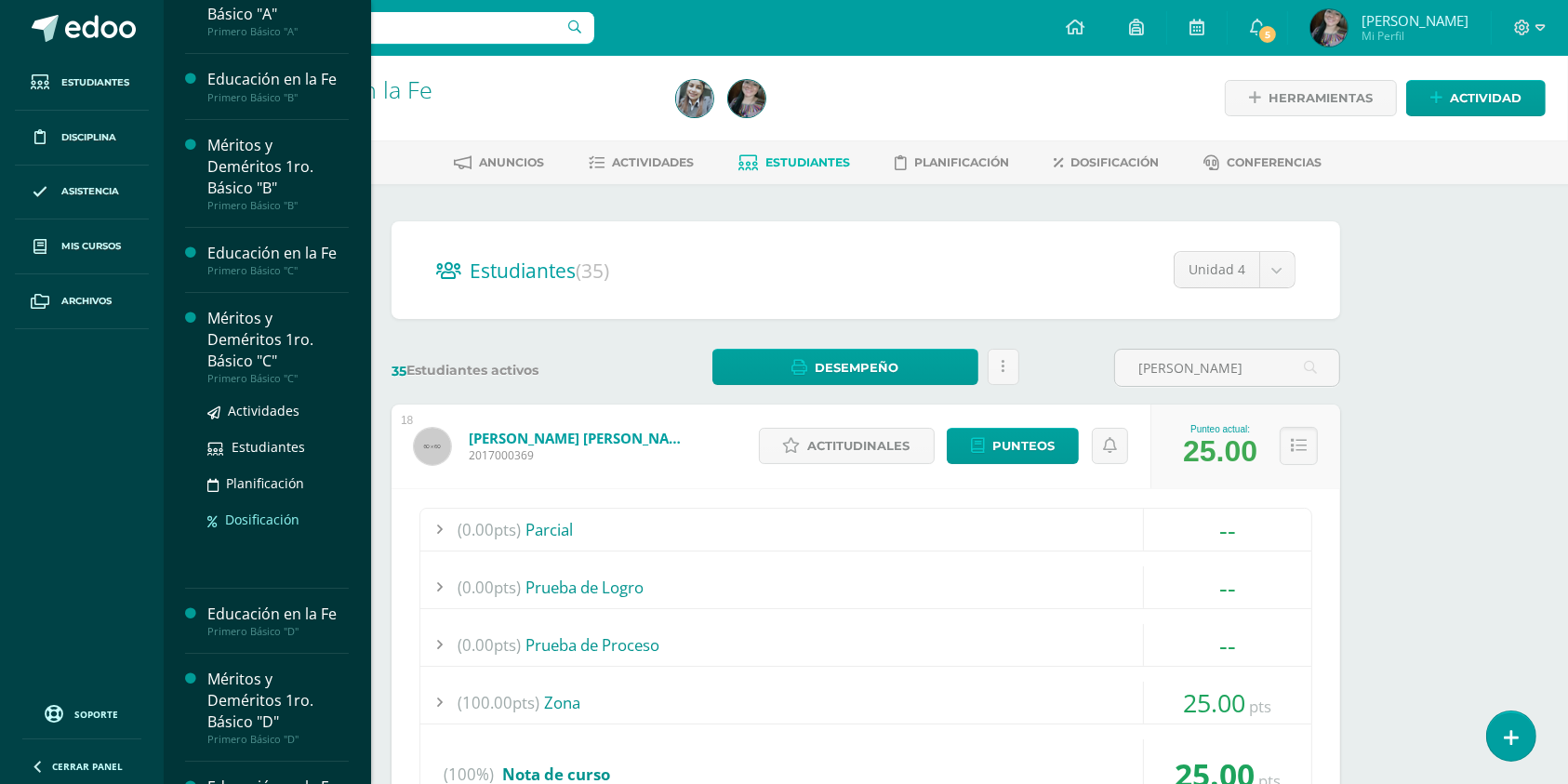
scroll to position [248, 0]
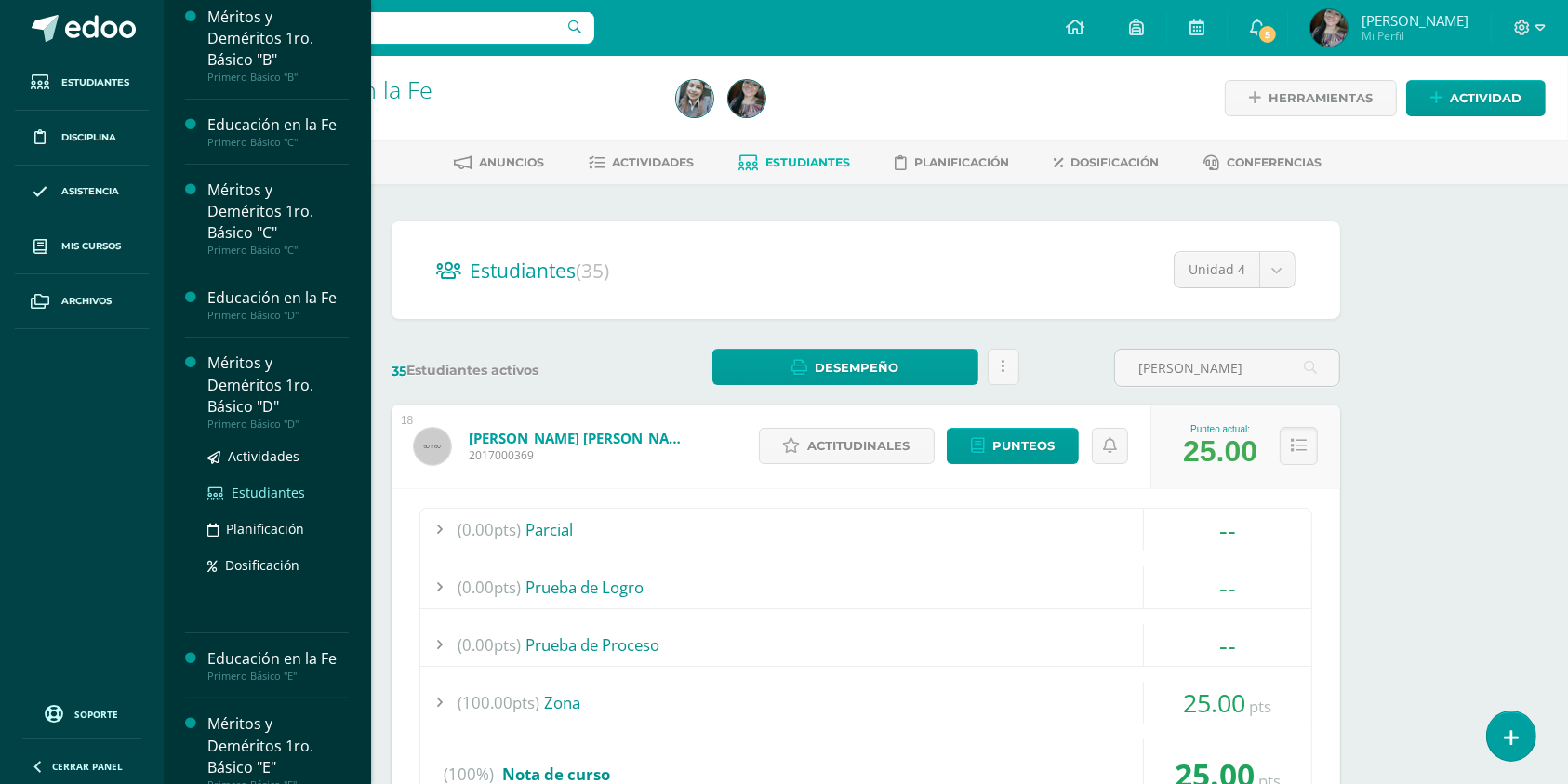
click at [262, 491] on span "Estudiantes" at bounding box center [268, 492] width 73 height 18
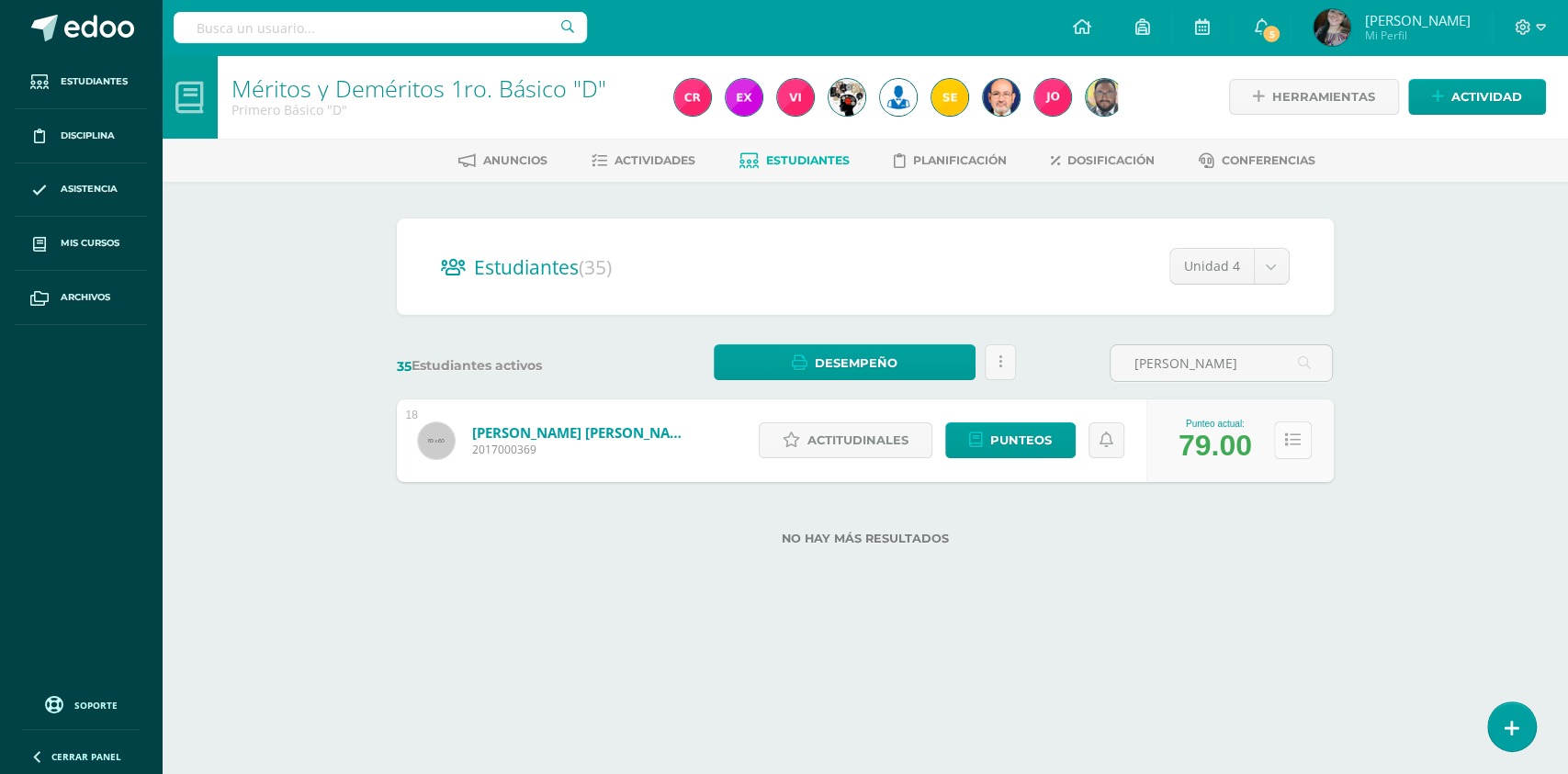
type input "[PERSON_NAME]"
click at [1286, 452] on button at bounding box center [1293, 440] width 38 height 38
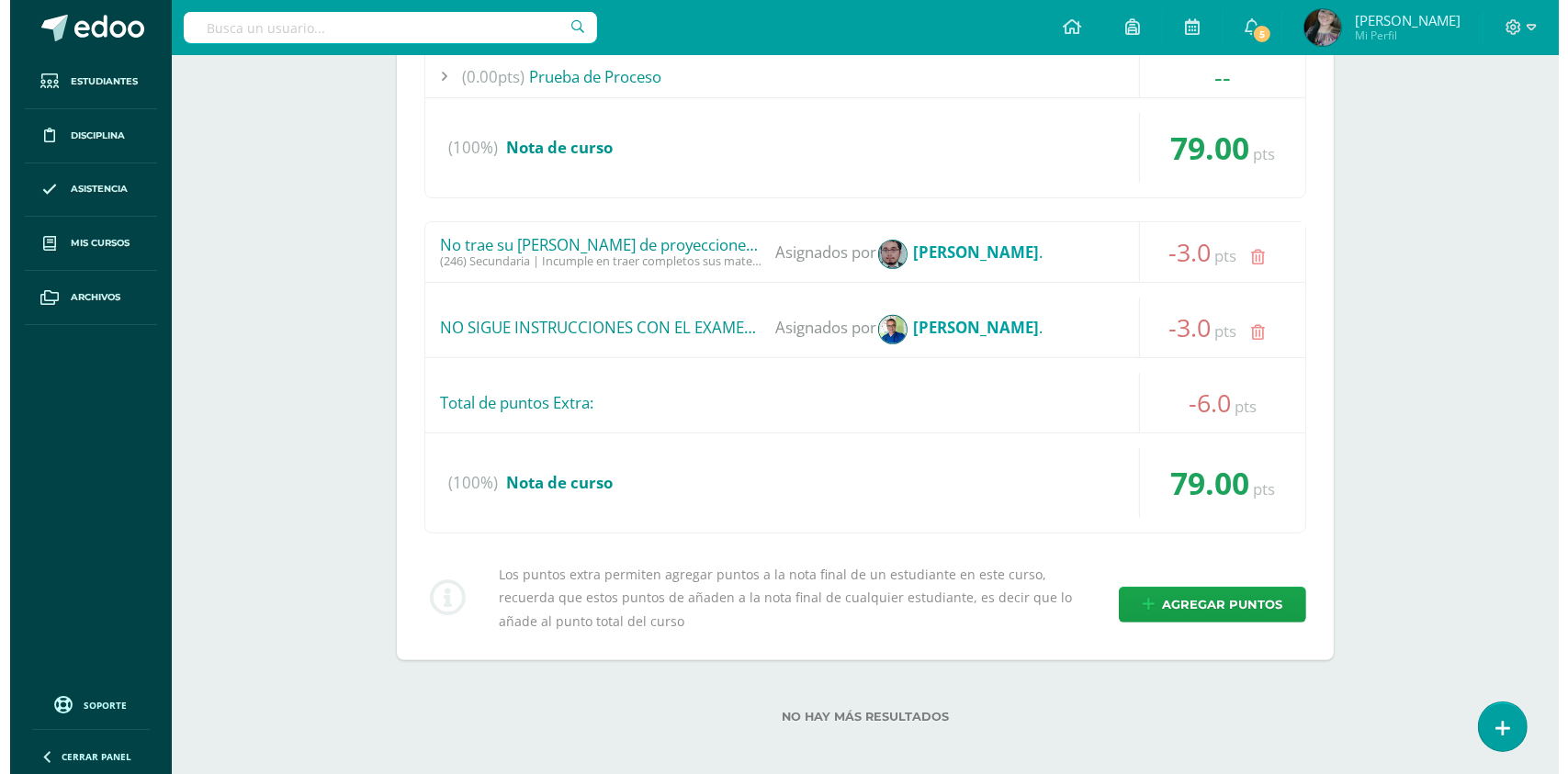
scroll to position [625, 0]
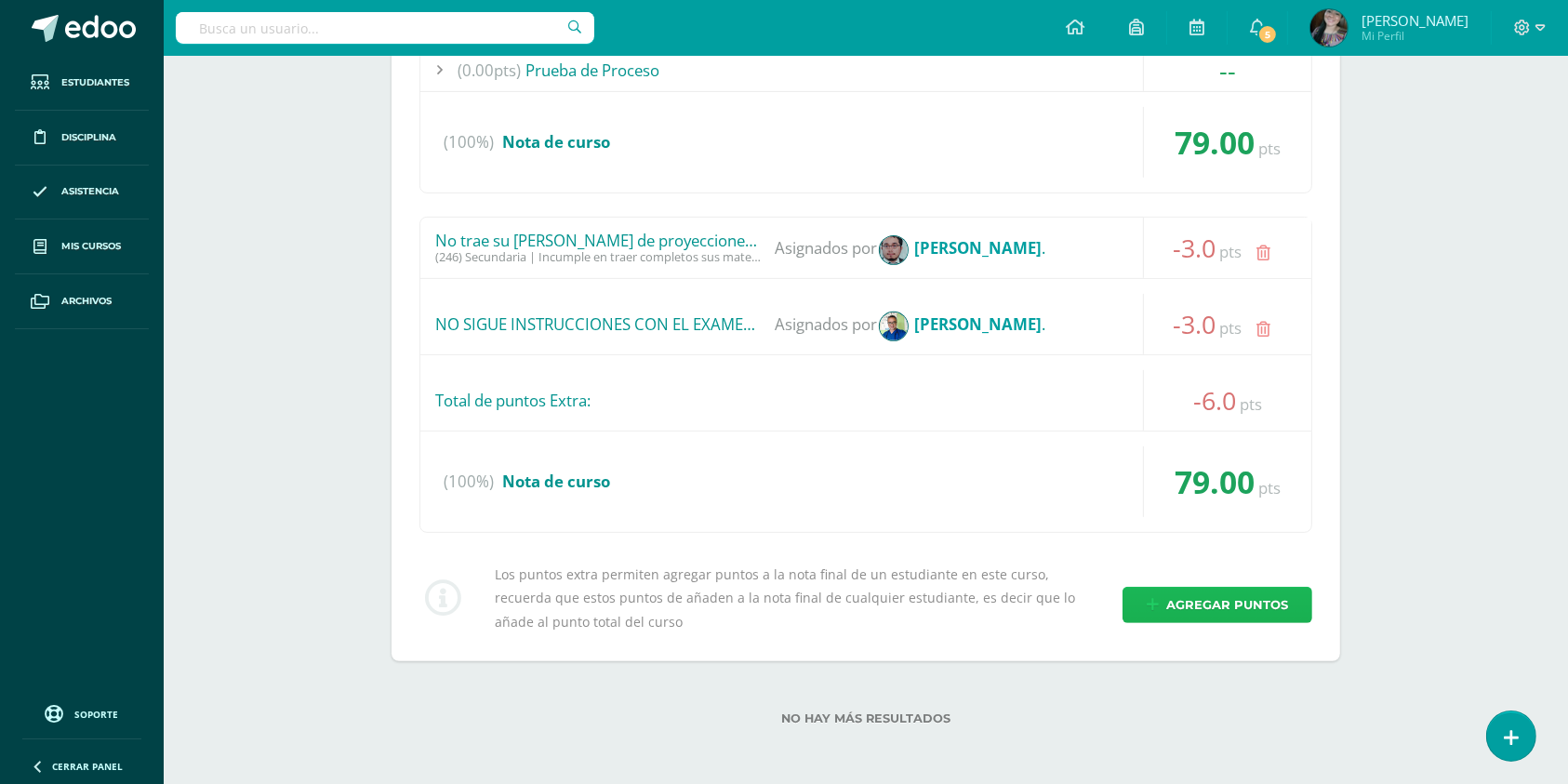
click at [1199, 587] on link "Agregar puntos" at bounding box center [1217, 605] width 189 height 37
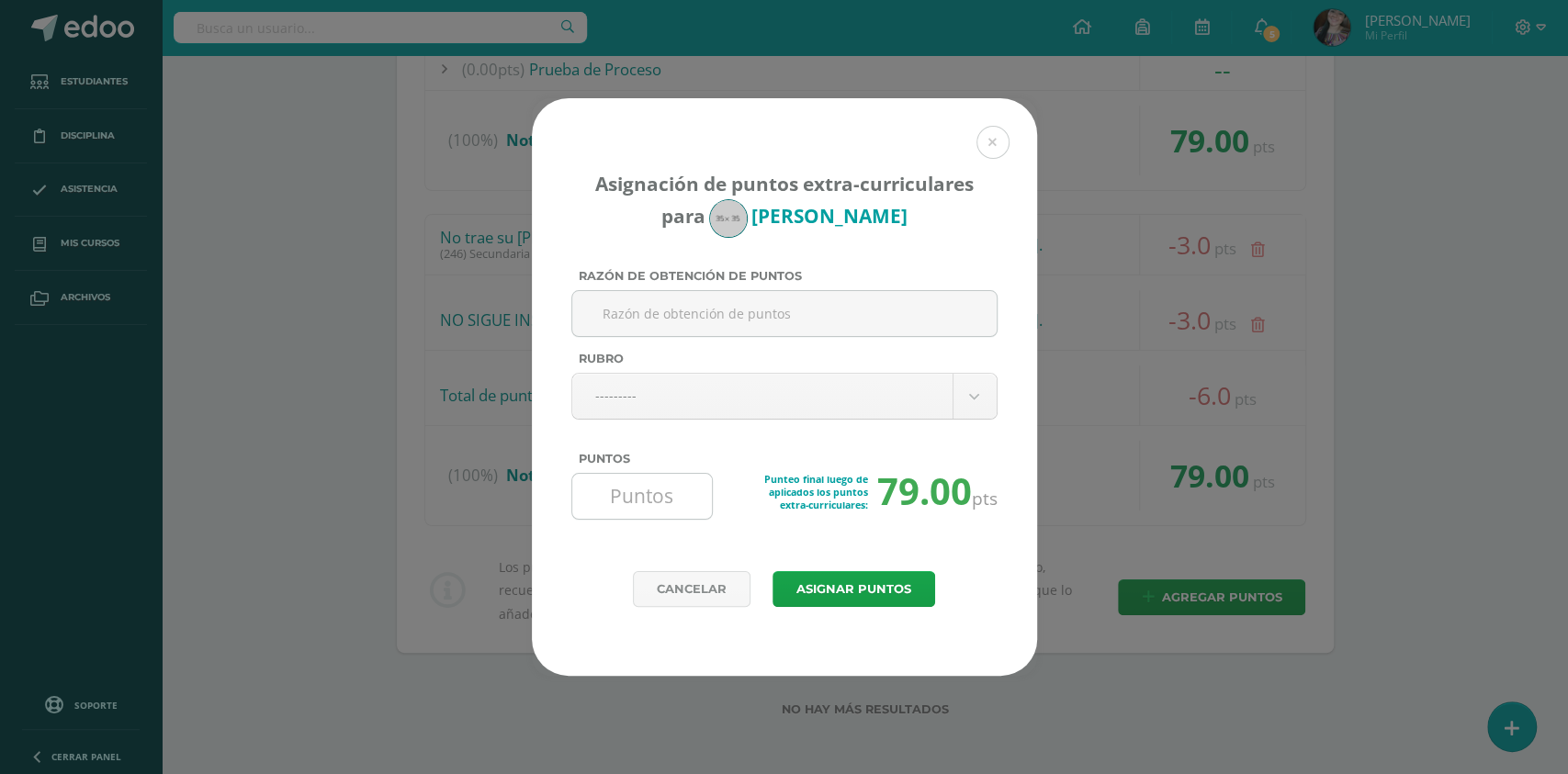
click at [613, 512] on input "Puntos" at bounding box center [643, 496] width 126 height 45
type input "-5"
click at [655, 311] on input "Razón de obtención de puntos" at bounding box center [784, 313] width 409 height 45
type input "Presentó un trabajo que no le corresponde"
drag, startPoint x: 870, startPoint y: 305, endPoint x: 188, endPoint y: 313, distance: 682.0
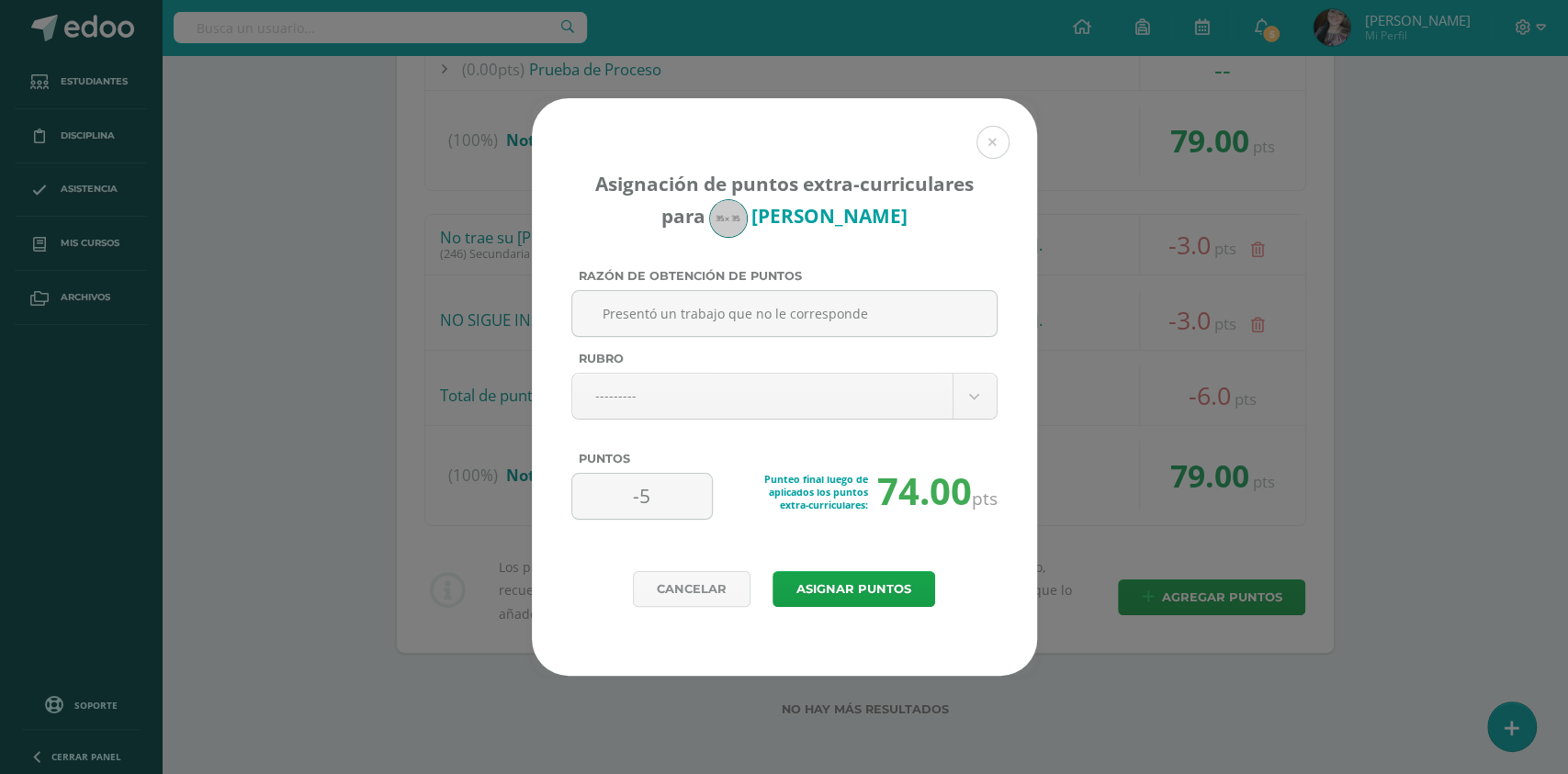
click at [186, 318] on div "Asignación de puntos extra-curriculares para Emiliano López Razón de obtención …" at bounding box center [784, 387] width 1553 height 578
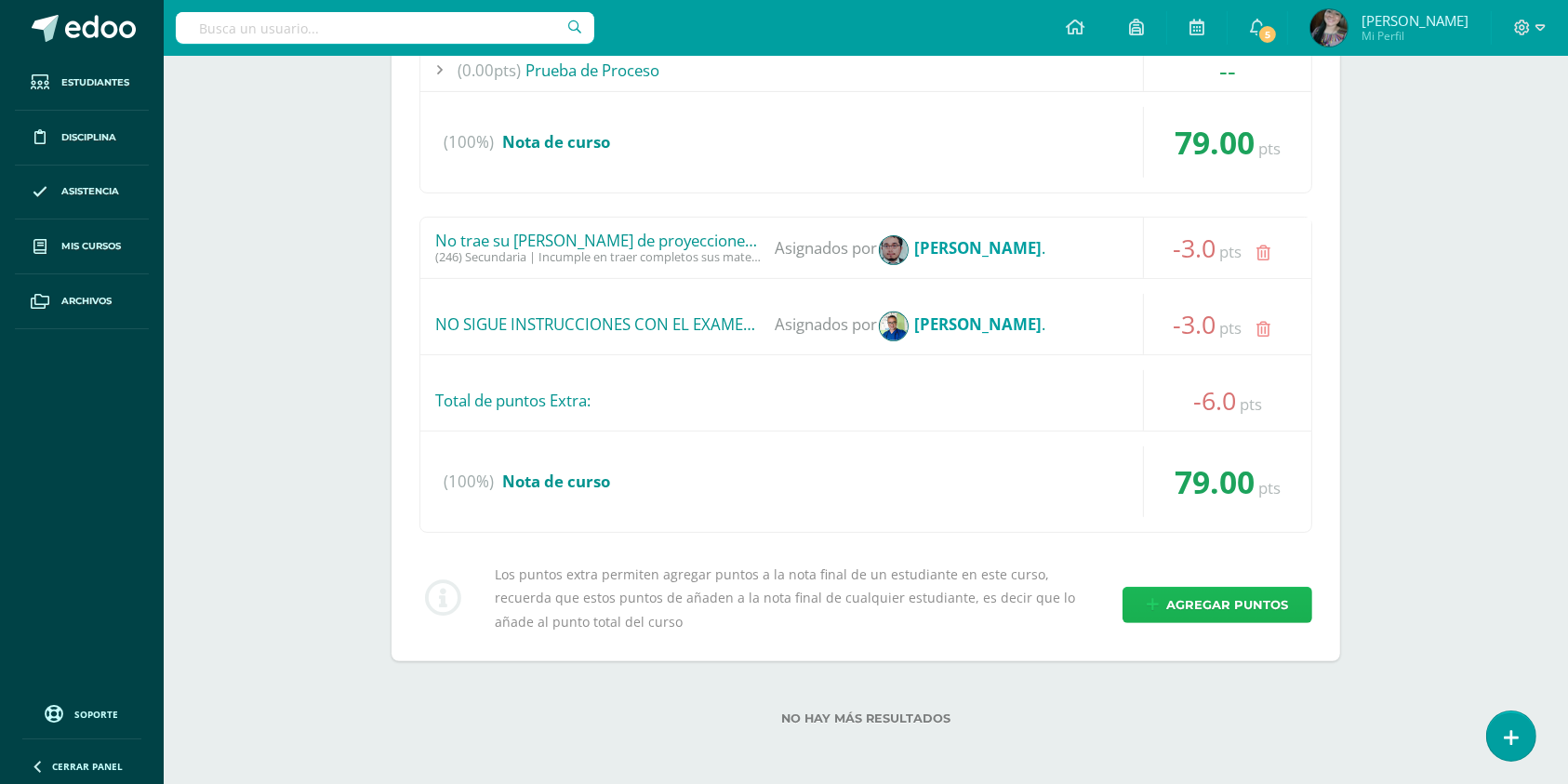
click at [1274, 597] on span "Agregar puntos" at bounding box center [1228, 605] width 122 height 35
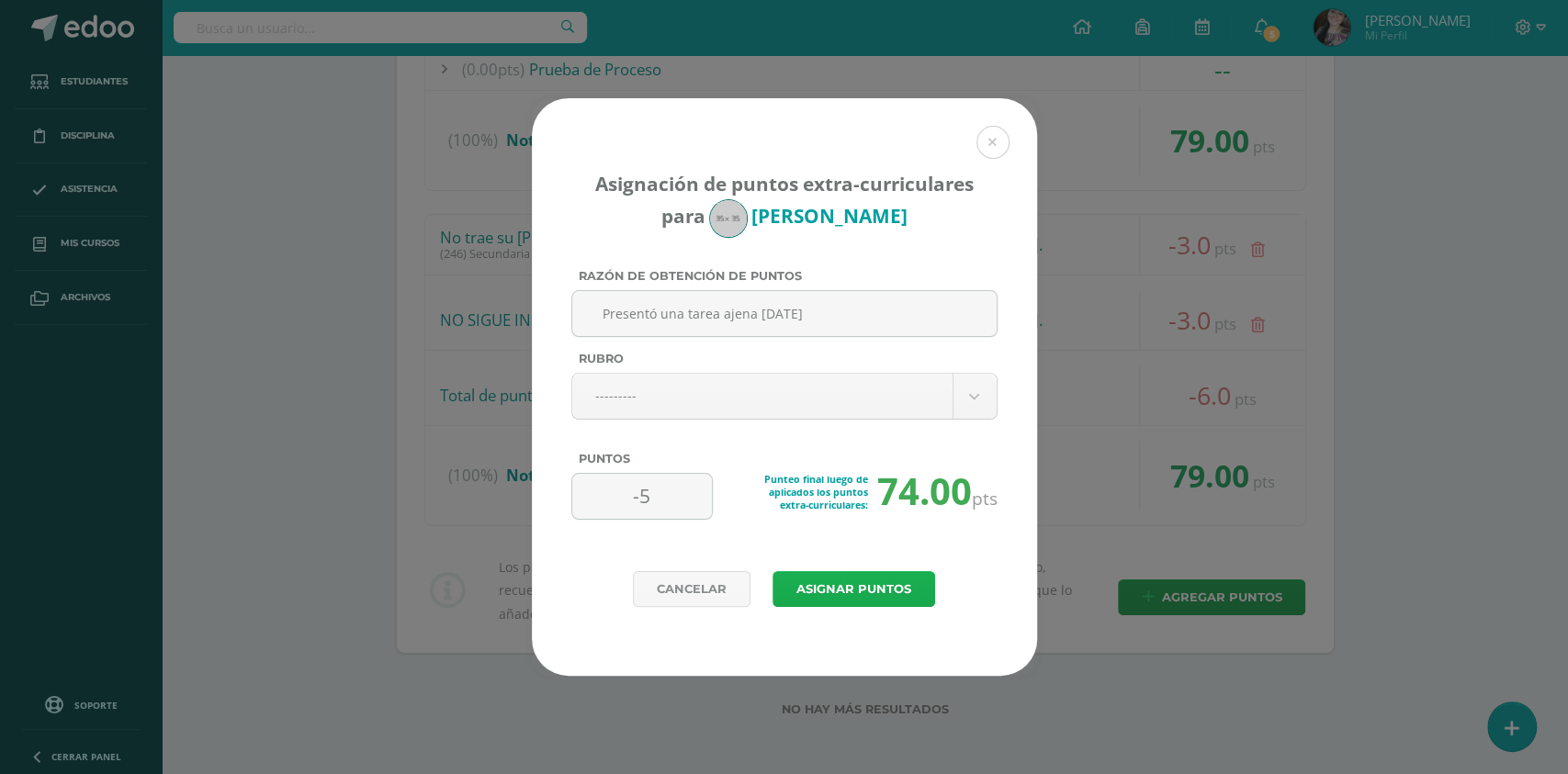
type input "Presentó una tarea ajena 03/09/2025"
click at [811, 593] on button "Asignar puntos" at bounding box center [854, 589] width 163 height 36
